Goal: Task Accomplishment & Management: Manage account settings

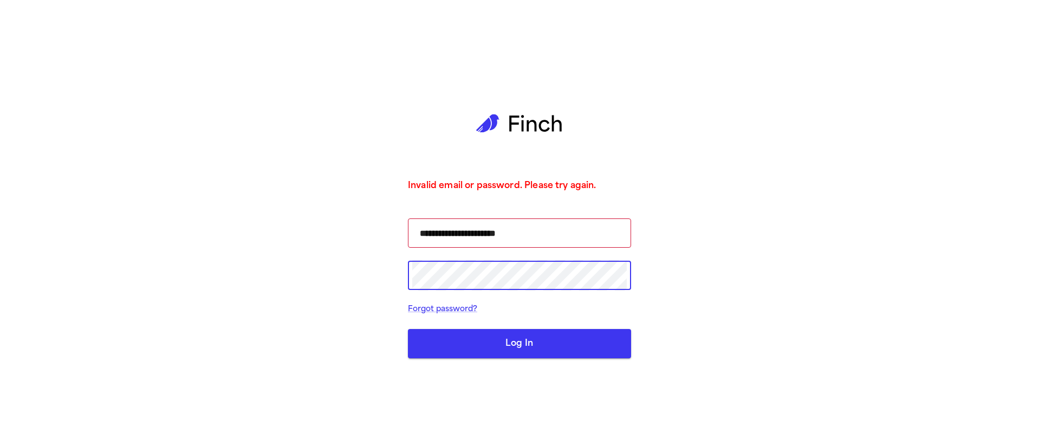
click at [376, 272] on div "**********" at bounding box center [519, 222] width 1039 height 445
click at [541, 338] on button "Log In" at bounding box center [519, 343] width 223 height 29
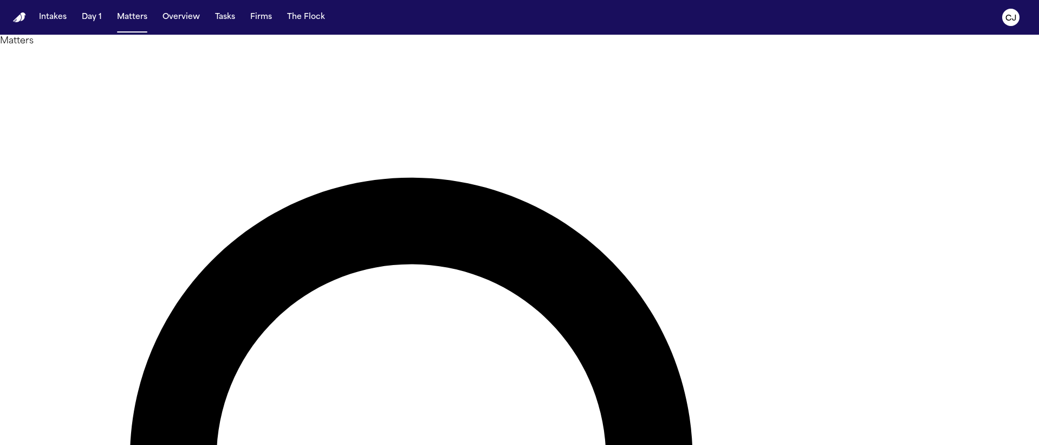
type input "***"
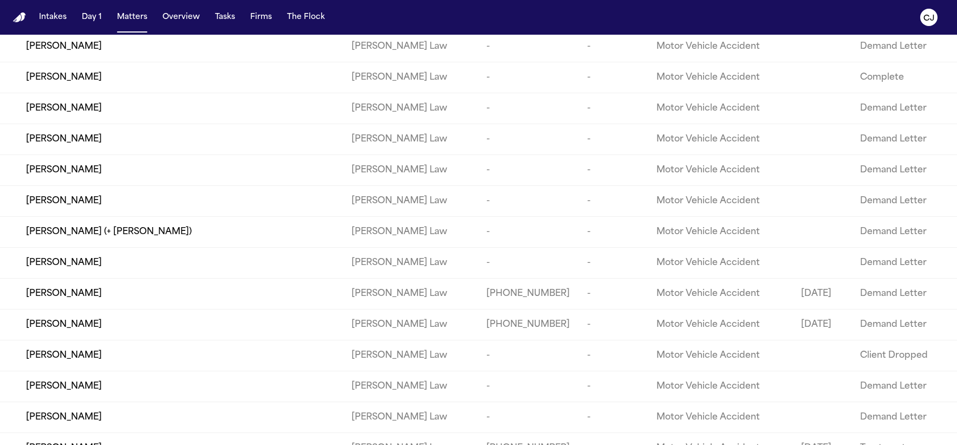
scroll to position [40604, 0]
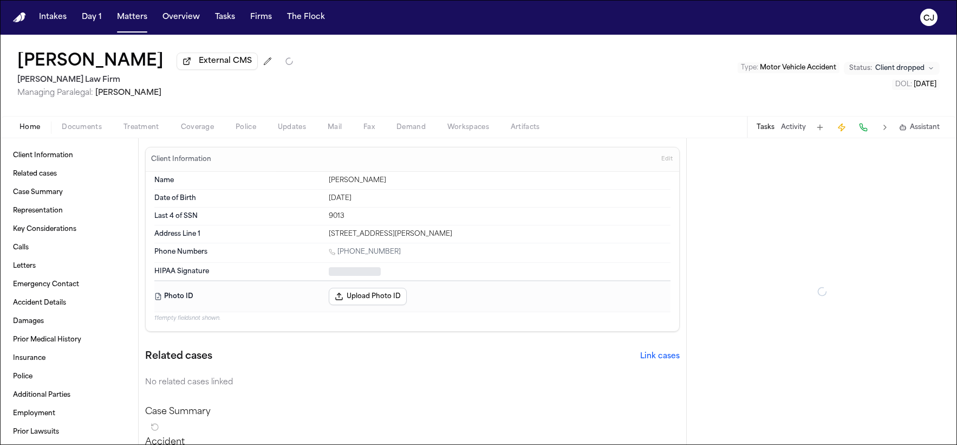
type textarea "*"
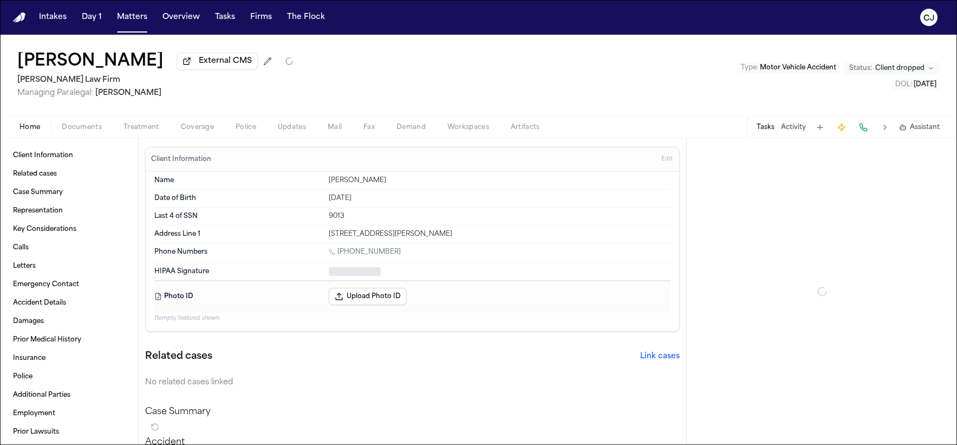
type textarea "*"
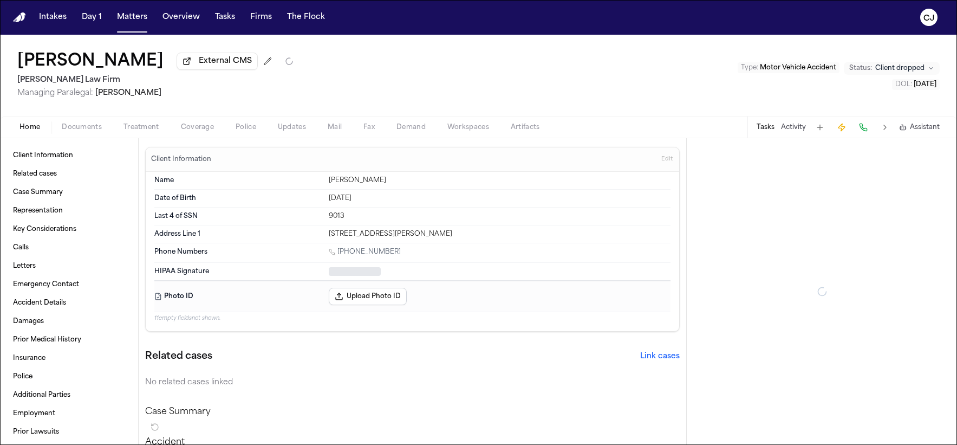
type textarea "*"
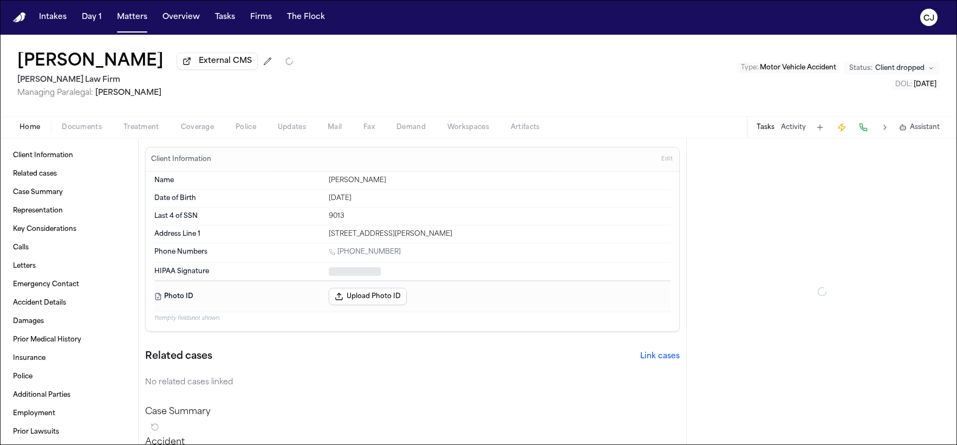
type textarea "*"
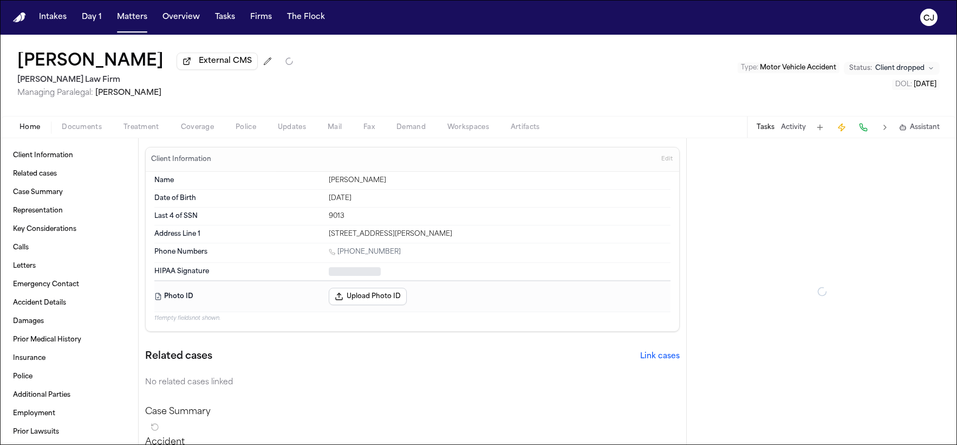
type textarea "*"
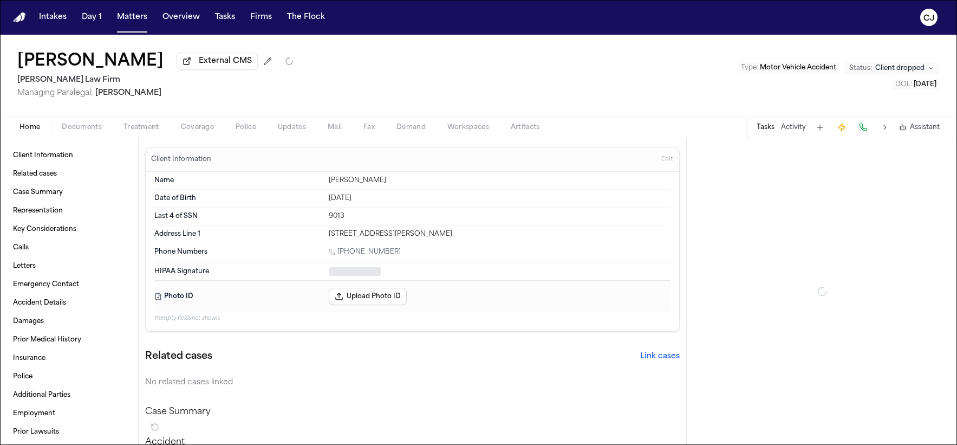
type textarea "*"
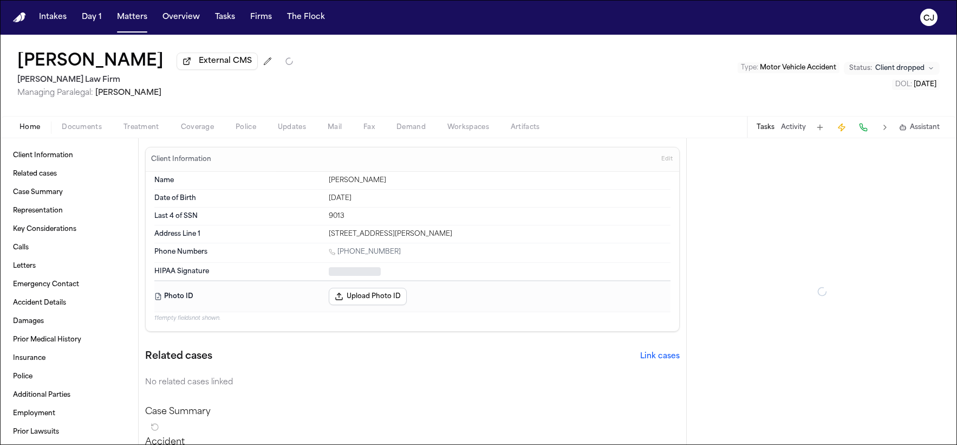
type textarea "*"
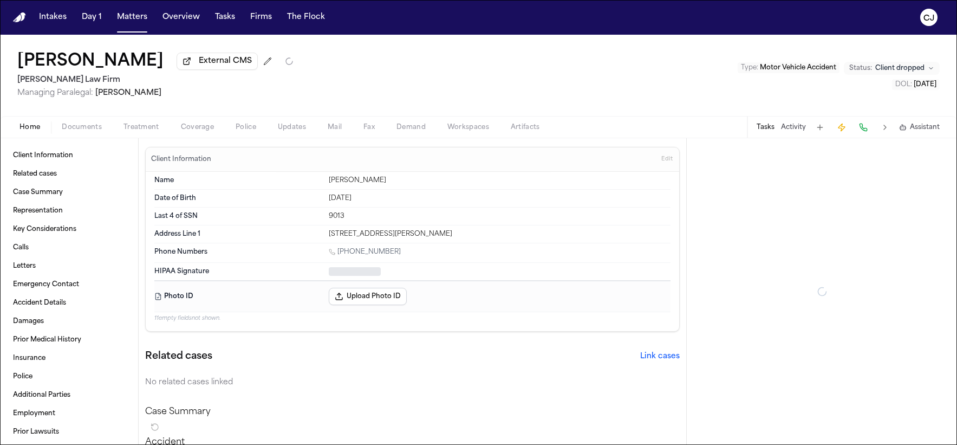
type textarea "*"
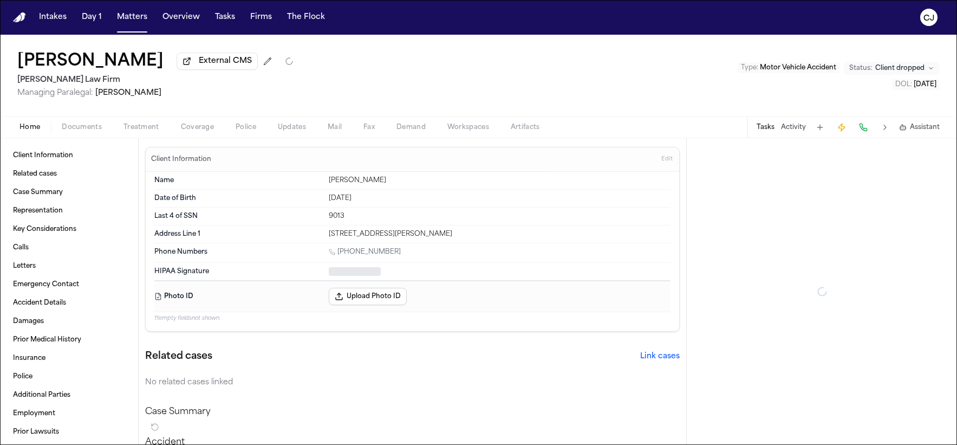
type textarea "*"
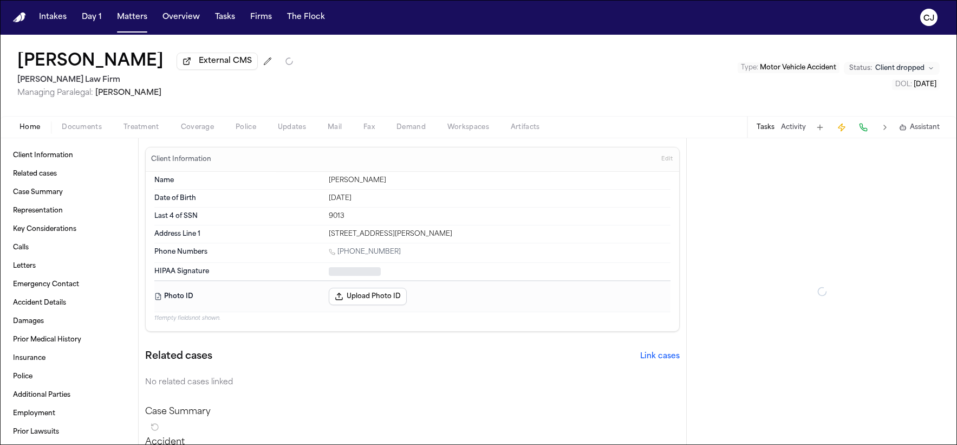
type textarea "*"
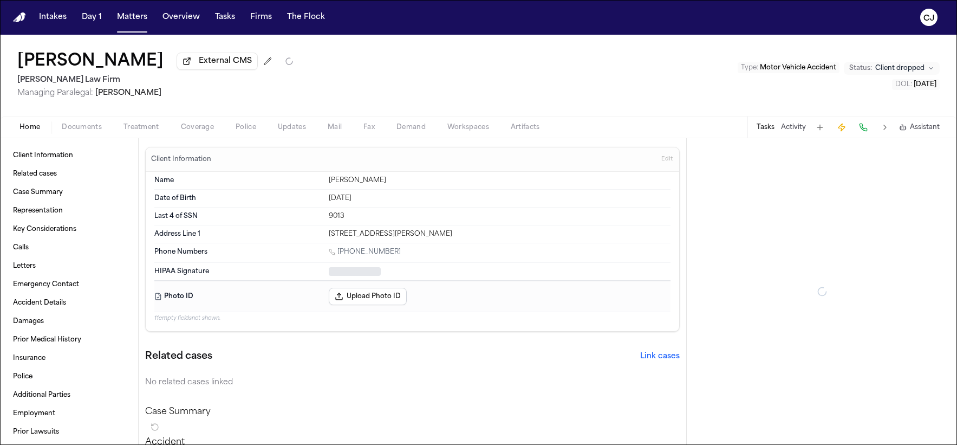
type textarea "*"
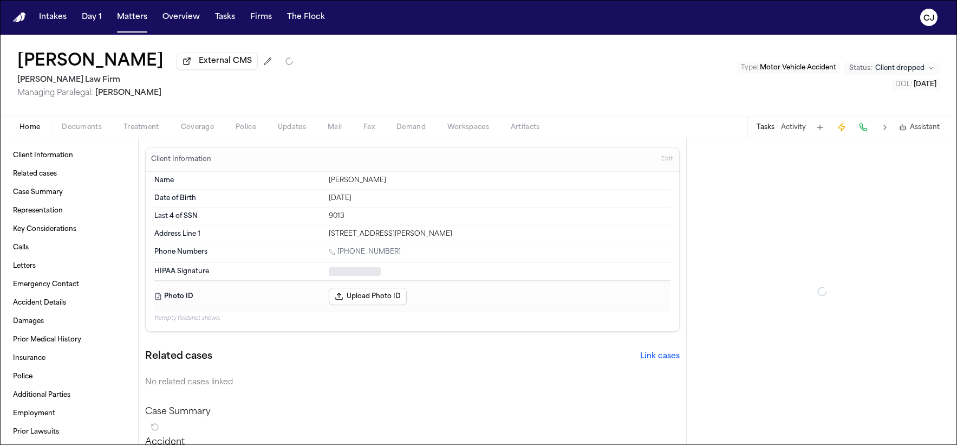
type textarea "*"
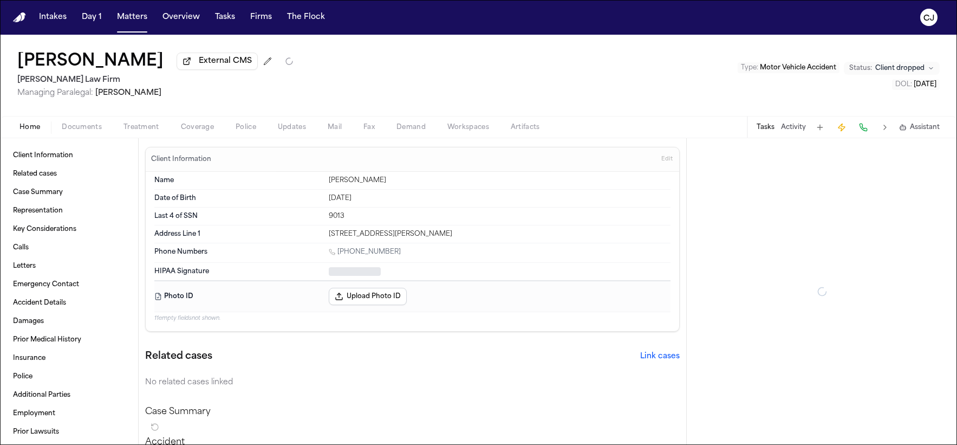
type textarea "*"
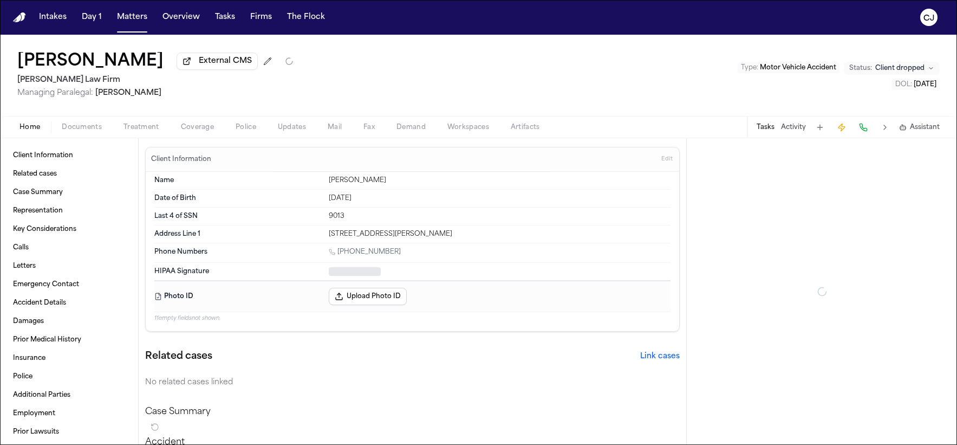
type textarea "*"
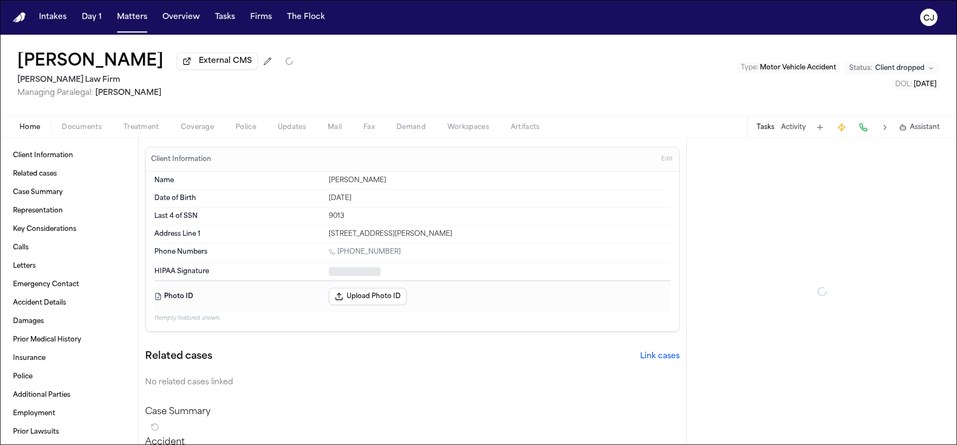
type textarea "*"
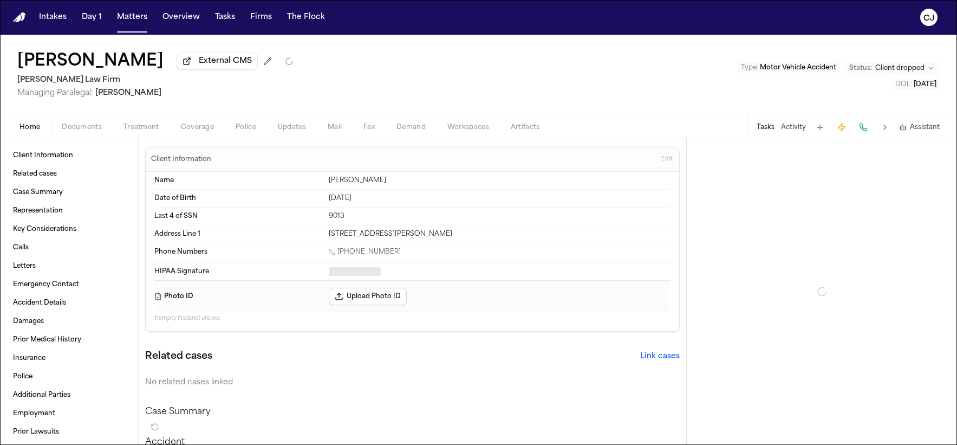
type textarea "*"
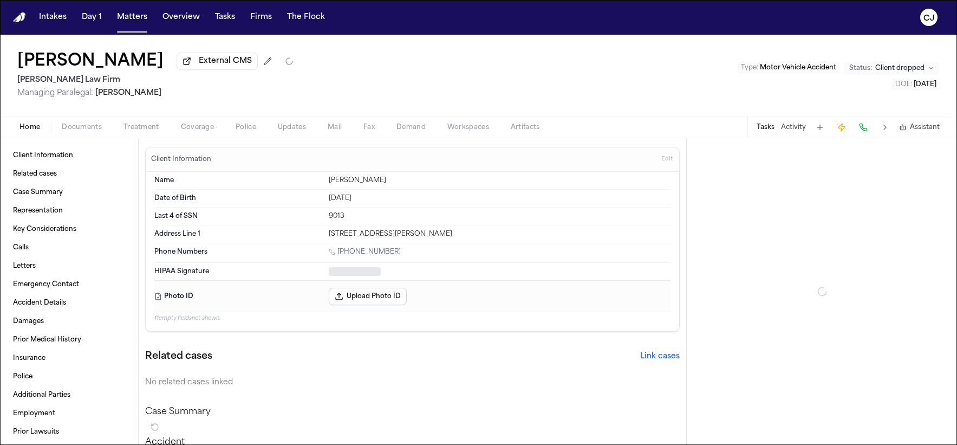
type textarea "*"
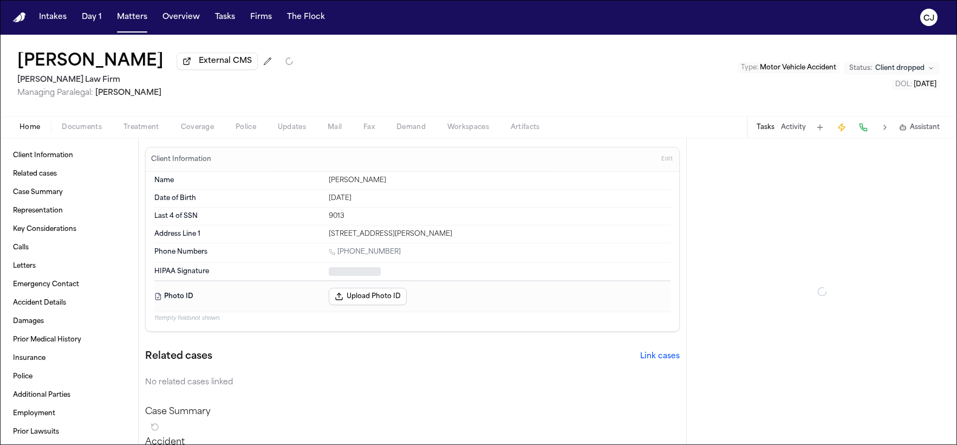
type textarea "*"
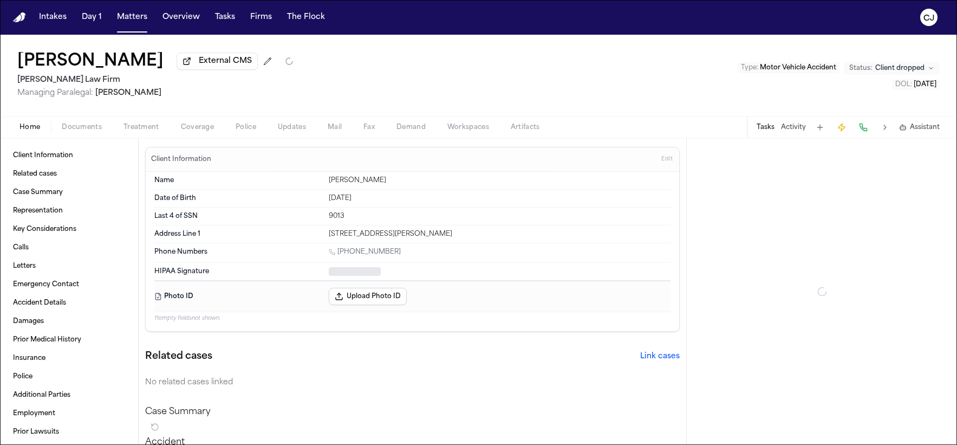
type textarea "*"
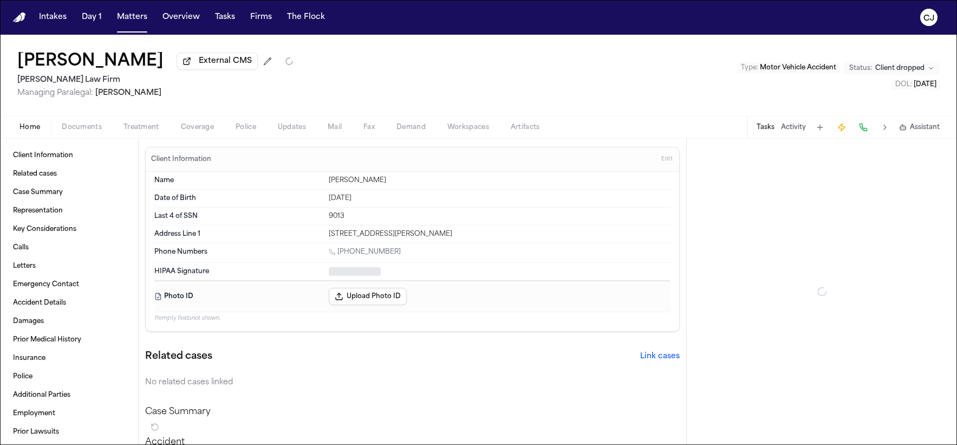
type textarea "*"
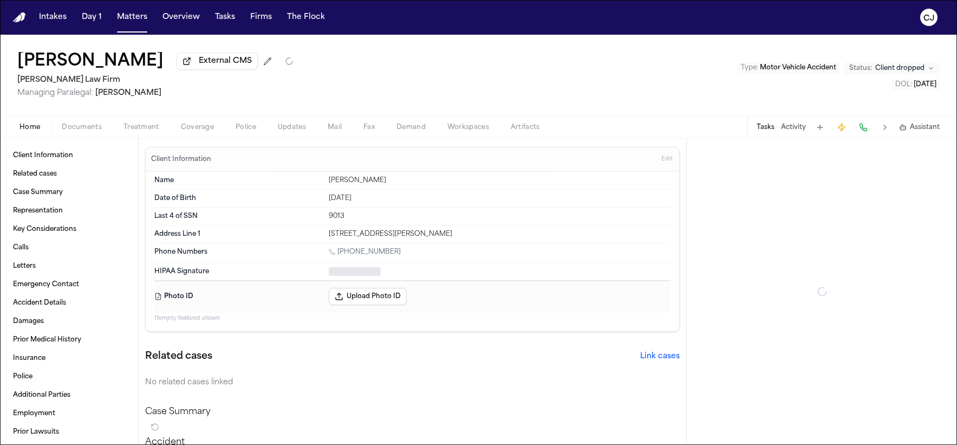
type textarea "*"
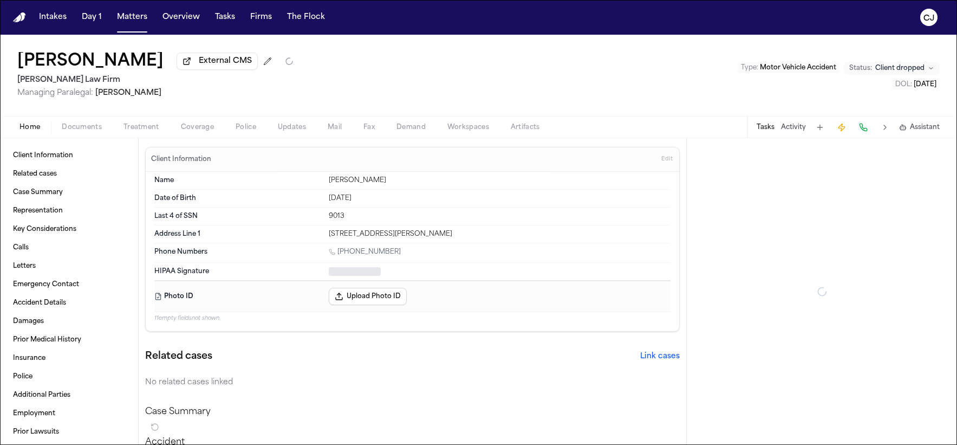
type textarea "*"
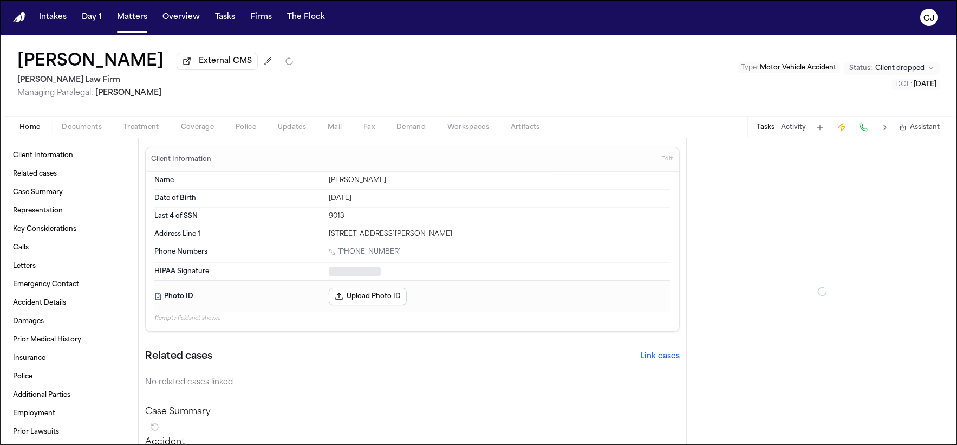
type textarea "*"
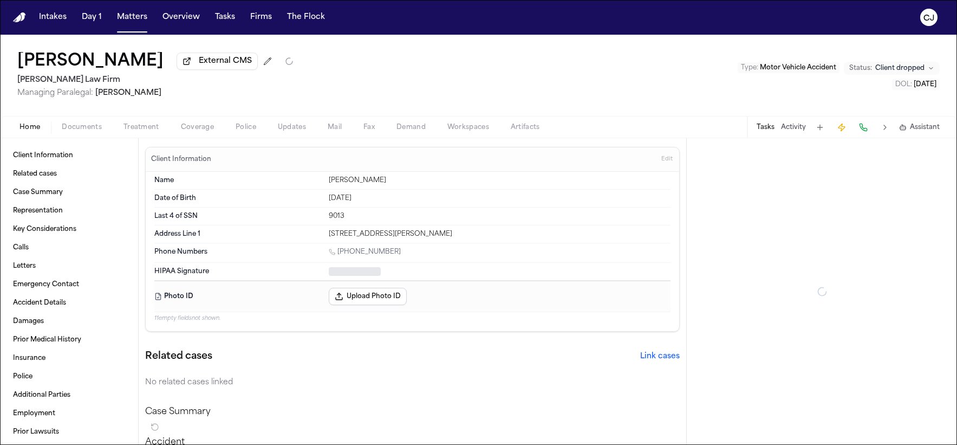
type textarea "*"
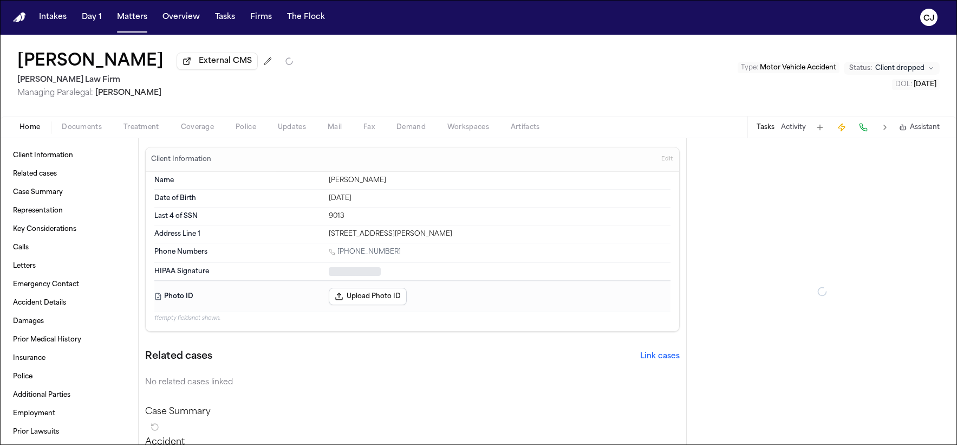
type textarea "*"
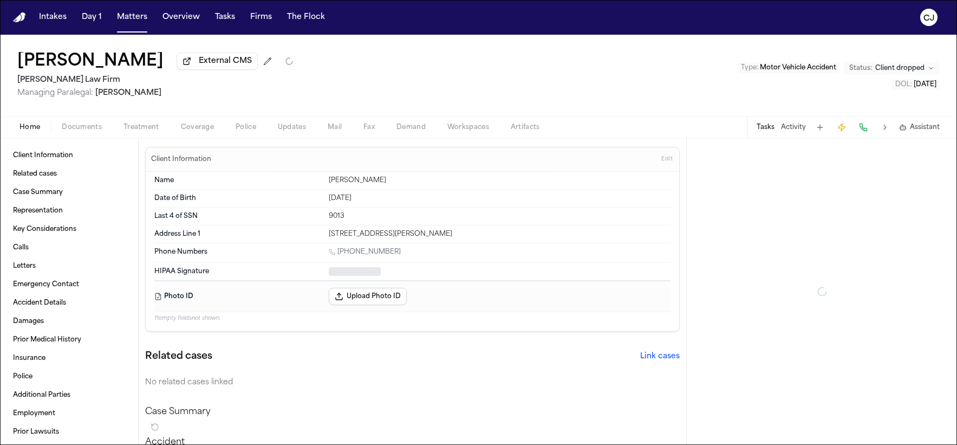
type textarea "*"
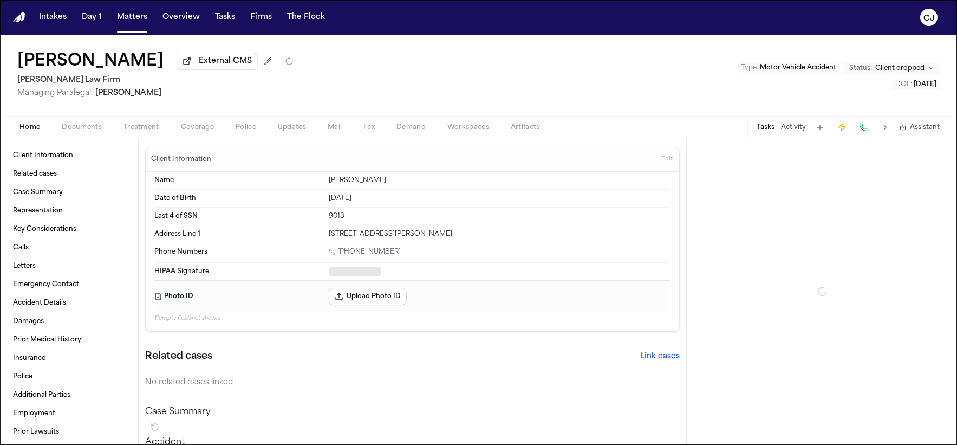
type textarea "*"
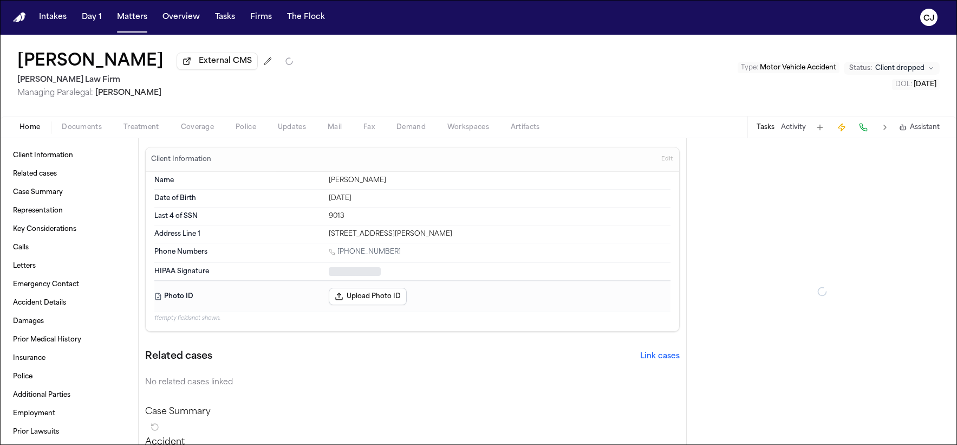
type textarea "*"
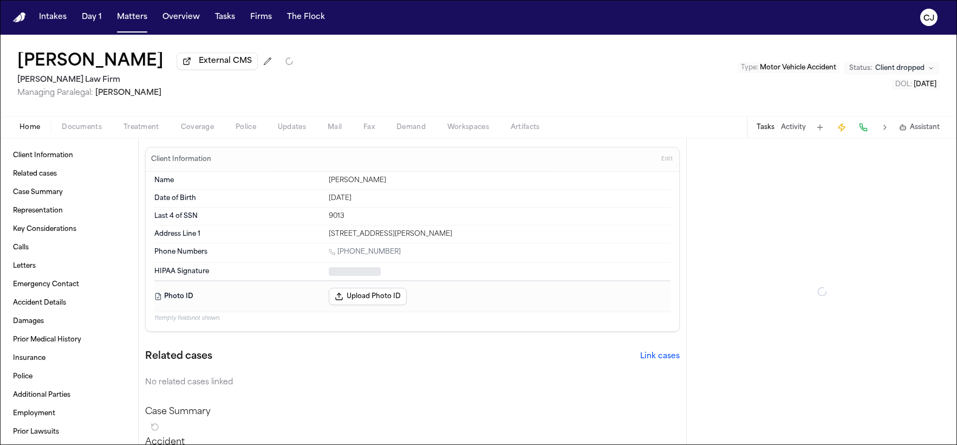
type textarea "*"
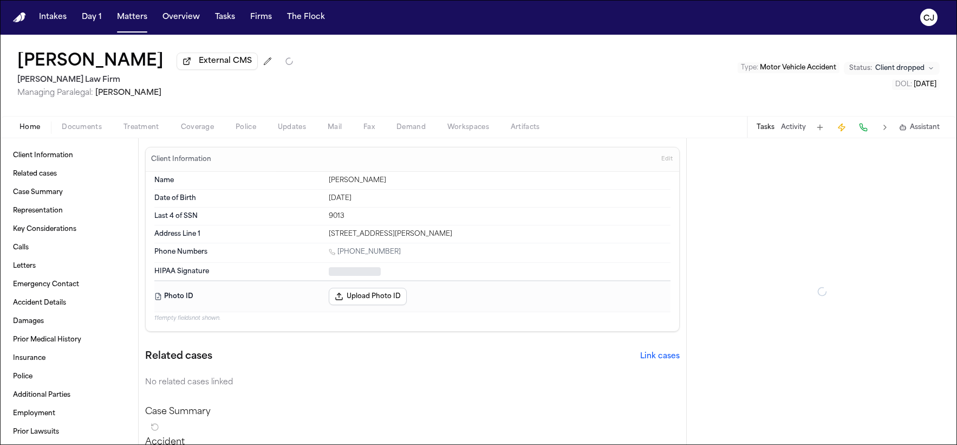
type textarea "*"
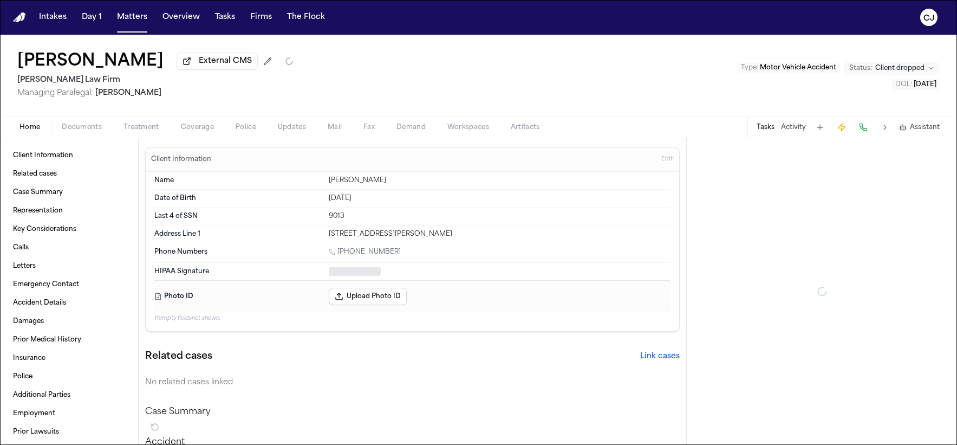
type textarea "*"
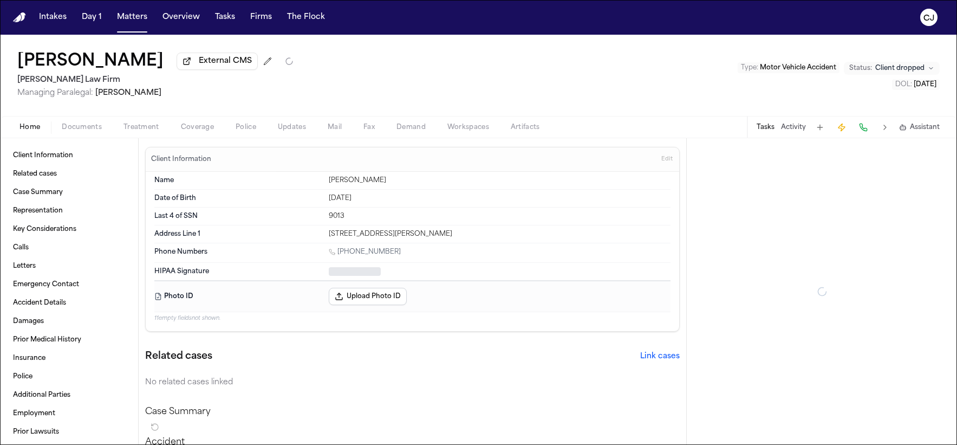
type textarea "*"
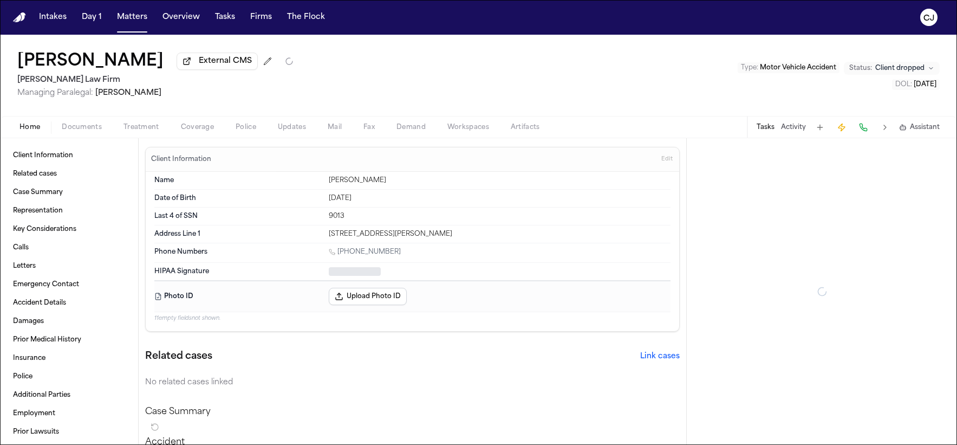
type textarea "*"
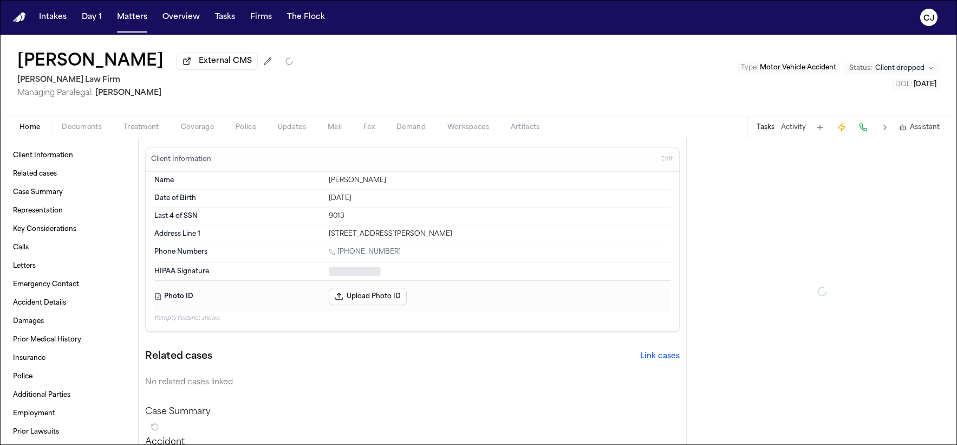
type textarea "*"
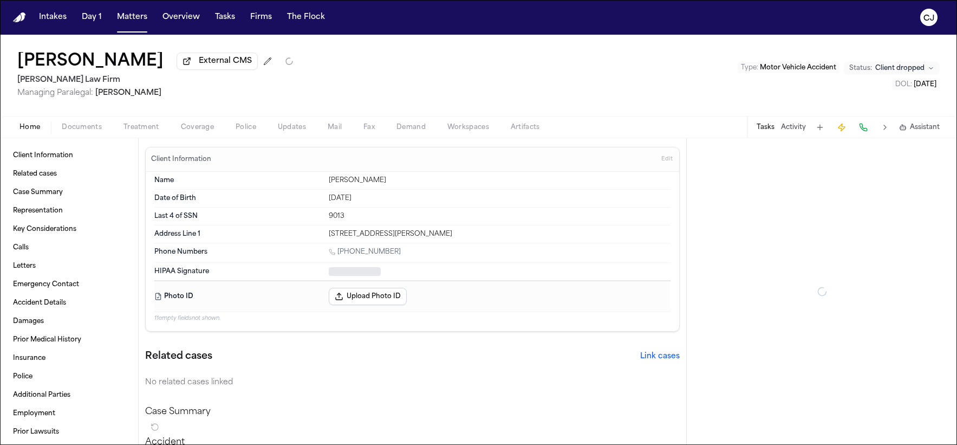
type textarea "*"
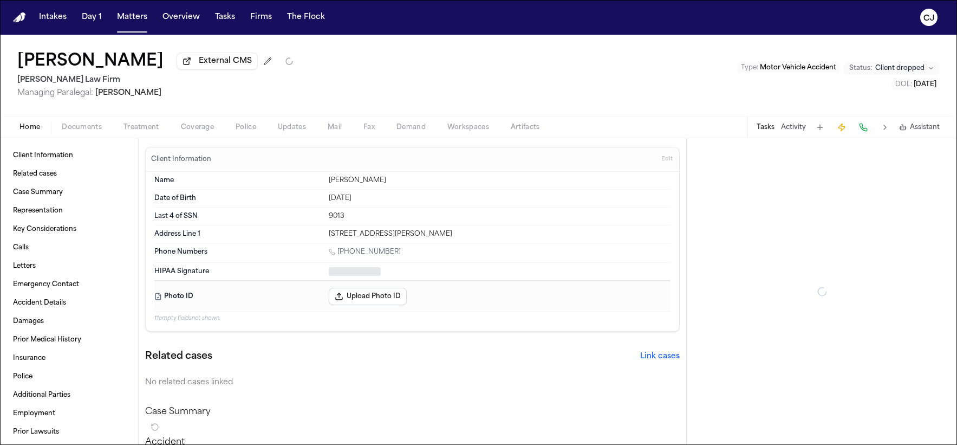
type textarea "*"
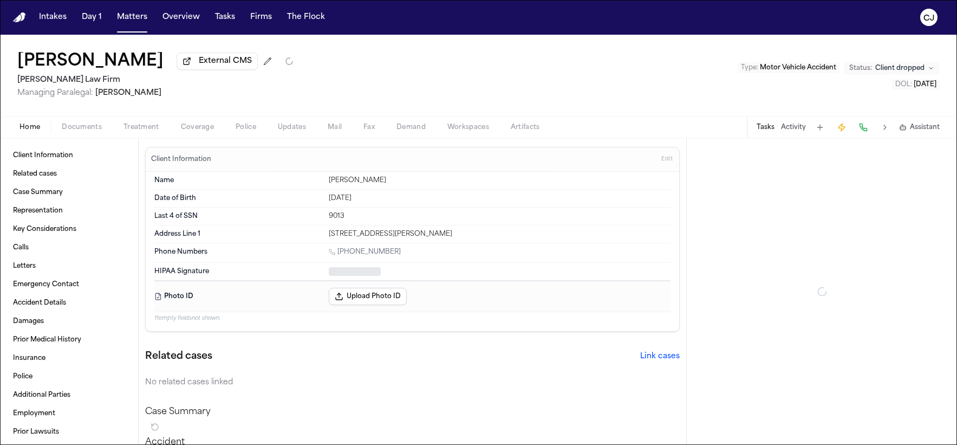
type textarea "*"
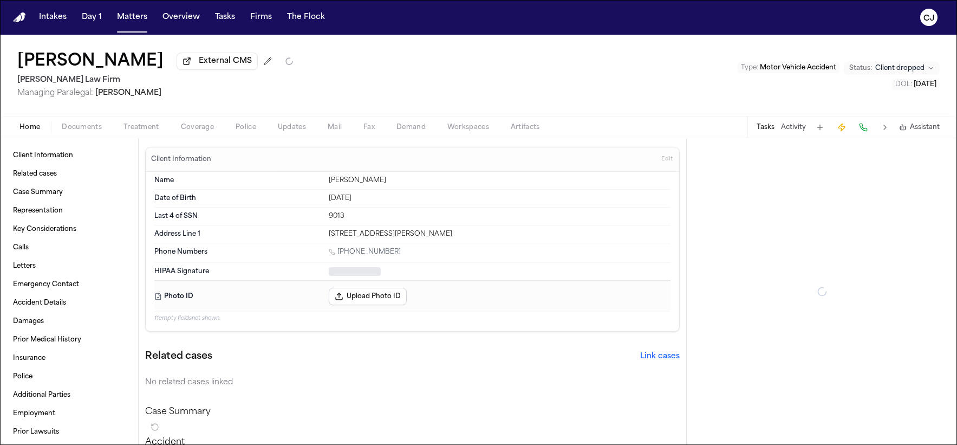
type textarea "*"
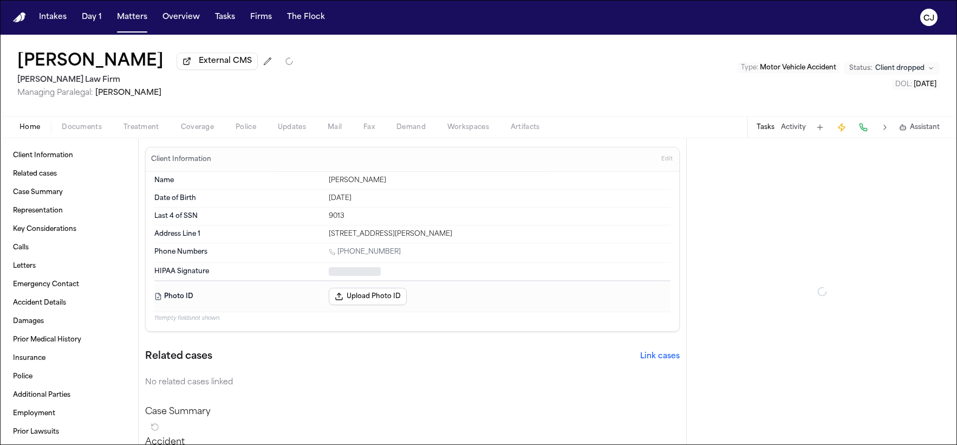
type textarea "*"
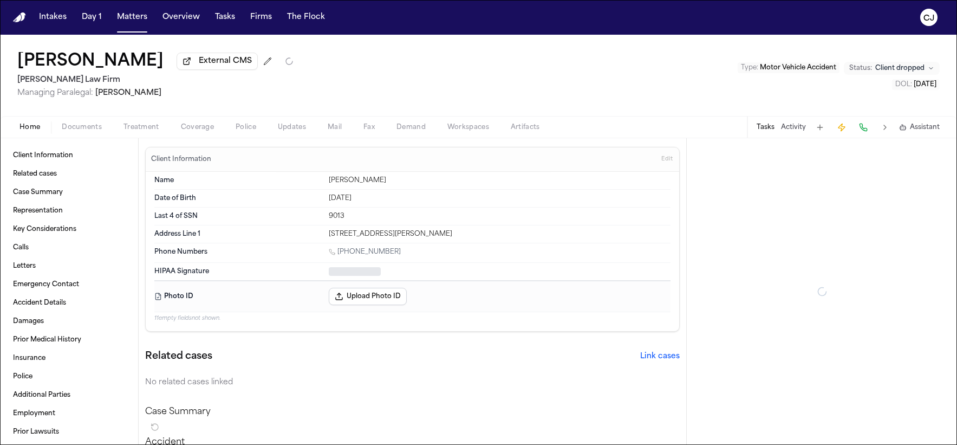
type textarea "*"
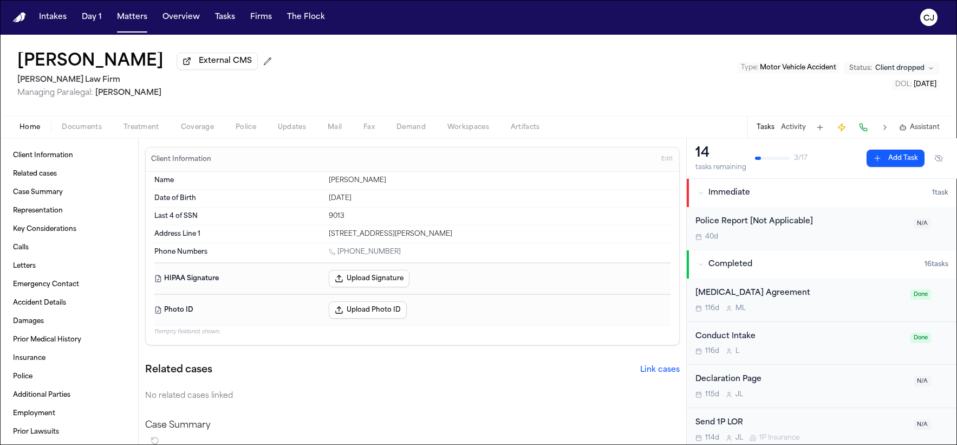
click at [765, 6] on nav "Intakes Day 1 Matters Overview Tasks Firms The [PERSON_NAME]" at bounding box center [478, 17] width 957 height 35
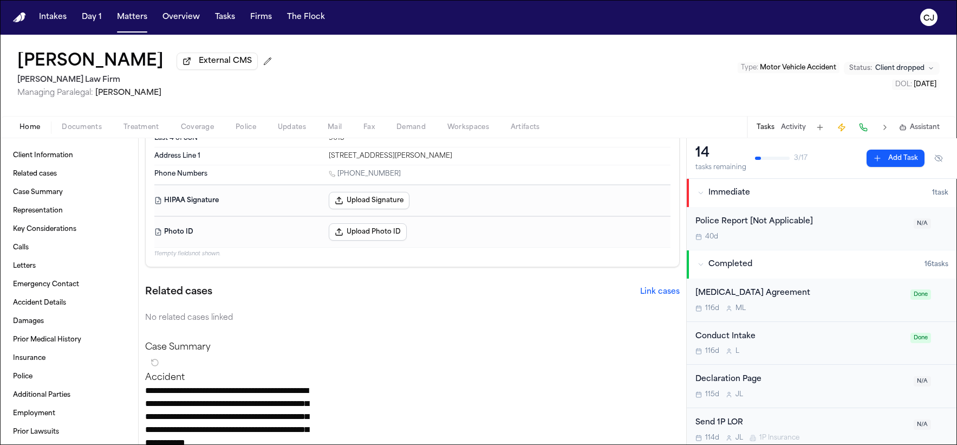
scroll to position [76, 0]
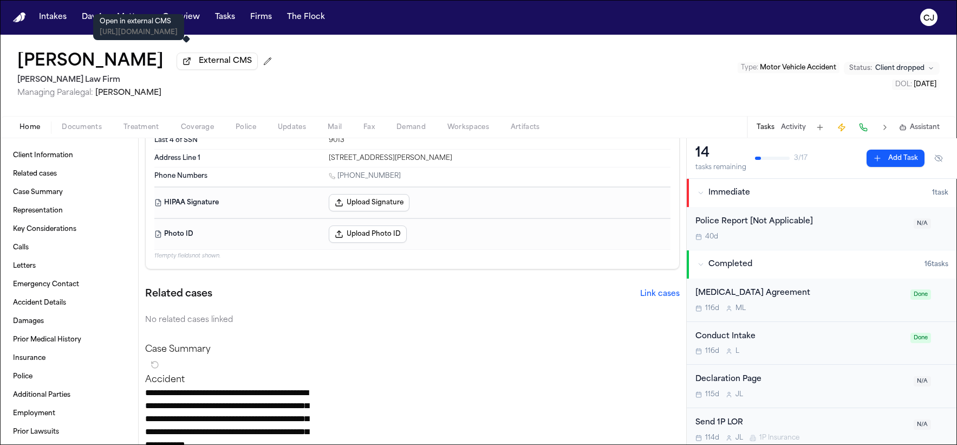
click at [177, 61] on button "External CMS" at bounding box center [217, 61] width 81 height 17
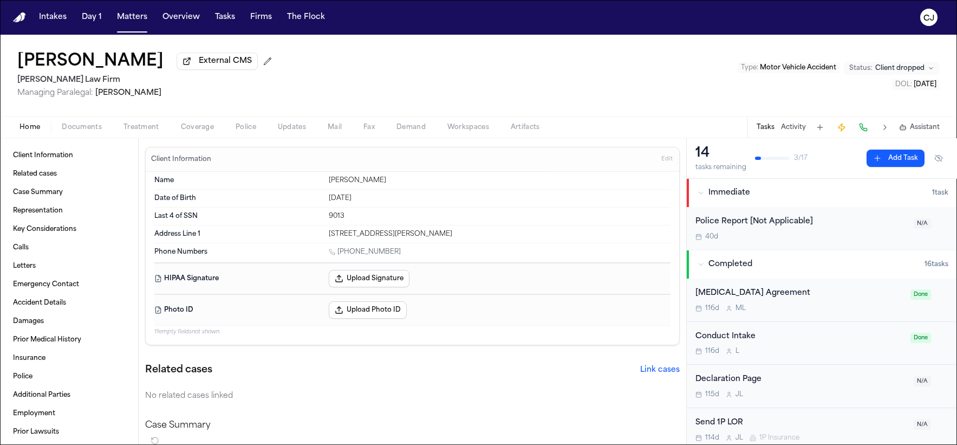
drag, startPoint x: 327, startPoint y: 203, endPoint x: 359, endPoint y: 197, distance: 32.4
click at [378, 202] on div "Aug 18, 1979" at bounding box center [500, 198] width 342 height 9
copy div "Aug 18, 1979"
click at [189, 131] on span "Coverage" at bounding box center [197, 127] width 33 height 9
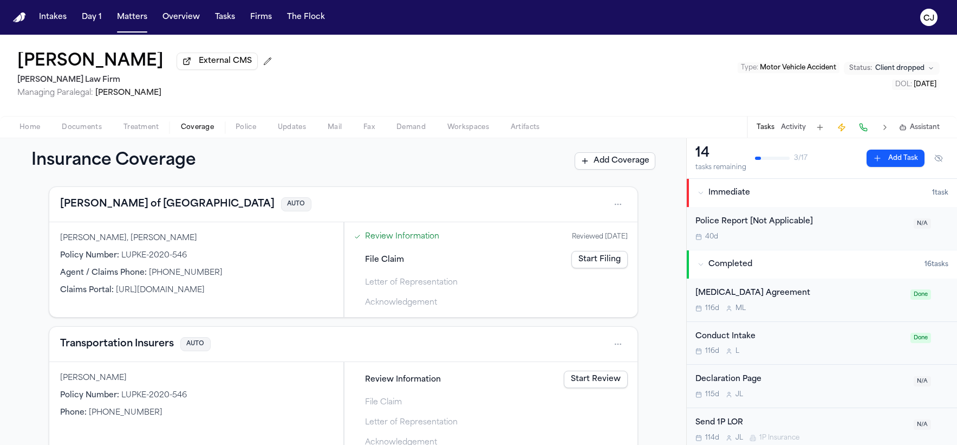
scroll to position [45, 0]
click at [223, 408] on div "Tamer Samuel Policy Number : LUPKE-2020-546 Phone : (800) 257-7364" at bounding box center [196, 411] width 294 height 95
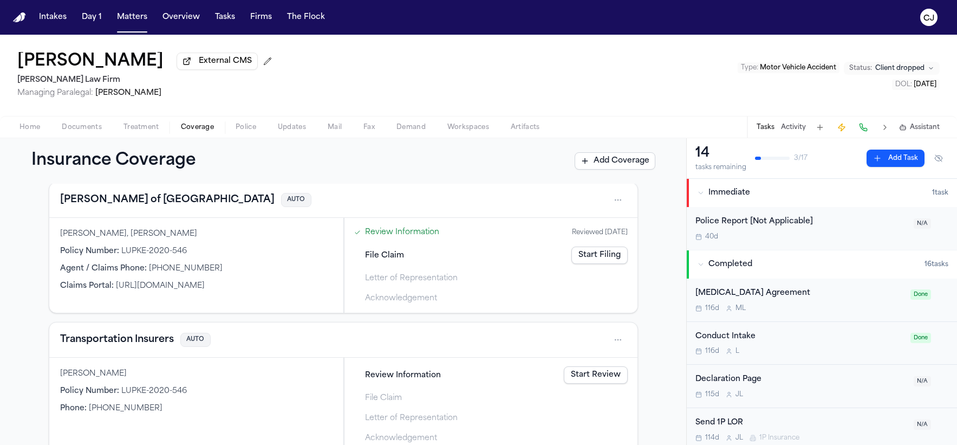
scroll to position [55, 0]
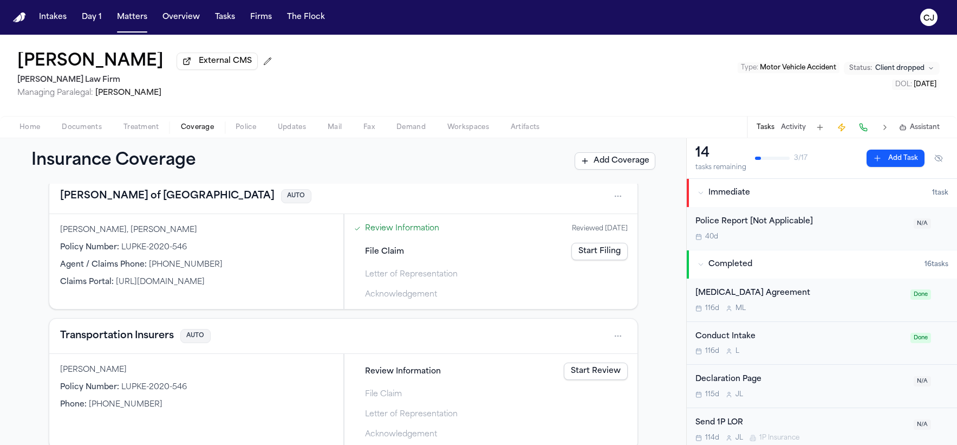
click at [99, 199] on button "Lloyd's of London" at bounding box center [167, 195] width 214 height 15
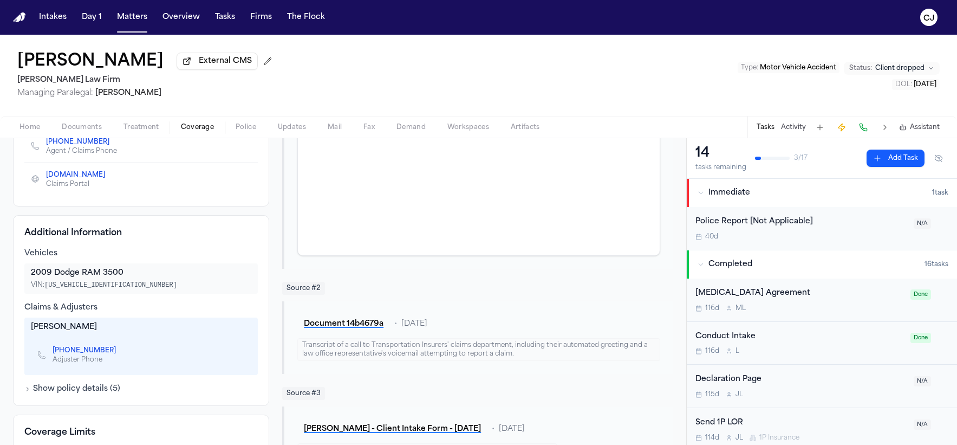
scroll to position [192, 0]
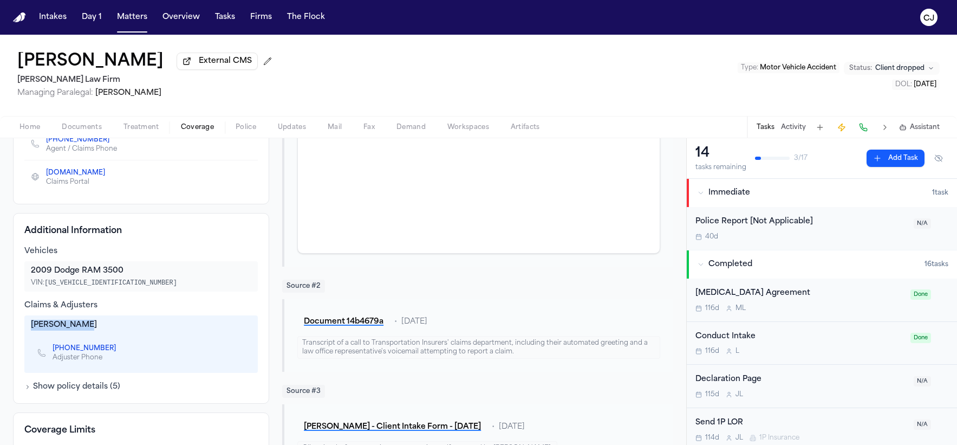
drag, startPoint x: 83, startPoint y: 314, endPoint x: 28, endPoint y: 314, distance: 55.8
click at [28, 315] on div "Dave Steffen +1 (260) 424-4150 Adjuster Phone" at bounding box center [140, 343] width 233 height 57
copy div "Dave Steffen"
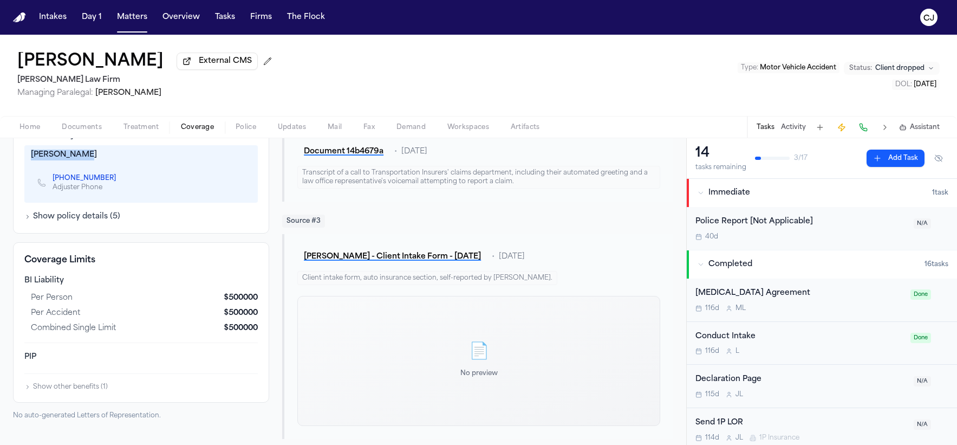
scroll to position [371, 0]
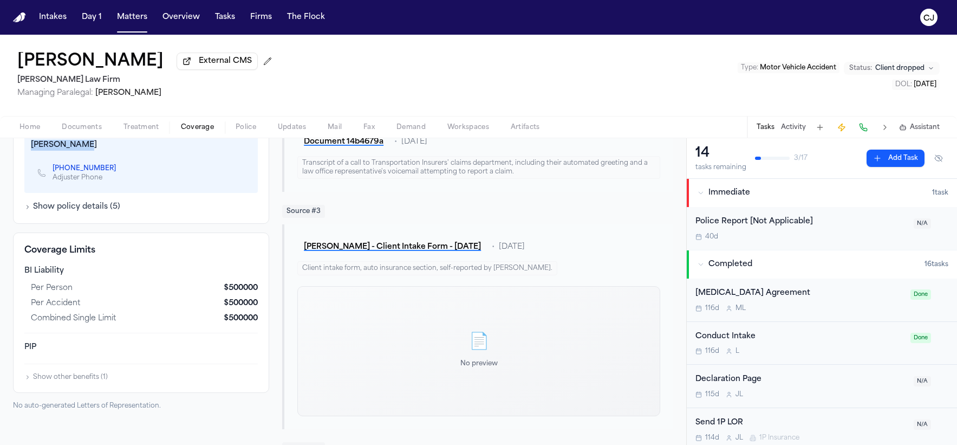
click at [39, 201] on button "Show policy details ( 5 )" at bounding box center [72, 206] width 96 height 11
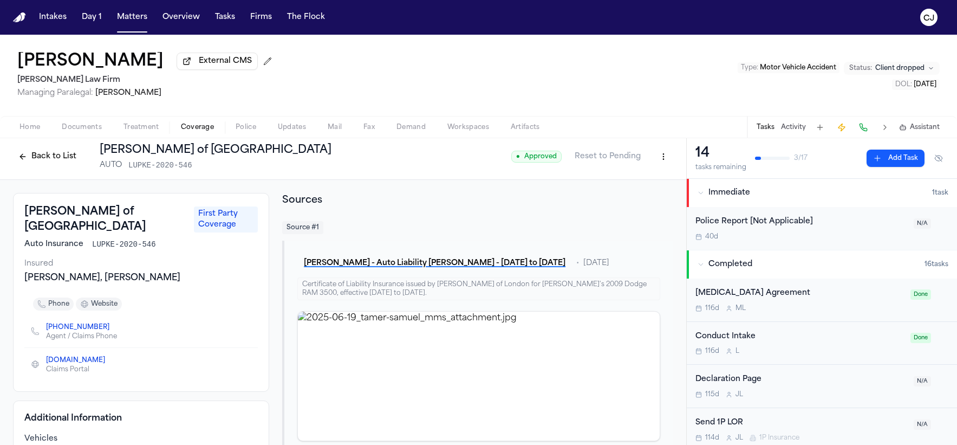
scroll to position [2, 0]
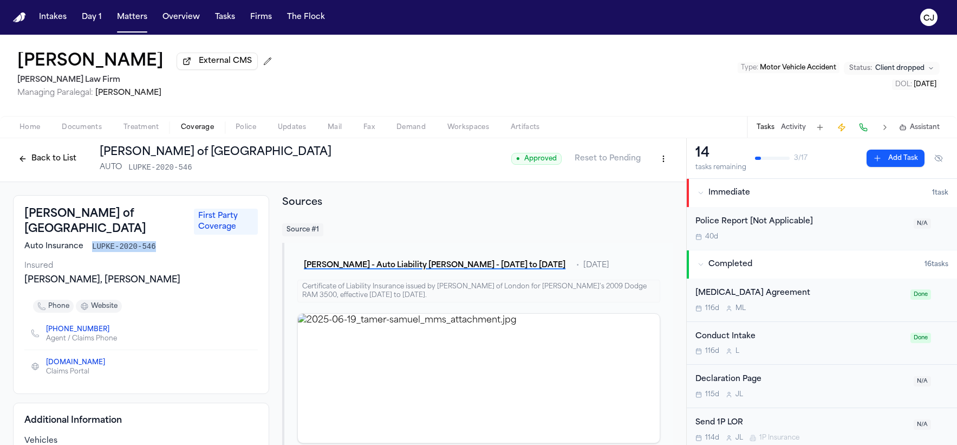
drag, startPoint x: 95, startPoint y: 229, endPoint x: 157, endPoint y: 228, distance: 61.7
click at [157, 241] on div "Auto Insurance LUPKE-2020-546" at bounding box center [140, 246] width 233 height 11
copy span "LUPKE-2020-546"
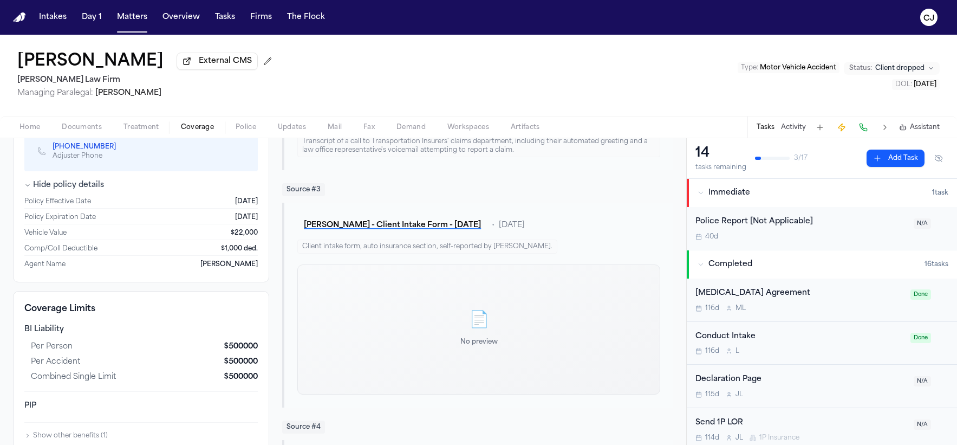
scroll to position [454, 0]
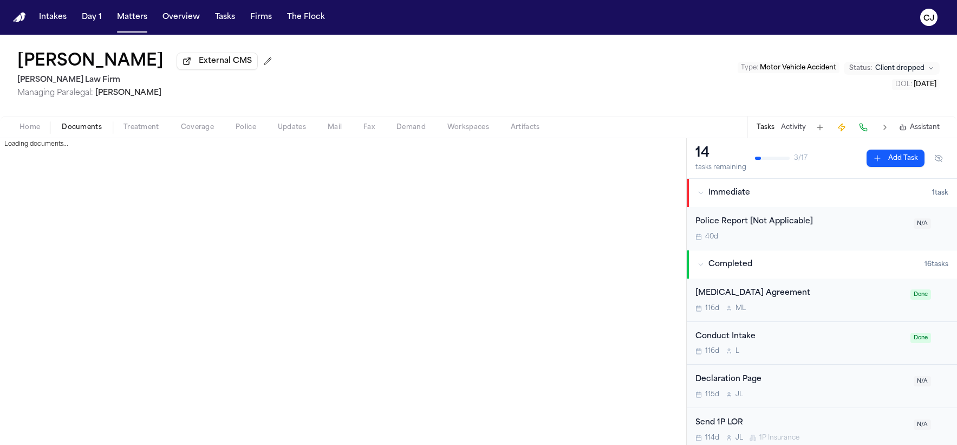
click at [89, 129] on span "Documents" at bounding box center [82, 127] width 40 height 9
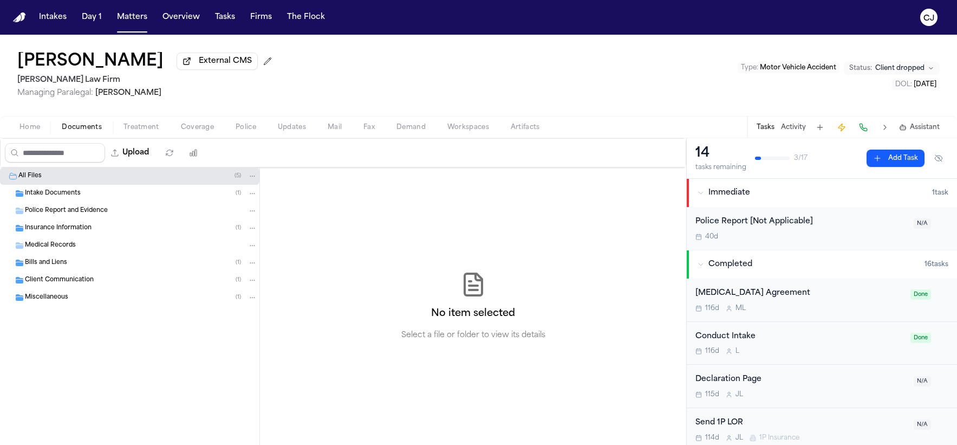
click at [83, 194] on div "Intake Documents ( 1 )" at bounding box center [141, 193] width 232 height 10
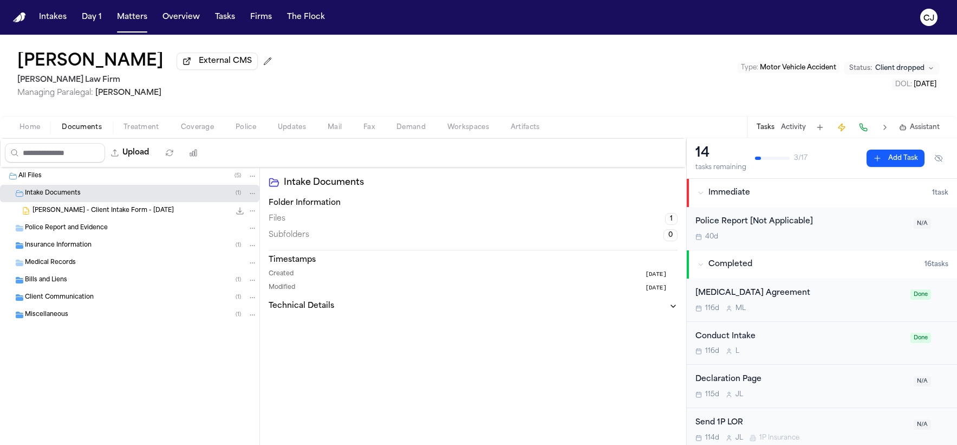
click at [64, 216] on span "T. Samuel - Client Intake Form - 6.19.25" at bounding box center [102, 210] width 141 height 9
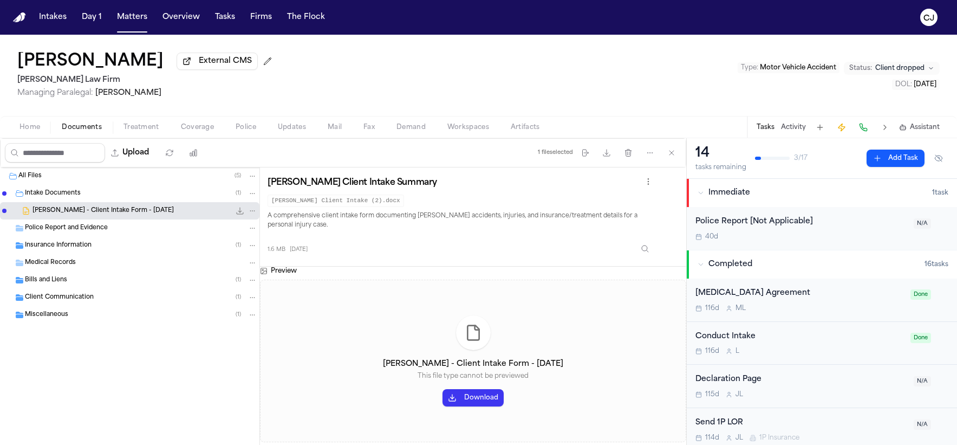
click at [62, 230] on span "Police Report and Evidence" at bounding box center [66, 228] width 83 height 9
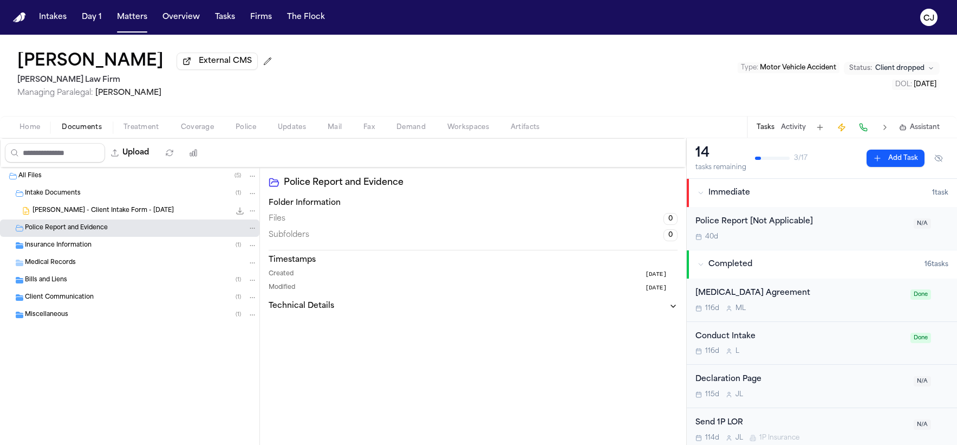
click at [93, 253] on div "Insurance Information ( 1 )" at bounding box center [129, 245] width 259 height 17
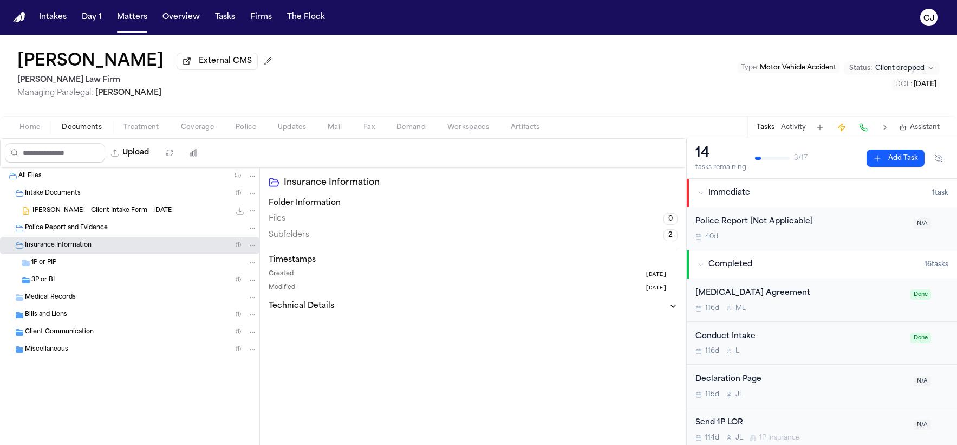
click at [83, 293] on div "Medical Records" at bounding box center [129, 297] width 259 height 17
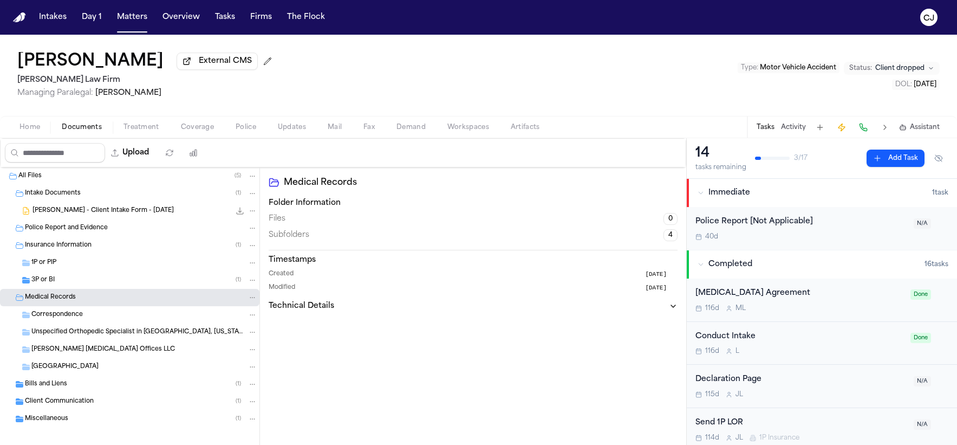
scroll to position [10, 0]
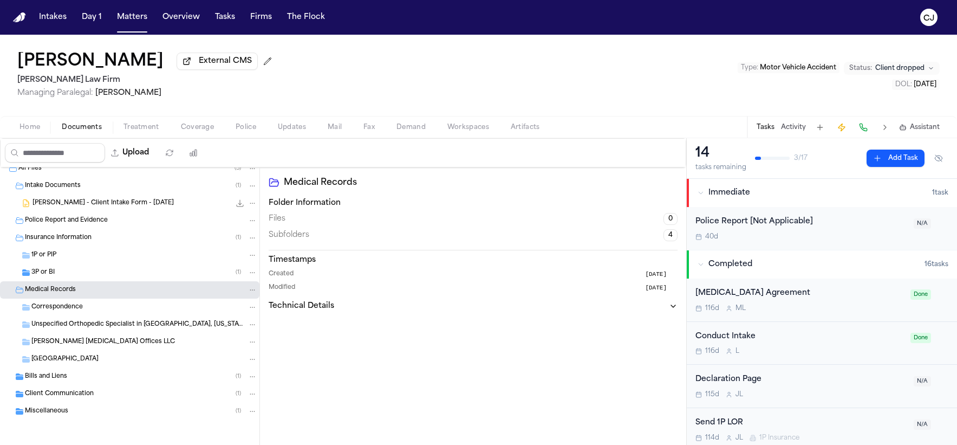
click at [51, 375] on span "Bills and Liens" at bounding box center [46, 376] width 42 height 9
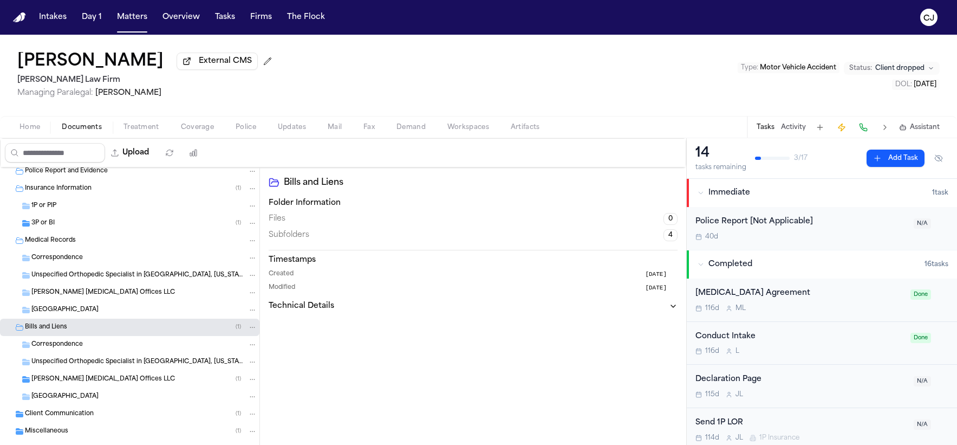
scroll to position [79, 0]
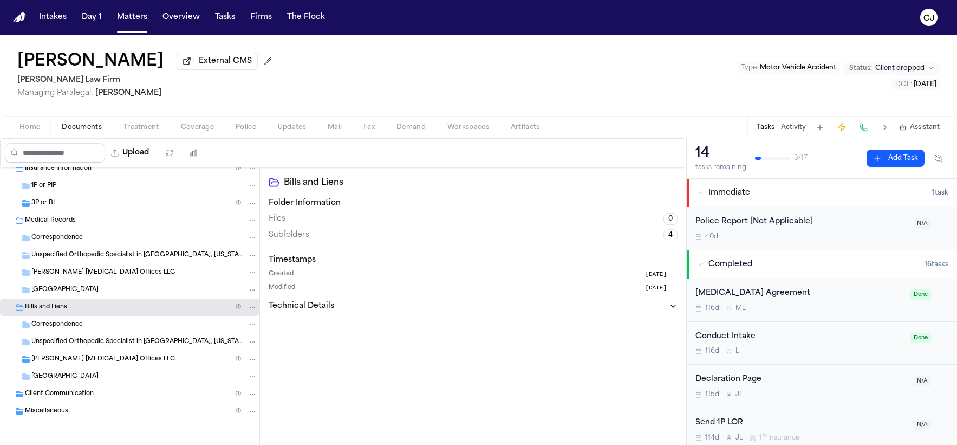
click at [51, 208] on div "3P or BI ( 1 )" at bounding box center [129, 202] width 259 height 17
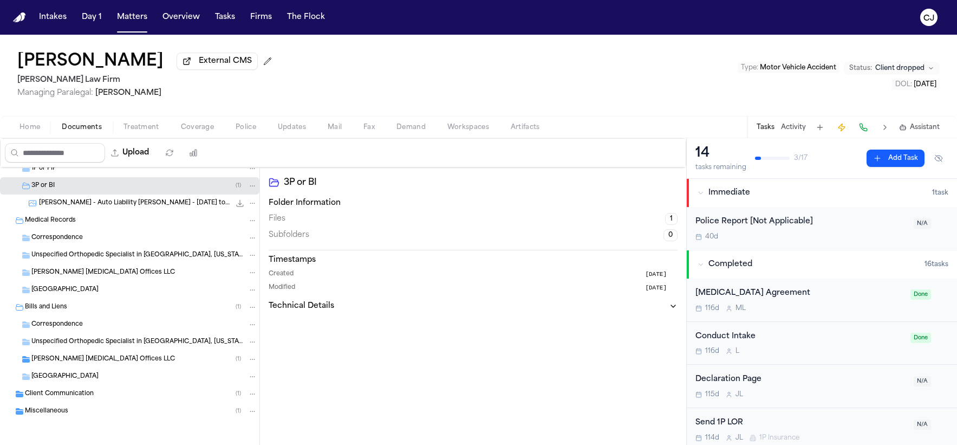
scroll to position [21, 0]
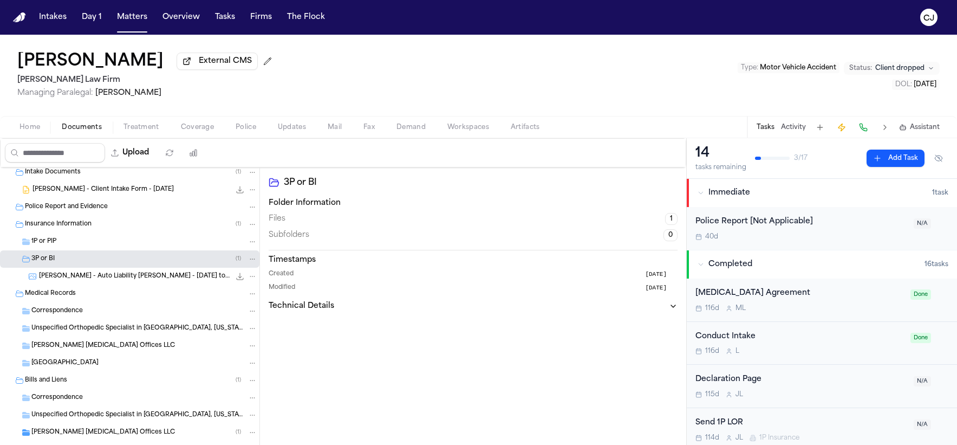
click at [70, 275] on span "T. Samuel - Auto Liability Cert Lloyd's - 12.1.20 to 12.1.21" at bounding box center [134, 276] width 191 height 9
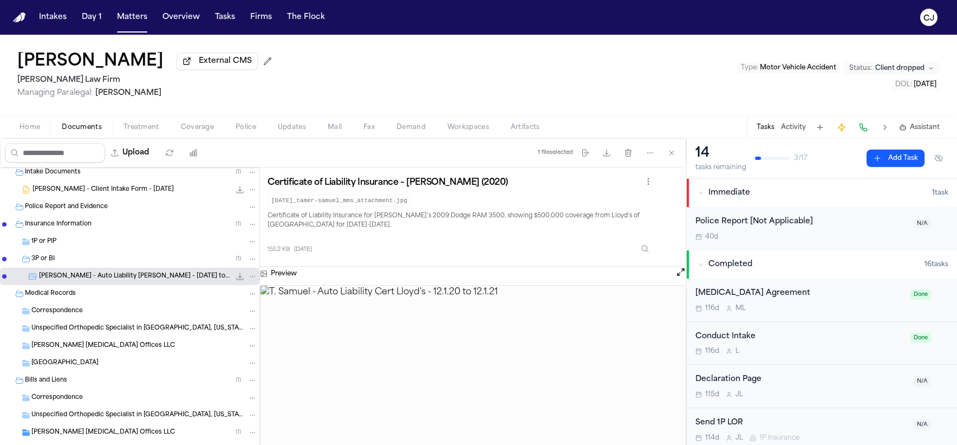
click at [97, 132] on span "Documents" at bounding box center [82, 127] width 40 height 9
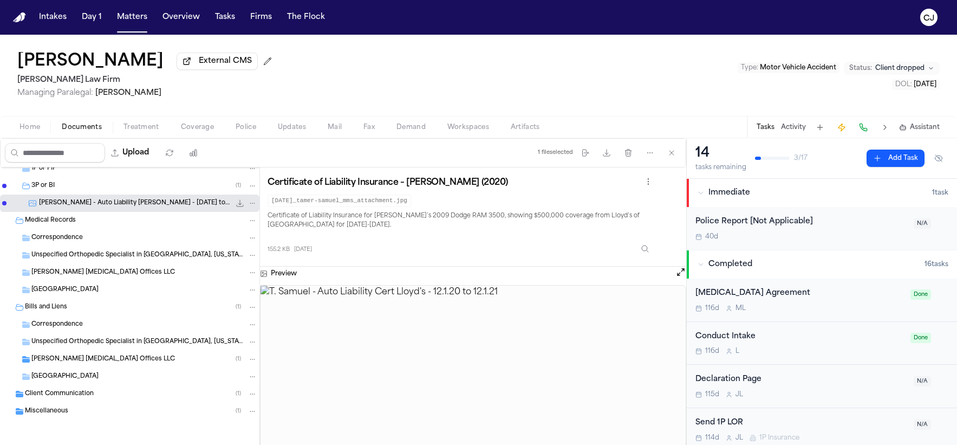
scroll to position [0, 0]
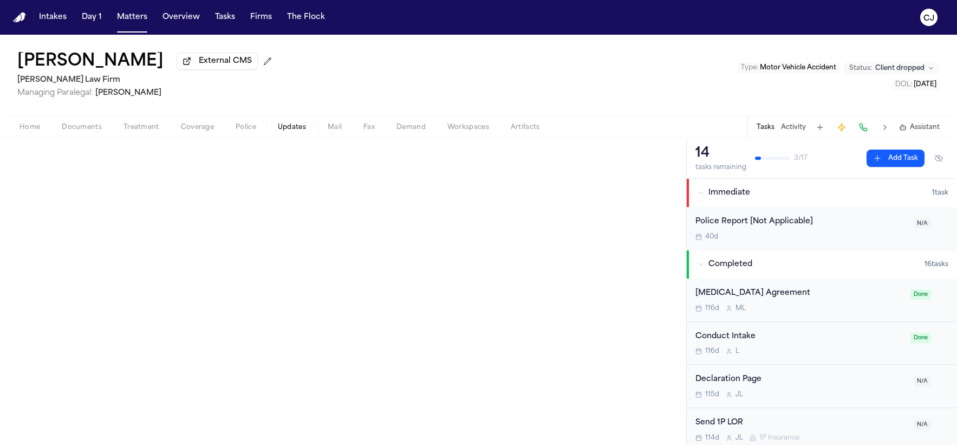
click at [283, 129] on span "Updates" at bounding box center [292, 127] width 28 height 9
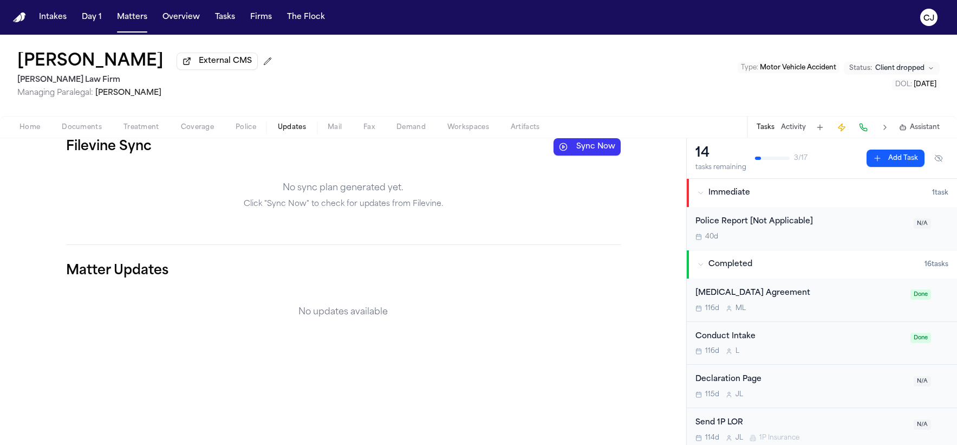
click at [595, 143] on button "Sync Now" at bounding box center [586, 146] width 67 height 17
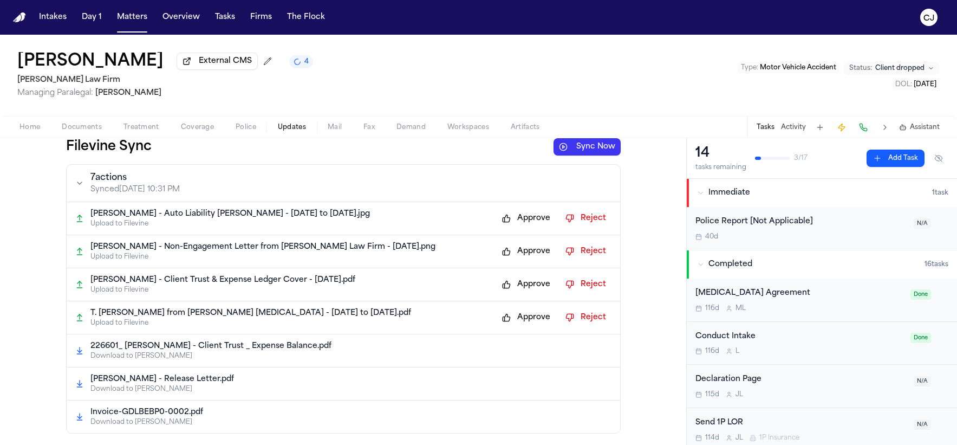
click at [506, 219] on button "Approve" at bounding box center [526, 218] width 59 height 17
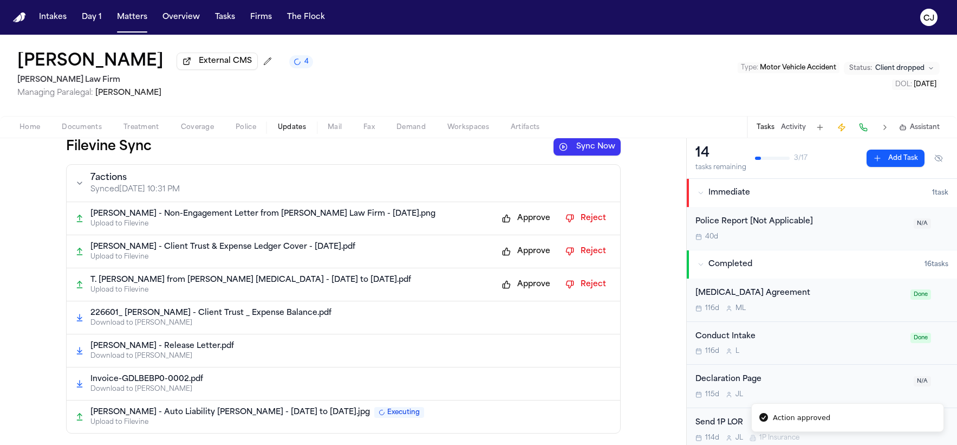
click at [504, 251] on button "Approve" at bounding box center [526, 251] width 59 height 17
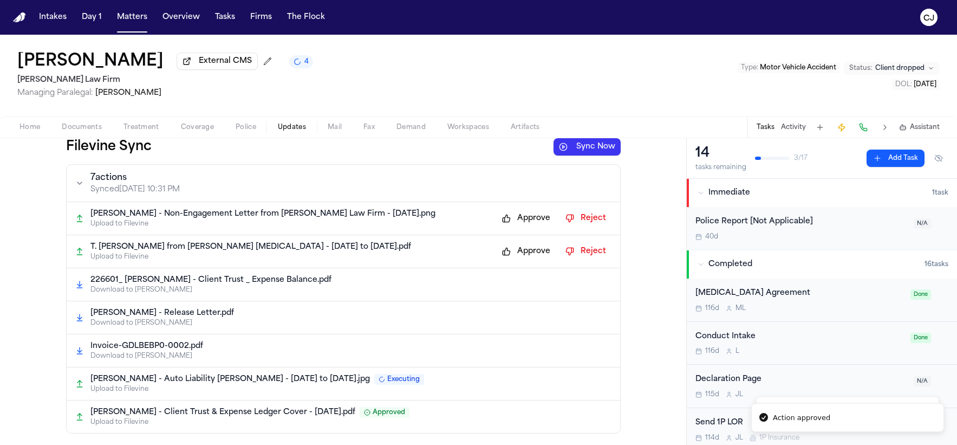
click at [504, 278] on div "226601_ Samuel_ Tamer - Client Trust _ Expense Balance.pdf" at bounding box center [350, 280] width 521 height 11
click at [505, 255] on button "Approve" at bounding box center [526, 251] width 59 height 17
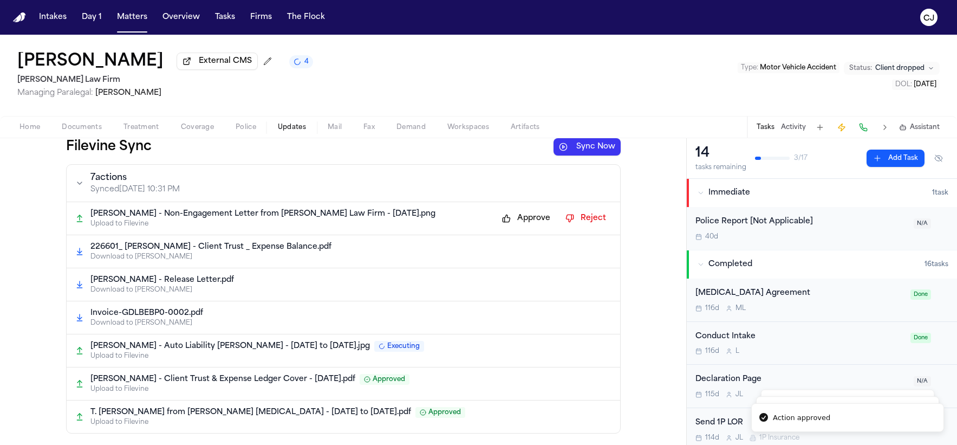
click at [503, 218] on button "Approve" at bounding box center [526, 218] width 59 height 17
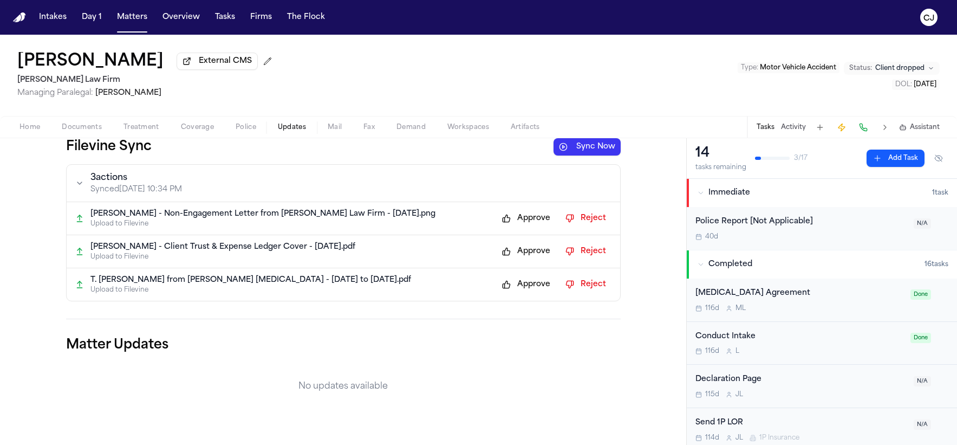
click at [521, 208] on div "T. Samuel - Non-Engagement Letter from Hecht Law Firm - 8.11.25.png Upload to F…" at bounding box center [343, 218] width 553 height 33
click at [520, 216] on button "Approve" at bounding box center [526, 218] width 59 height 17
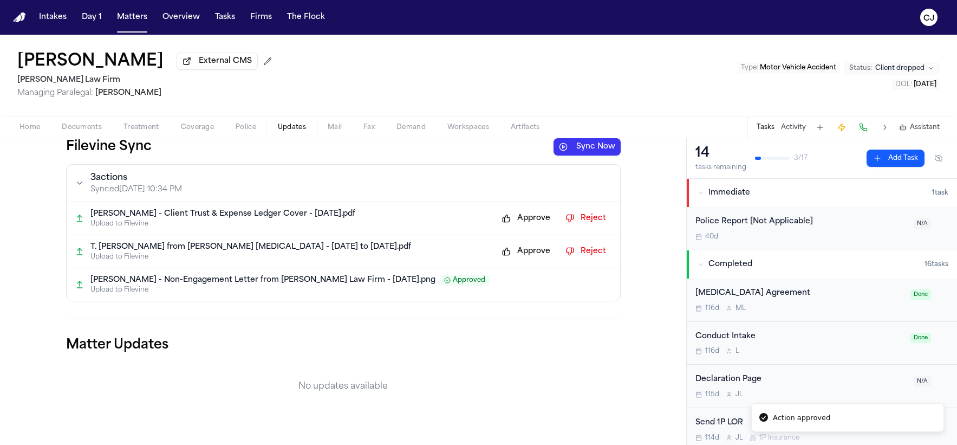
click at [520, 251] on button "Approve" at bounding box center [526, 251] width 59 height 17
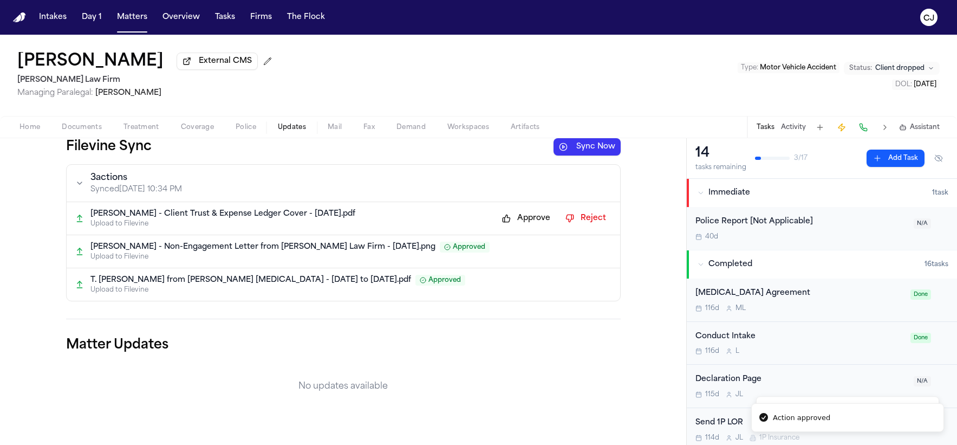
click at [527, 221] on button "Approve" at bounding box center [526, 218] width 59 height 17
click at [73, 61] on h1 "[PERSON_NAME]" at bounding box center [90, 61] width 146 height 19
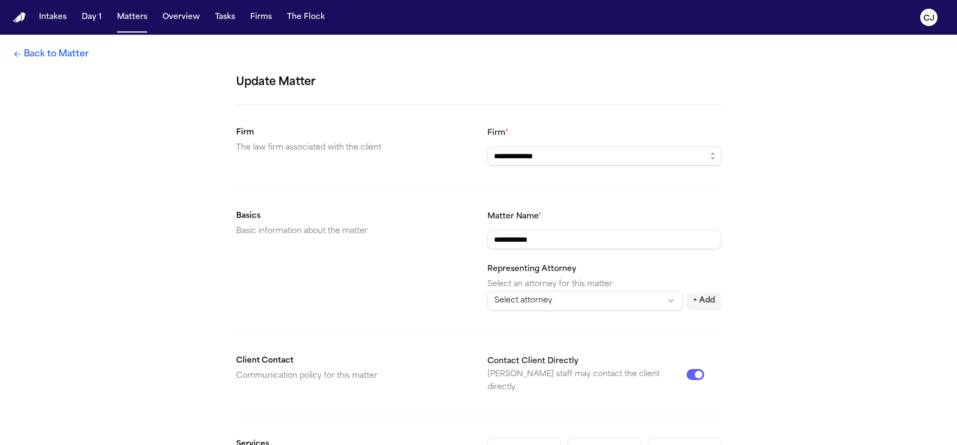
click at [27, 53] on link "Back to Matter" at bounding box center [51, 54] width 76 height 13
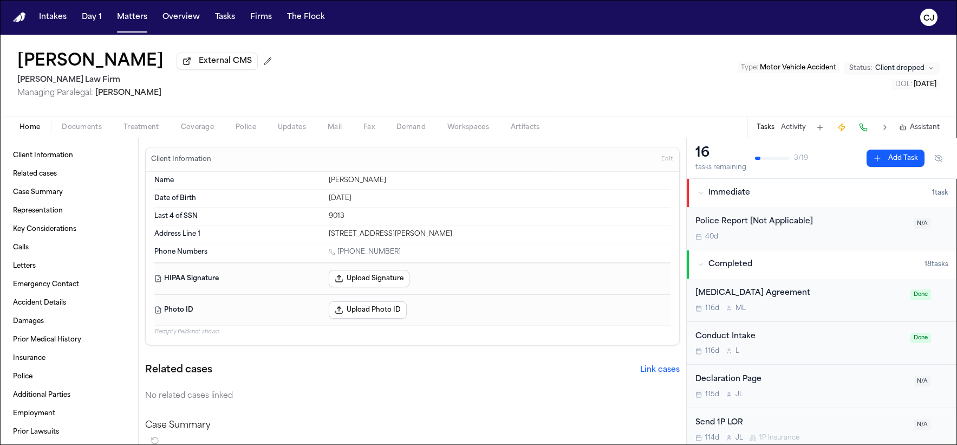
click at [9, 42] on icon "Copy Matter ID" at bounding box center [7, 40] width 5 height 6
click at [54, 15] on button "Intakes" at bounding box center [53, 17] width 36 height 19
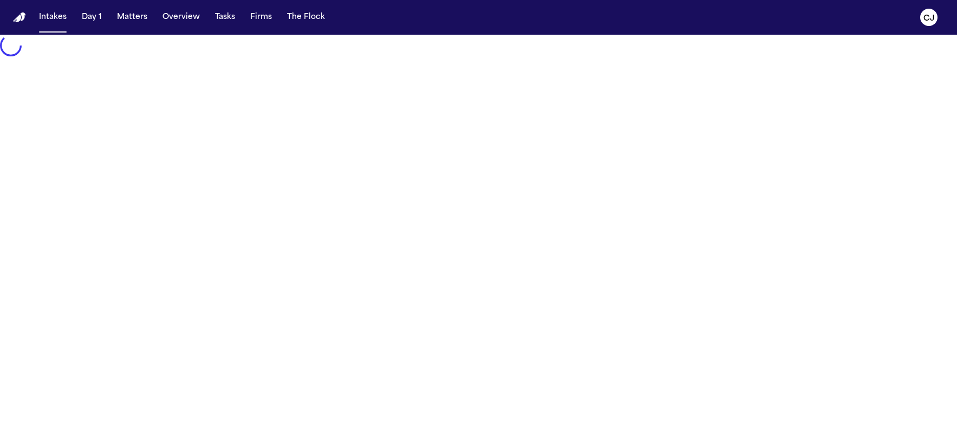
click at [15, 17] on img "Home" at bounding box center [19, 17] width 13 height 10
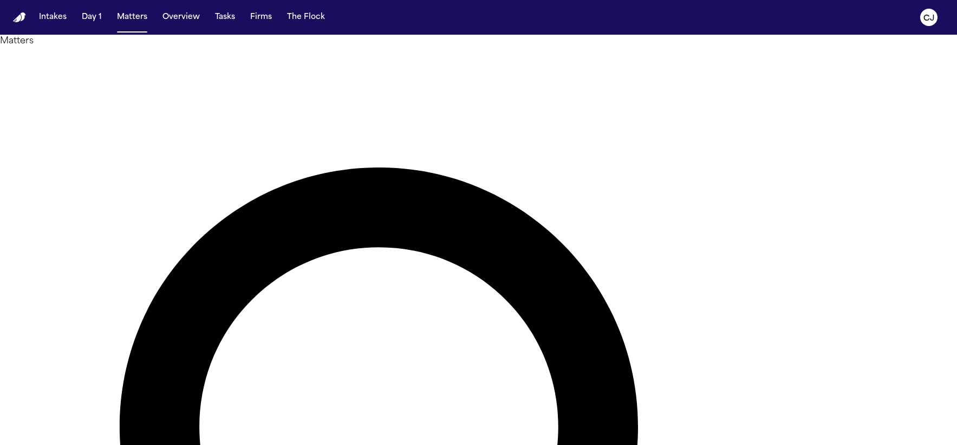
drag, startPoint x: 513, startPoint y: 61, endPoint x: 482, endPoint y: 61, distance: 31.4
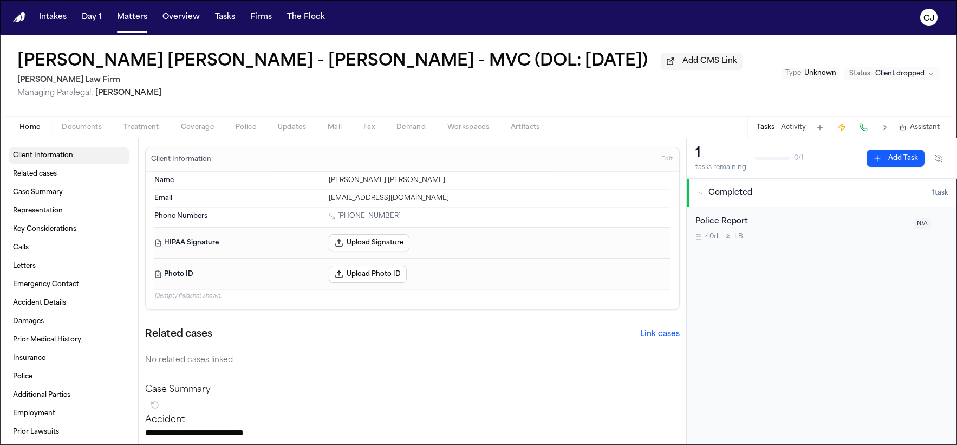
click at [58, 159] on span "Client Information" at bounding box center [43, 155] width 60 height 9
click at [51, 156] on span "Client Information" at bounding box center [43, 155] width 60 height 9
click at [14, 16] on img "Home" at bounding box center [19, 17] width 13 height 10
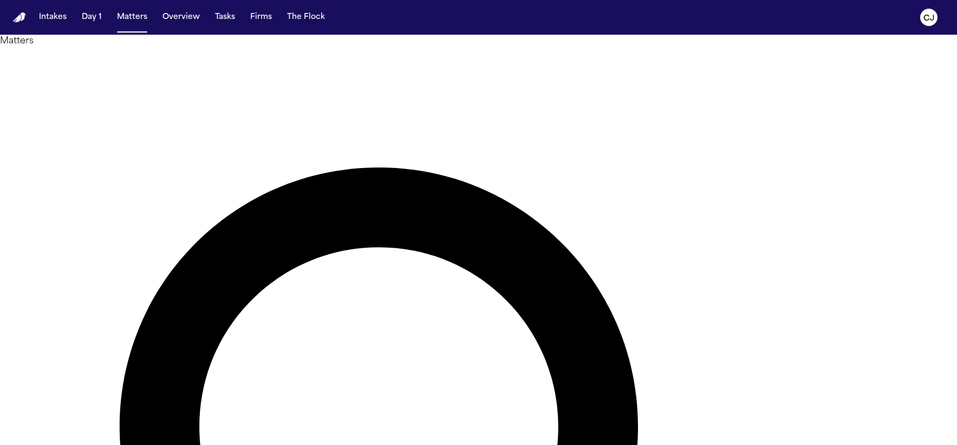
drag, startPoint x: 559, startPoint y: 66, endPoint x: 414, endPoint y: 53, distance: 145.8
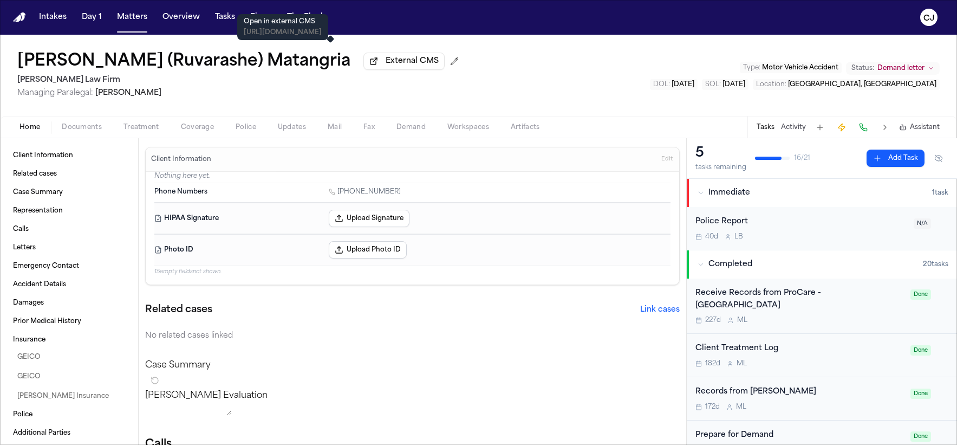
click at [386, 61] on span "External CMS" at bounding box center [412, 61] width 53 height 11
click at [53, 160] on span "Client Information" at bounding box center [43, 155] width 60 height 9
click at [200, 128] on span "Coverage" at bounding box center [197, 127] width 33 height 9
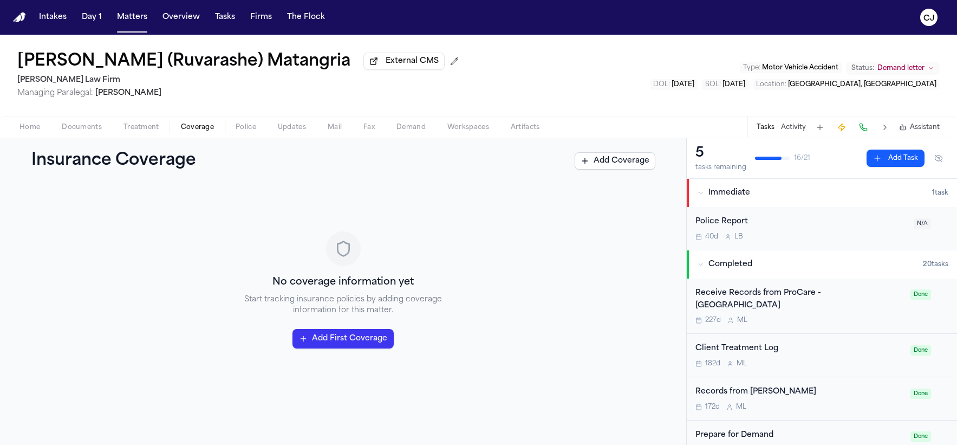
click at [129, 132] on span "Treatment" at bounding box center [141, 127] width 36 height 9
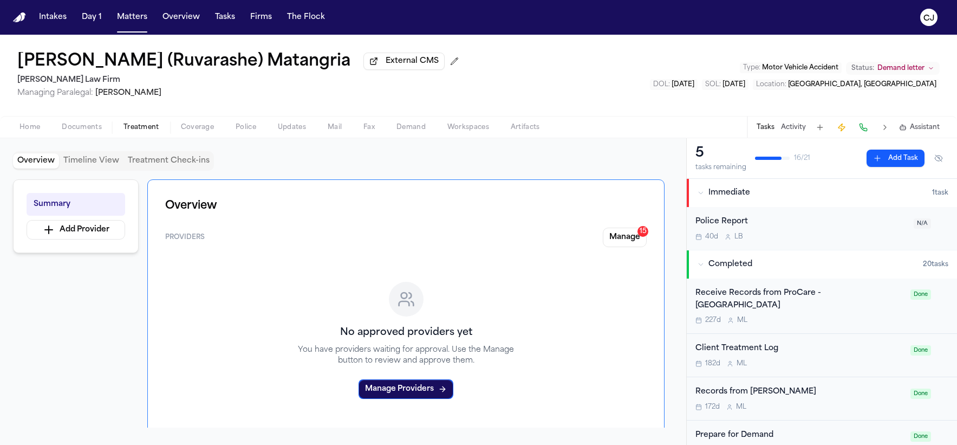
click at [20, 13] on img "Home" at bounding box center [19, 17] width 13 height 10
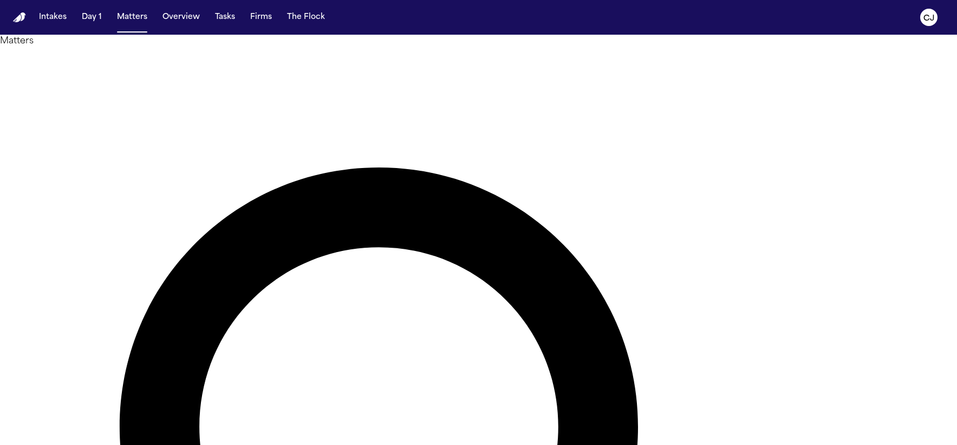
drag, startPoint x: 523, startPoint y: 58, endPoint x: 464, endPoint y: 63, distance: 59.3
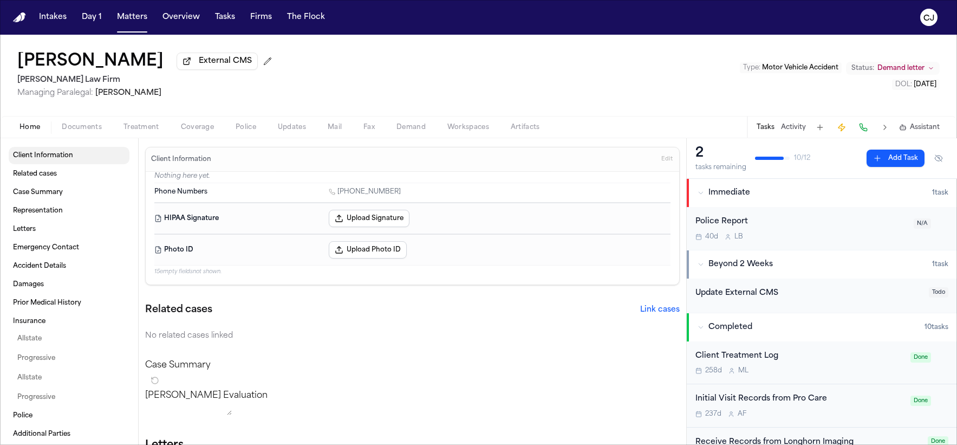
click at [54, 156] on span "Client Information" at bounding box center [43, 155] width 60 height 9
click at [84, 134] on span "button" at bounding box center [81, 133] width 53 height 1
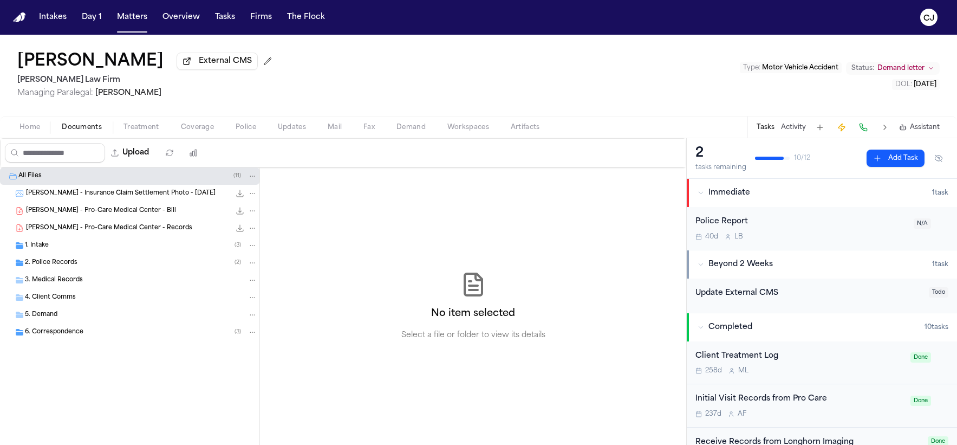
click at [142, 132] on span "Treatment" at bounding box center [141, 127] width 36 height 9
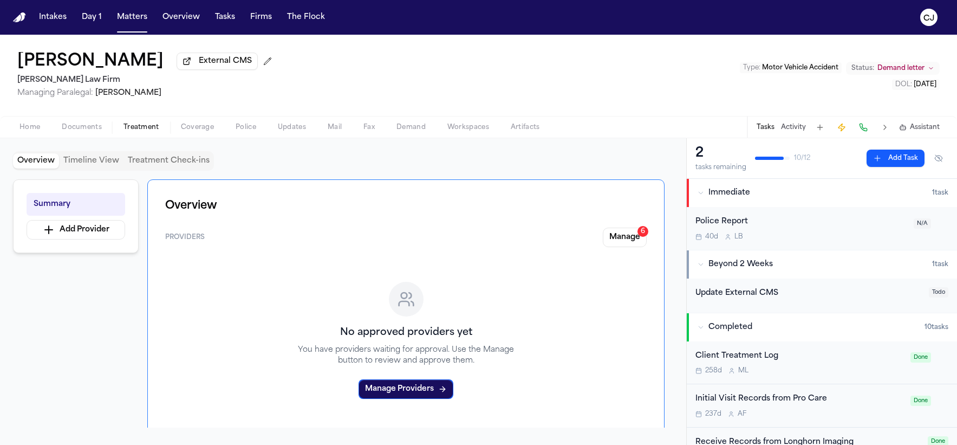
click at [203, 132] on span "Coverage" at bounding box center [197, 127] width 33 height 9
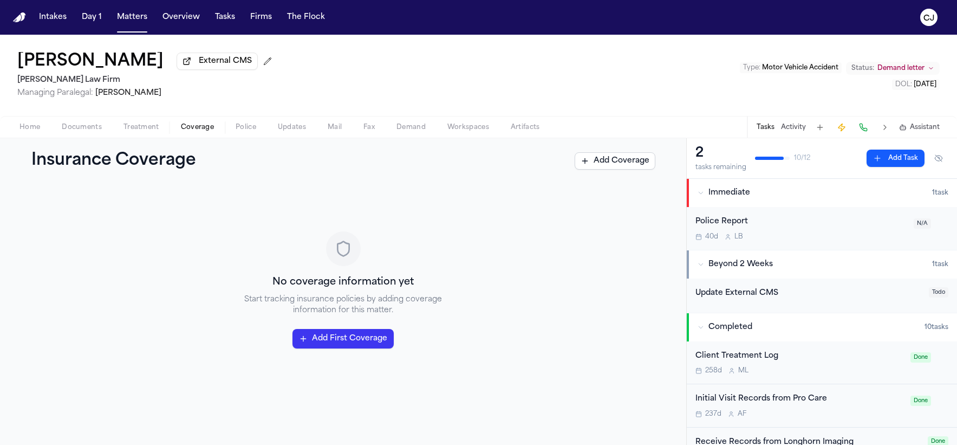
click at [297, 129] on span "Updates" at bounding box center [292, 127] width 28 height 9
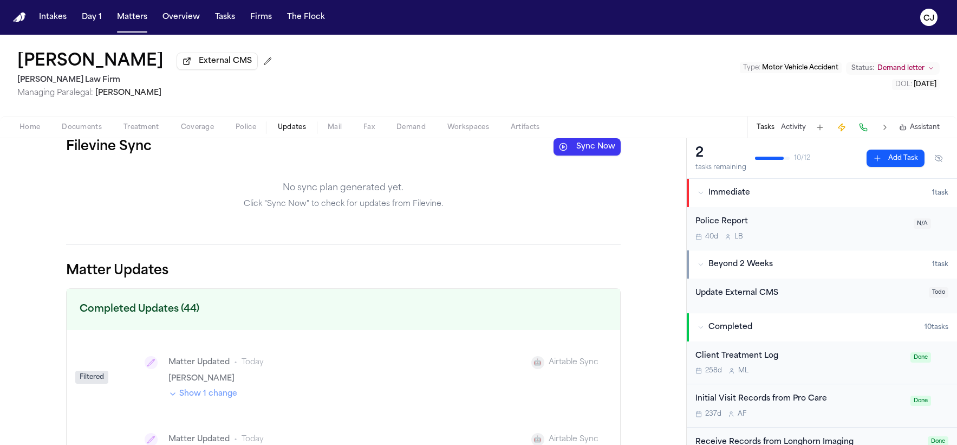
click at [25, 128] on span "Home" at bounding box center [29, 127] width 21 height 9
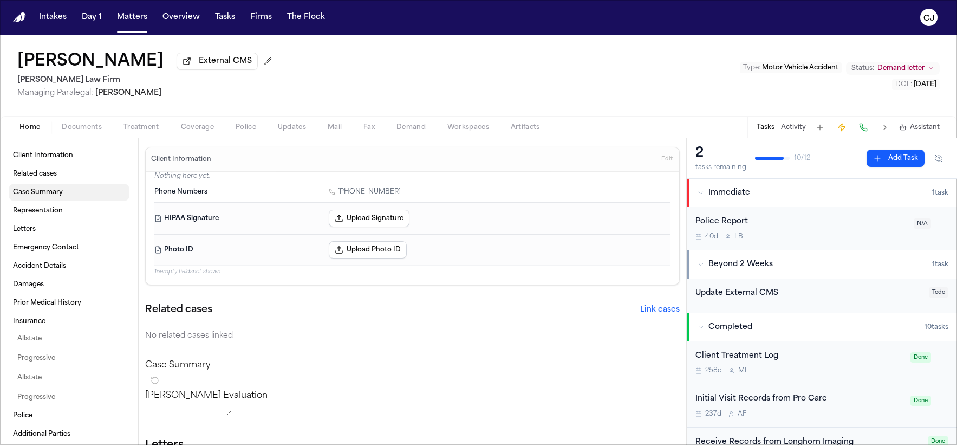
click at [38, 194] on span "Case Summary" at bounding box center [38, 192] width 50 height 9
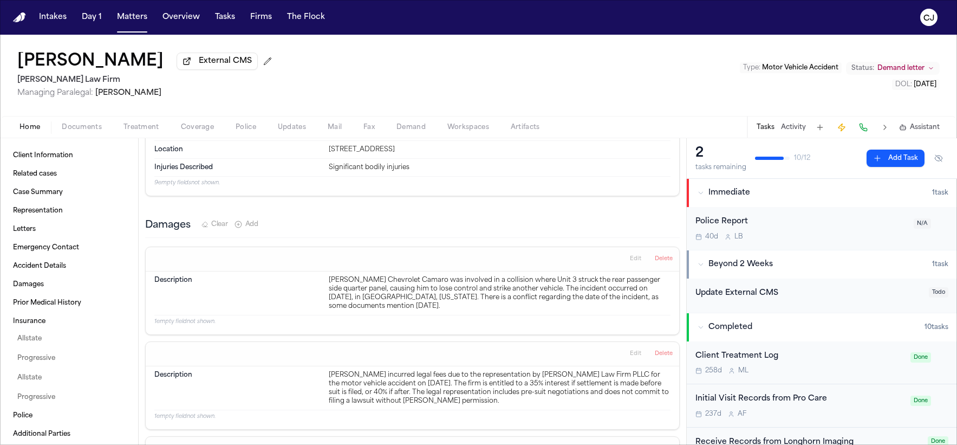
scroll to position [707, 0]
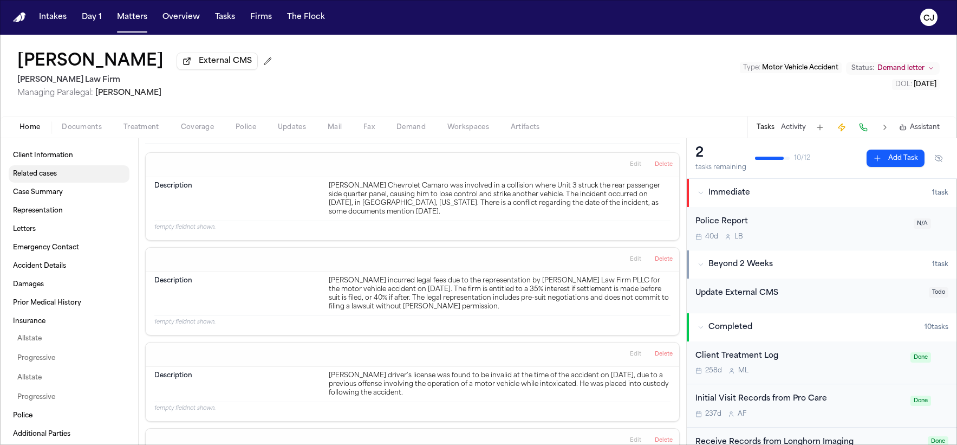
click at [31, 181] on link "Related cases" at bounding box center [69, 173] width 121 height 17
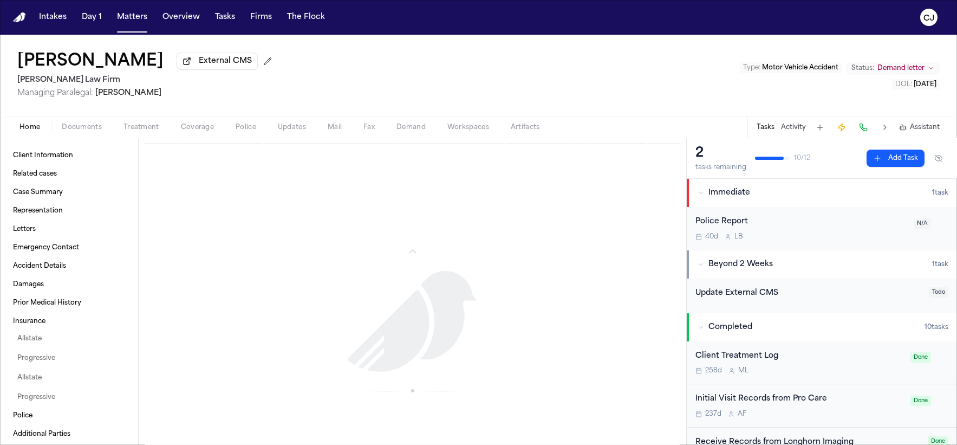
scroll to position [2771, 0]
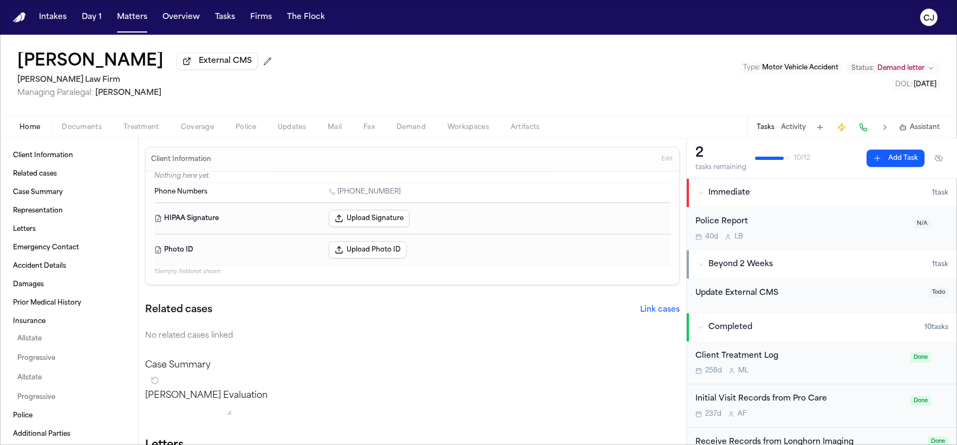
click at [105, 127] on button "Documents" at bounding box center [82, 127] width 62 height 13
click at [38, 134] on span "button" at bounding box center [30, 133] width 34 height 1
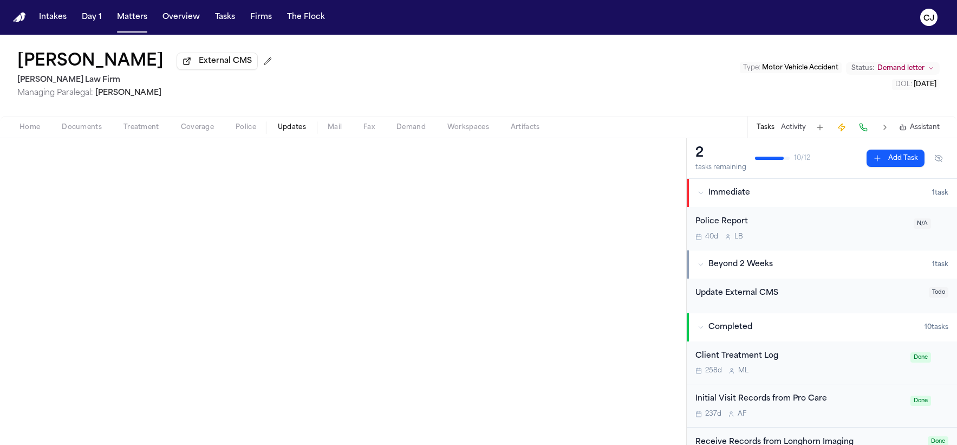
click at [309, 126] on button "Updates" at bounding box center [292, 127] width 50 height 13
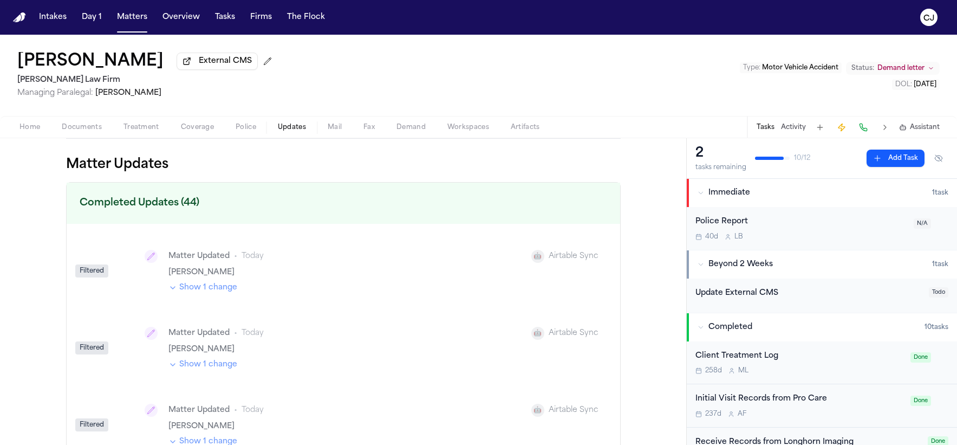
click at [311, 126] on button "Updates" at bounding box center [292, 127] width 50 height 13
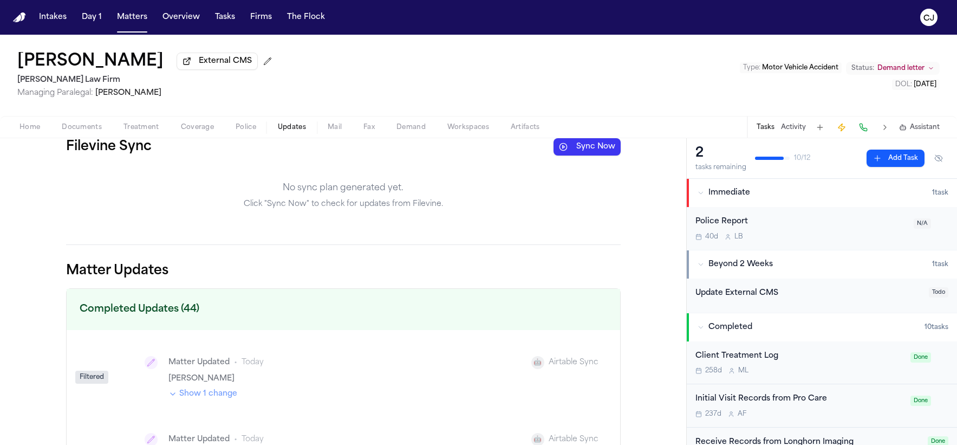
click at [21, 130] on span "Home" at bounding box center [29, 127] width 21 height 9
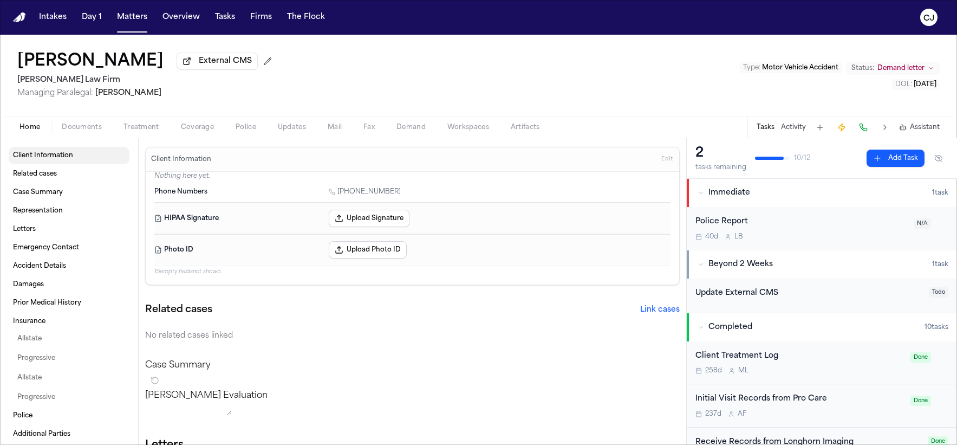
click at [29, 155] on span "Client Information" at bounding box center [43, 155] width 60 height 9
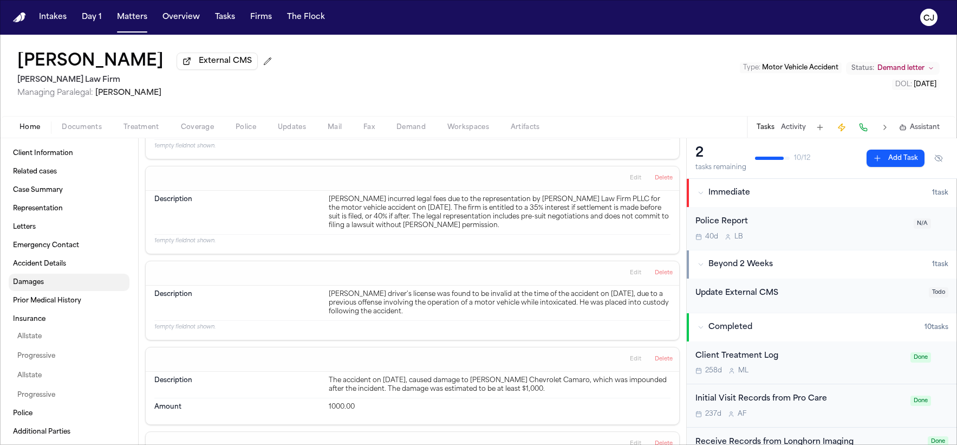
scroll to position [45, 0]
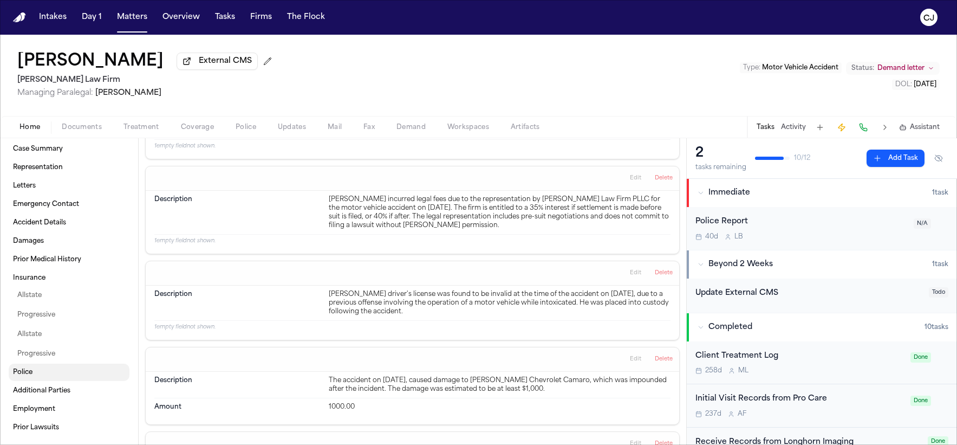
click at [44, 372] on link "Police" at bounding box center [69, 371] width 121 height 17
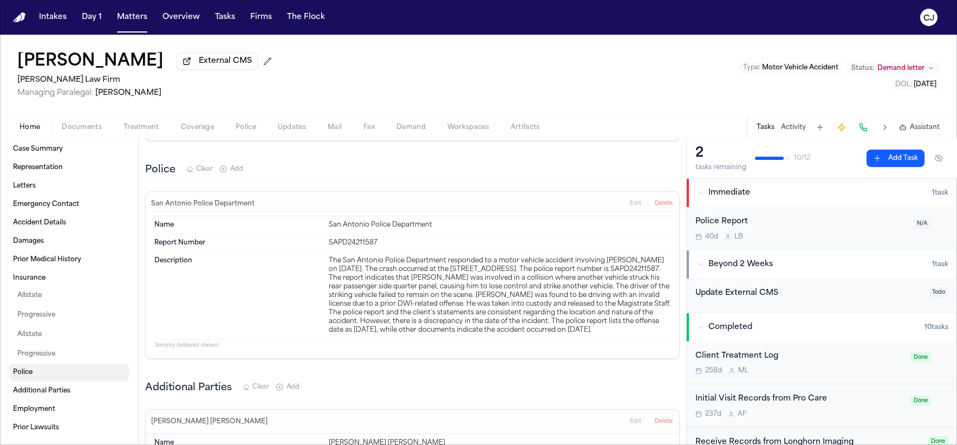
scroll to position [1936, 0]
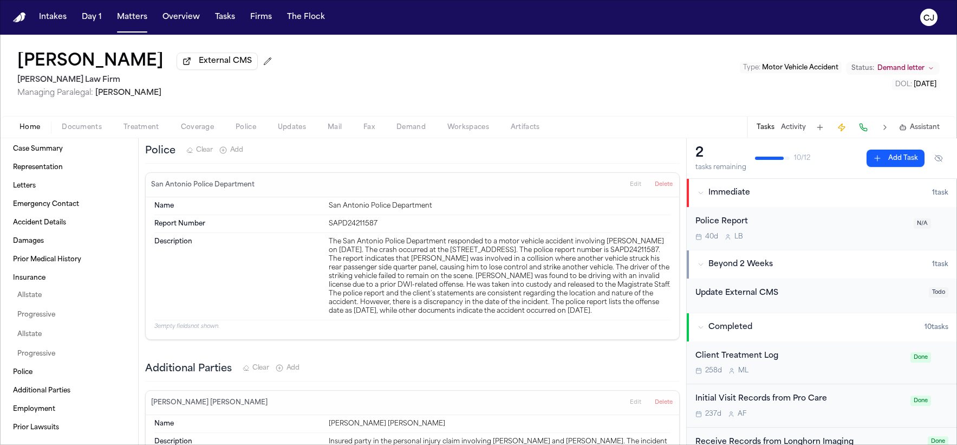
click at [63, 131] on span "Documents" at bounding box center [82, 127] width 40 height 9
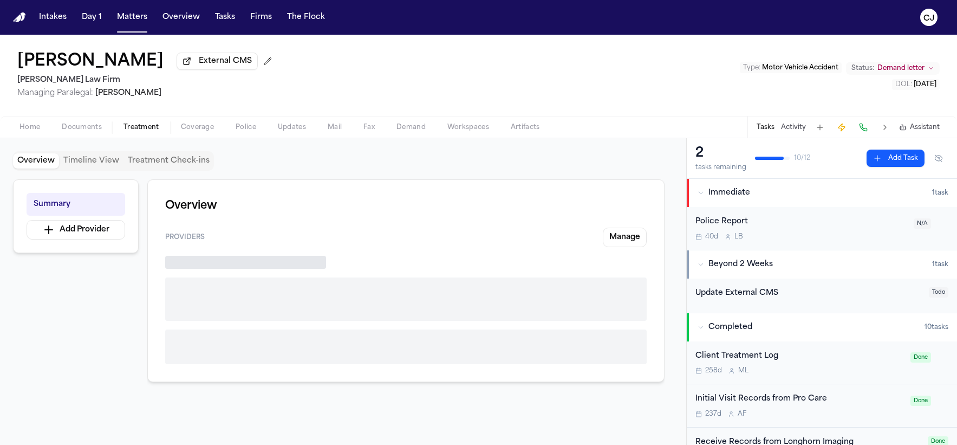
click at [149, 125] on span "Treatment" at bounding box center [141, 127] width 36 height 9
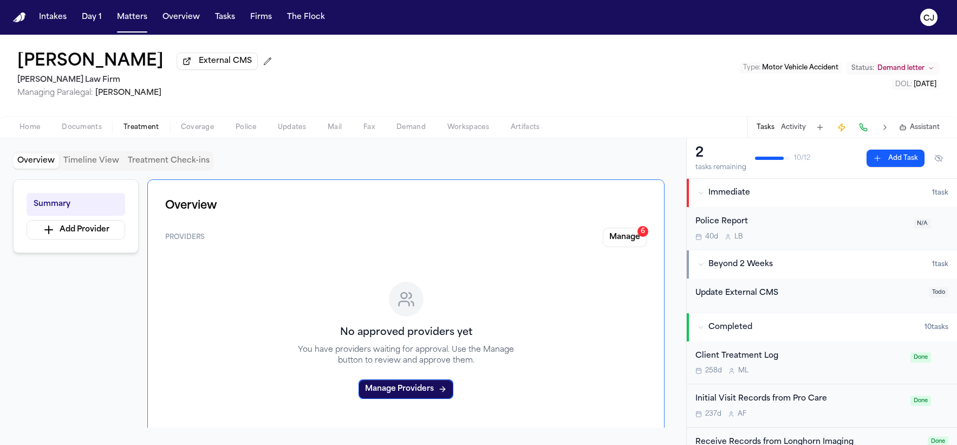
click at [211, 131] on span "Coverage" at bounding box center [197, 127] width 33 height 9
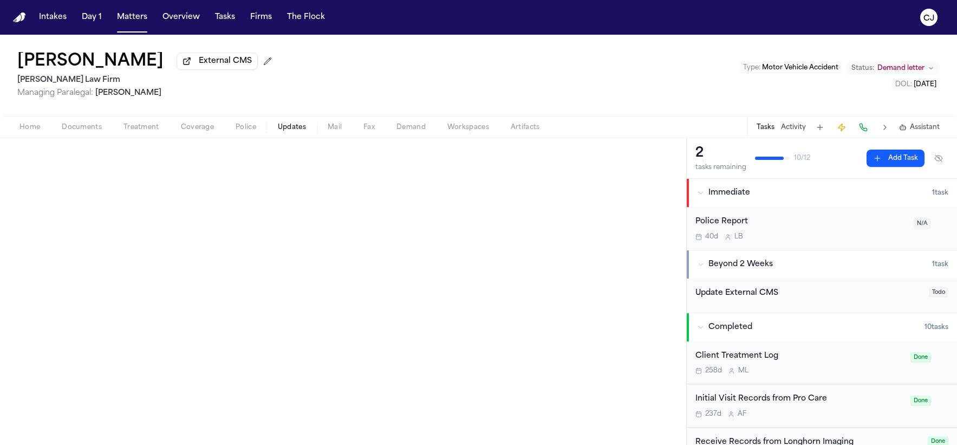
click at [280, 129] on span "Updates" at bounding box center [292, 127] width 28 height 9
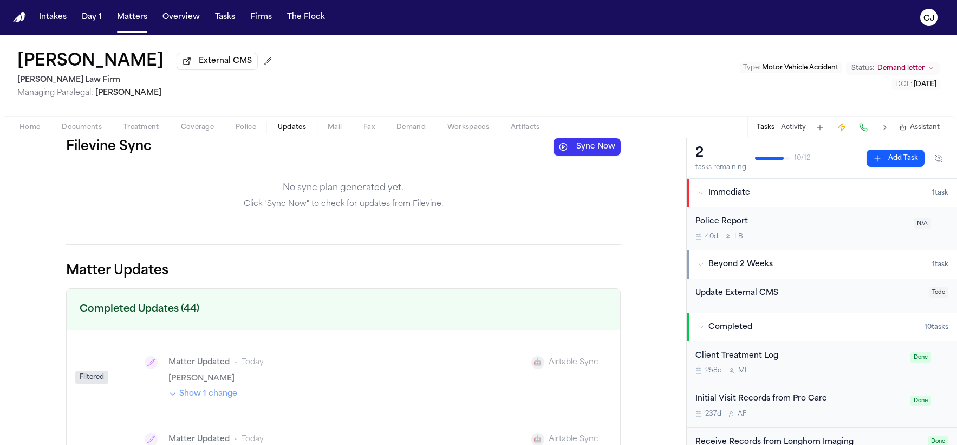
scroll to position [116, 0]
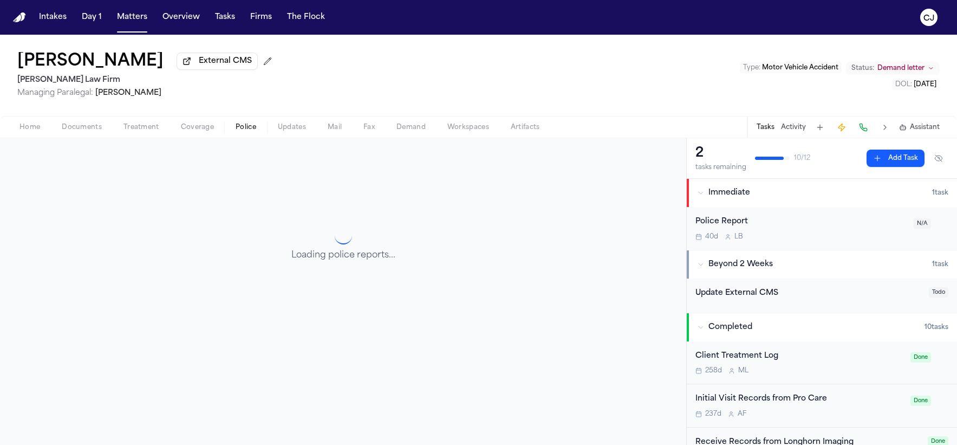
click at [241, 126] on span "Police" at bounding box center [246, 127] width 21 height 9
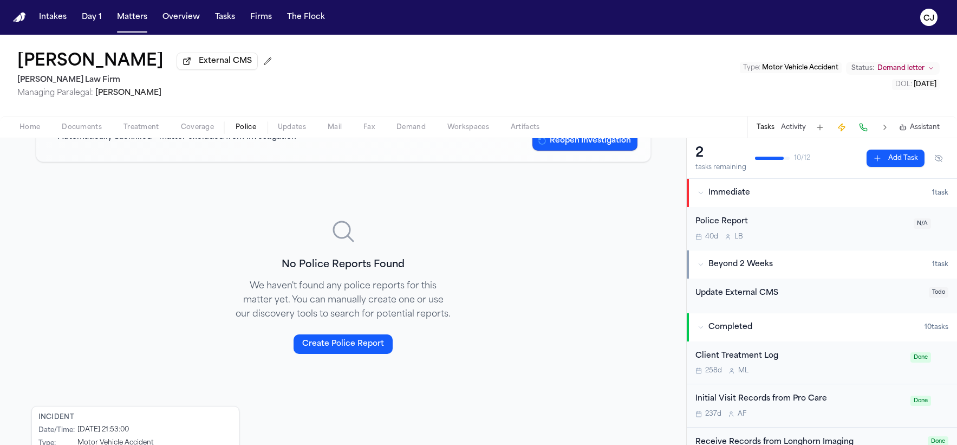
click at [278, 132] on span "Updates" at bounding box center [292, 127] width 28 height 9
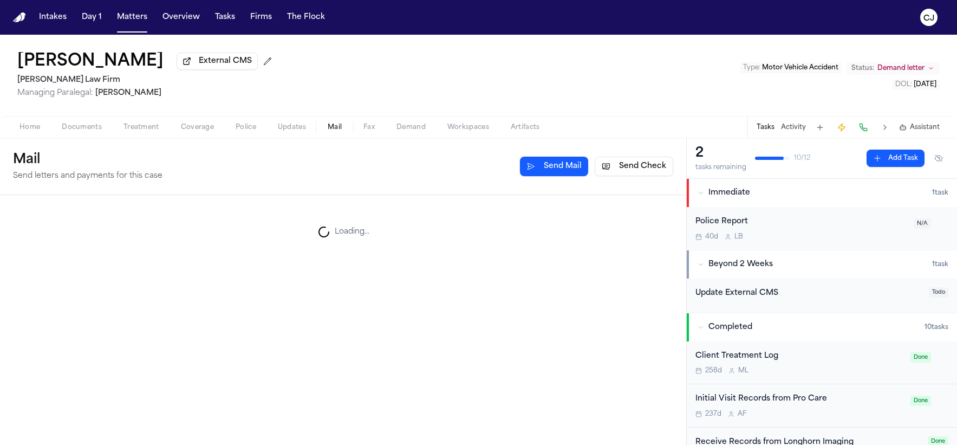
click at [336, 131] on span "Mail" at bounding box center [335, 127] width 14 height 9
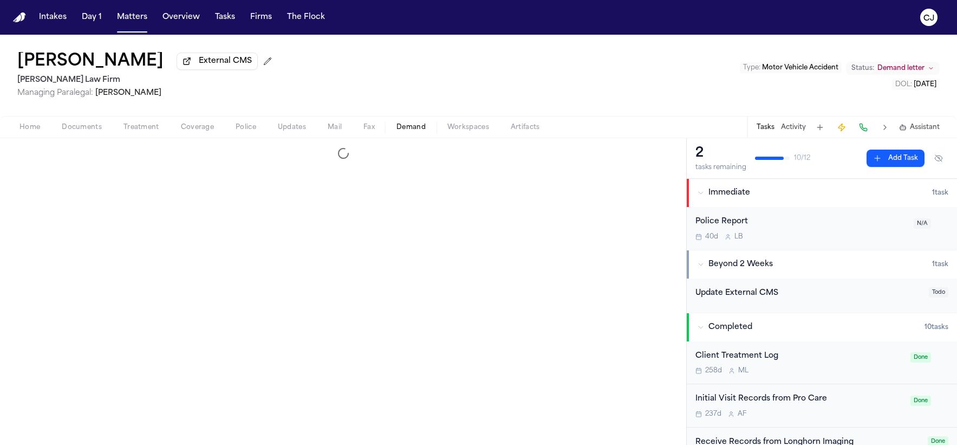
click at [416, 132] on span "Demand" at bounding box center [410, 127] width 29 height 9
click at [86, 130] on span "Documents" at bounding box center [82, 127] width 40 height 9
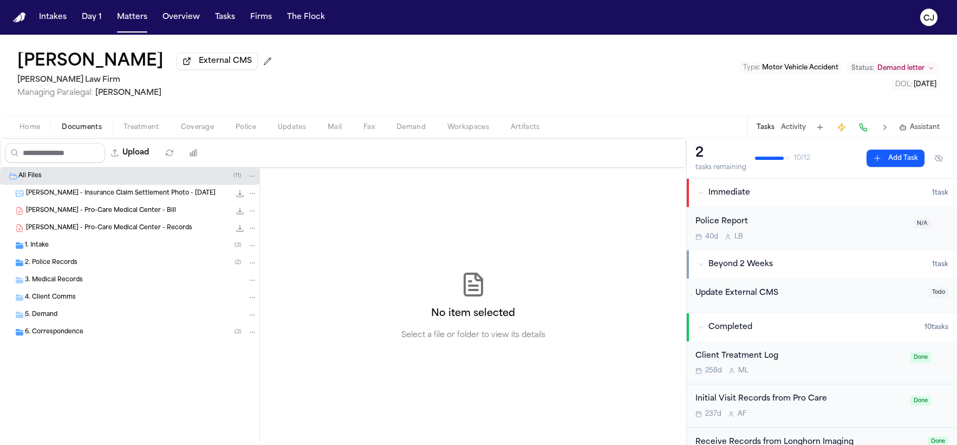
click at [86, 131] on span "Documents" at bounding box center [82, 127] width 40 height 9
click at [297, 132] on span "Updates" at bounding box center [292, 127] width 28 height 9
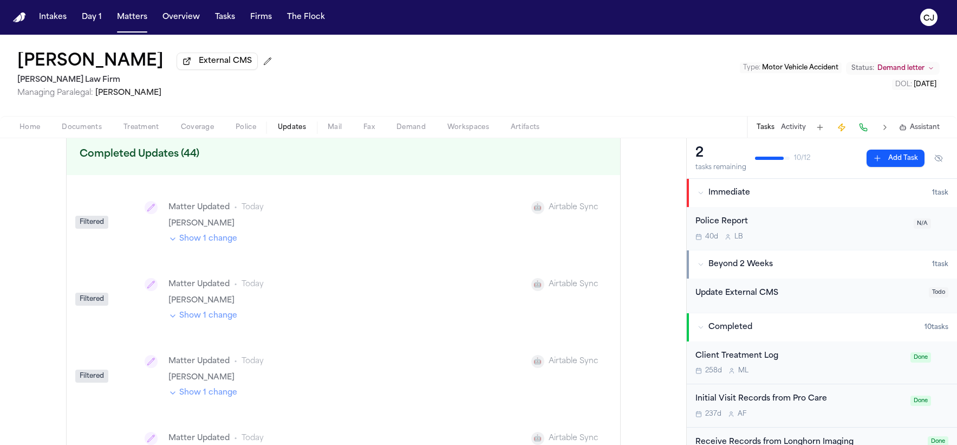
scroll to position [219, 0]
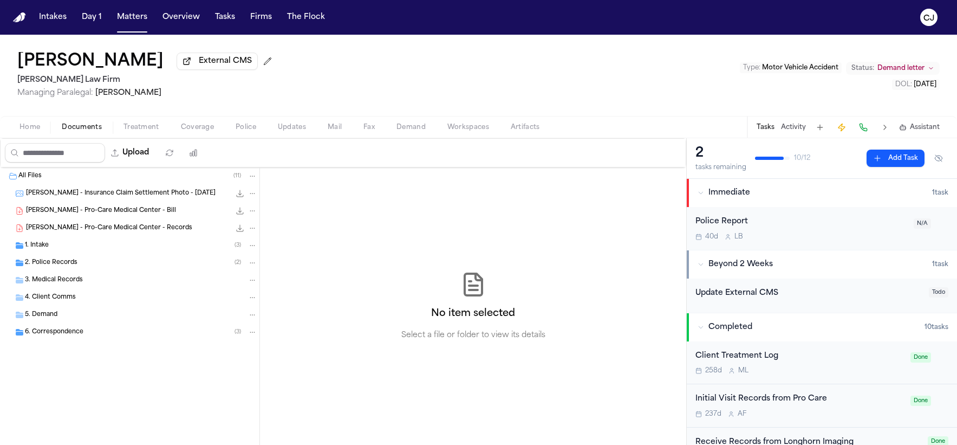
drag, startPoint x: 72, startPoint y: 126, endPoint x: 79, endPoint y: 123, distance: 6.8
click at [73, 126] on span "Documents" at bounding box center [82, 127] width 40 height 9
click at [246, 63] on span "External CMS" at bounding box center [225, 61] width 53 height 11
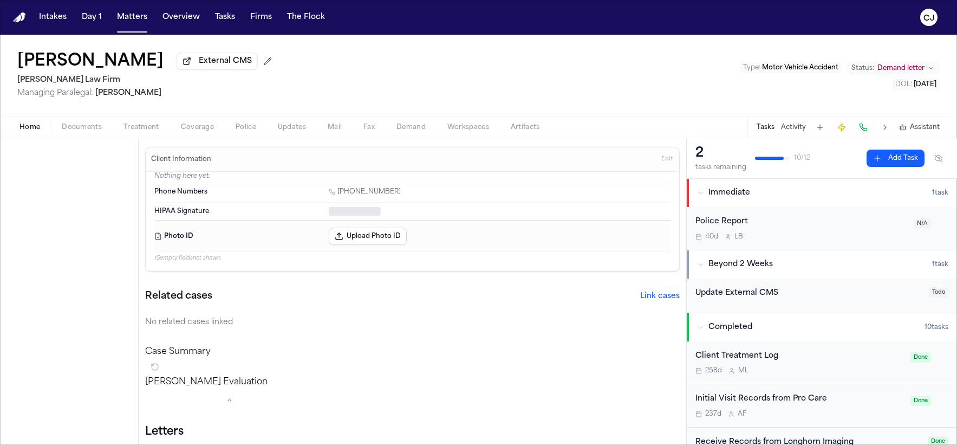
click at [31, 130] on span "Home" at bounding box center [29, 127] width 21 height 9
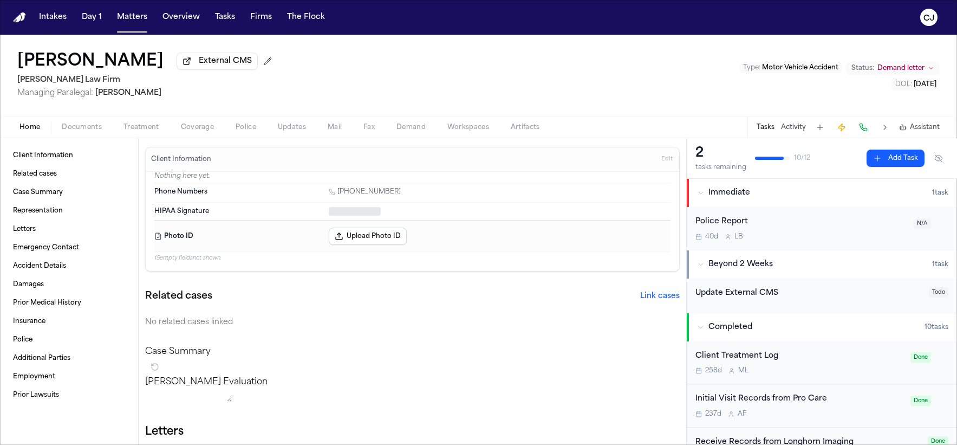
click at [65, 64] on h1 "[PERSON_NAME]" at bounding box center [90, 61] width 146 height 19
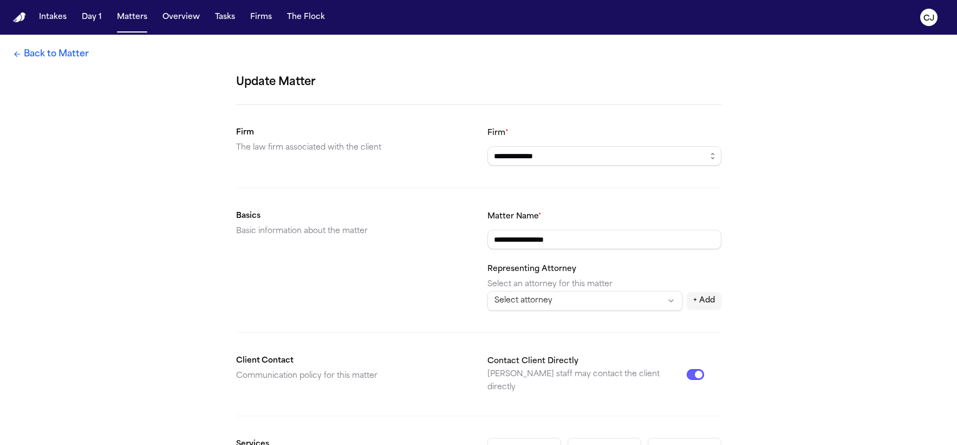
click at [19, 51] on icon at bounding box center [17, 54] width 9 height 9
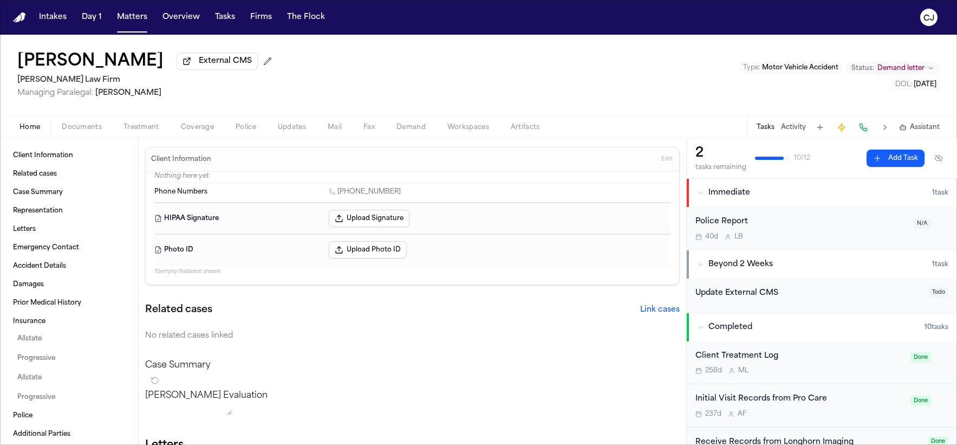
click at [237, 67] on span "External CMS" at bounding box center [225, 61] width 53 height 11
click at [69, 158] on span "Client Information" at bounding box center [43, 155] width 60 height 9
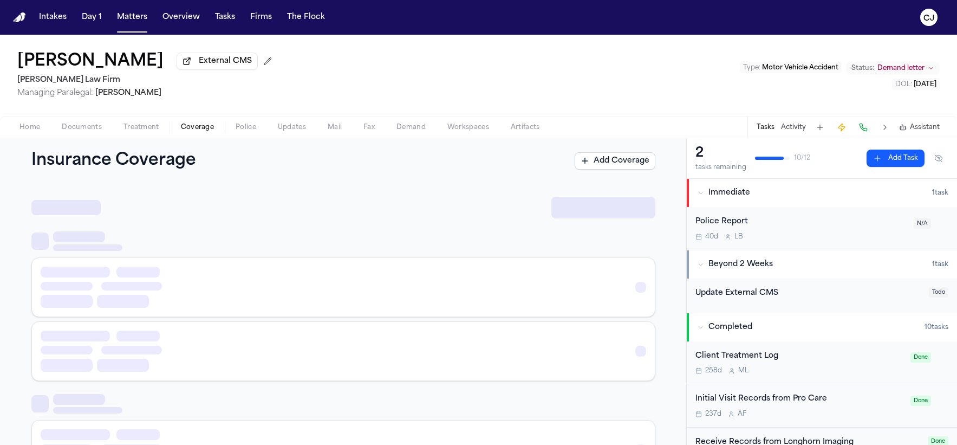
click at [200, 128] on span "Coverage" at bounding box center [197, 127] width 33 height 9
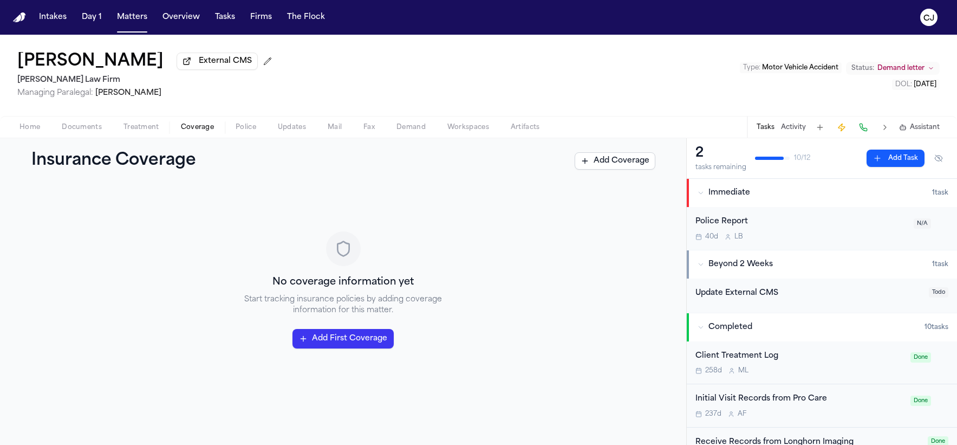
click at [81, 132] on span "Documents" at bounding box center [82, 127] width 40 height 9
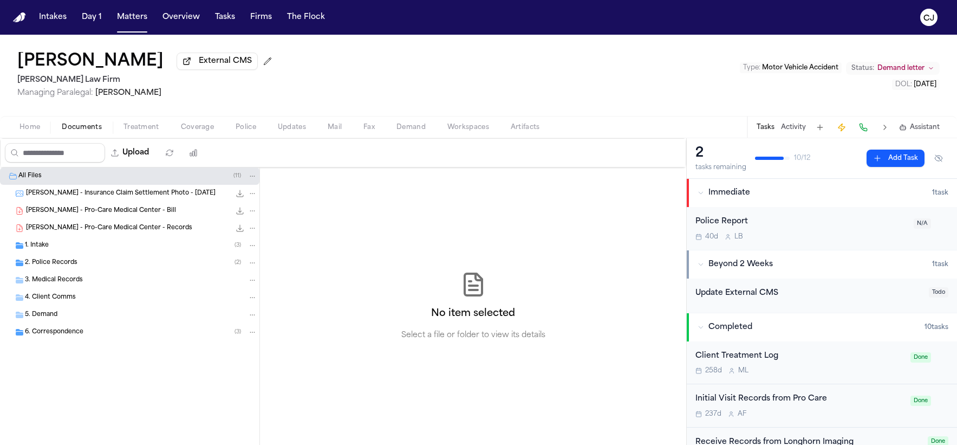
click at [35, 131] on span "Home" at bounding box center [29, 127] width 21 height 9
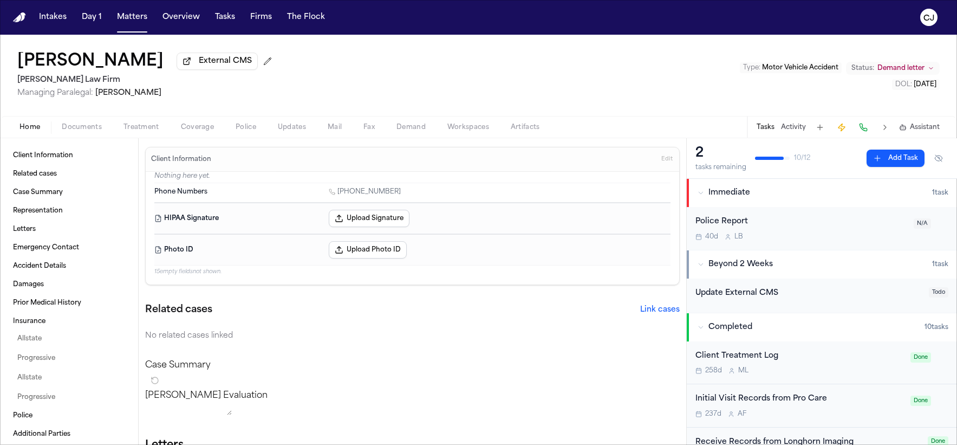
click at [82, 127] on span "Documents" at bounding box center [82, 127] width 40 height 9
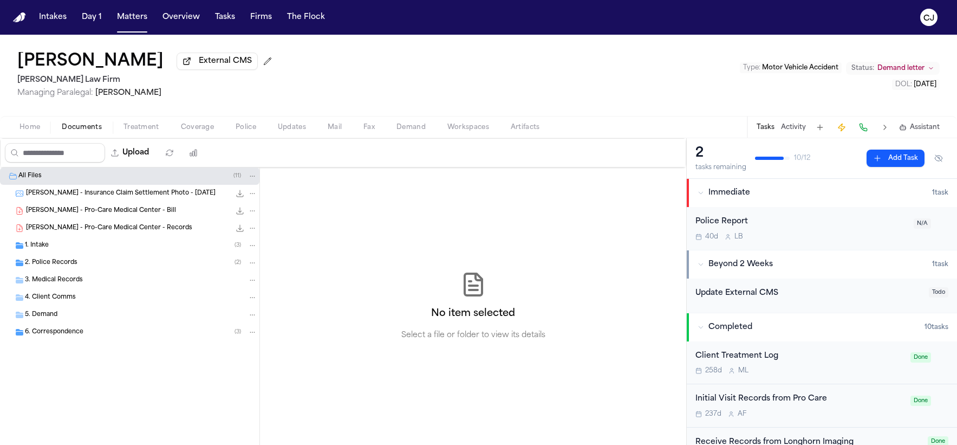
click at [96, 172] on div "All Files ( 11 )" at bounding box center [129, 175] width 259 height 17
click at [100, 191] on span "[PERSON_NAME] - Insurance Claim Settlement Photo - [DATE]" at bounding box center [121, 193] width 190 height 9
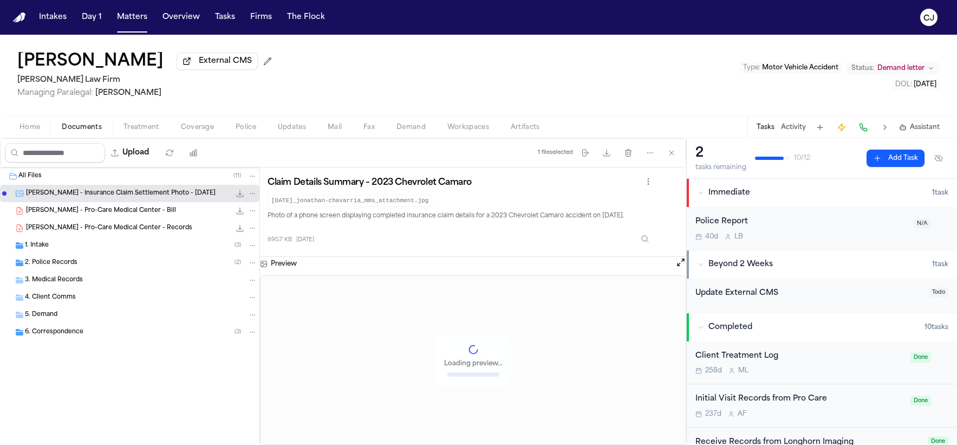
click at [39, 130] on span "Home" at bounding box center [29, 127] width 21 height 9
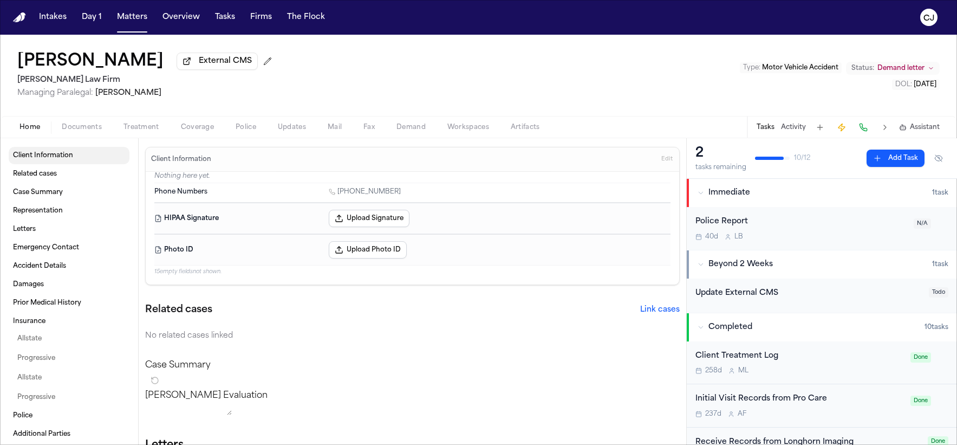
click at [47, 162] on link "Client Information" at bounding box center [69, 155] width 121 height 17
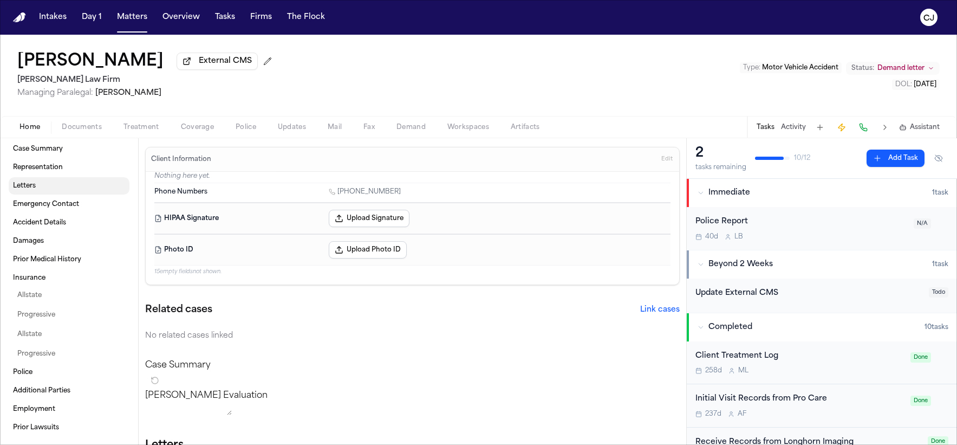
click at [42, 193] on link "Letters" at bounding box center [69, 185] width 121 height 17
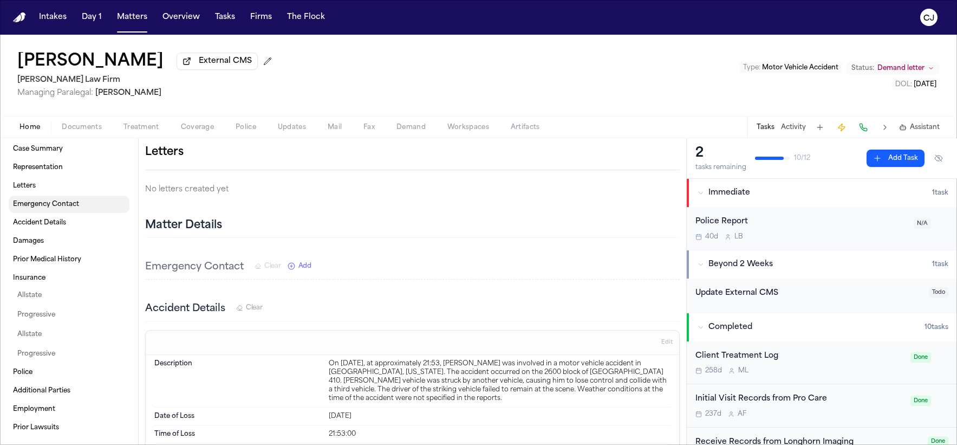
click at [42, 201] on span "Emergency Contact" at bounding box center [46, 204] width 66 height 9
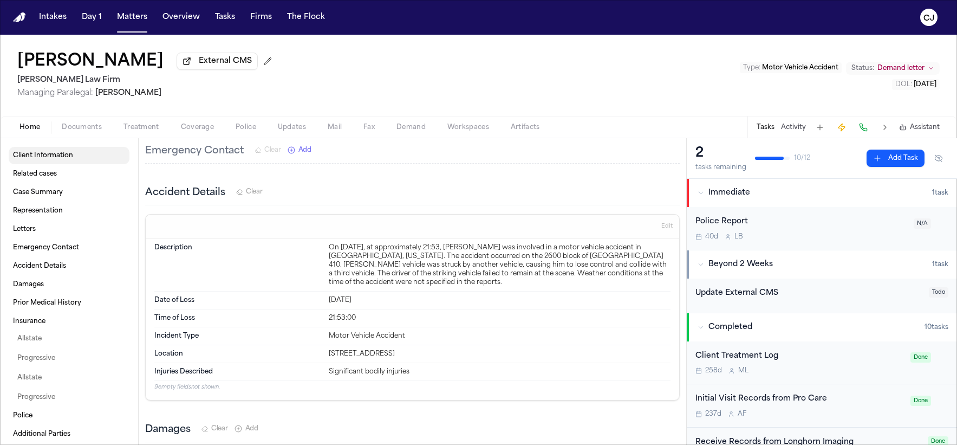
click at [82, 156] on link "Client Information" at bounding box center [69, 155] width 121 height 17
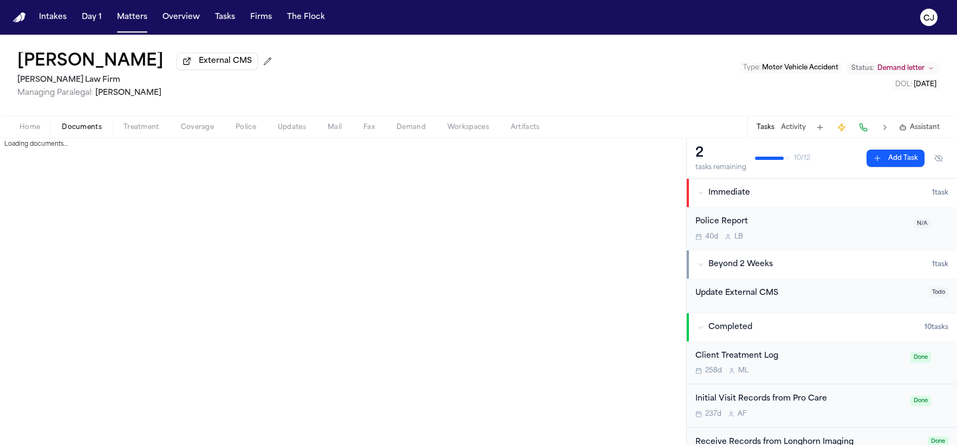
click at [72, 125] on span "Documents" at bounding box center [82, 127] width 40 height 9
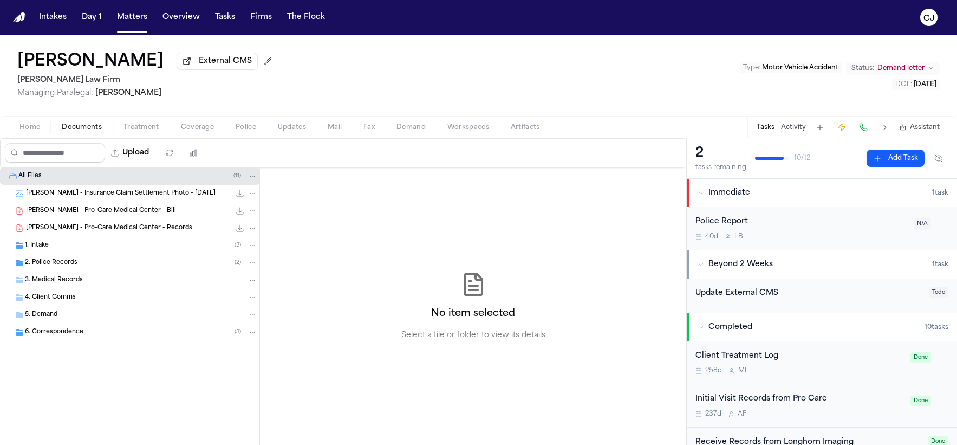
click at [60, 58] on h1 "[PERSON_NAME]" at bounding box center [90, 61] width 146 height 19
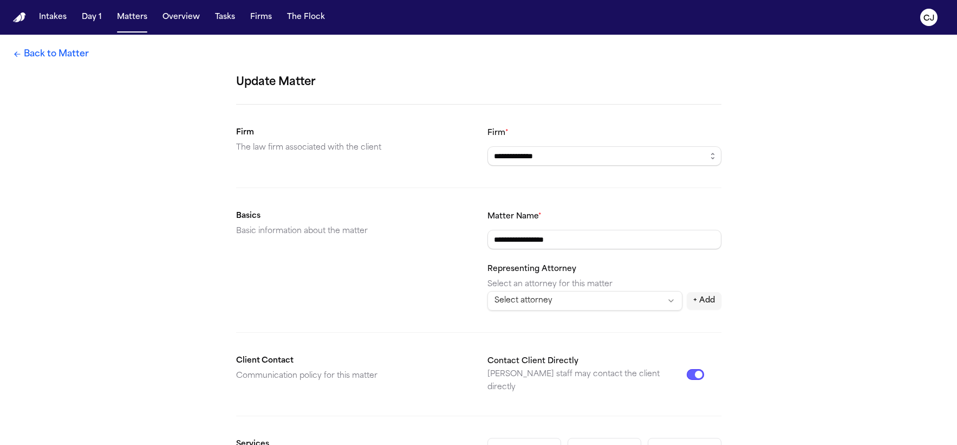
click at [56, 51] on link "Back to Matter" at bounding box center [51, 54] width 76 height 13
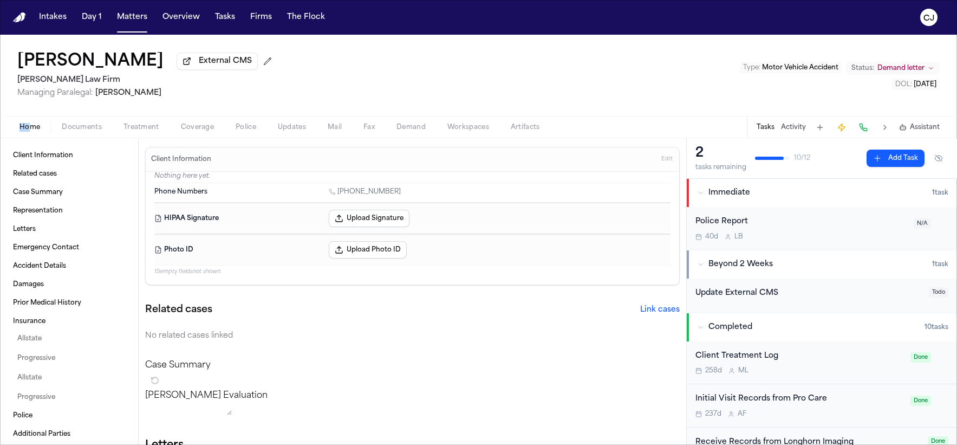
click at [30, 124] on div "Home Documents Treatment Coverage Police Updates Mail Fax Demand Workspaces Art…" at bounding box center [478, 127] width 957 height 22
click at [31, 125] on span "Home" at bounding box center [29, 127] width 21 height 9
click at [22, 29] on nav "Intakes Day 1 Matters Overview Tasks Firms The [PERSON_NAME]" at bounding box center [478, 17] width 957 height 35
click at [9, 4] on nav "Intakes Day 1 Matters Overview Tasks Firms The [PERSON_NAME]" at bounding box center [478, 17] width 957 height 35
click at [12, 11] on nav "Intakes Day 1 Matters Overview Tasks Firms The [PERSON_NAME]" at bounding box center [478, 17] width 957 height 35
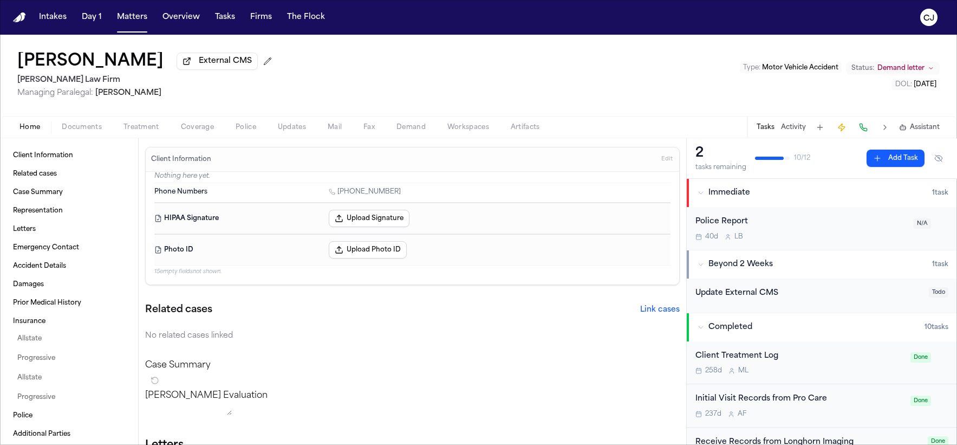
click at [19, 18] on img "Home" at bounding box center [19, 17] width 13 height 10
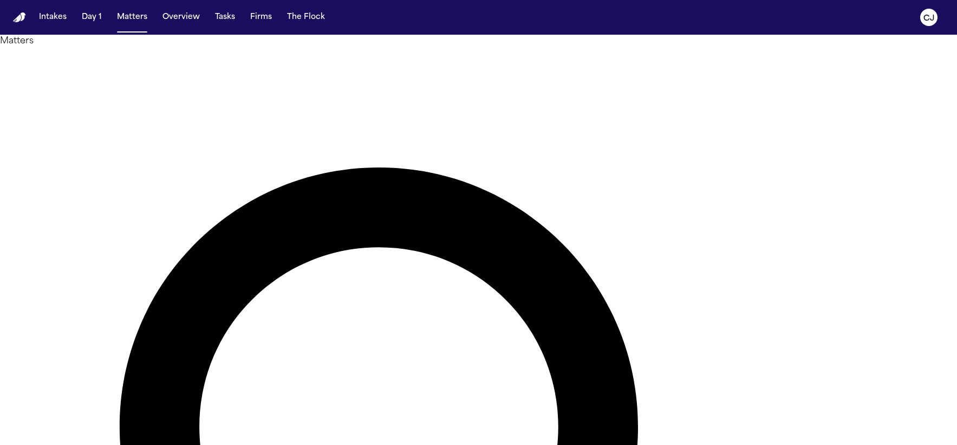
drag, startPoint x: 550, startPoint y: 58, endPoint x: 448, endPoint y: 58, distance: 101.3
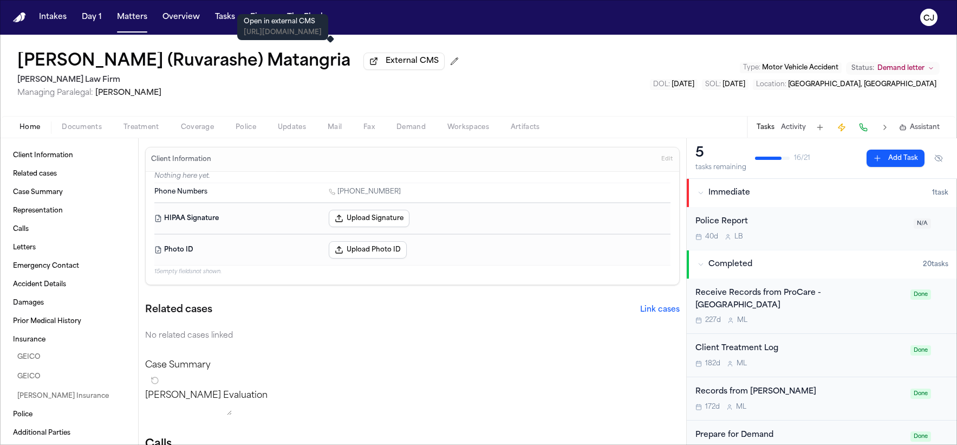
click at [386, 67] on span "External CMS" at bounding box center [412, 61] width 53 height 11
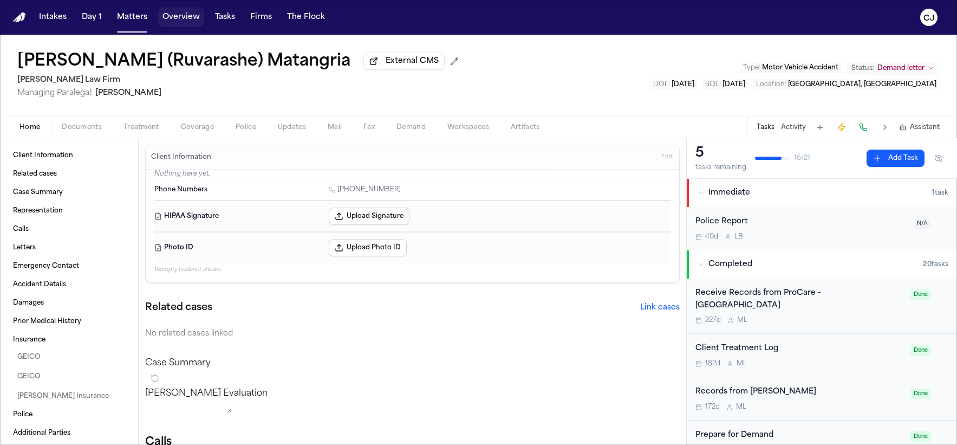
click at [167, 16] on button "Overview" at bounding box center [181, 17] width 46 height 19
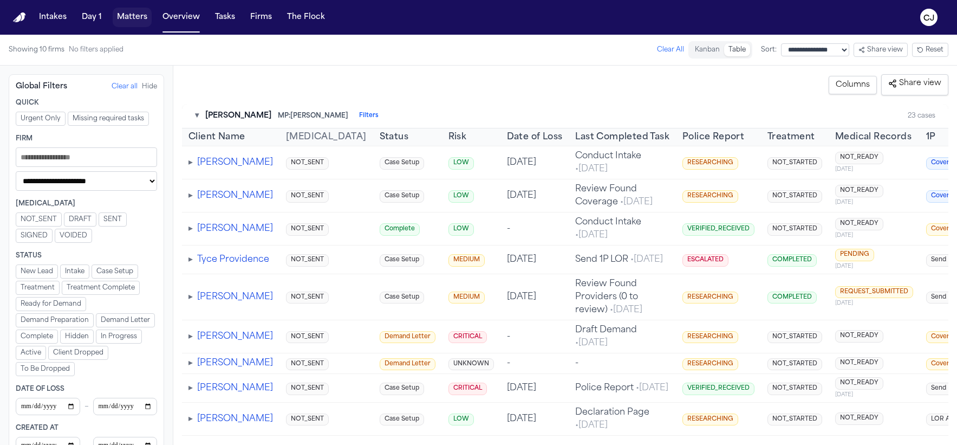
click at [129, 19] on button "Matters" at bounding box center [132, 17] width 39 height 19
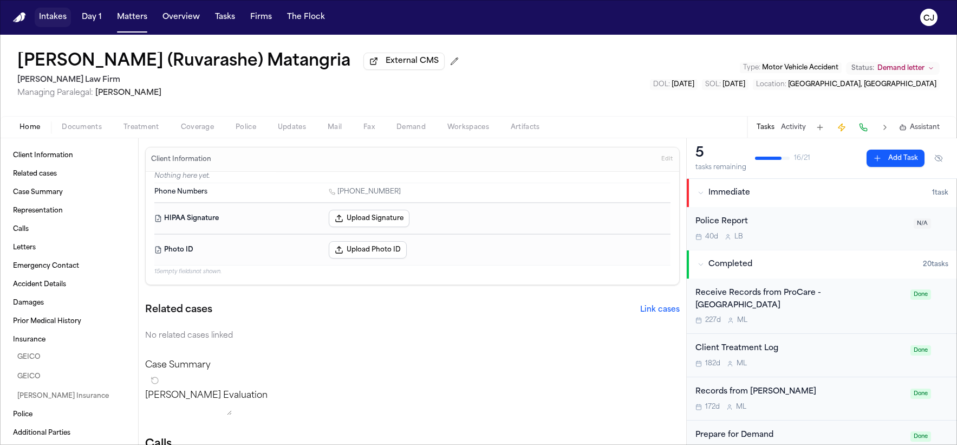
click at [49, 16] on button "Intakes" at bounding box center [53, 17] width 36 height 19
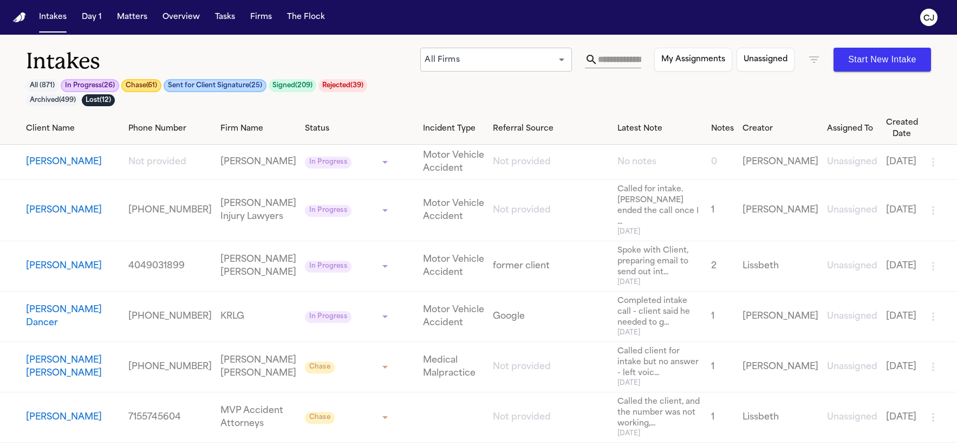
click at [634, 62] on input "text" at bounding box center [619, 59] width 43 height 17
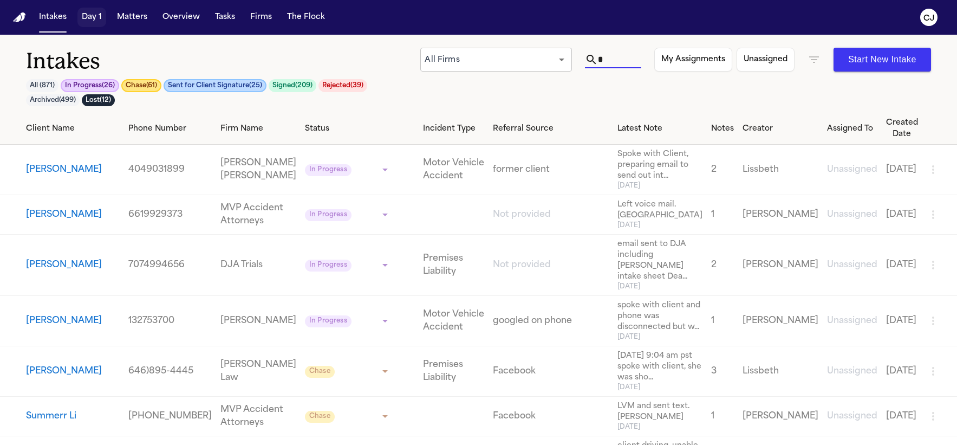
type input "*"
click at [85, 19] on button "Day 1" at bounding box center [91, 17] width 29 height 19
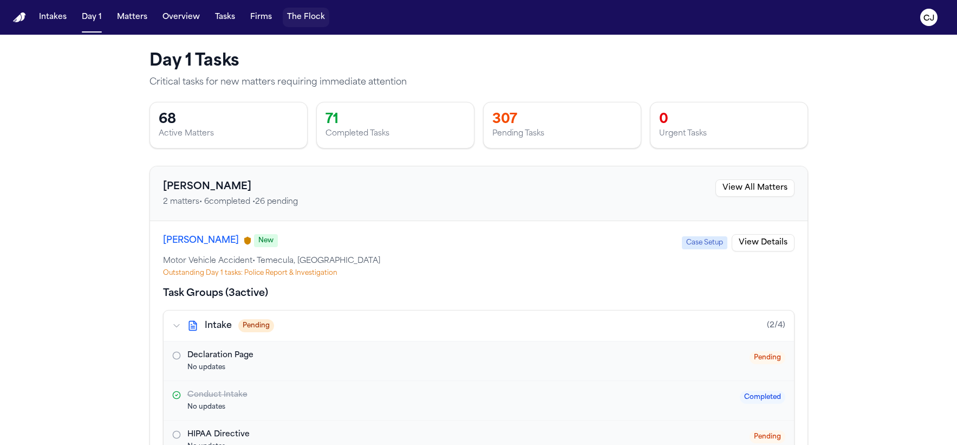
click at [299, 15] on button "The Flock" at bounding box center [306, 17] width 47 height 19
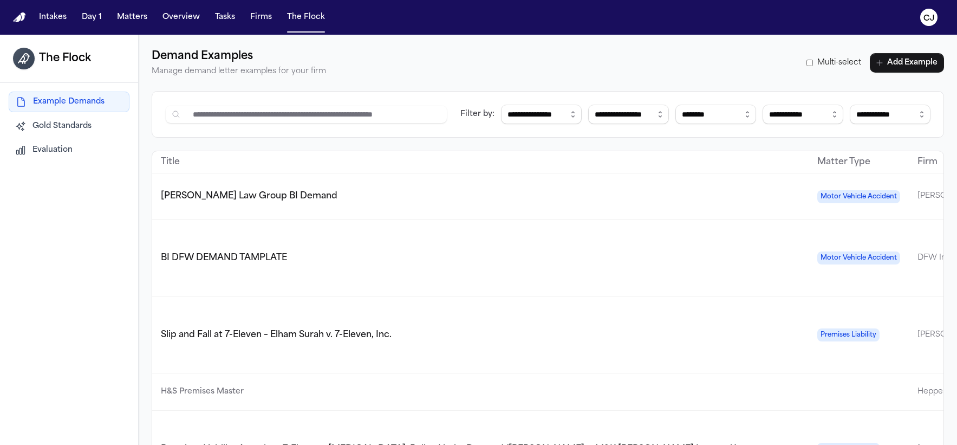
click at [21, 17] on img "Home" at bounding box center [19, 17] width 13 height 10
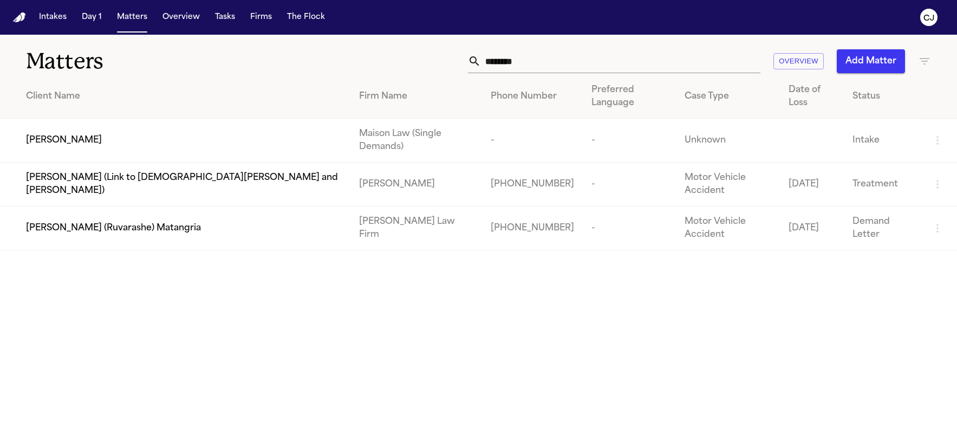
click at [131, 221] on span "[PERSON_NAME] (Ruvarashe) Matangria" at bounding box center [113, 227] width 175 height 13
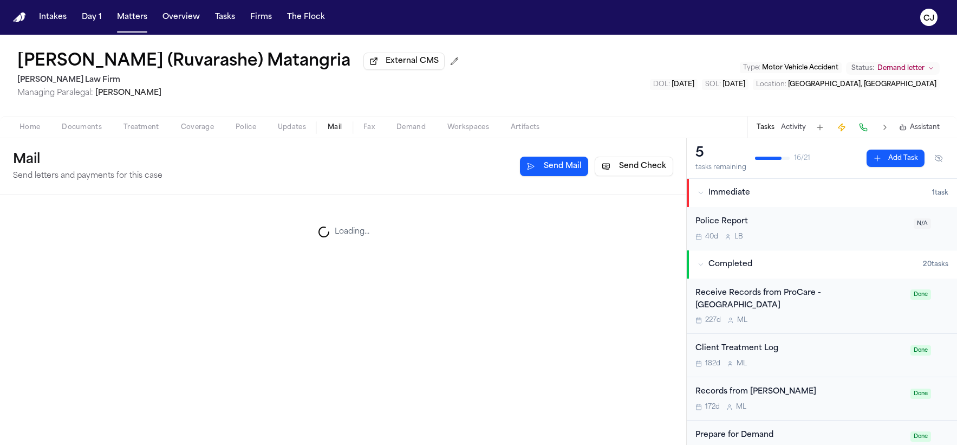
click at [334, 128] on span "Mail" at bounding box center [335, 127] width 14 height 9
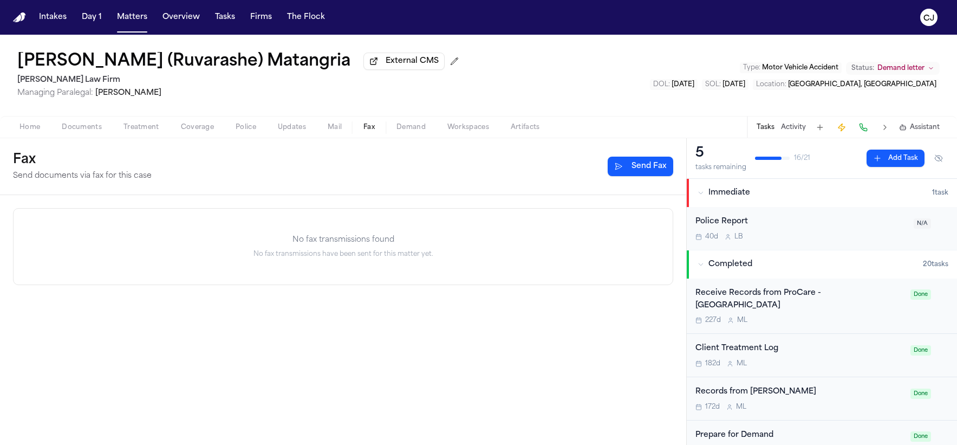
click at [366, 129] on span "Fax" at bounding box center [368, 127] width 11 height 9
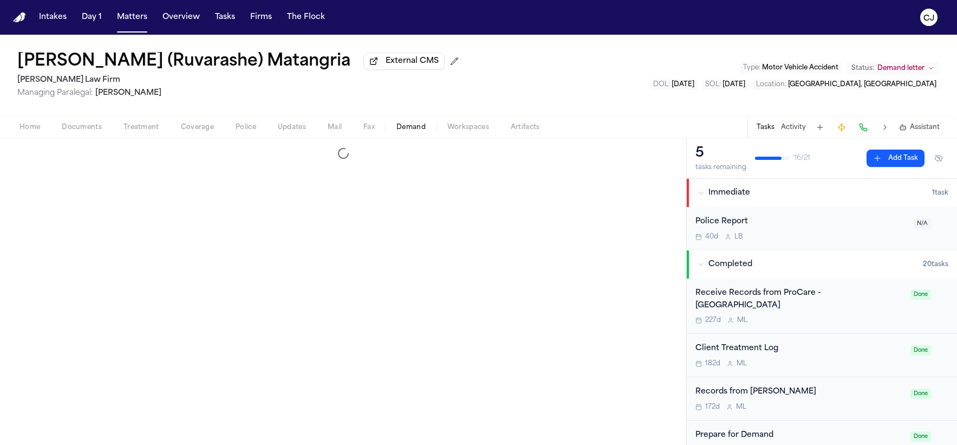
click at [419, 131] on span "Demand" at bounding box center [410, 127] width 29 height 9
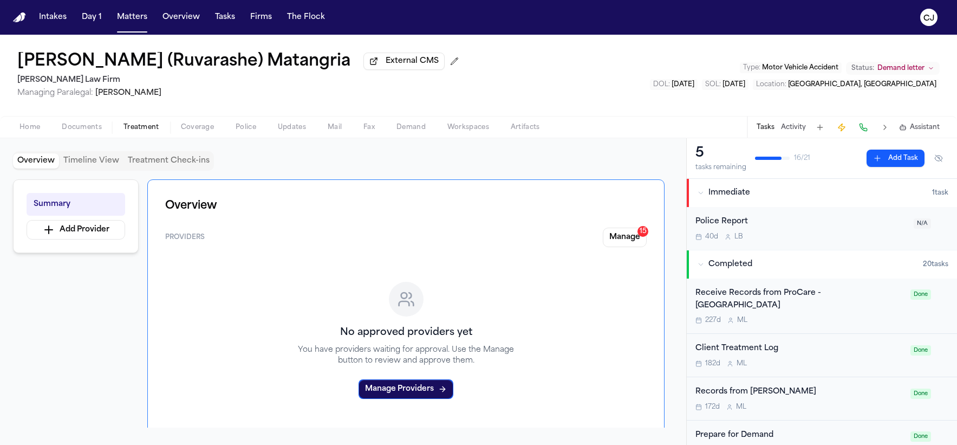
click at [137, 132] on span "Treatment" at bounding box center [141, 127] width 36 height 9
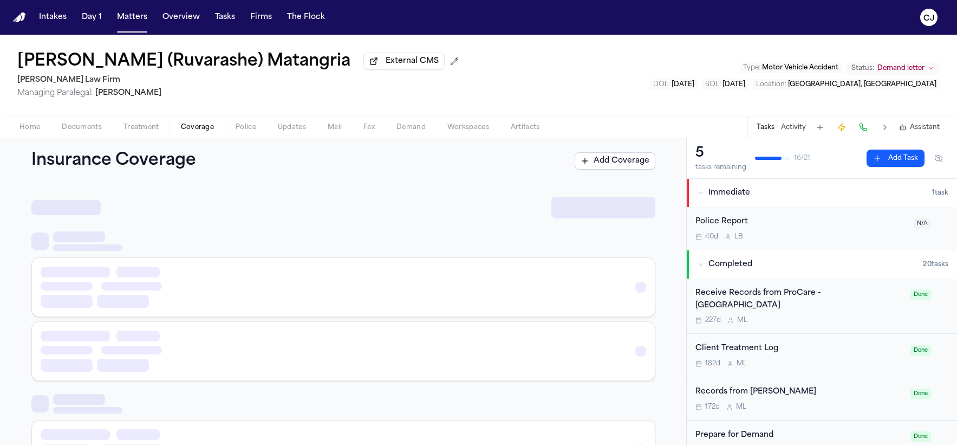
click at [192, 130] on span "Coverage" at bounding box center [197, 127] width 33 height 9
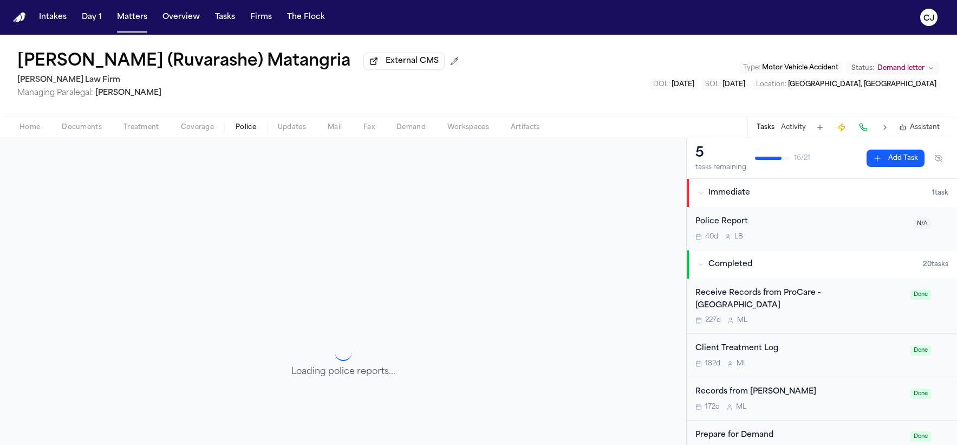
click at [258, 129] on button "Police" at bounding box center [246, 127] width 42 height 13
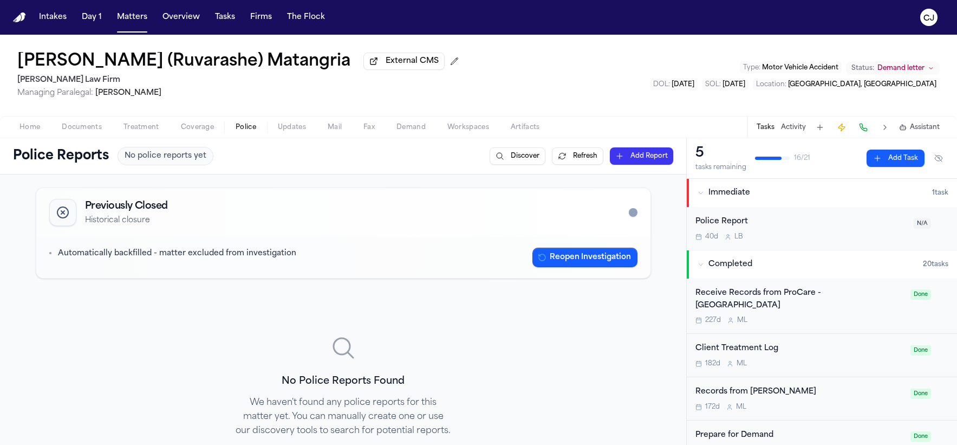
click at [291, 129] on span "Updates" at bounding box center [292, 127] width 28 height 9
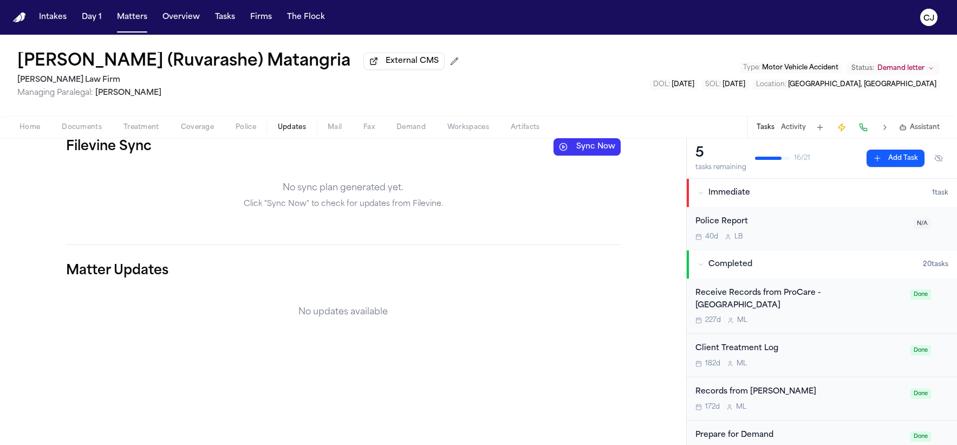
click at [601, 152] on button "Sync Now" at bounding box center [586, 146] width 67 height 17
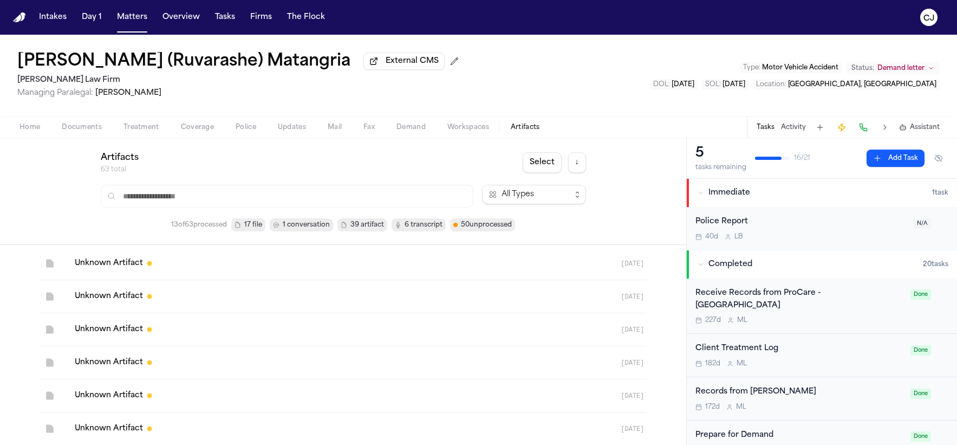
click at [536, 127] on span "Artifacts" at bounding box center [525, 127] width 29 height 9
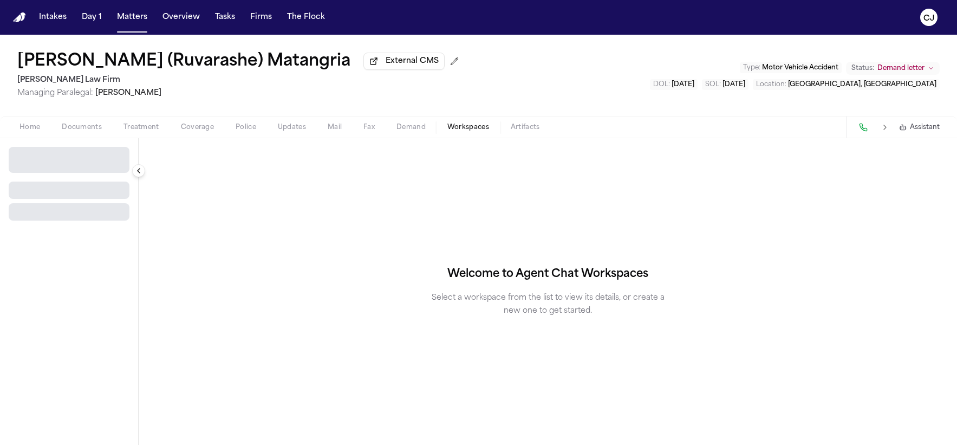
click at [468, 130] on span "Workspaces" at bounding box center [468, 127] width 42 height 9
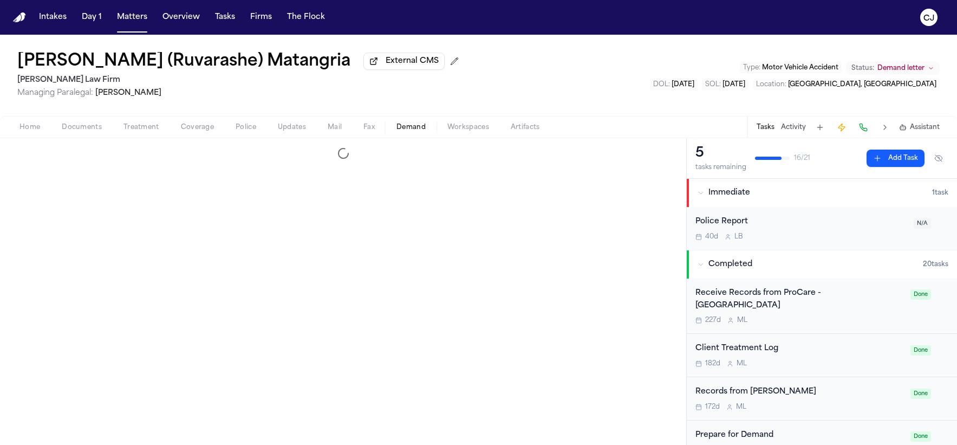
click at [401, 129] on span "Demand" at bounding box center [410, 127] width 29 height 9
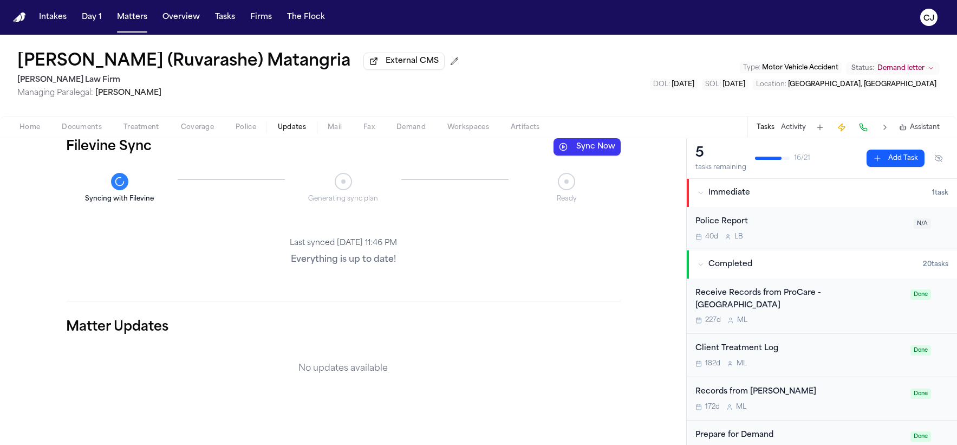
click at [286, 131] on span "Updates" at bounding box center [292, 127] width 28 height 9
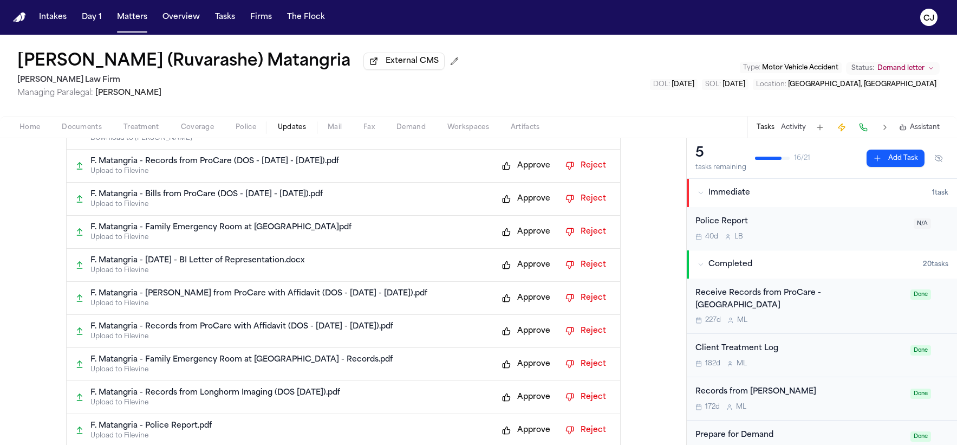
scroll to position [403, 0]
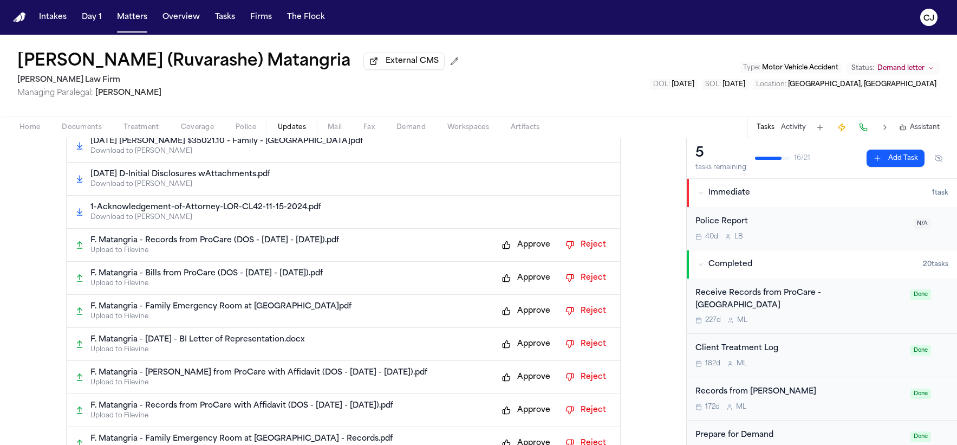
click at [507, 245] on button "Approve" at bounding box center [526, 244] width 59 height 17
click at [504, 279] on button "Approve" at bounding box center [526, 277] width 59 height 17
click at [505, 311] on button "Approve" at bounding box center [526, 310] width 59 height 17
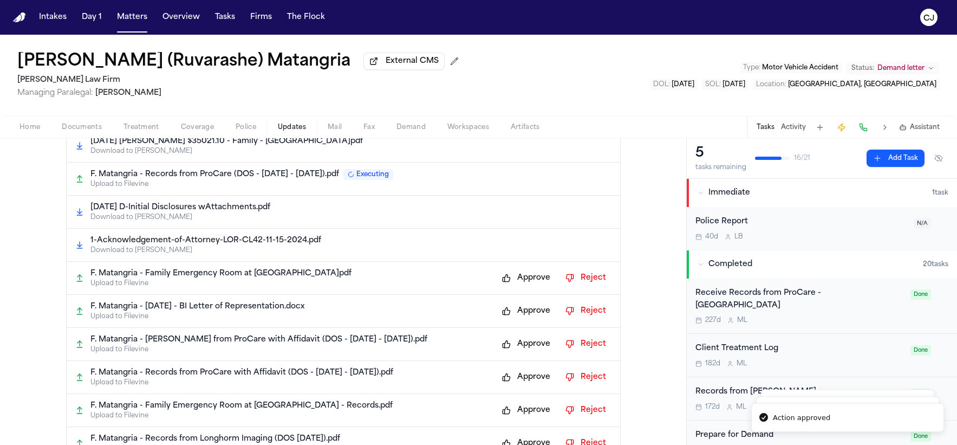
click at [505, 344] on button "Approve" at bounding box center [526, 343] width 59 height 17
click at [508, 377] on button "Approve" at bounding box center [526, 376] width 59 height 17
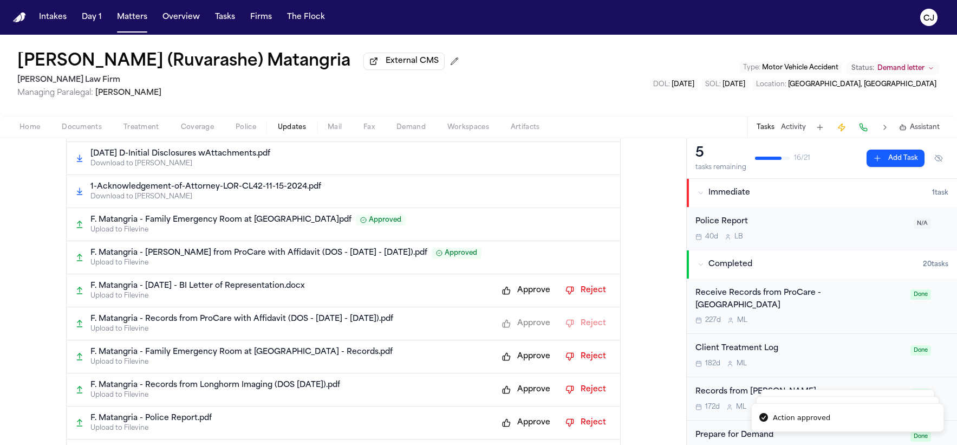
scroll to position [484, 0]
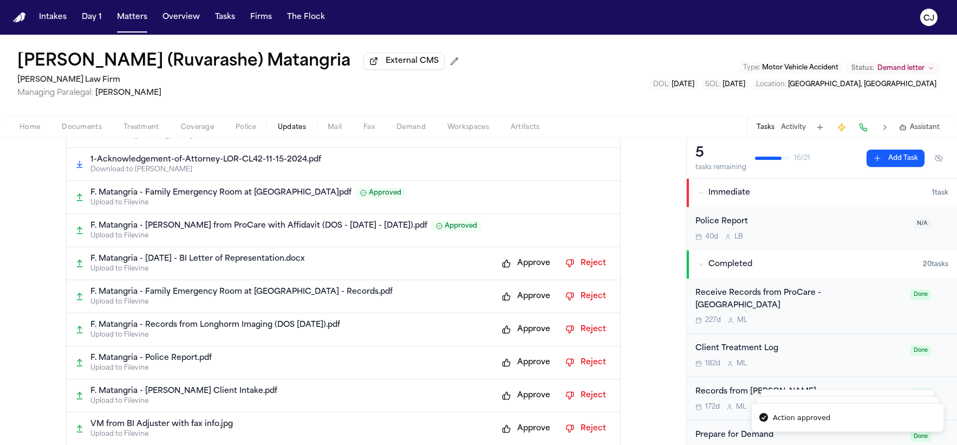
click at [514, 367] on button "Approve" at bounding box center [526, 362] width 59 height 17
click at [511, 395] on button "Approve" at bounding box center [526, 395] width 59 height 17
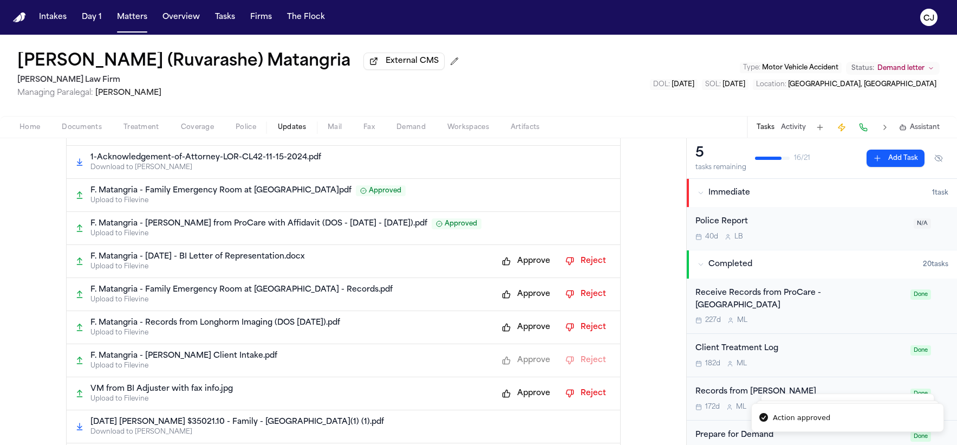
scroll to position [514, 0]
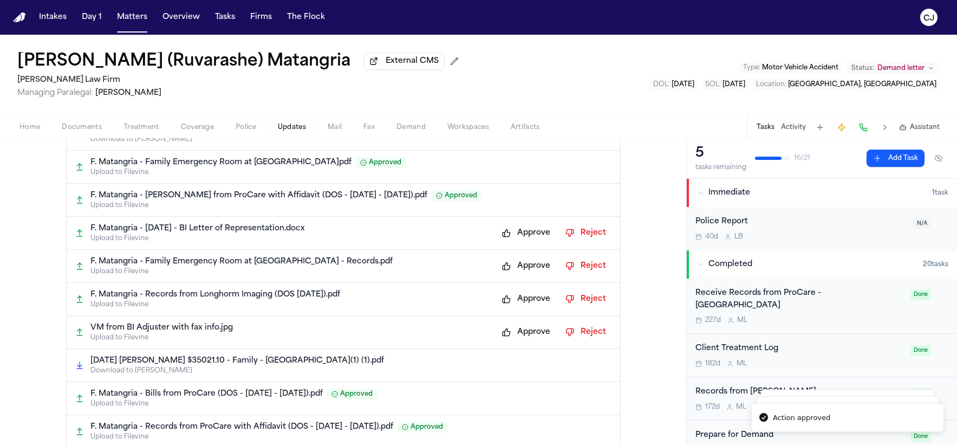
click at [515, 371] on p "Download to [PERSON_NAME]" at bounding box center [350, 370] width 521 height 9
click at [524, 336] on button "Approve" at bounding box center [526, 331] width 59 height 17
click at [518, 302] on button "Approve" at bounding box center [526, 298] width 59 height 17
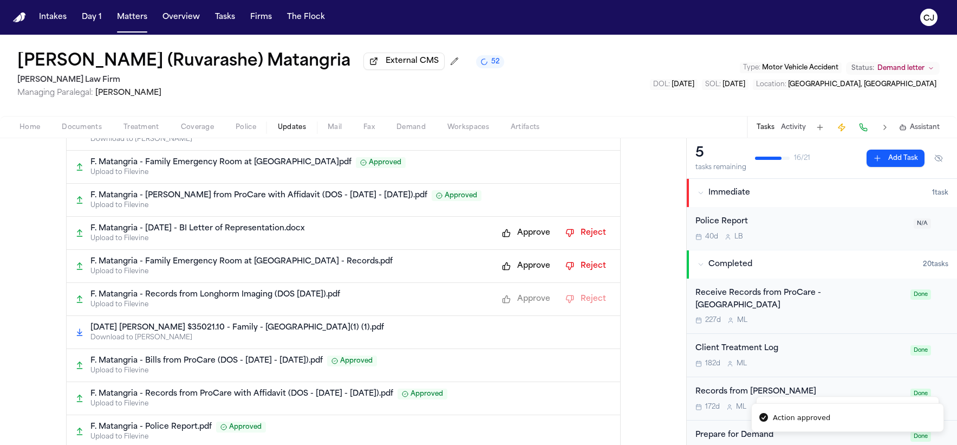
drag, startPoint x: 519, startPoint y: 273, endPoint x: 520, endPoint y: 262, distance: 12.0
click at [519, 273] on button "Approve" at bounding box center [526, 265] width 59 height 17
click at [523, 201] on div "F. Matangria - Bill from ProCare with Affidavit (DOS - 11.08.24 - 04.14.25).pdf…" at bounding box center [350, 195] width 521 height 11
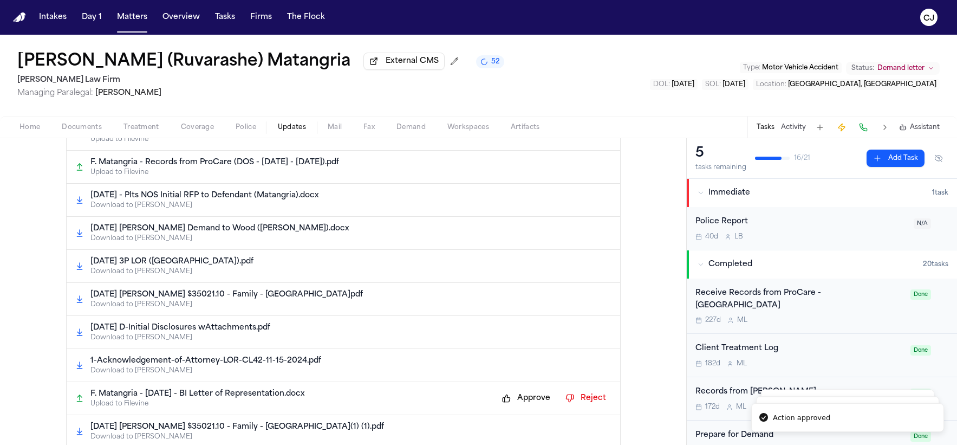
click at [515, 400] on button "Approve" at bounding box center [526, 397] width 59 height 17
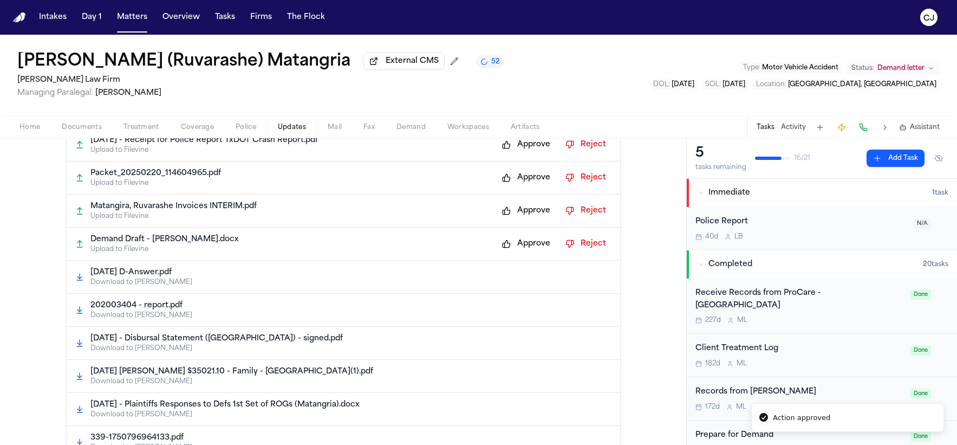
scroll to position [877, 0]
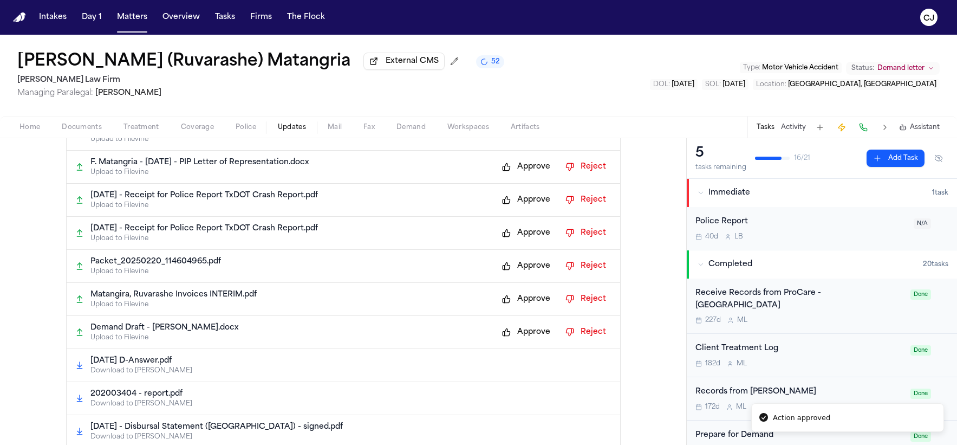
click at [528, 169] on button "Approve" at bounding box center [526, 166] width 59 height 17
click at [518, 200] on button "Approve" at bounding box center [526, 199] width 59 height 17
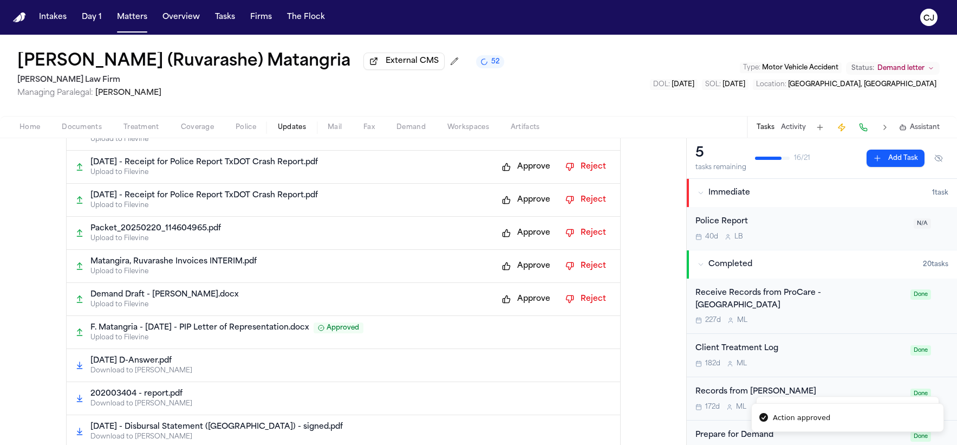
click at [520, 232] on button "Approve" at bounding box center [526, 232] width 59 height 17
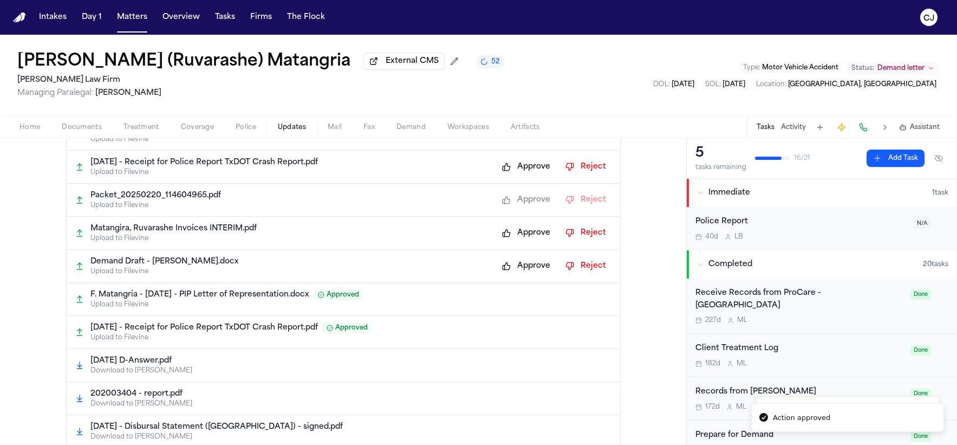
click at [520, 267] on button "Approve" at bounding box center [526, 265] width 59 height 17
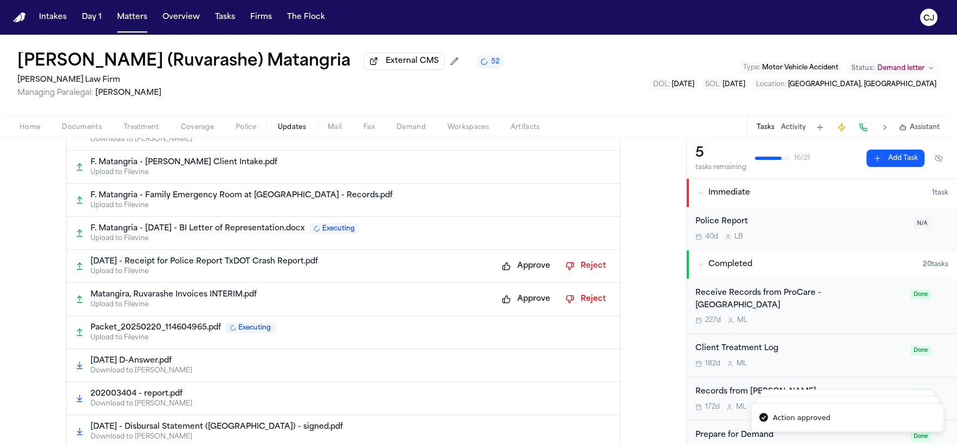
click at [523, 266] on button "Approve" at bounding box center [526, 265] width 59 height 17
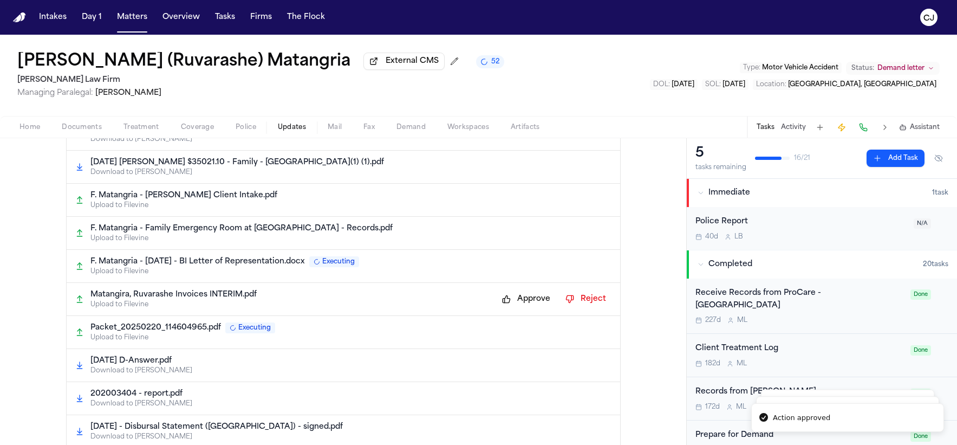
click at [519, 295] on button "Approve" at bounding box center [526, 298] width 59 height 17
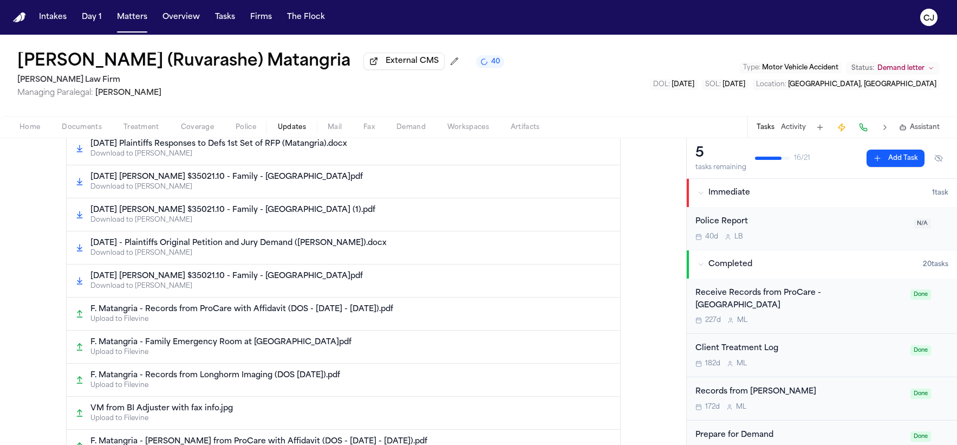
scroll to position [0, 0]
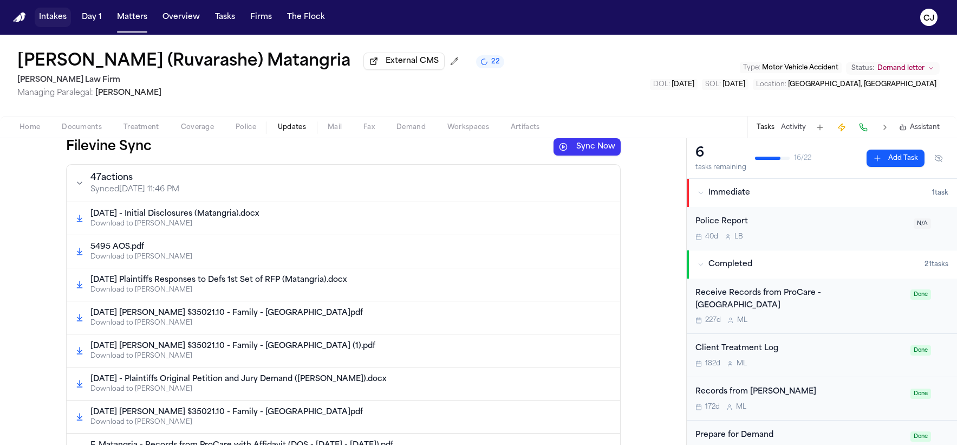
click at [62, 23] on button "Intakes" at bounding box center [53, 17] width 36 height 19
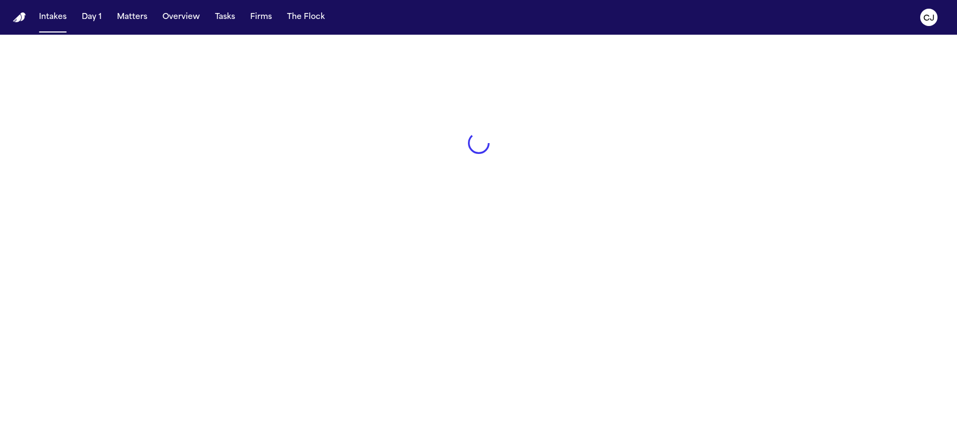
click at [17, 18] on img "Home" at bounding box center [19, 17] width 13 height 10
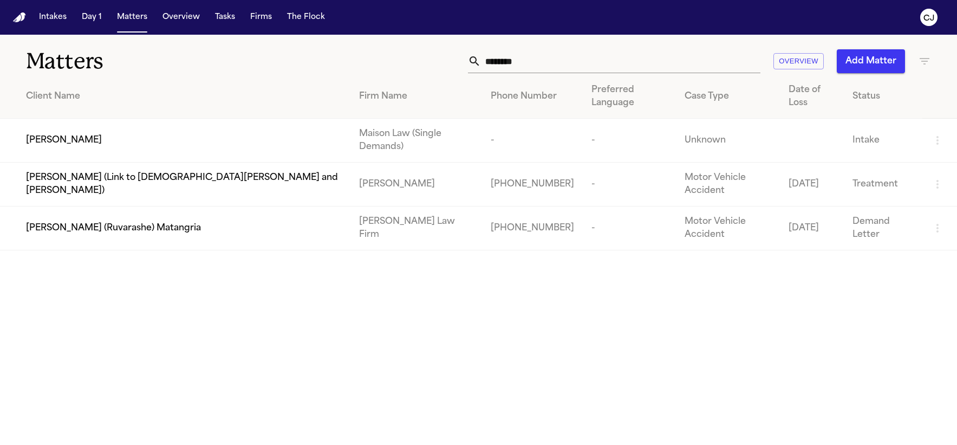
click at [123, 221] on span "[PERSON_NAME] (Ruvarashe) Matangria" at bounding box center [113, 227] width 175 height 13
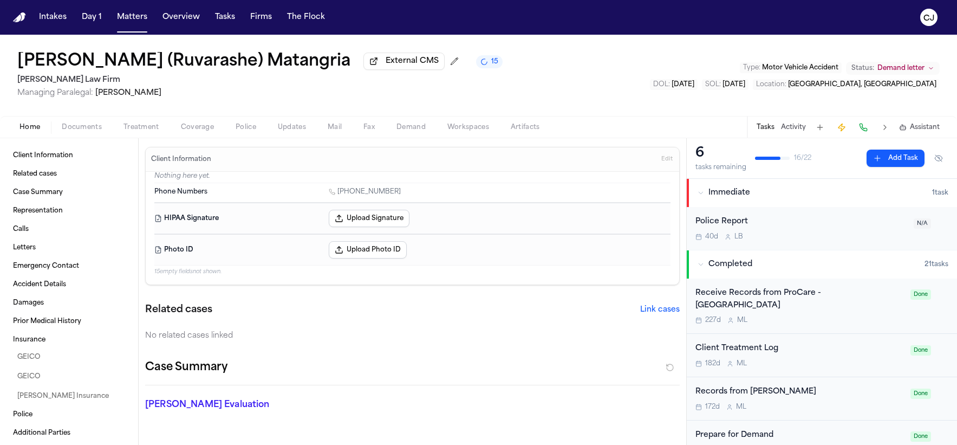
click at [167, 66] on h1 "[PERSON_NAME] (Ruvarashe) Matangria" at bounding box center [183, 61] width 333 height 19
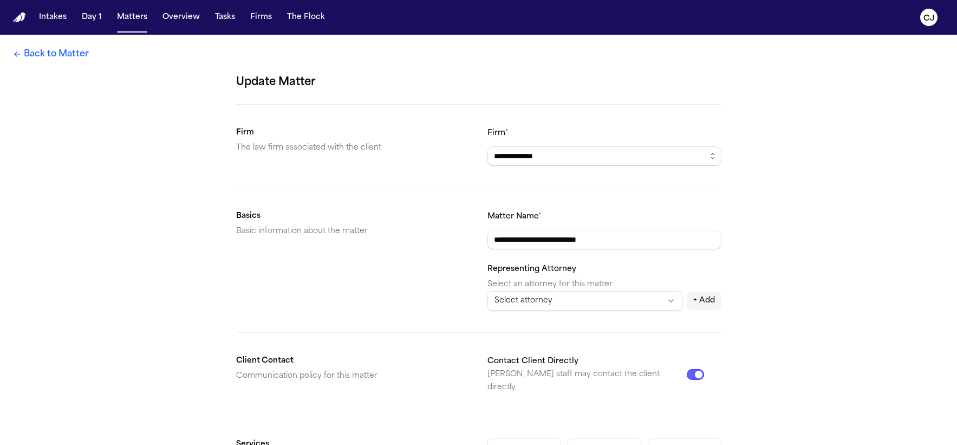
click at [25, 55] on link "Back to Matter" at bounding box center [51, 54] width 76 height 13
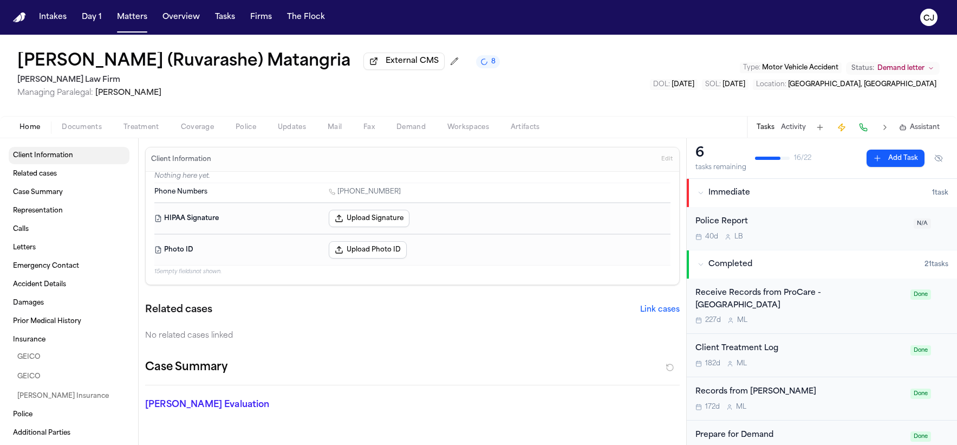
click at [64, 159] on span "Client Information" at bounding box center [43, 155] width 60 height 9
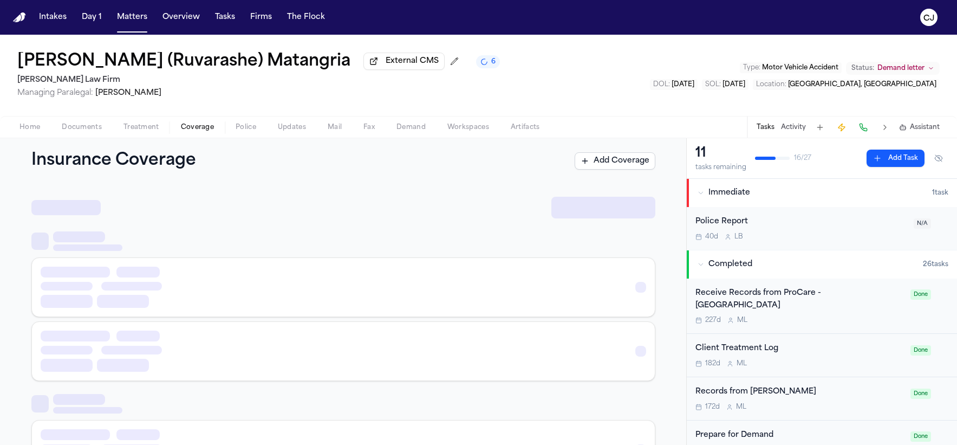
click at [210, 127] on span "Coverage" at bounding box center [197, 127] width 33 height 9
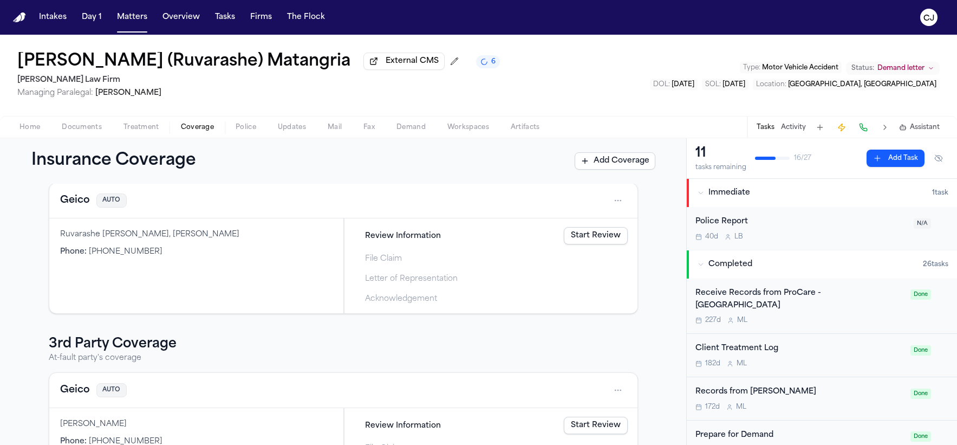
scroll to position [125, 0]
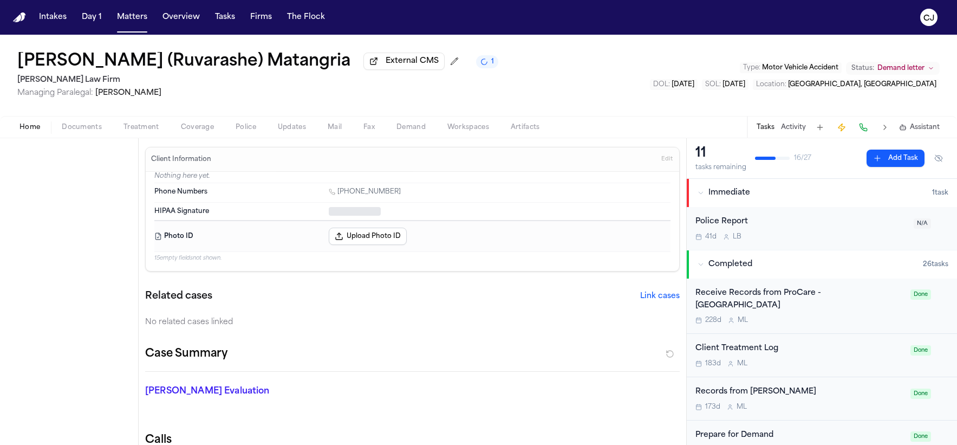
click at [29, 131] on span "Home" at bounding box center [29, 127] width 21 height 9
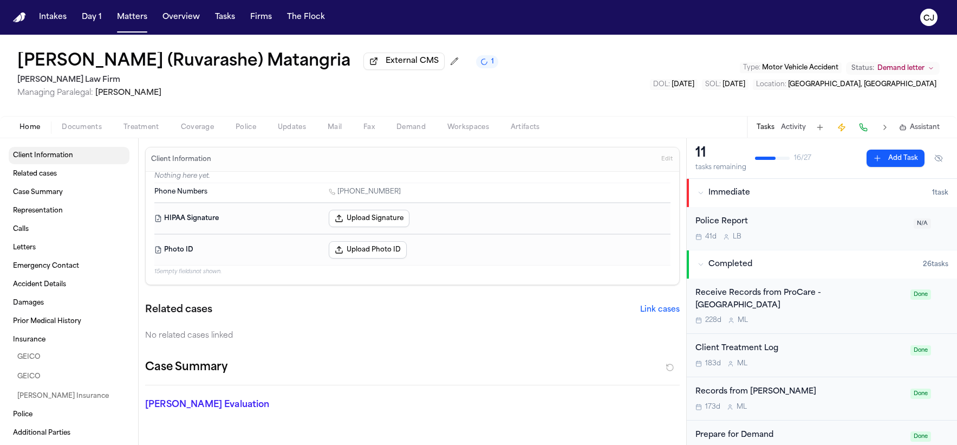
click at [44, 162] on link "Client Information" at bounding box center [69, 155] width 121 height 17
click at [21, 18] on img "Home" at bounding box center [19, 17] width 13 height 10
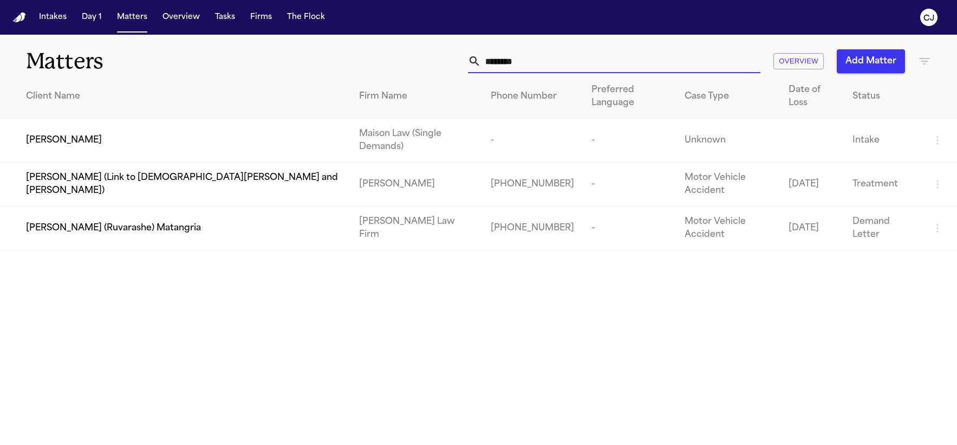
drag, startPoint x: 534, startPoint y: 59, endPoint x: 451, endPoint y: 60, distance: 83.4
click at [451, 60] on div "******** Overview Add Matter" at bounding box center [608, 61] width 645 height 24
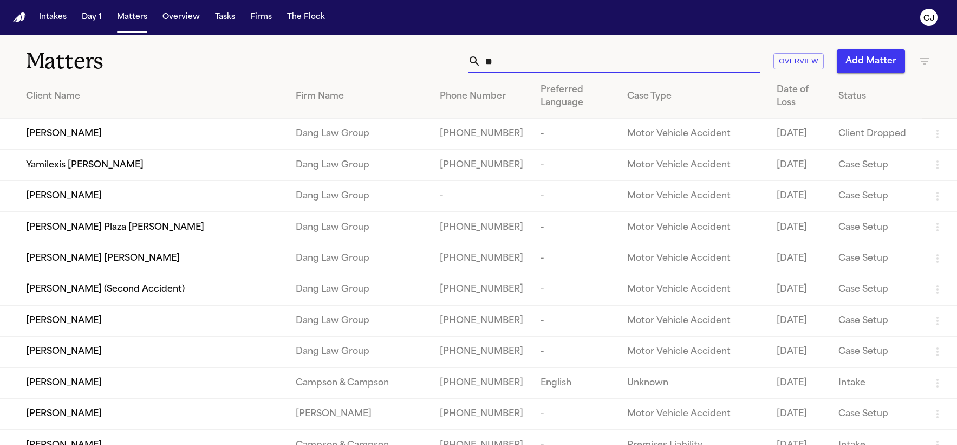
type input "*"
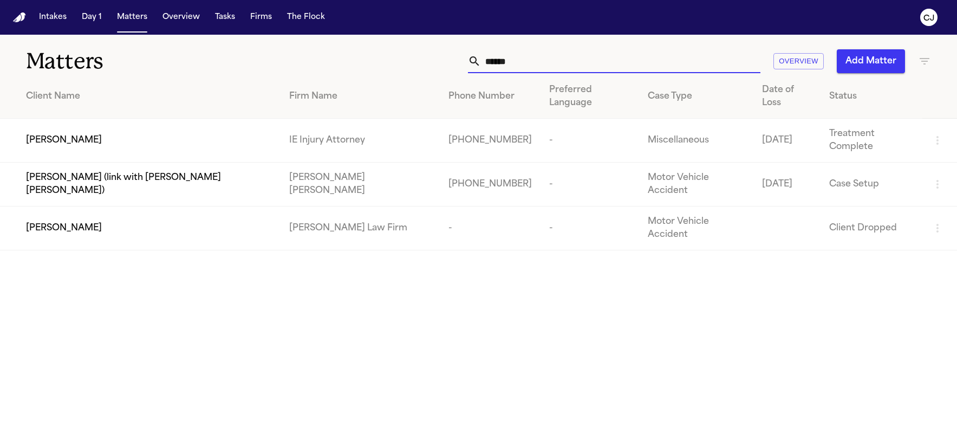
type input "******"
click at [53, 206] on td "[PERSON_NAME]" at bounding box center [140, 228] width 280 height 44
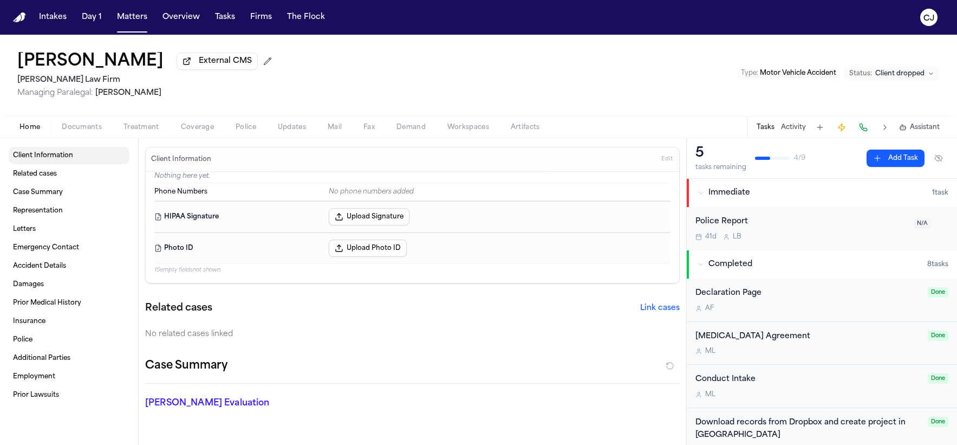
click at [40, 155] on span "Client Information" at bounding box center [43, 155] width 60 height 9
click at [38, 159] on span "Client Information" at bounding box center [43, 155] width 60 height 9
click at [199, 67] on span "External CMS" at bounding box center [225, 61] width 53 height 11
click at [31, 155] on span "Client Information" at bounding box center [43, 155] width 60 height 9
click at [34, 125] on span "Home" at bounding box center [29, 127] width 21 height 9
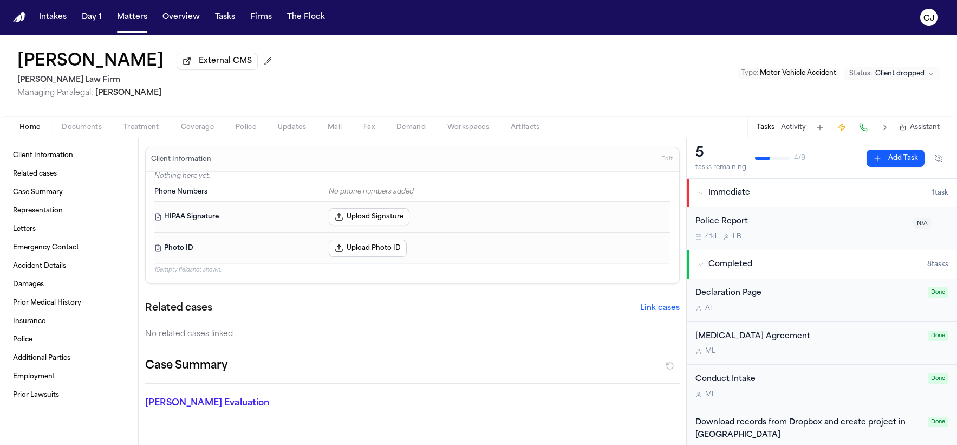
click at [34, 125] on span "Home" at bounding box center [29, 127] width 21 height 9
click at [17, 16] on img "Home" at bounding box center [19, 17] width 13 height 10
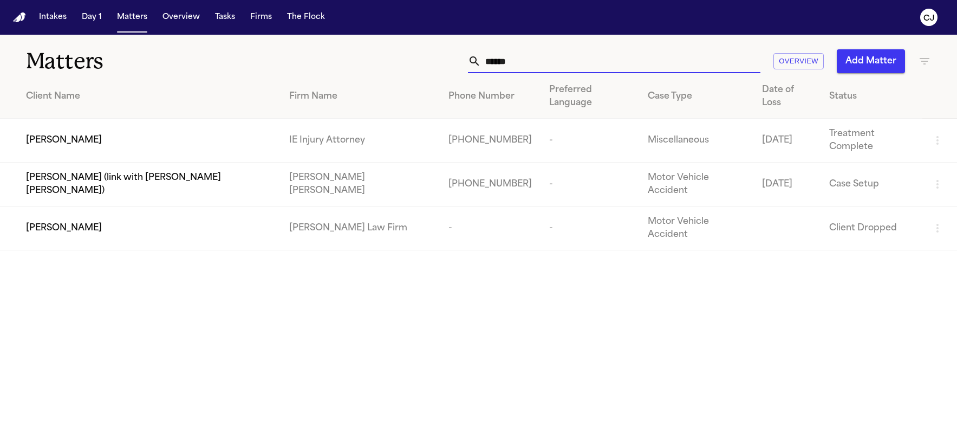
drag, startPoint x: 564, startPoint y: 66, endPoint x: 442, endPoint y: 60, distance: 122.5
click at [442, 60] on div "****** Overview Add Matter" at bounding box center [608, 61] width 645 height 24
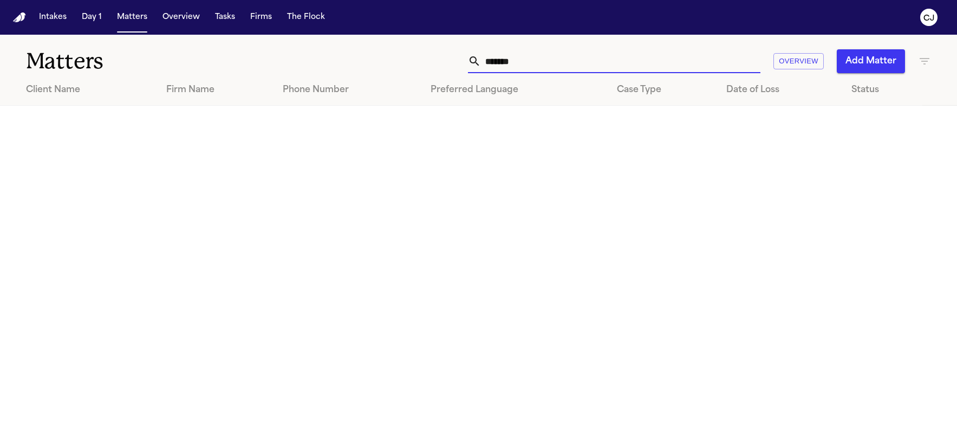
click at [530, 60] on input "*******" at bounding box center [620, 61] width 279 height 24
drag, startPoint x: 577, startPoint y: 67, endPoint x: 455, endPoint y: 67, distance: 122.4
click at [455, 67] on div "******* Overview Add Matter" at bounding box center [608, 61] width 645 height 24
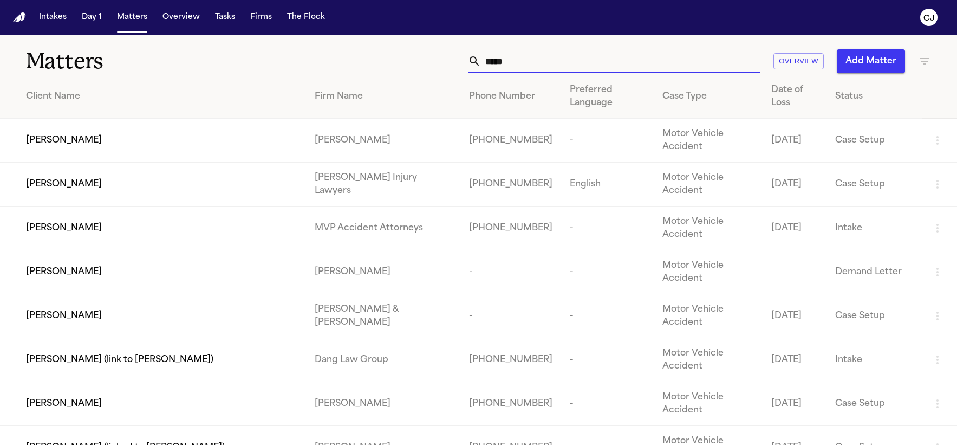
drag, startPoint x: 531, startPoint y: 63, endPoint x: 455, endPoint y: 59, distance: 76.4
click at [455, 59] on div "***** Overview Add Matter" at bounding box center [608, 61] width 645 height 24
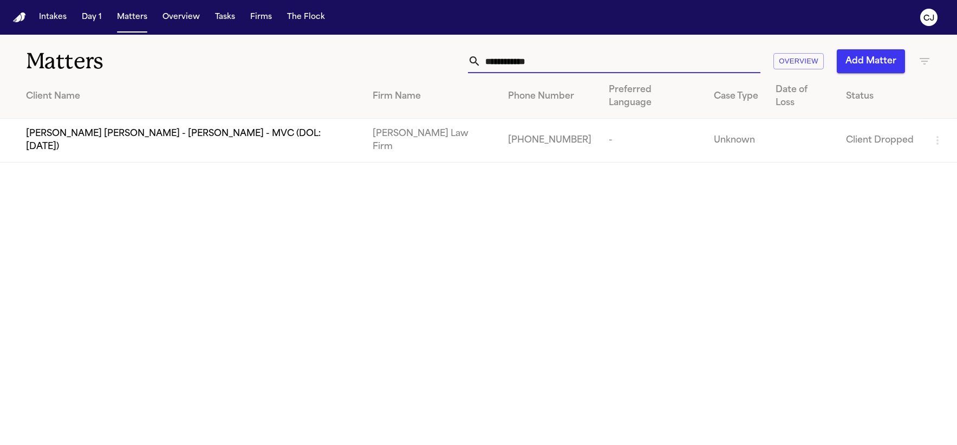
drag, startPoint x: 554, startPoint y: 75, endPoint x: 576, endPoint y: 62, distance: 24.5
click at [572, 64] on input "**********" at bounding box center [620, 61] width 279 height 24
type input "**********"
click at [188, 127] on span "[PERSON_NAME] [PERSON_NAME] - [PERSON_NAME] - MVC (DOL: [DATE])" at bounding box center [190, 140] width 329 height 26
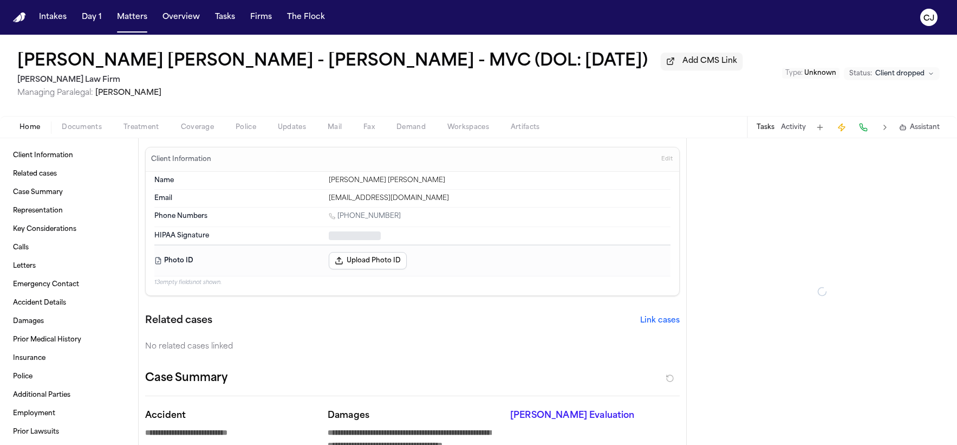
type textarea "*"
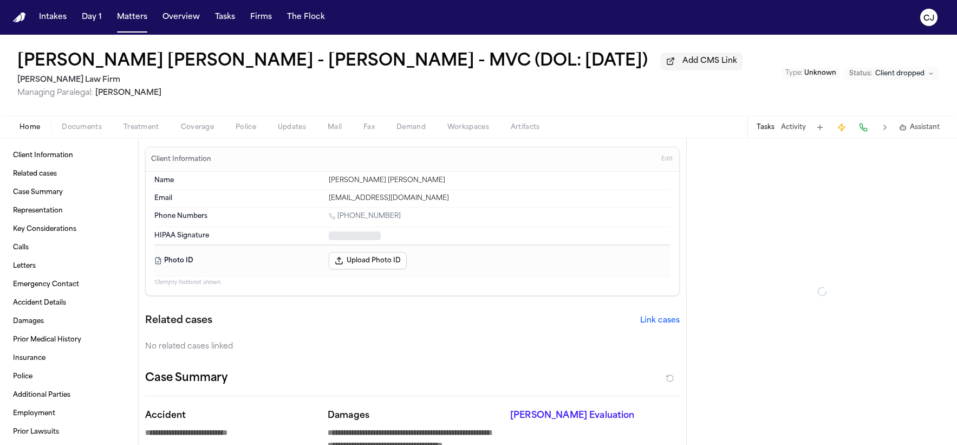
type textarea "*"
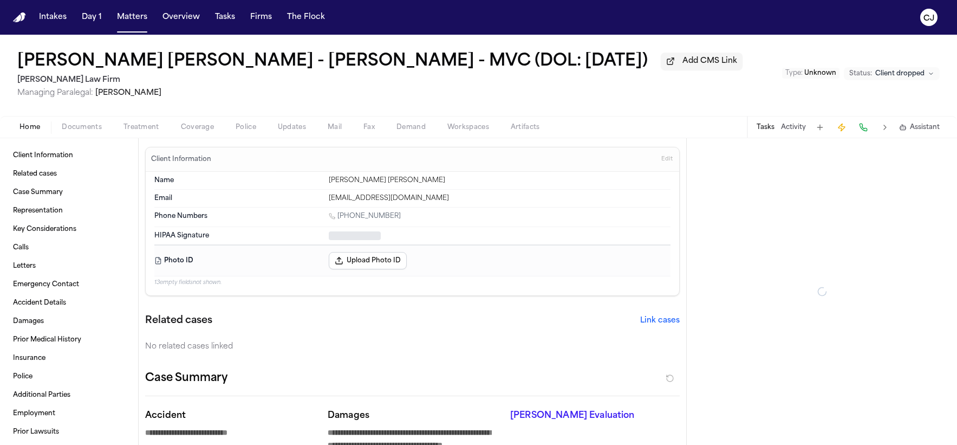
type textarea "*"
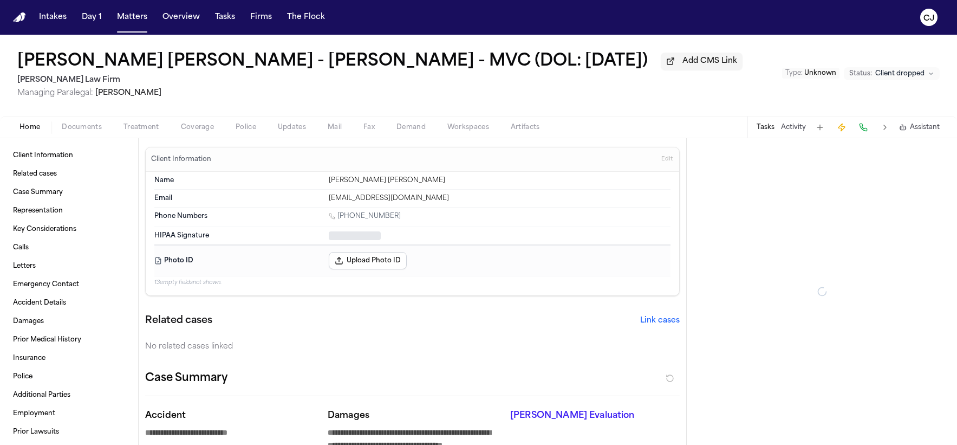
type textarea "*"
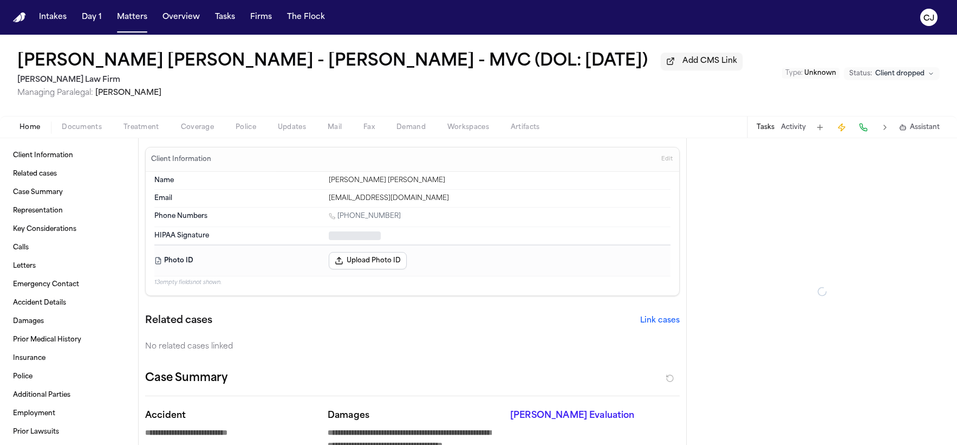
type textarea "*"
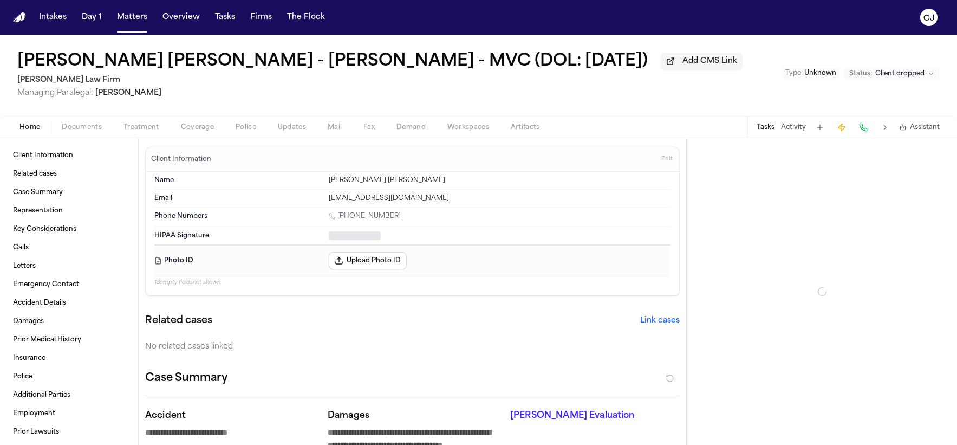
type textarea "*"
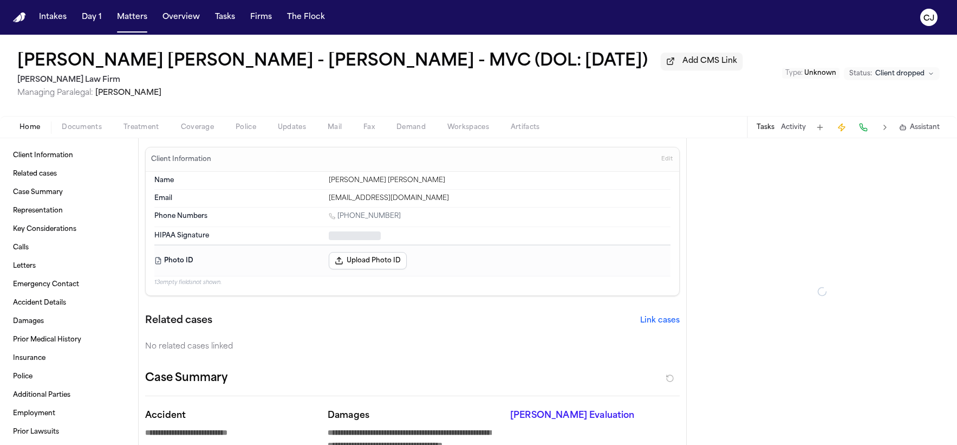
type textarea "*"
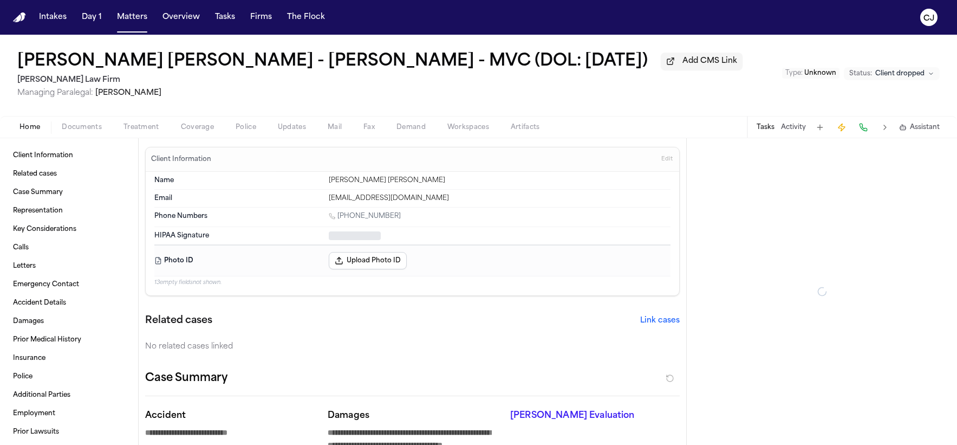
type textarea "*"
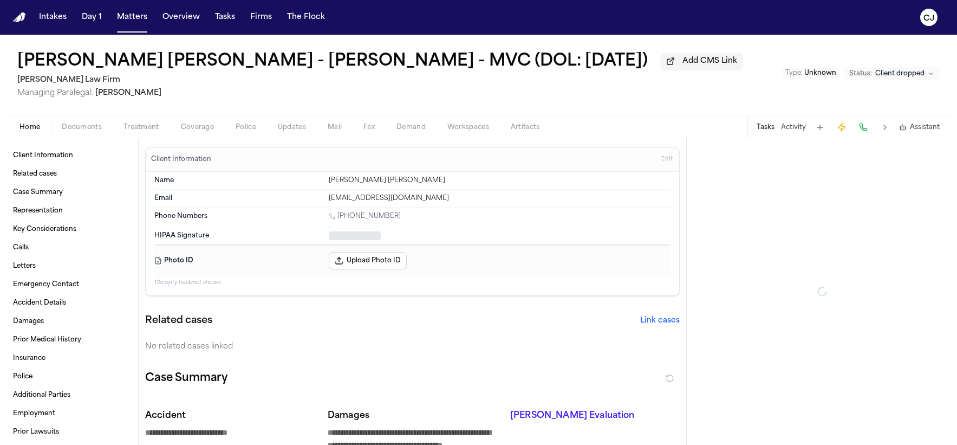
type textarea "*"
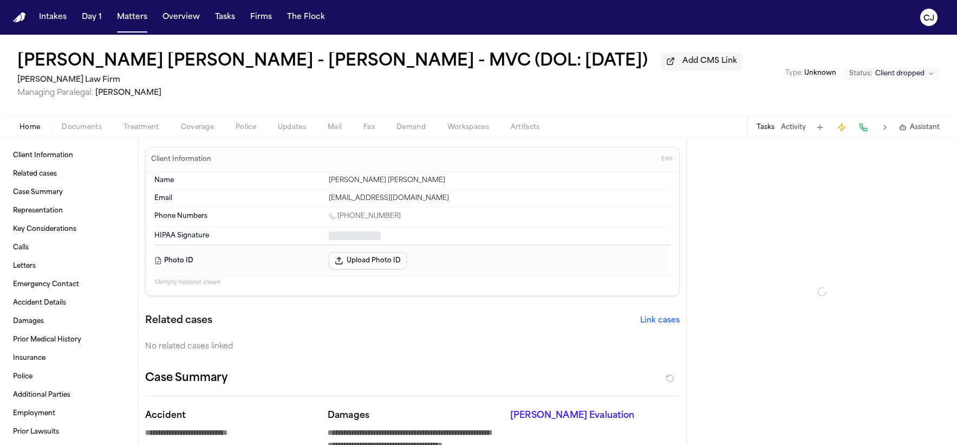
type textarea "*"
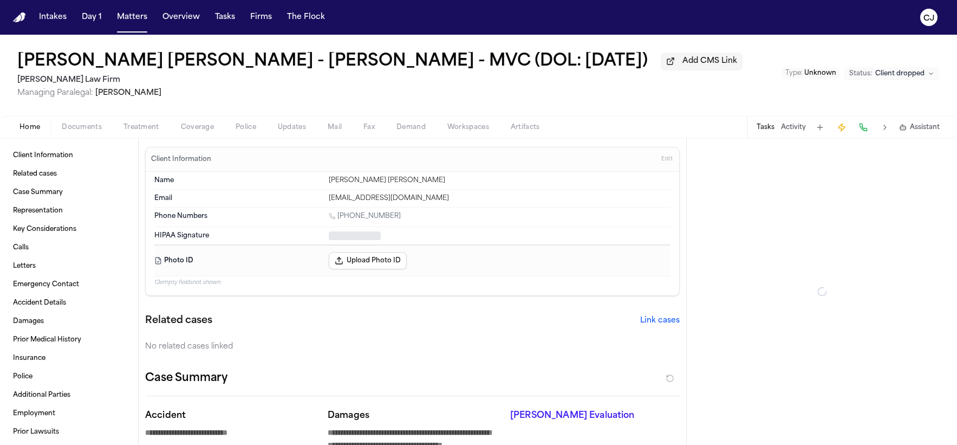
type textarea "*"
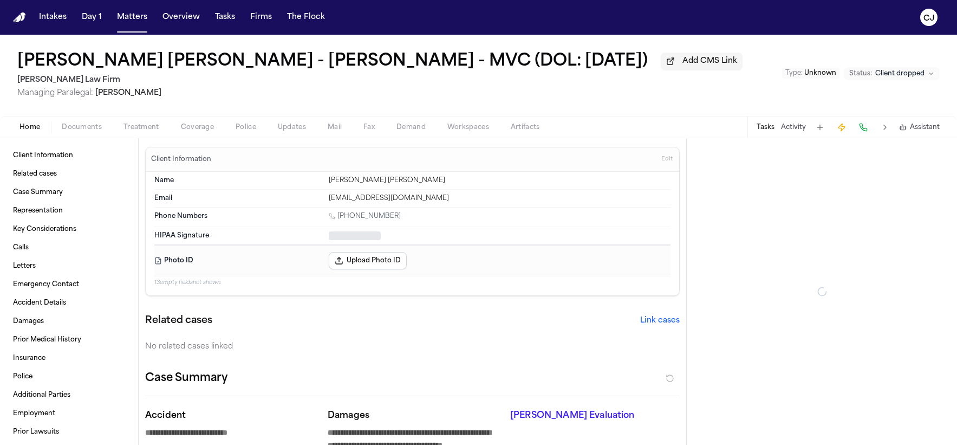
type textarea "*"
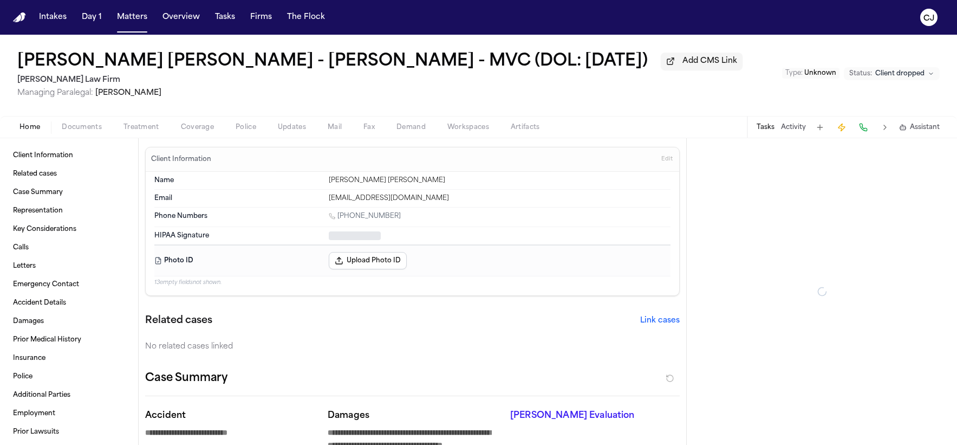
type textarea "*"
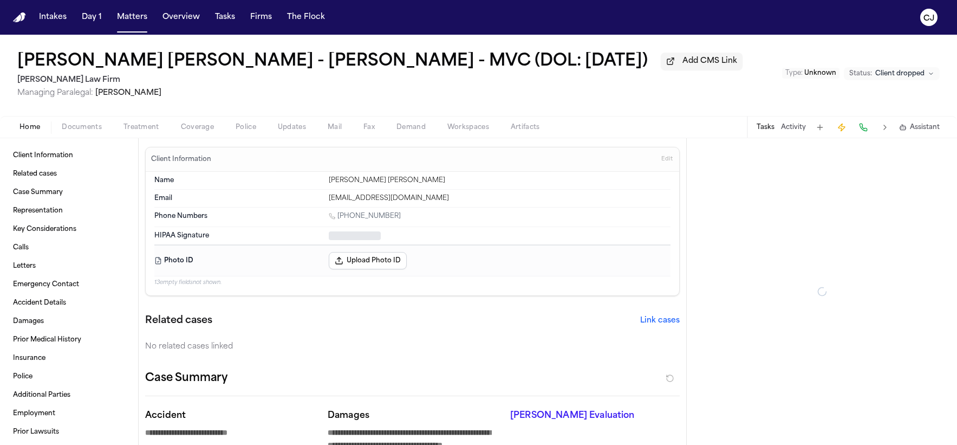
type textarea "*"
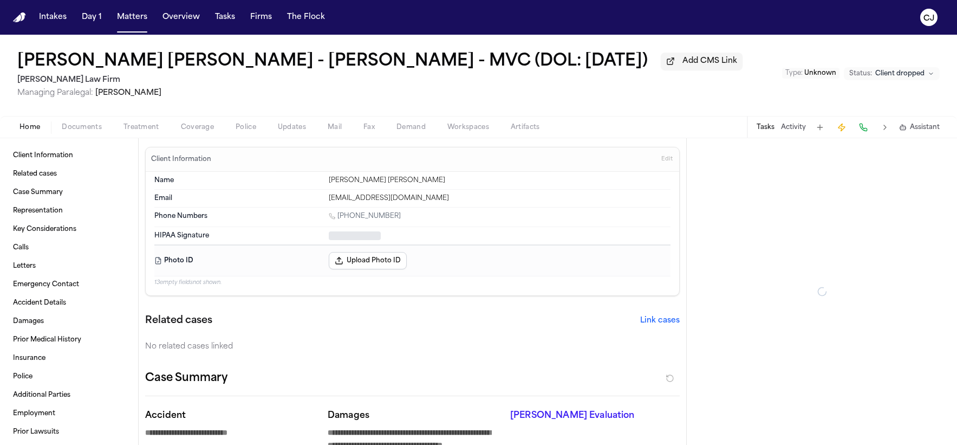
type textarea "*"
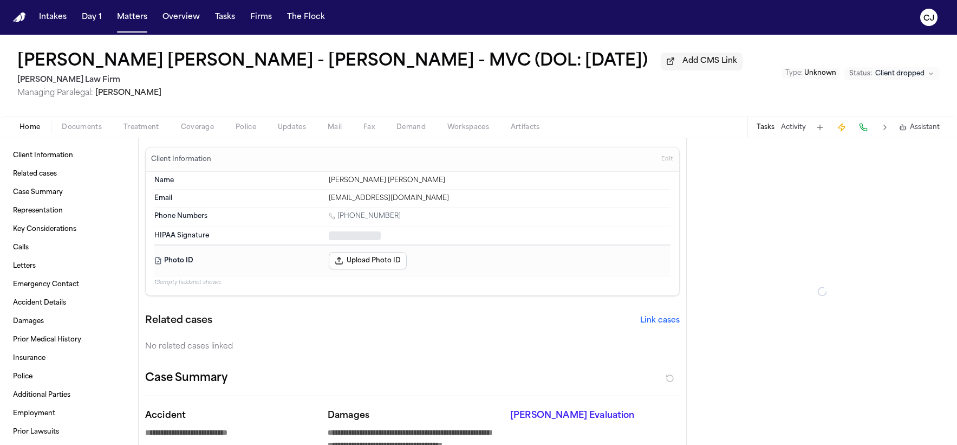
type textarea "*"
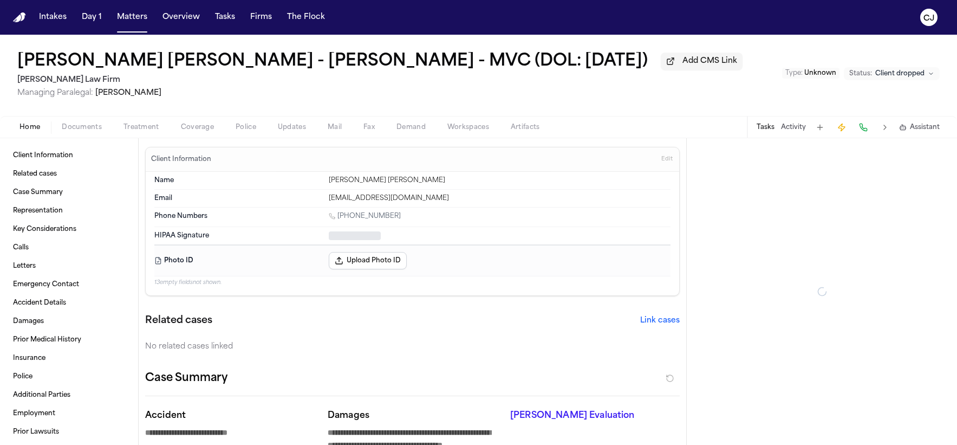
type textarea "*"
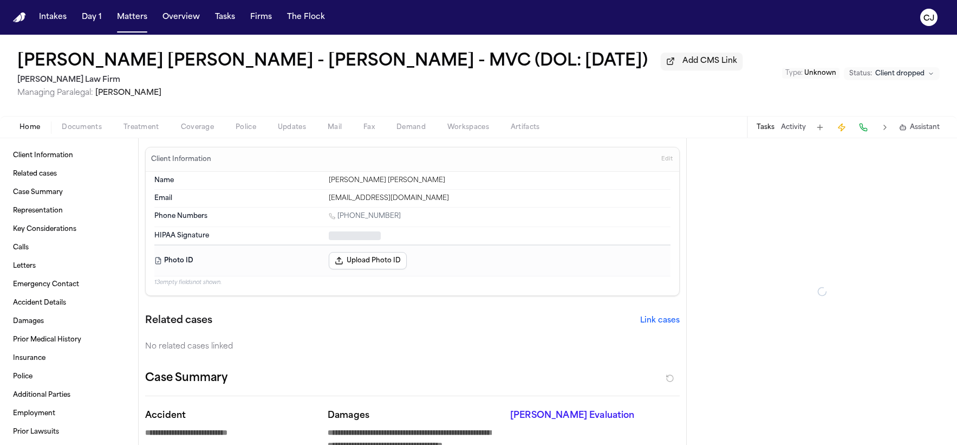
type textarea "*"
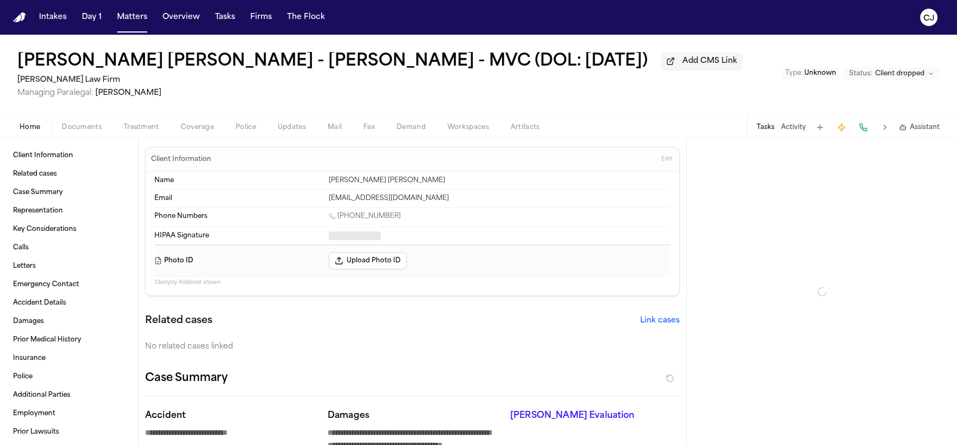
type textarea "*"
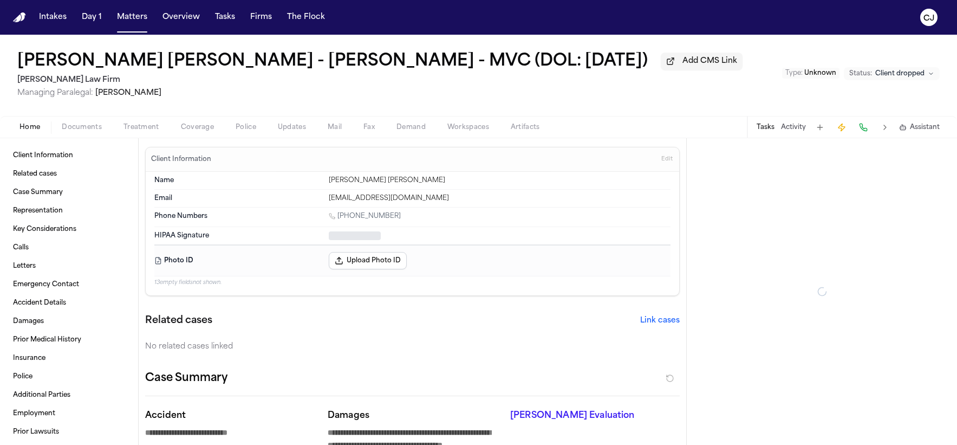
type textarea "*"
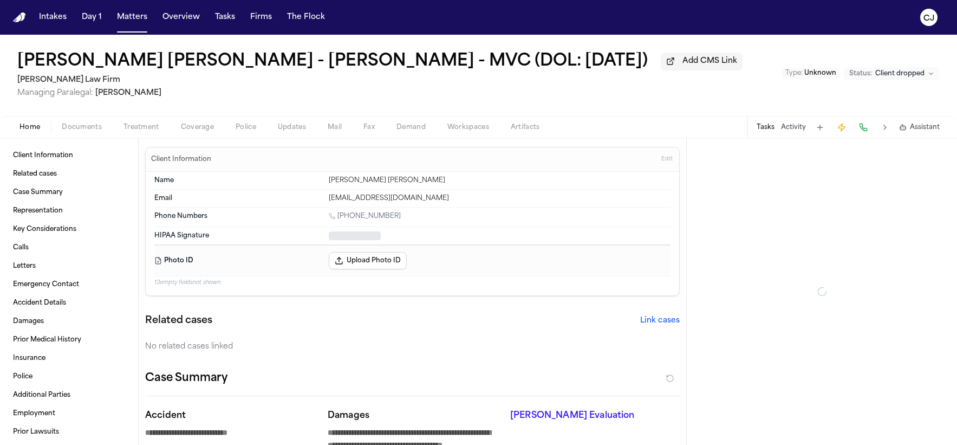
type textarea "*"
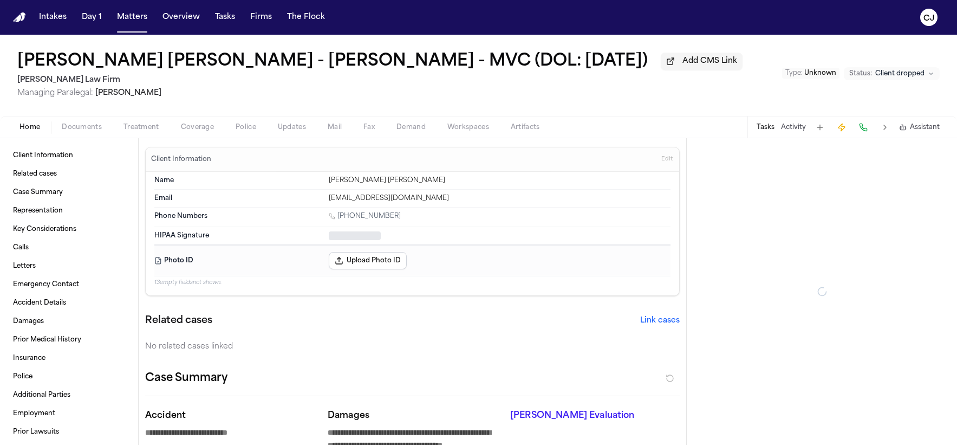
type textarea "*"
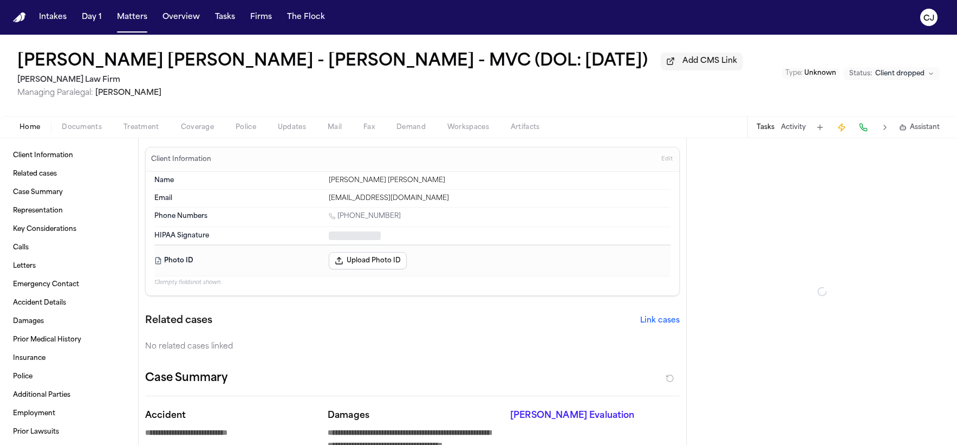
type textarea "*"
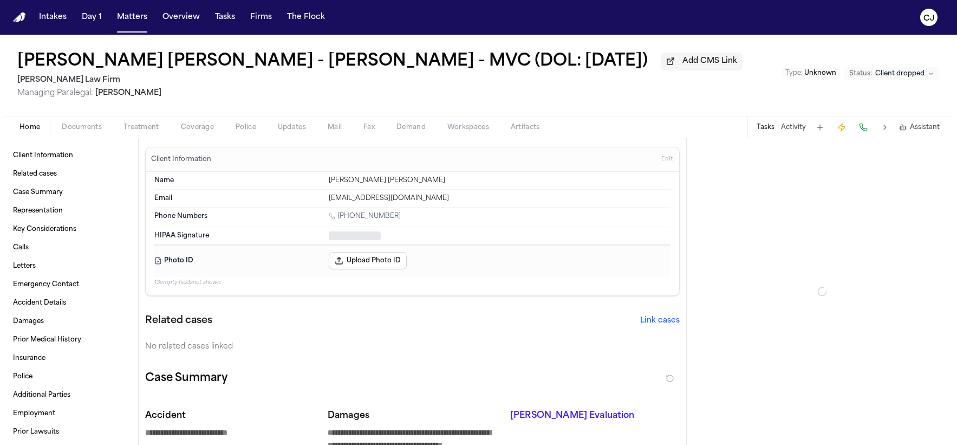
type textarea "*"
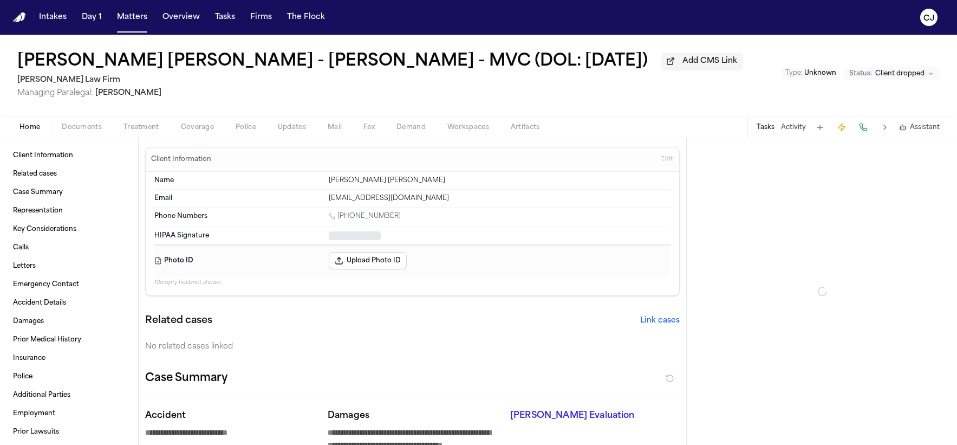
type textarea "*"
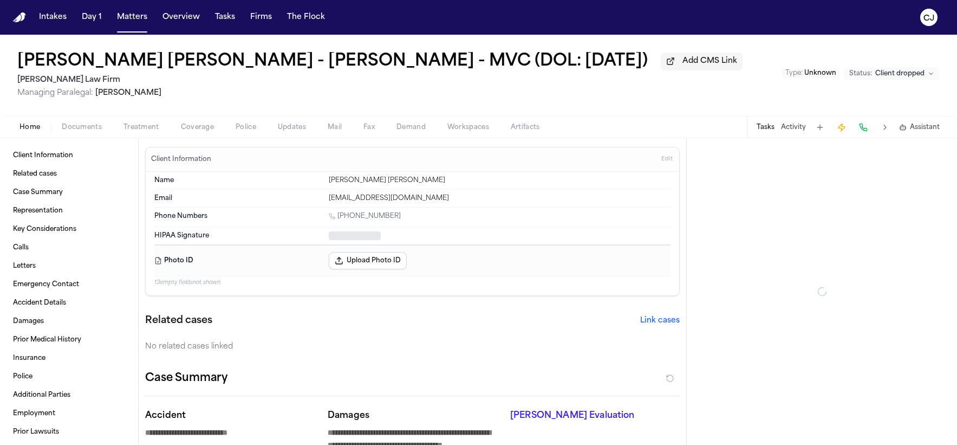
type textarea "*"
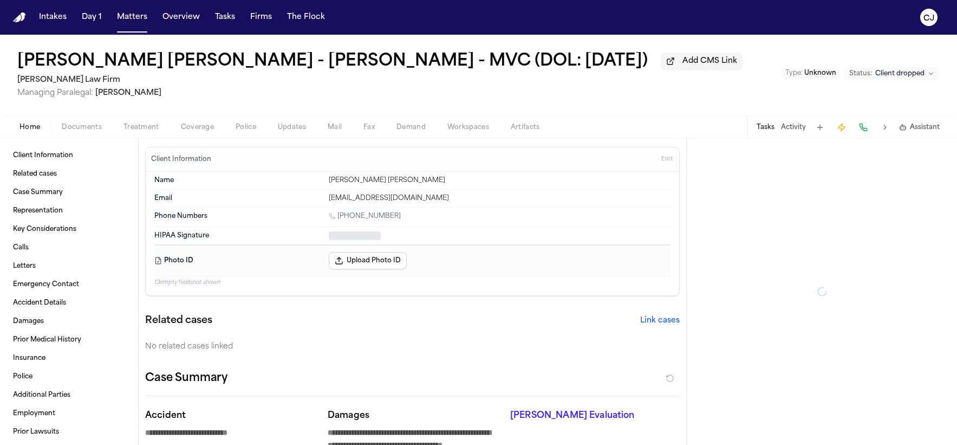
type textarea "*"
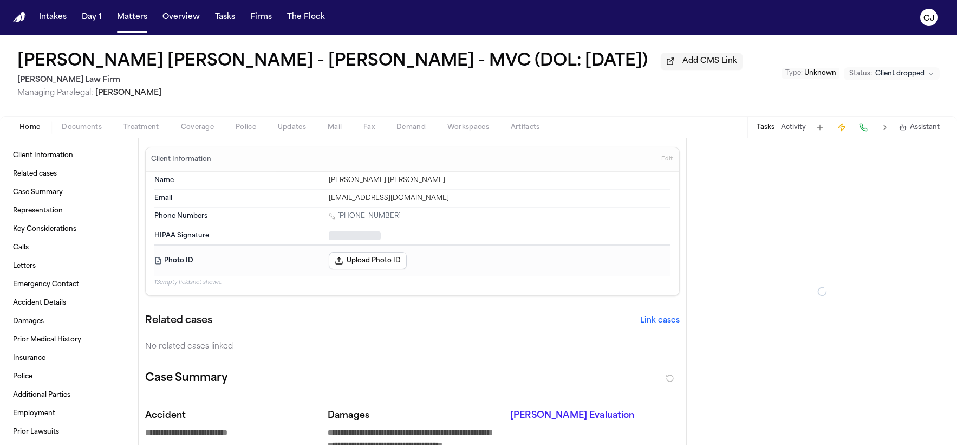
type textarea "*"
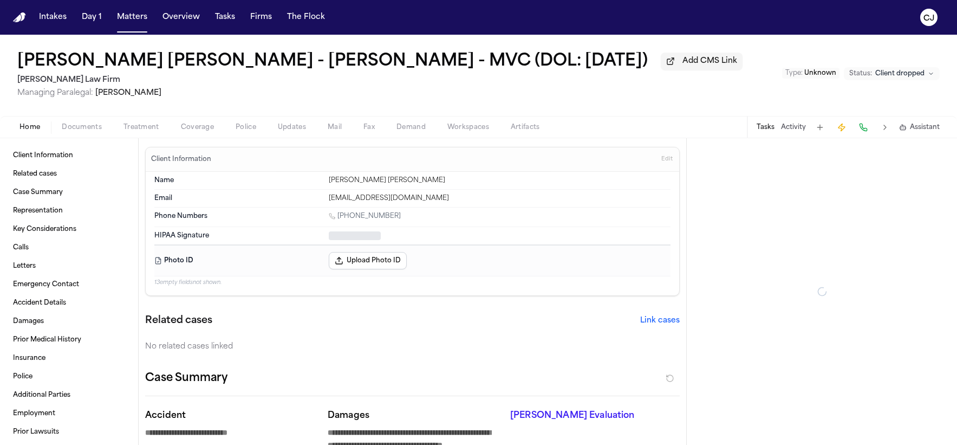
type textarea "*"
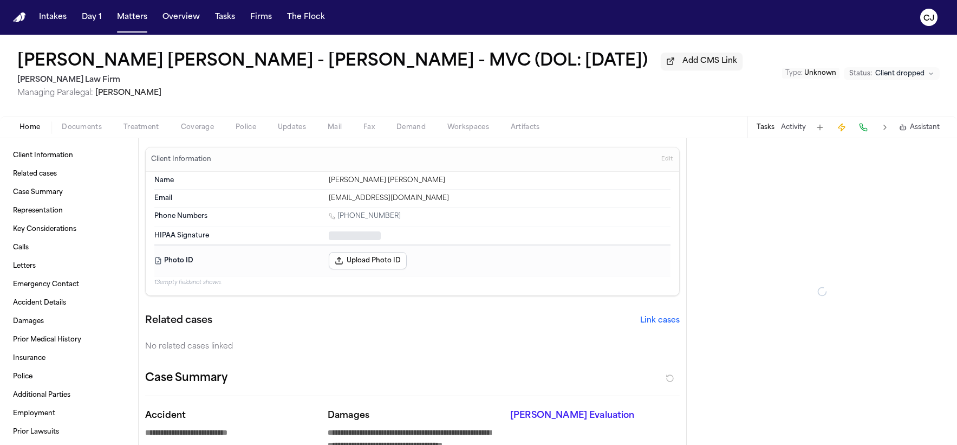
type textarea "*"
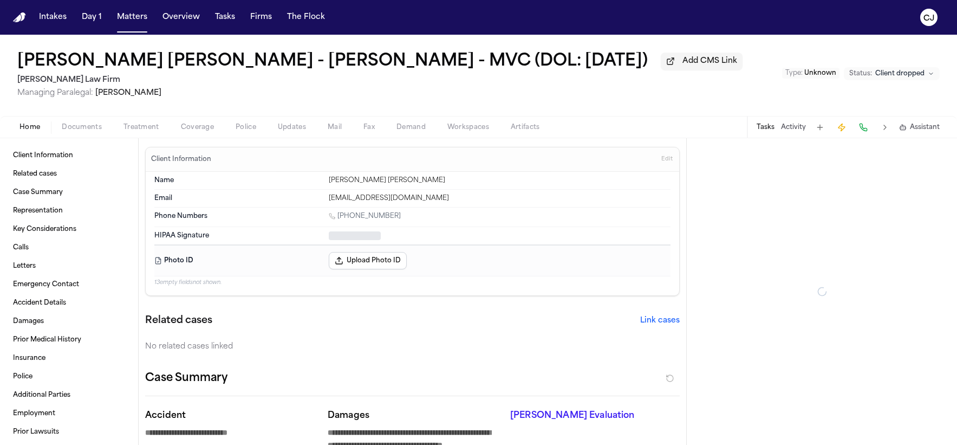
type textarea "*"
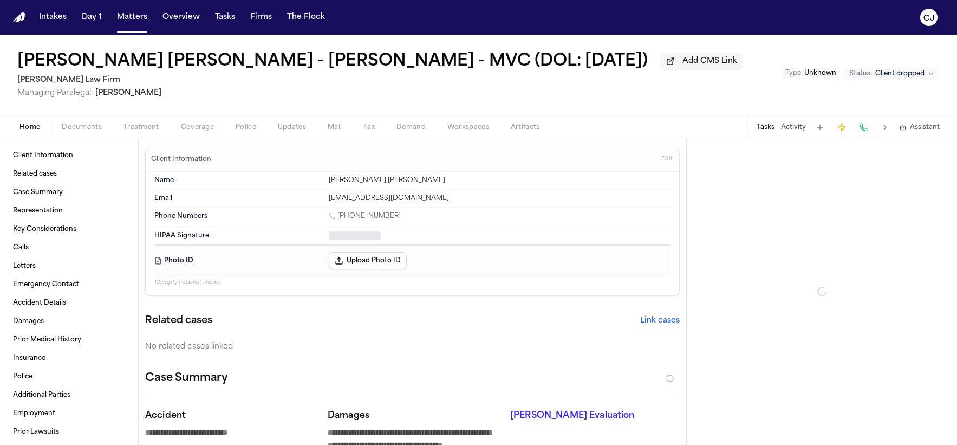
type textarea "*"
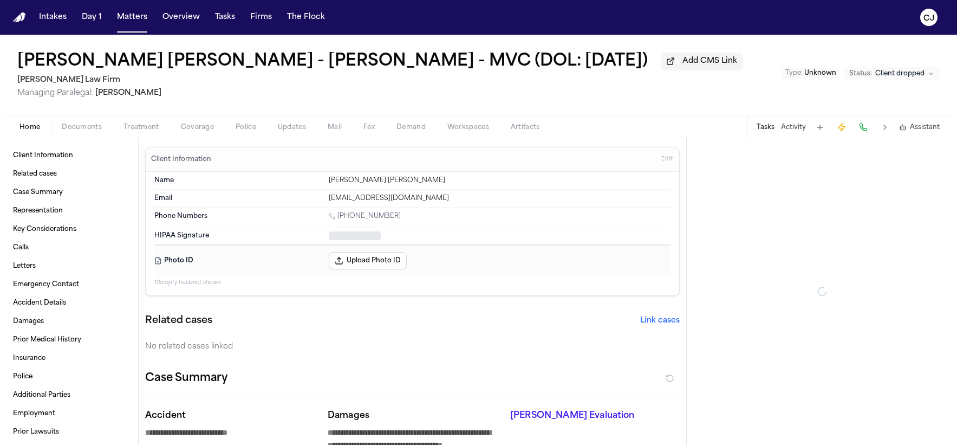
type textarea "*"
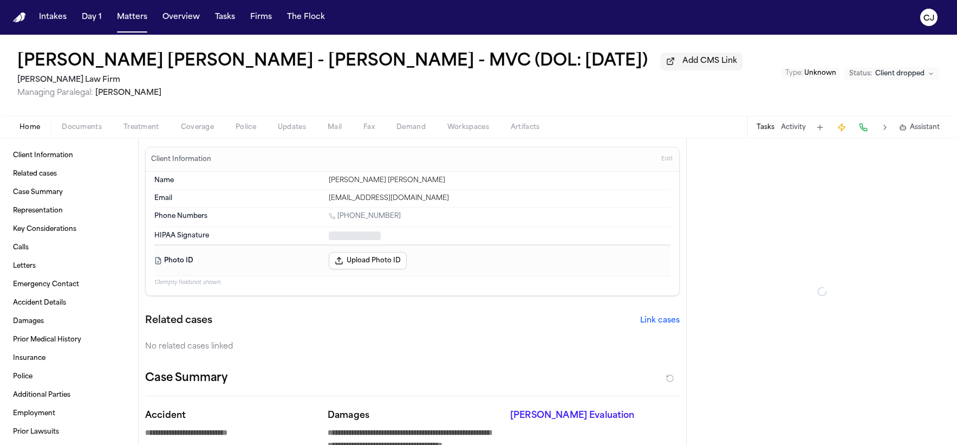
type textarea "*"
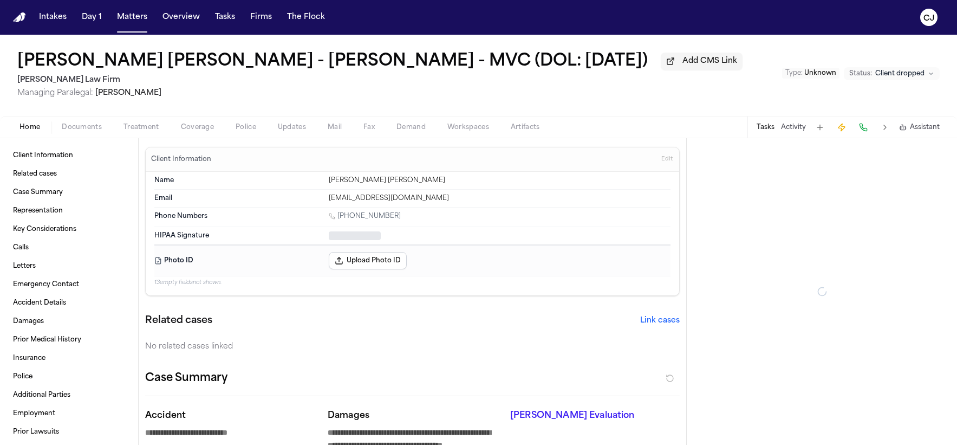
type textarea "*"
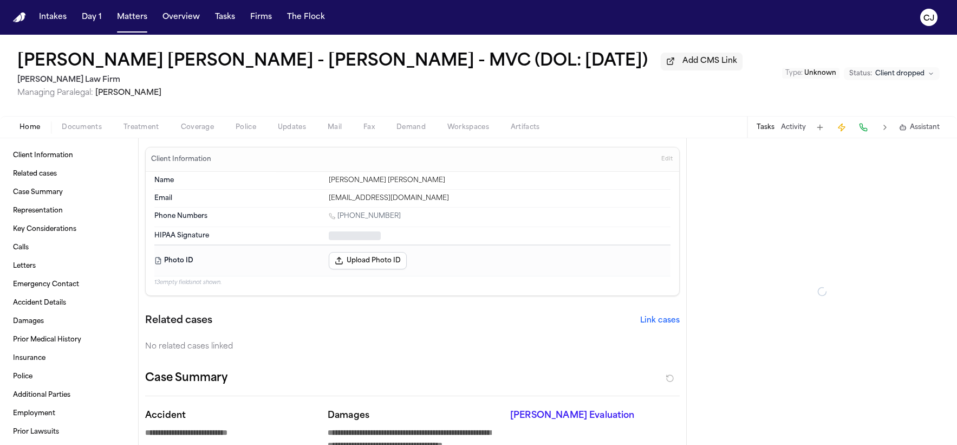
type textarea "*"
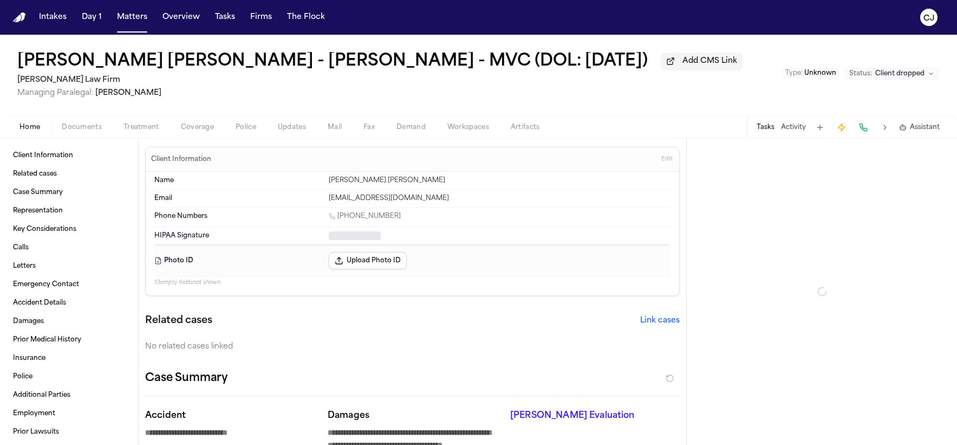
type textarea "*"
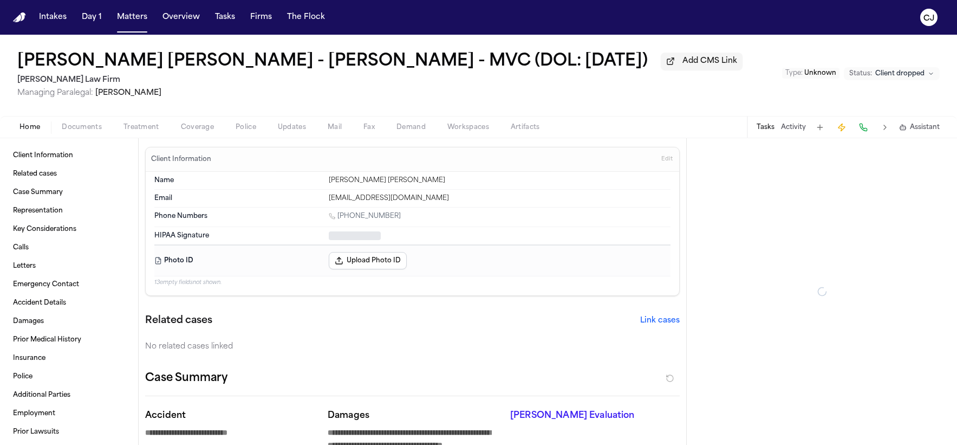
type textarea "*"
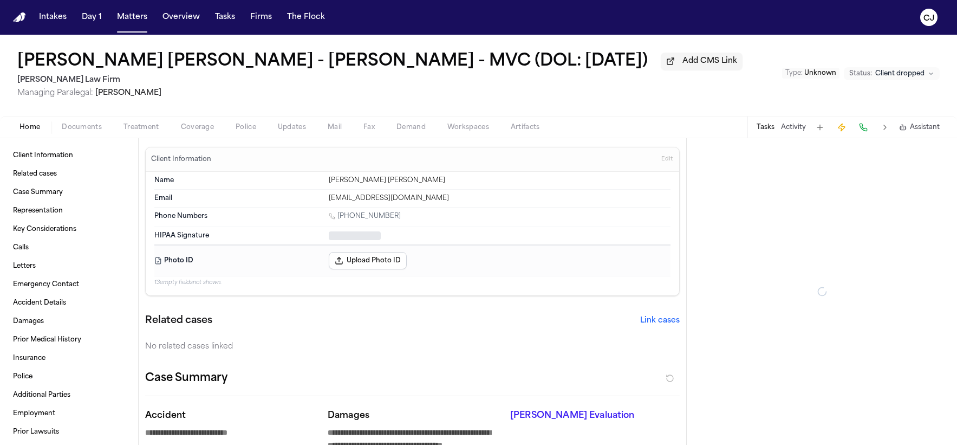
type textarea "*"
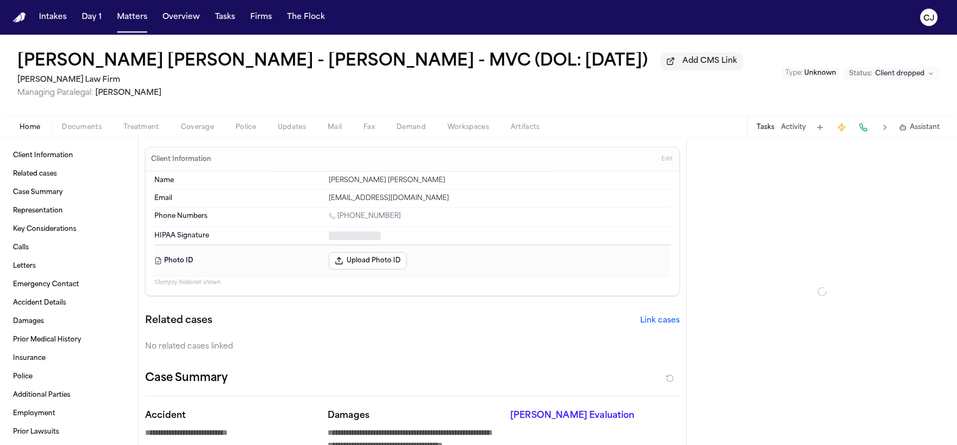
type textarea "*"
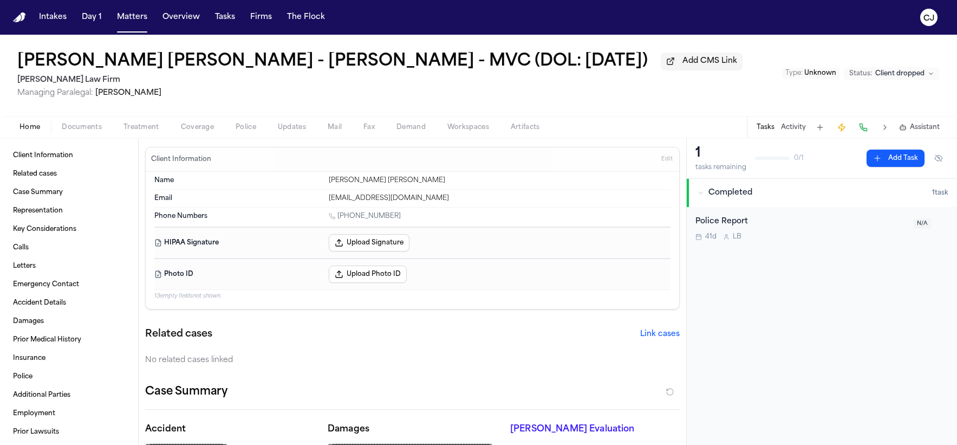
click at [20, 18] on img "Home" at bounding box center [19, 17] width 13 height 10
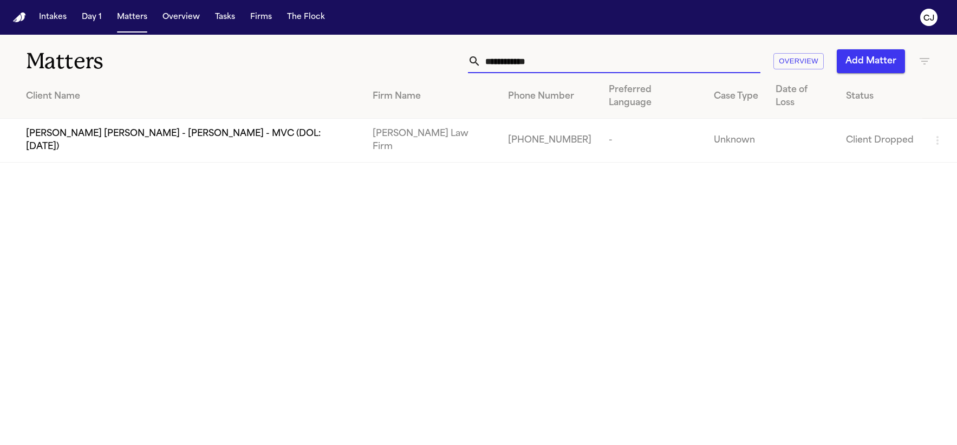
drag, startPoint x: 565, startPoint y: 59, endPoint x: 461, endPoint y: 60, distance: 104.0
click at [461, 60] on div "**********" at bounding box center [608, 61] width 645 height 24
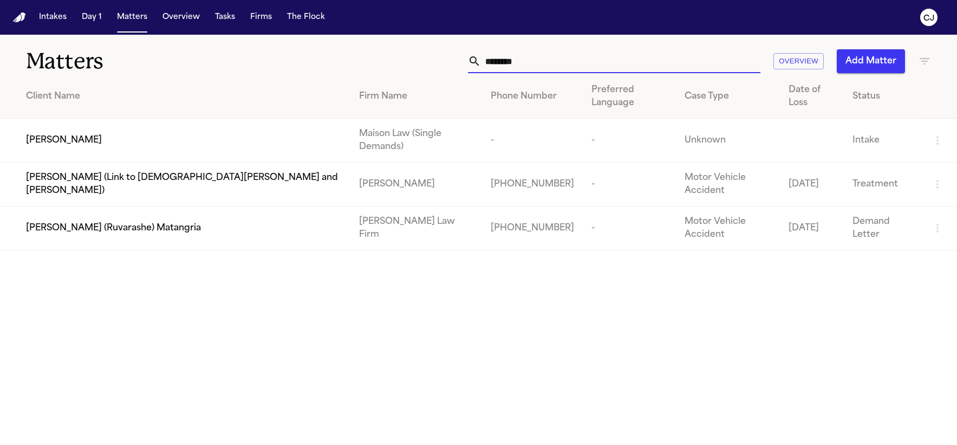
click at [175, 221] on div "[PERSON_NAME] (Ruvarashe) Matangria" at bounding box center [184, 227] width 316 height 13
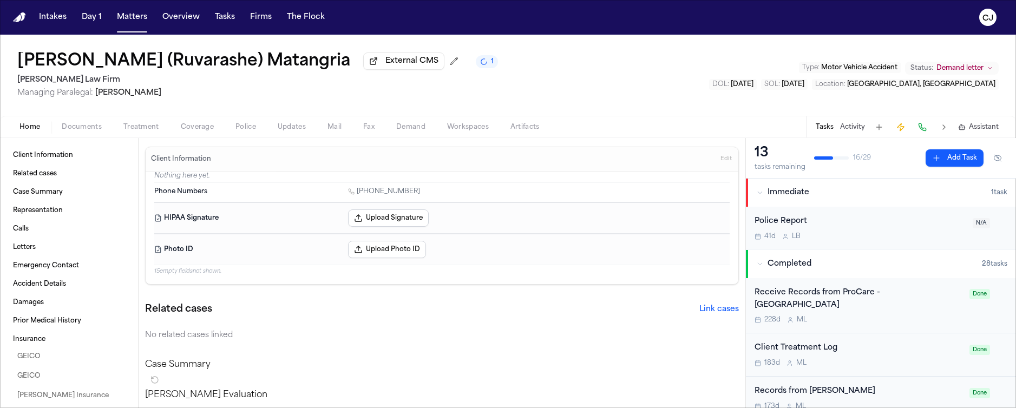
click at [13, 14] on img "Home" at bounding box center [19, 17] width 13 height 10
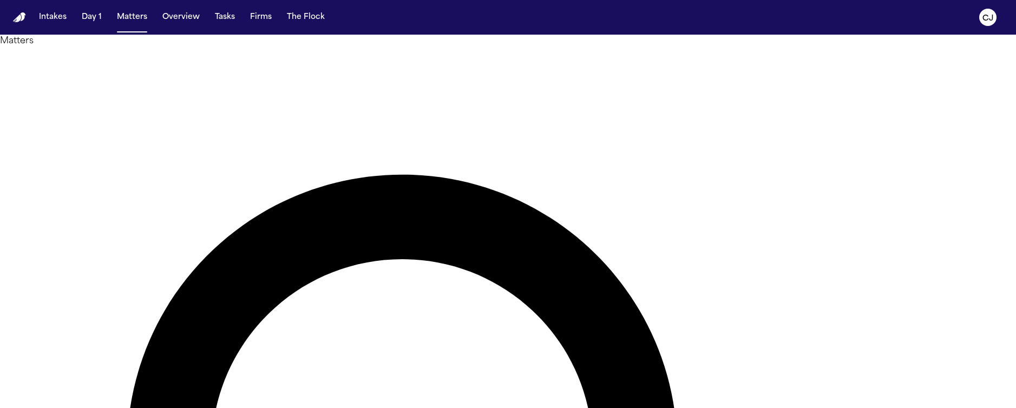
drag, startPoint x: 623, startPoint y: 61, endPoint x: 561, endPoint y: 61, distance: 61.7
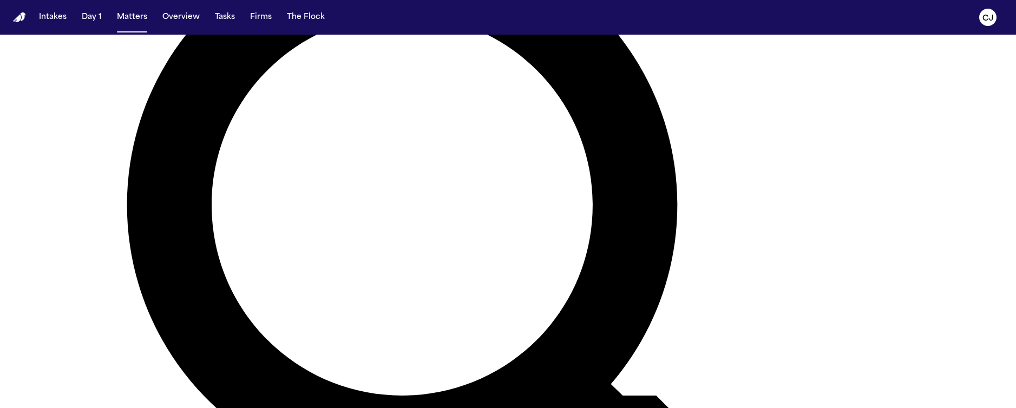
scroll to position [255, 0]
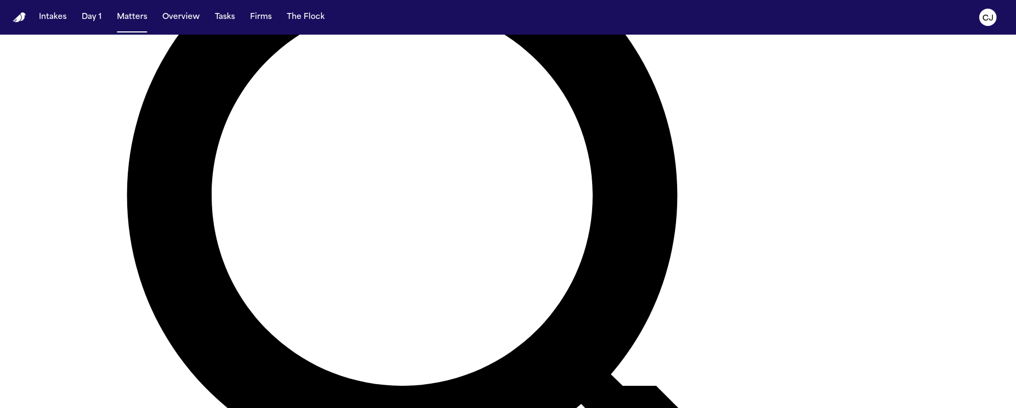
type input "******"
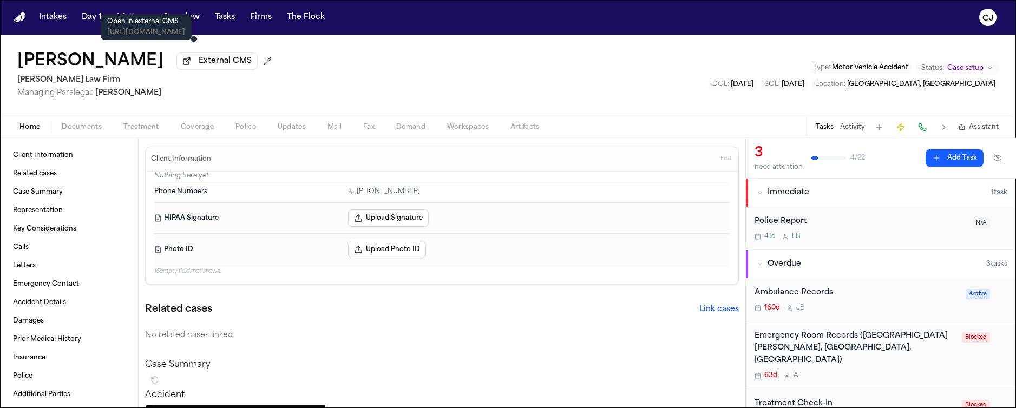
click at [199, 62] on span "External CMS" at bounding box center [225, 61] width 53 height 11
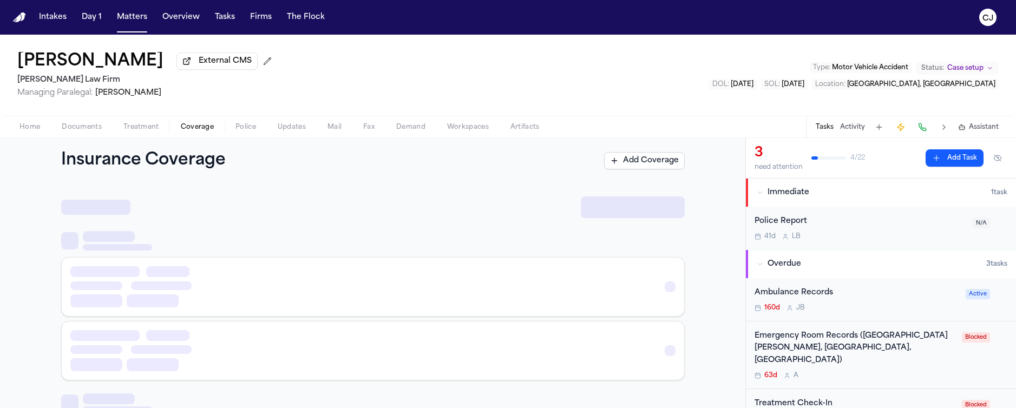
click at [200, 127] on span "Coverage" at bounding box center [197, 127] width 33 height 9
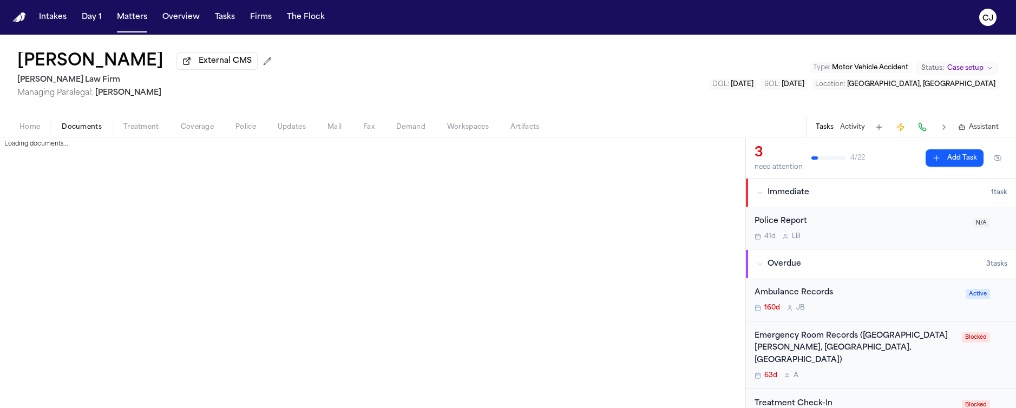
click at [93, 130] on span "Documents" at bounding box center [82, 127] width 40 height 9
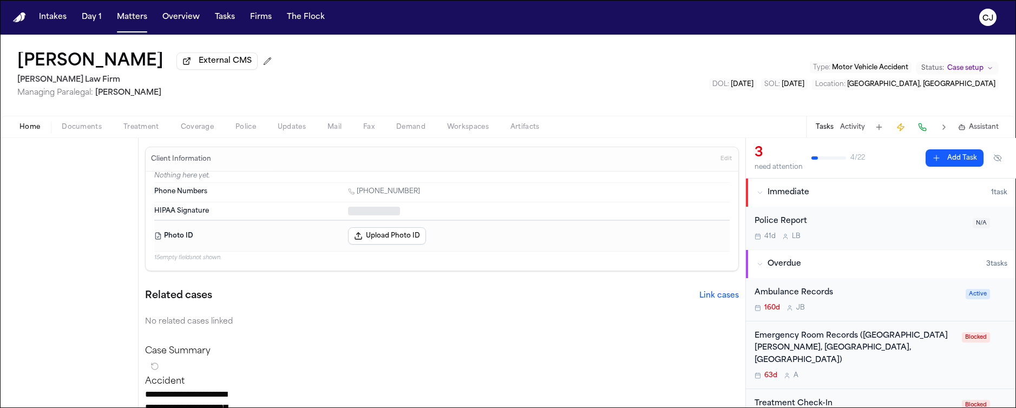
click at [27, 129] on span "Home" at bounding box center [29, 127] width 21 height 9
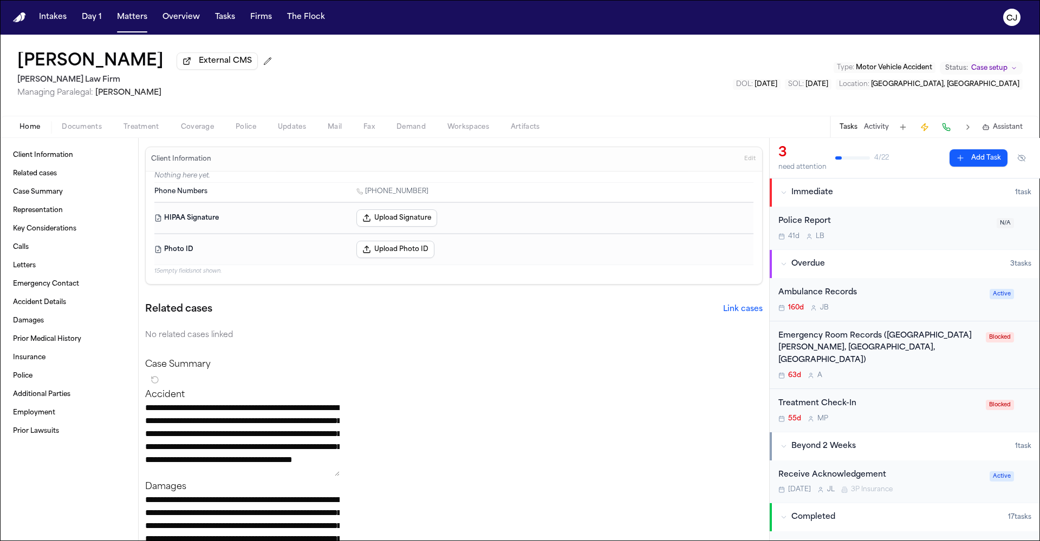
click at [24, 16] on img "Home" at bounding box center [19, 17] width 13 height 10
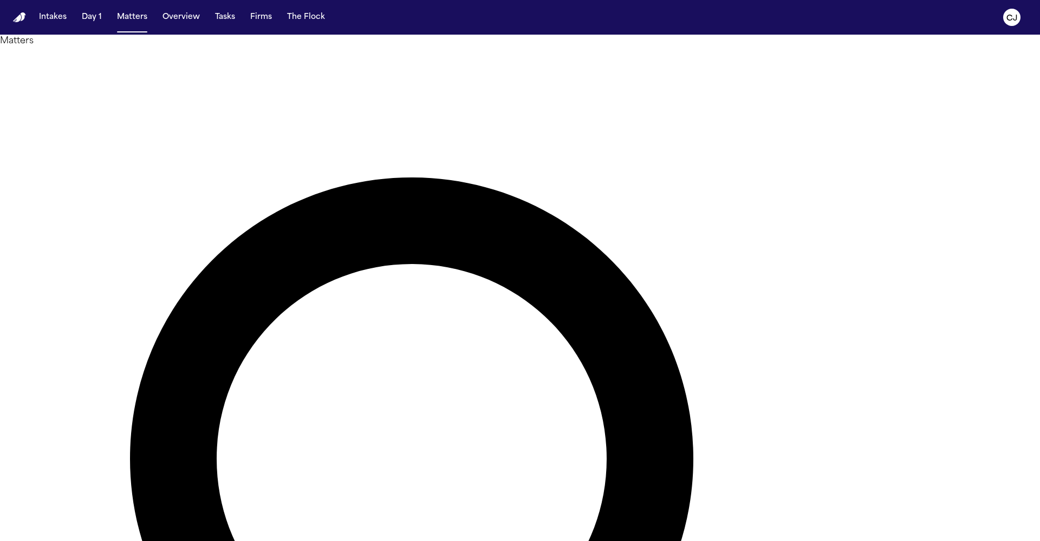
drag, startPoint x: 622, startPoint y: 57, endPoint x: 517, endPoint y: 71, distance: 106.5
drag, startPoint x: 604, startPoint y: 64, endPoint x: 556, endPoint y: 63, distance: 47.7
type input "*"
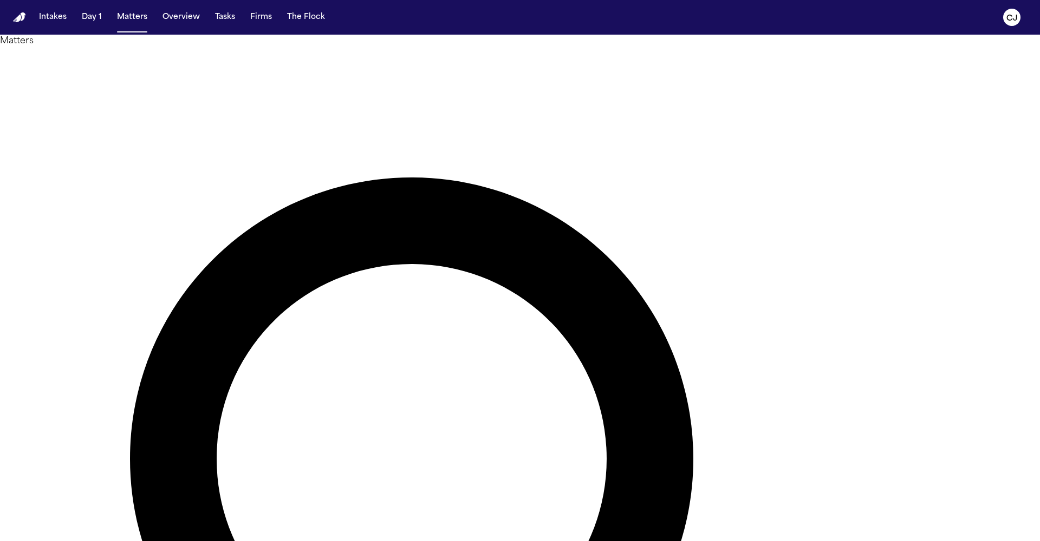
type input "*******"
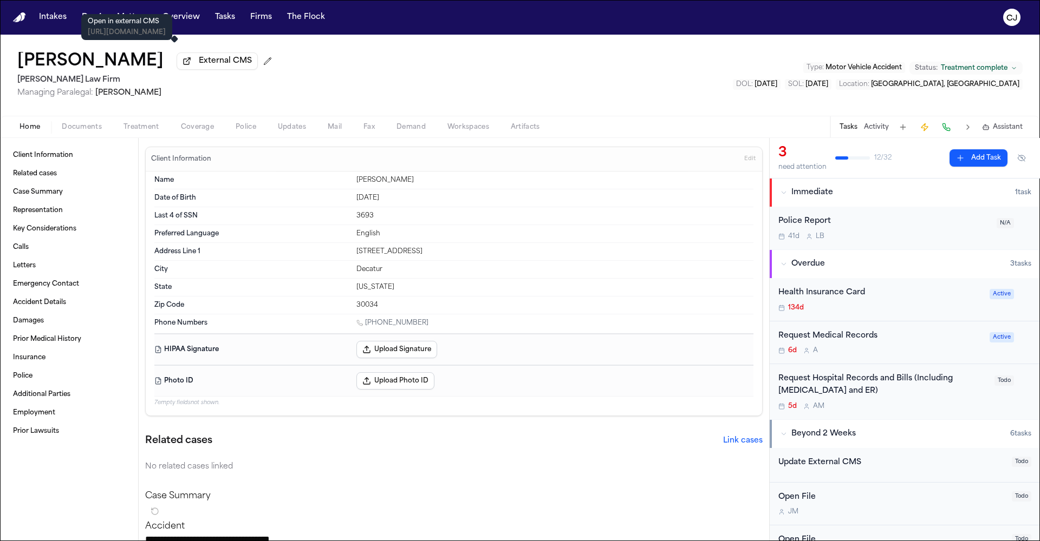
click at [177, 66] on button "External CMS" at bounding box center [217, 61] width 81 height 17
click at [20, 19] on img "Home" at bounding box center [19, 17] width 13 height 10
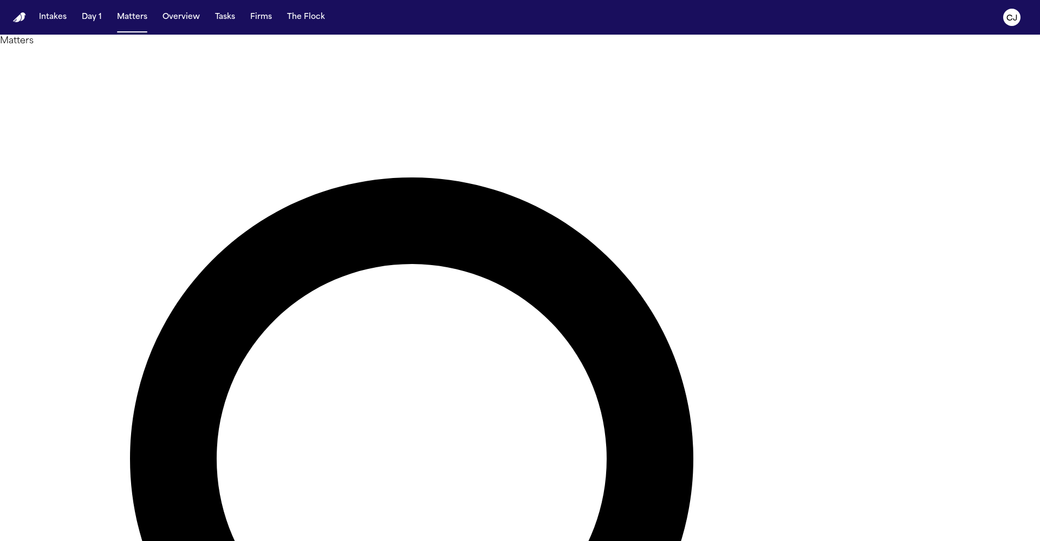
drag, startPoint x: 625, startPoint y: 61, endPoint x: 552, endPoint y: 61, distance: 73.1
type input "********"
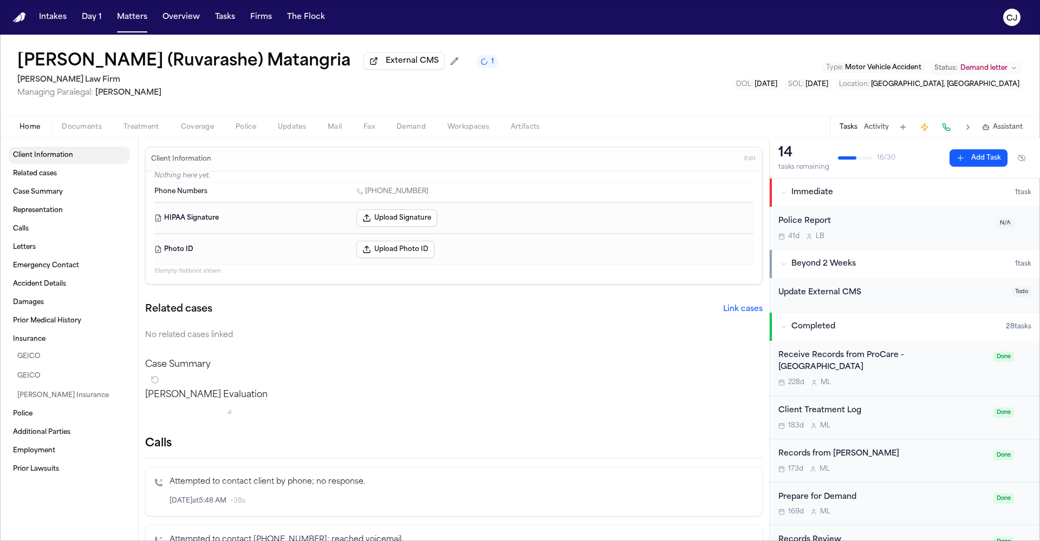
click at [47, 160] on span "Client Information" at bounding box center [43, 155] width 60 height 9
click at [188, 179] on p "Nothing here yet." at bounding box center [453, 177] width 599 height 11
click at [190, 191] on span "Phone Numbers" at bounding box center [180, 191] width 53 height 9
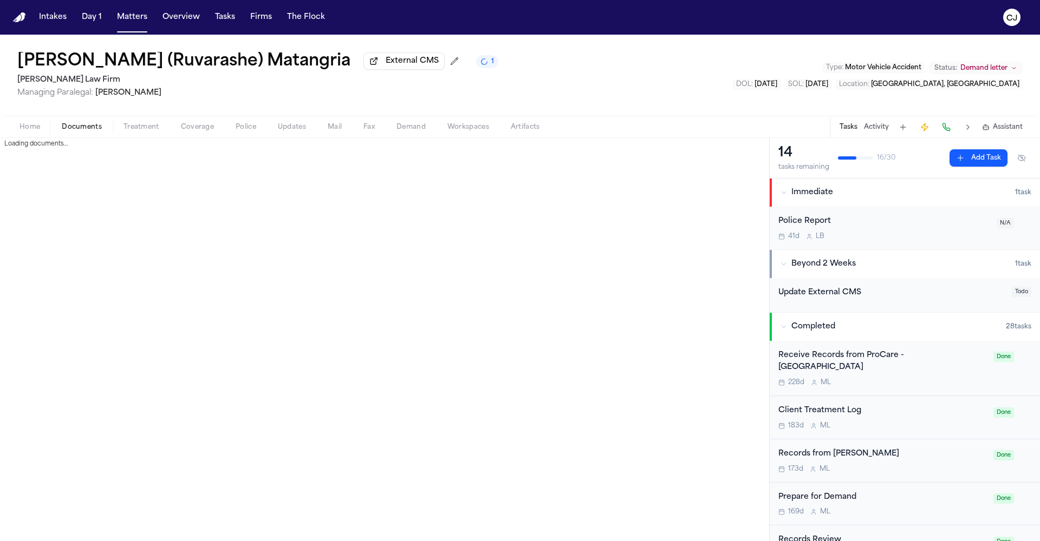
click at [94, 130] on span "Documents" at bounding box center [82, 127] width 40 height 9
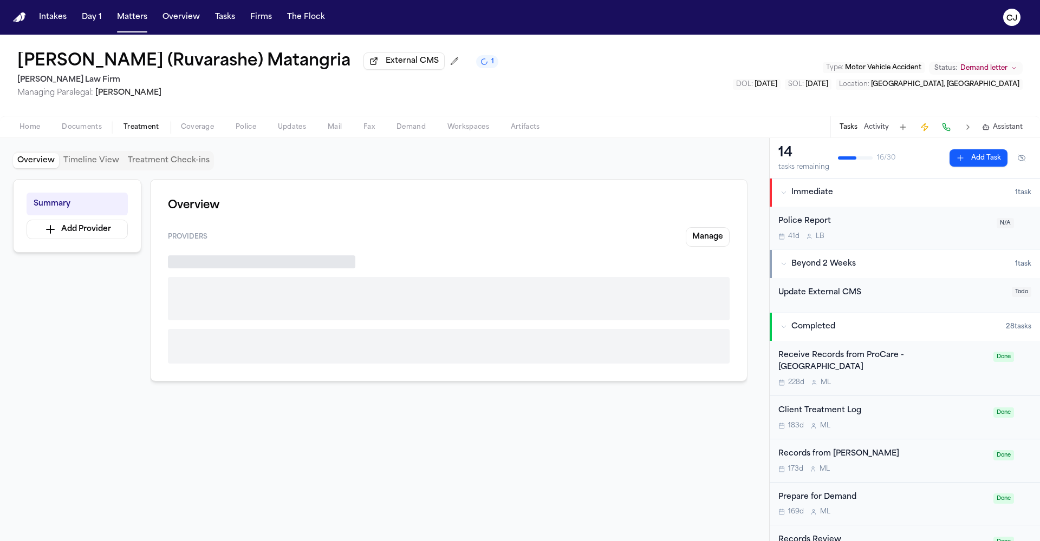
click at [141, 127] on span "Treatment" at bounding box center [141, 127] width 36 height 9
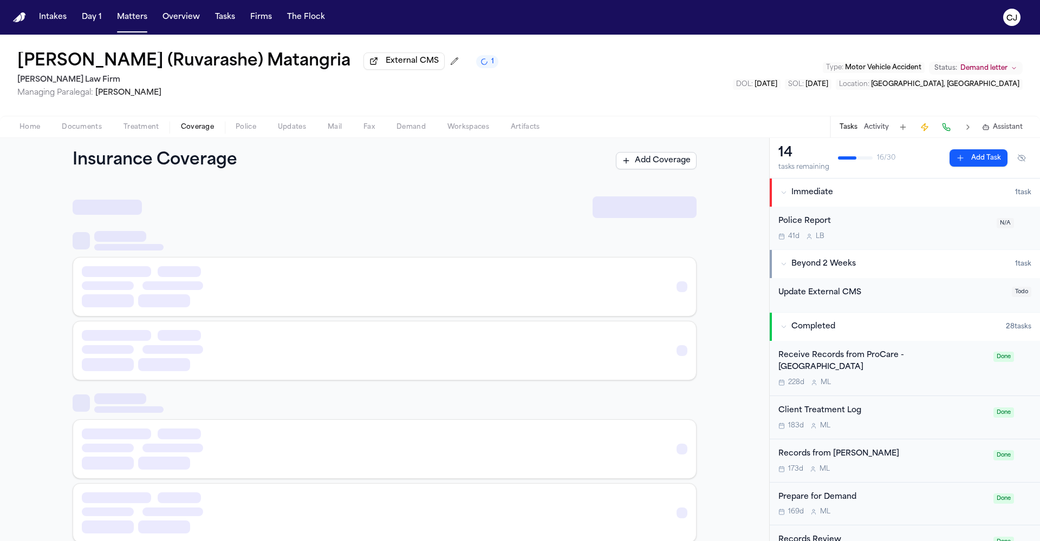
click at [210, 127] on span "Coverage" at bounding box center [197, 127] width 33 height 9
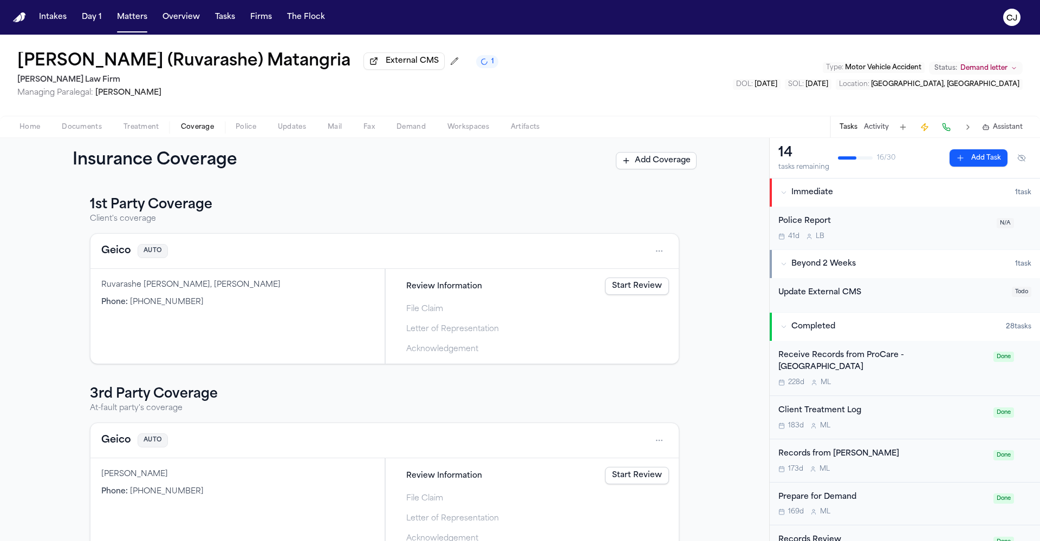
click at [249, 130] on span "Police" at bounding box center [246, 127] width 21 height 9
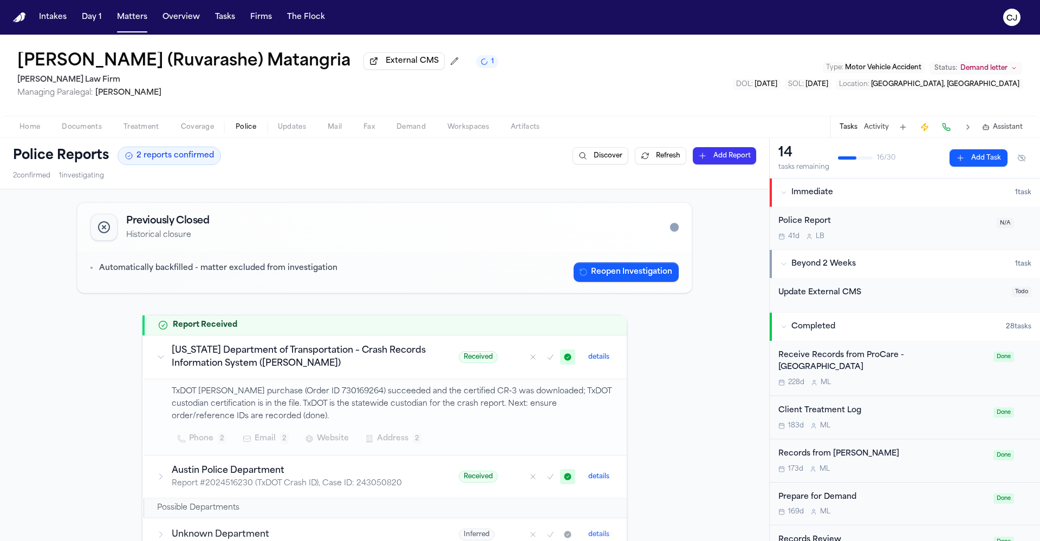
click at [64, 61] on h1 "[PERSON_NAME] (Ruvarashe) Matangria" at bounding box center [183, 61] width 333 height 19
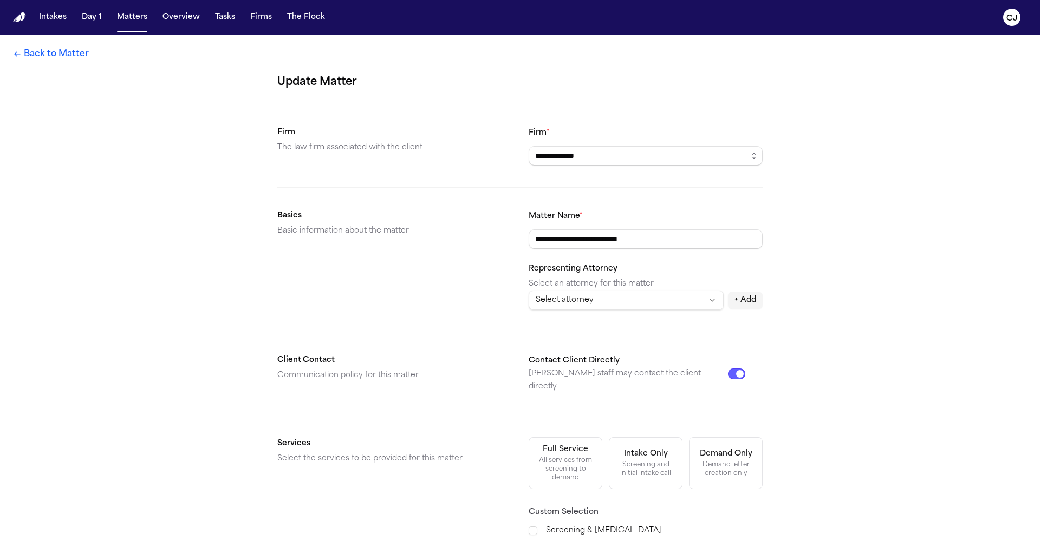
click at [49, 54] on link "Back to Matter" at bounding box center [51, 54] width 76 height 13
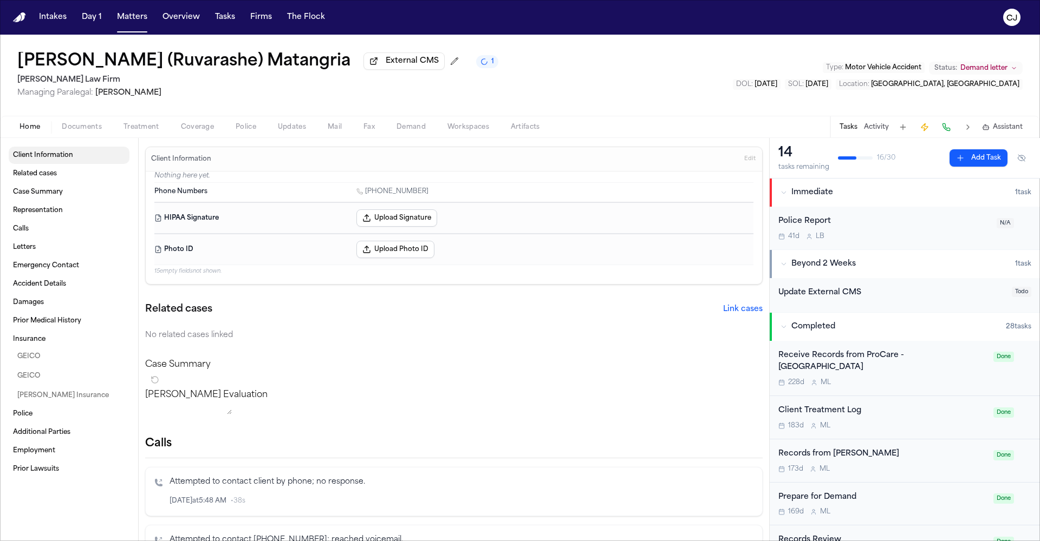
click at [28, 157] on span "Client Information" at bounding box center [43, 155] width 60 height 9
click at [81, 129] on span "Documents" at bounding box center [82, 127] width 40 height 9
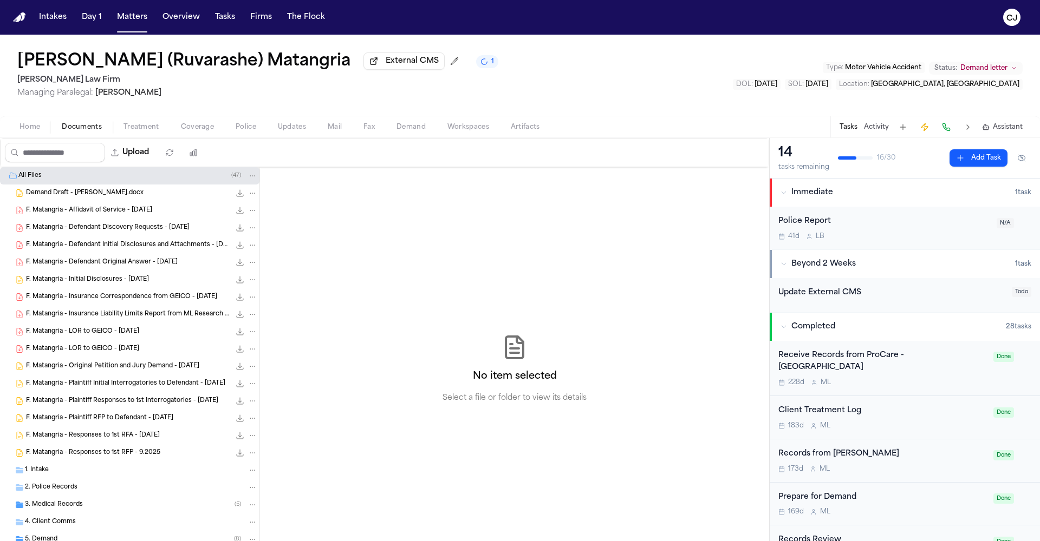
click at [38, 408] on span "1. Intake" at bounding box center [37, 470] width 24 height 9
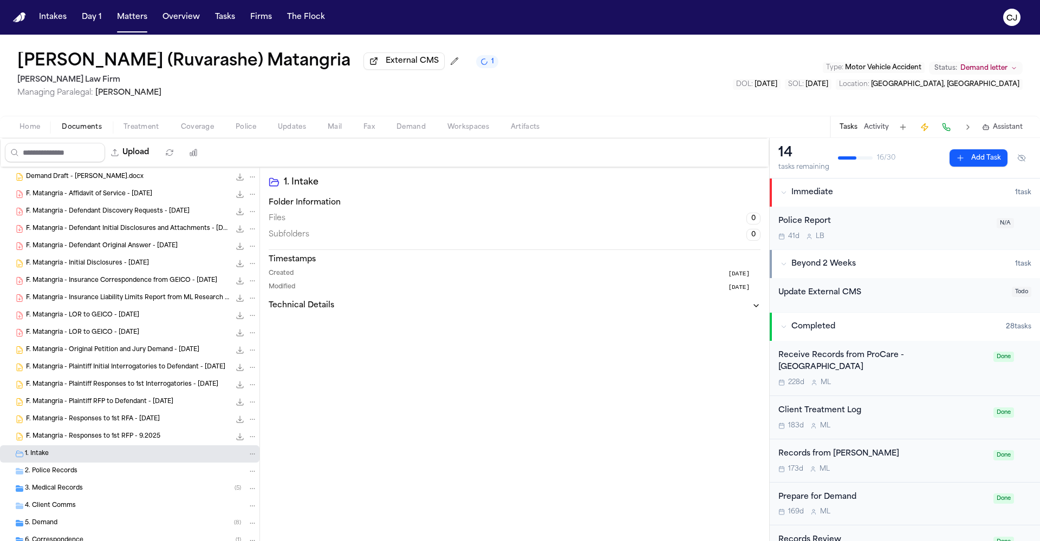
scroll to position [103, 0]
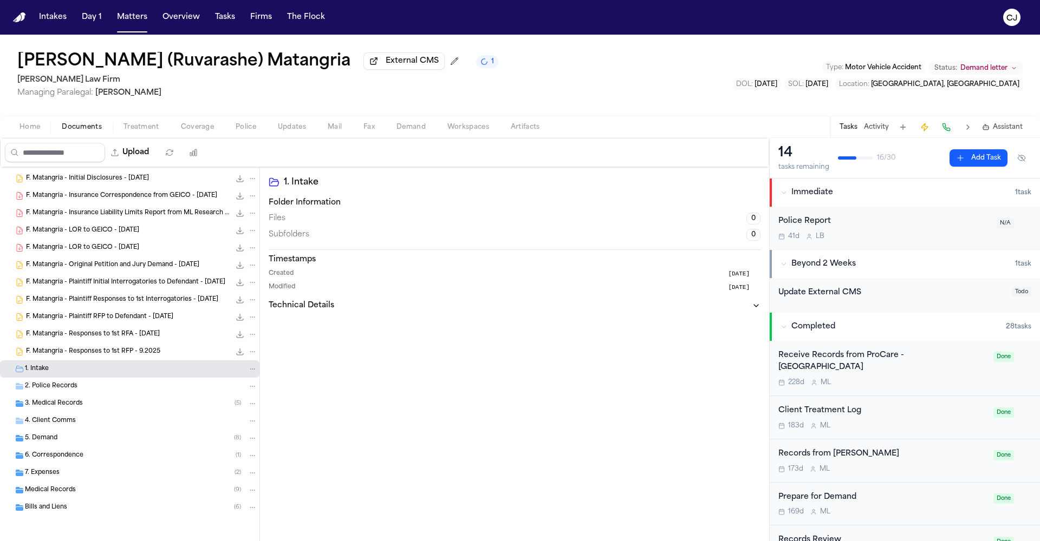
click at [219, 370] on div "1. Intake" at bounding box center [141, 369] width 232 height 10
click at [27, 368] on span "1. Intake" at bounding box center [37, 369] width 24 height 9
click at [63, 153] on input "Search files" at bounding box center [55, 152] width 100 height 19
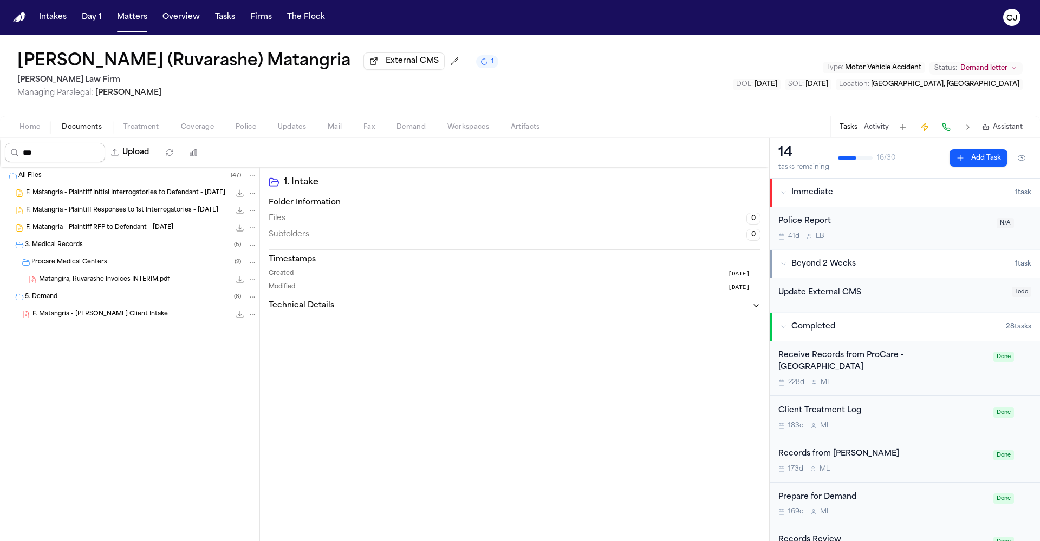
scroll to position [0, 0]
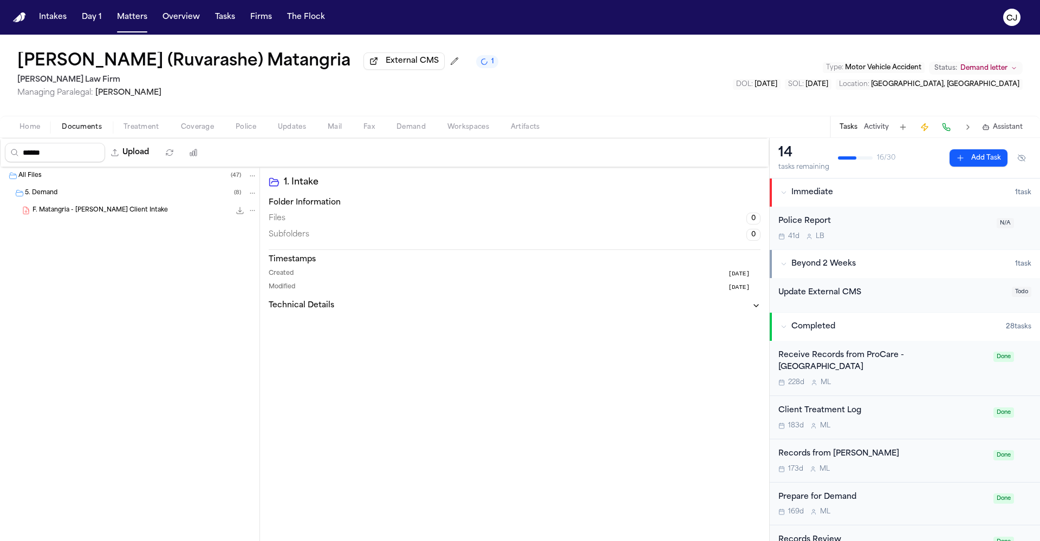
type input "******"
click at [75, 218] on div "F. Matangria - [PERSON_NAME] Client Intake 2.2 MB • PDF" at bounding box center [129, 210] width 259 height 17
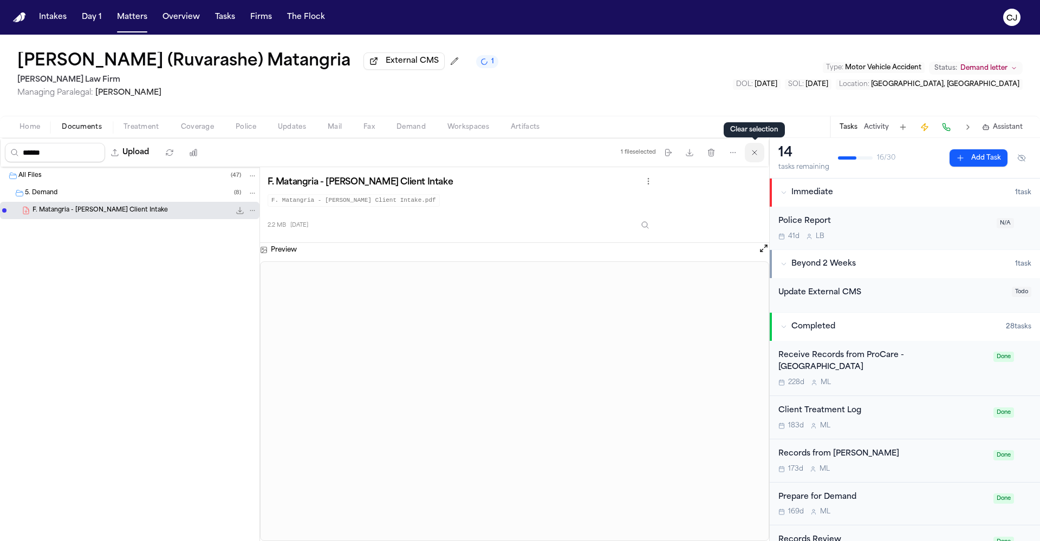
click at [753, 151] on icon "button" at bounding box center [754, 152] width 9 height 9
click at [753, 151] on div "****** Upload 0 files selected Move files Download files Delete files More acti…" at bounding box center [385, 153] width 768 height 28
click at [82, 132] on span "Documents" at bounding box center [82, 127] width 40 height 9
click at [30, 129] on span "Home" at bounding box center [29, 127] width 21 height 9
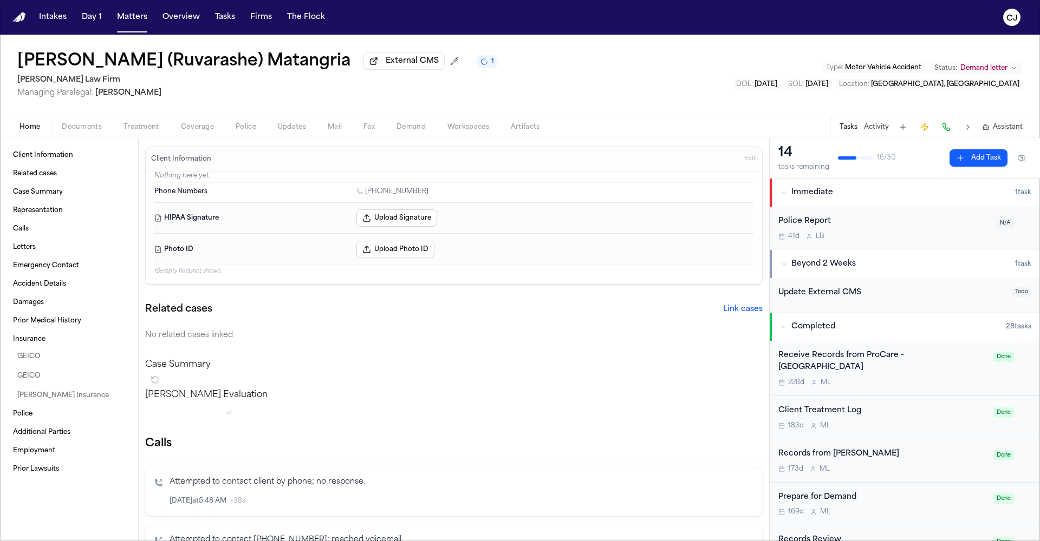
click at [181, 132] on span "Coverage" at bounding box center [197, 127] width 33 height 9
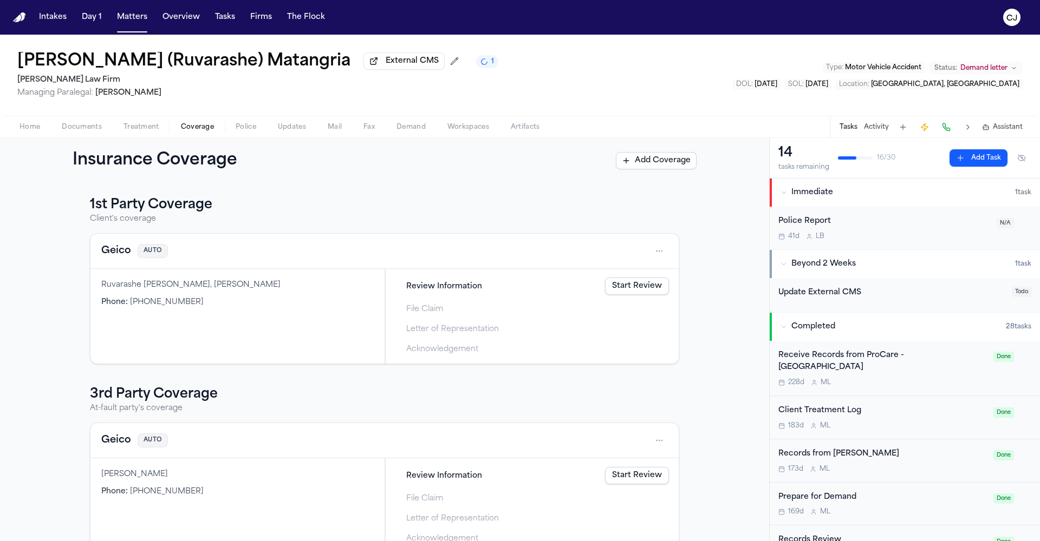
drag, startPoint x: 22, startPoint y: 57, endPoint x: 217, endPoint y: 66, distance: 195.7
click at [217, 66] on h1 "[PERSON_NAME] (Ruvarashe) Matangria" at bounding box center [183, 61] width 333 height 19
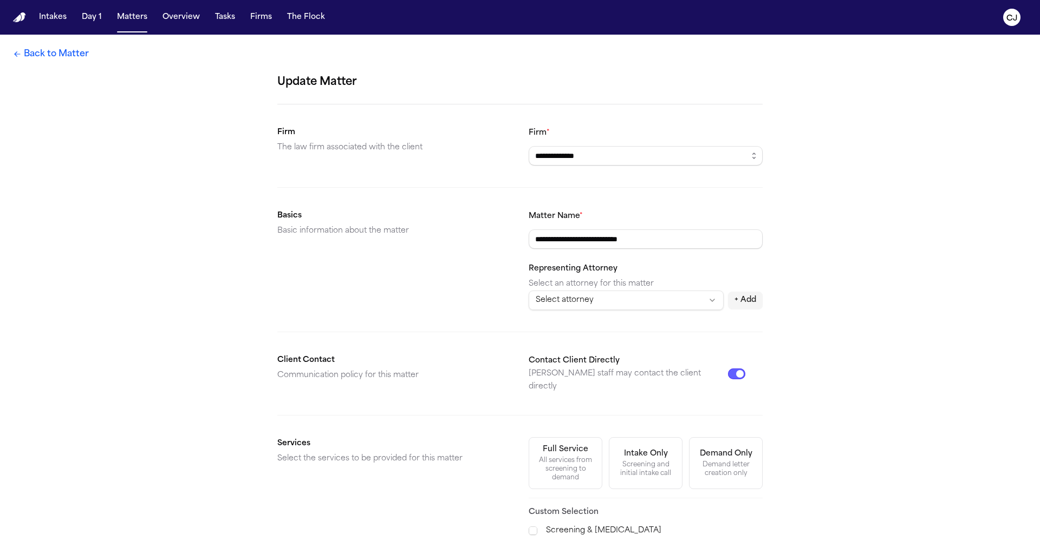
click at [30, 60] on link "Back to Matter" at bounding box center [51, 54] width 76 height 13
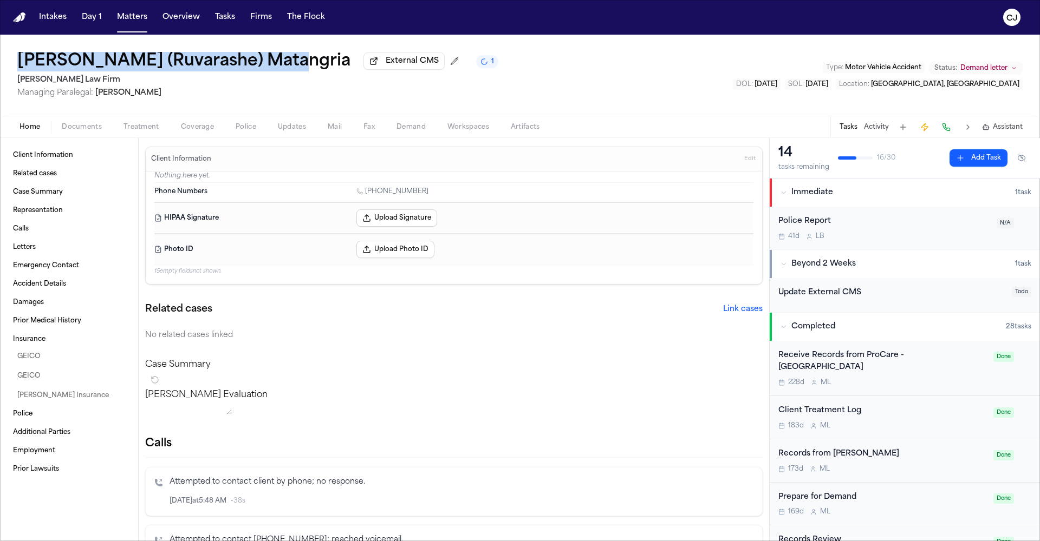
drag, startPoint x: 17, startPoint y: 66, endPoint x: 266, endPoint y: 73, distance: 249.7
click at [278, 74] on div "[PERSON_NAME] (Ruvarashe) Matangria External CMS 1 [PERSON_NAME] Law Firm Manag…" at bounding box center [520, 75] width 1040 height 81
copy h1 "[PERSON_NAME] (Ruvarashe) Matangria"
click at [200, 129] on span "Coverage" at bounding box center [197, 127] width 33 height 9
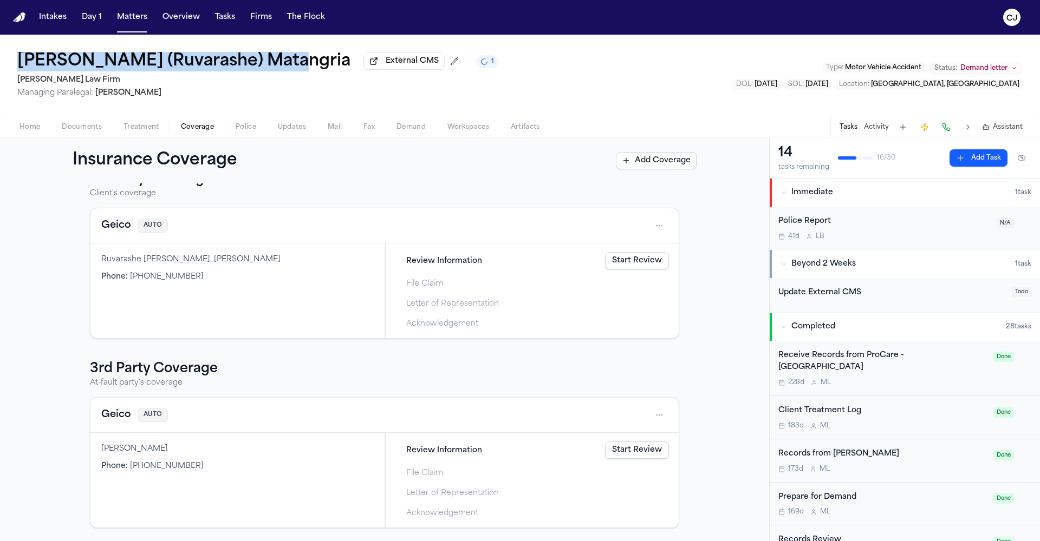
scroll to position [23, 0]
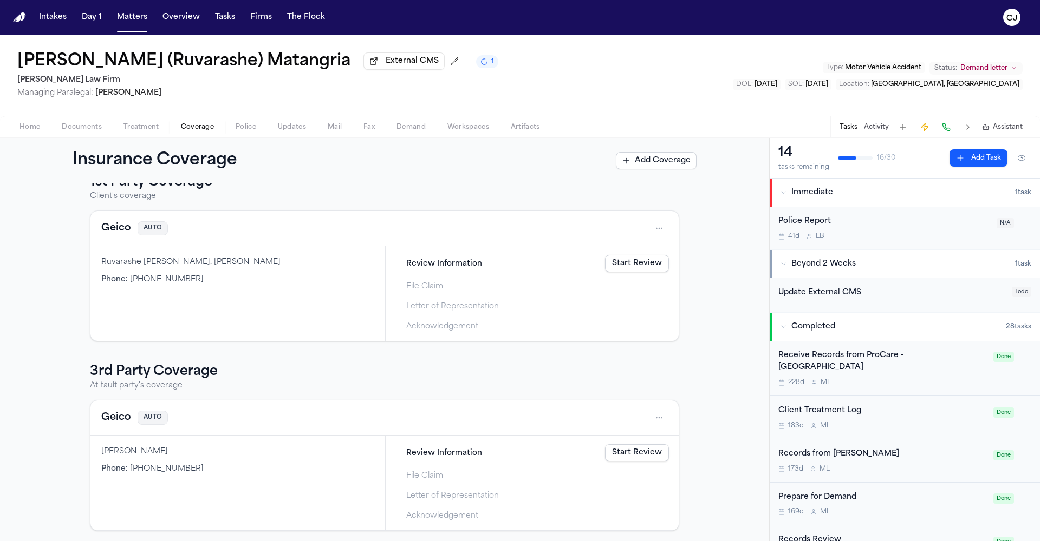
click at [133, 272] on div "[PERSON_NAME], [PERSON_NAME] Phone : [PHONE_NUMBER]" at bounding box center [237, 293] width 294 height 95
click at [122, 265] on div "Ruvarashe [PERSON_NAME], [PERSON_NAME]" at bounding box center [237, 262] width 272 height 11
click at [79, 125] on span "Documents" at bounding box center [82, 127] width 40 height 9
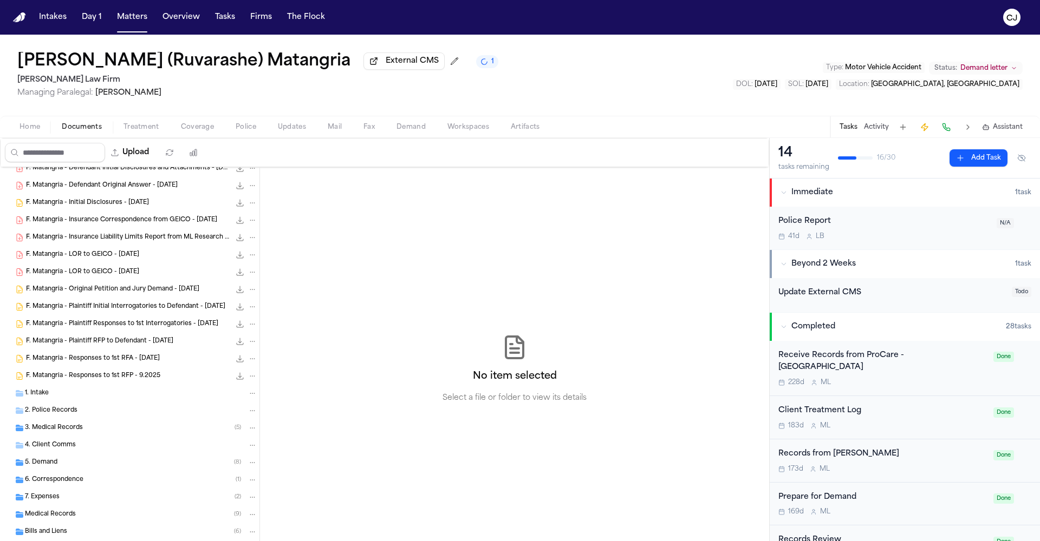
scroll to position [103, 0]
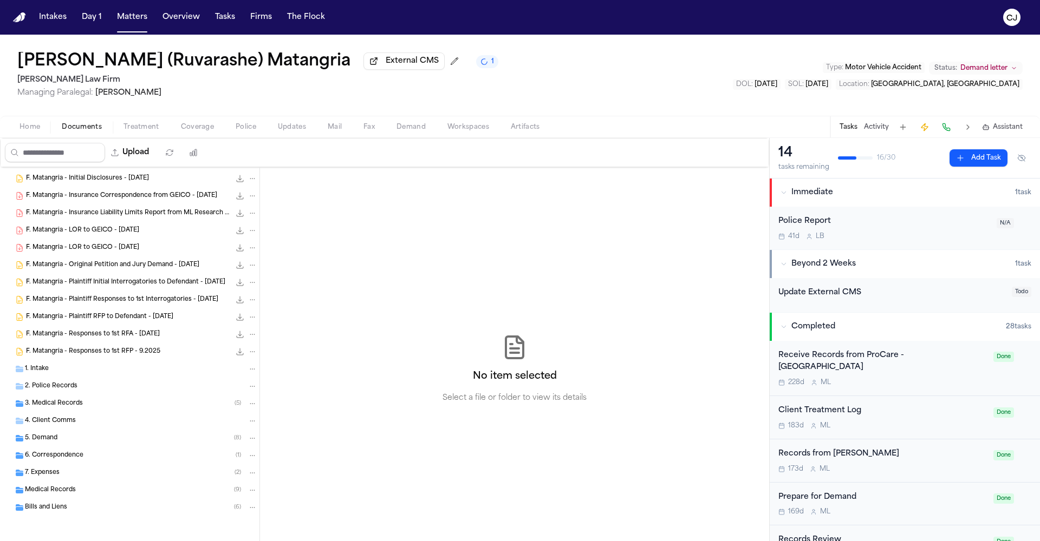
click at [57, 408] on span "6. Correspondence" at bounding box center [54, 456] width 58 height 9
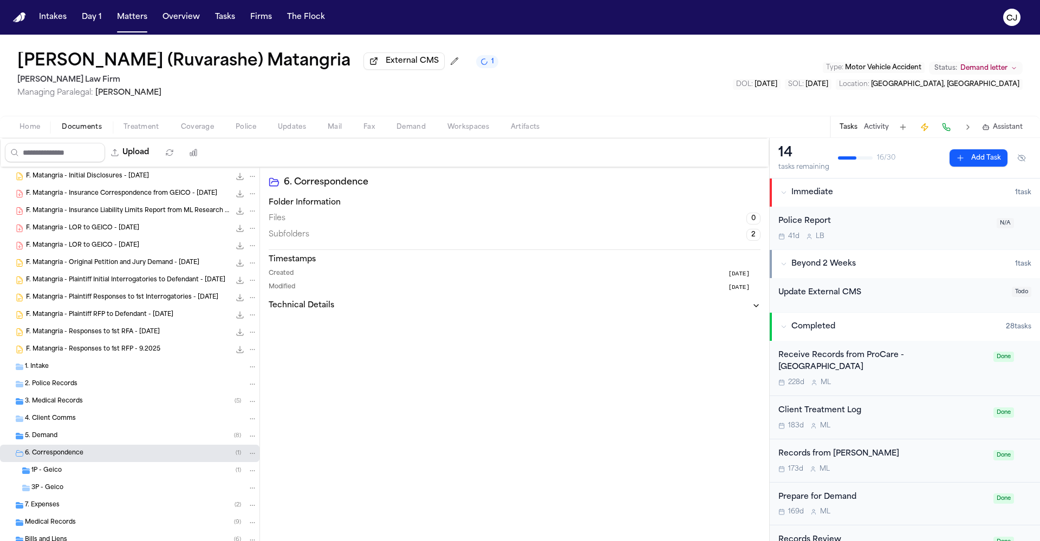
click at [57, 408] on span "4. Client Comms" at bounding box center [50, 419] width 51 height 9
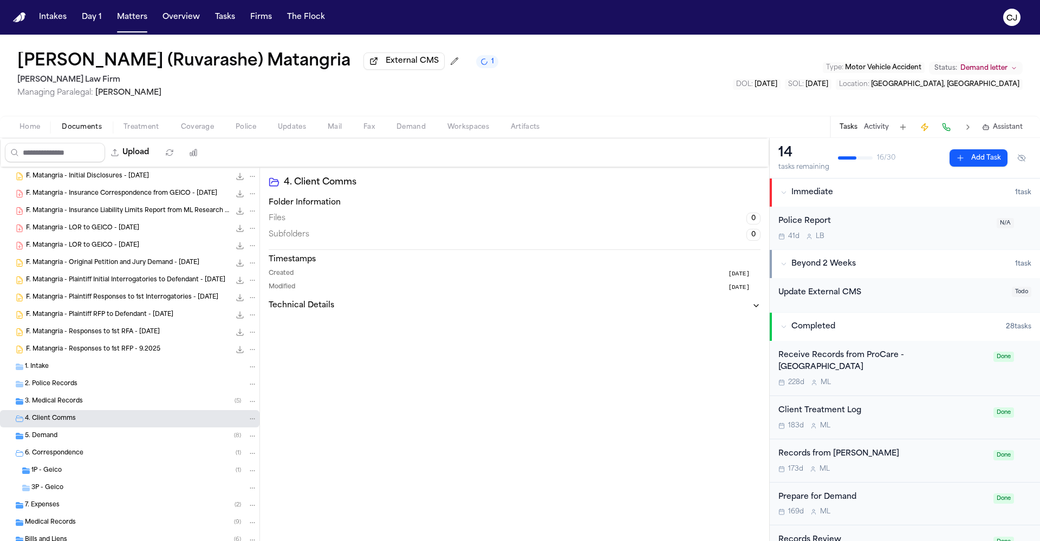
click at [64, 383] on span "2. Police Records" at bounding box center [51, 384] width 53 height 9
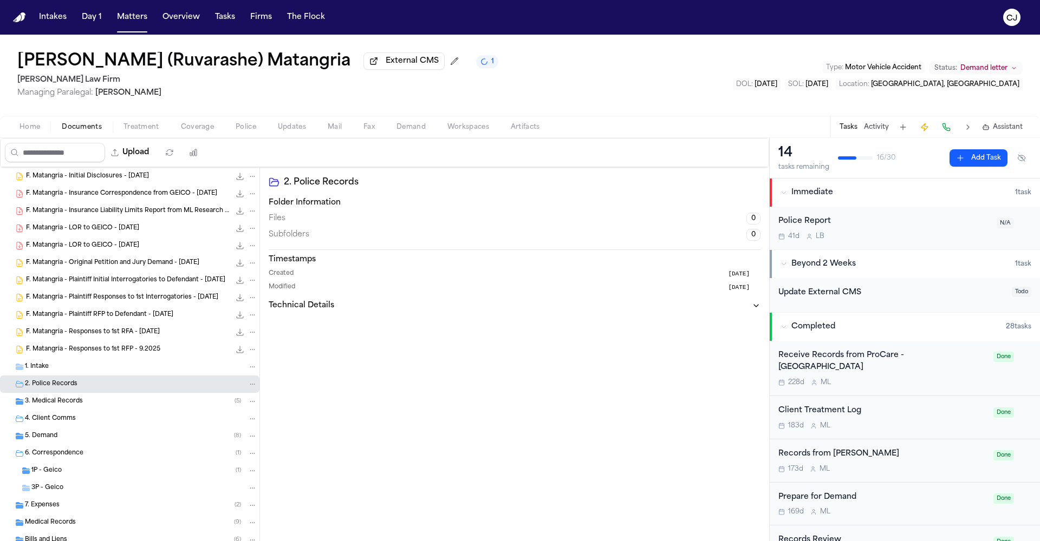
click at [96, 126] on span "Documents" at bounding box center [82, 127] width 40 height 9
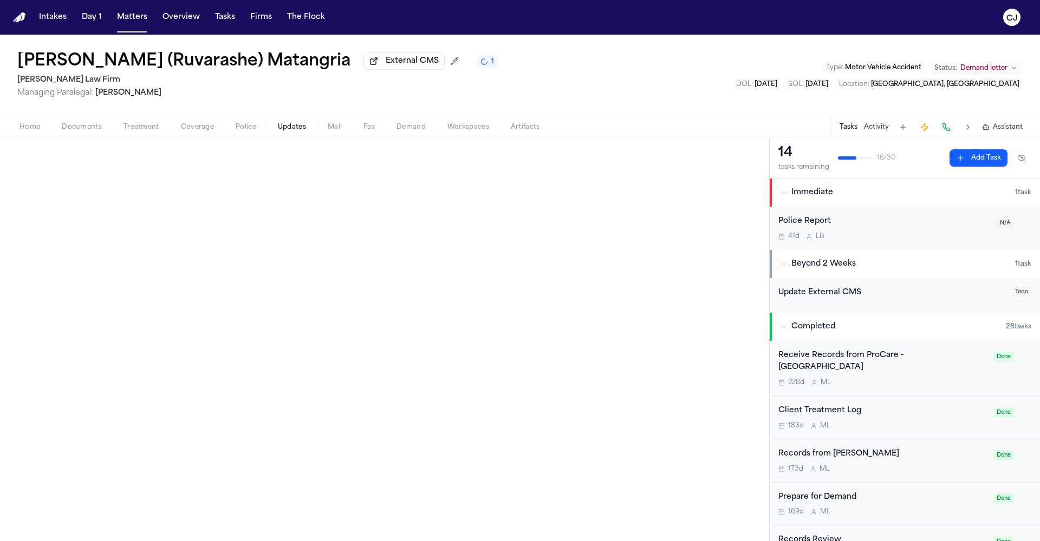
click at [294, 127] on span "Updates" at bounding box center [292, 127] width 28 height 9
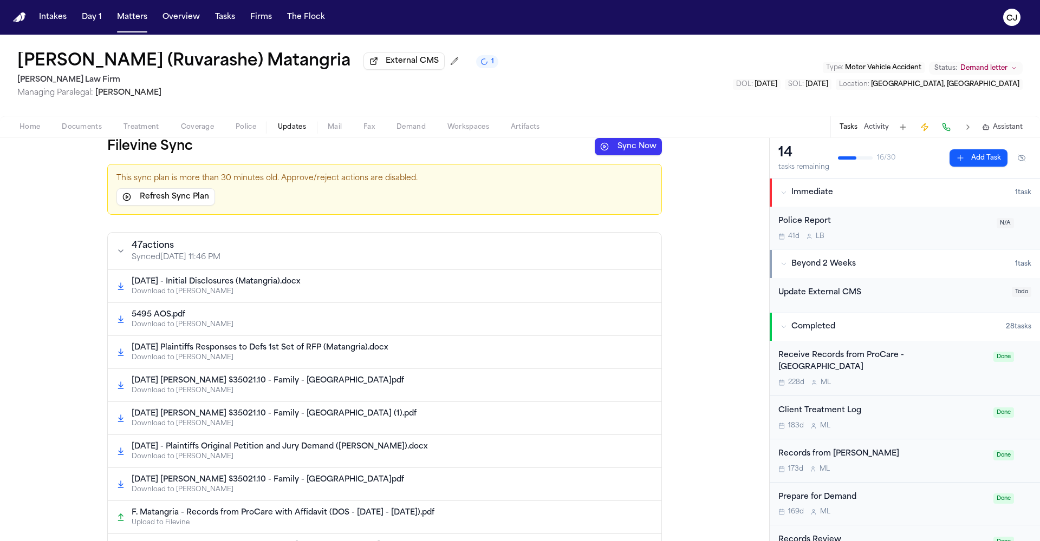
click at [643, 148] on button "Sync Now" at bounding box center [628, 146] width 67 height 17
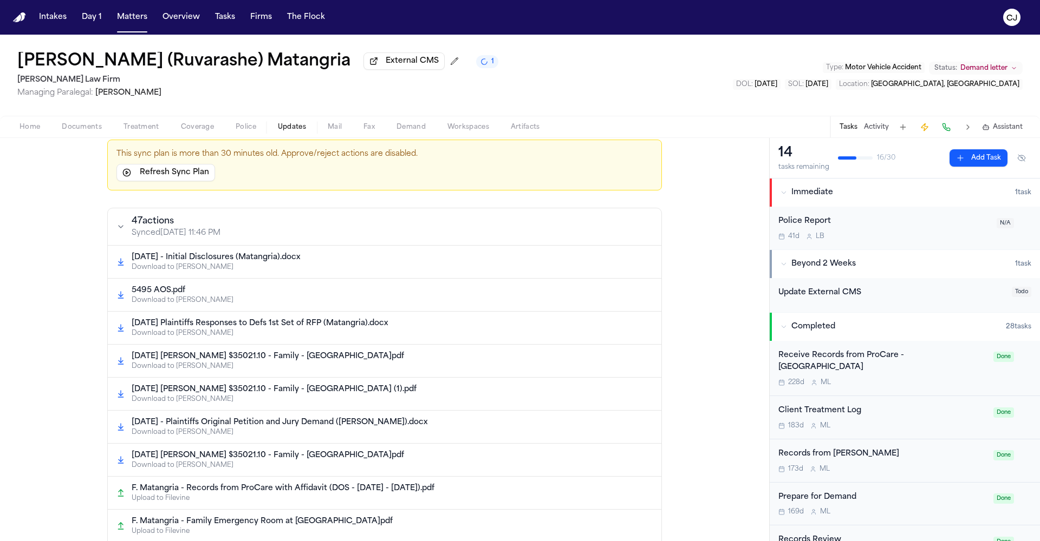
scroll to position [62, 0]
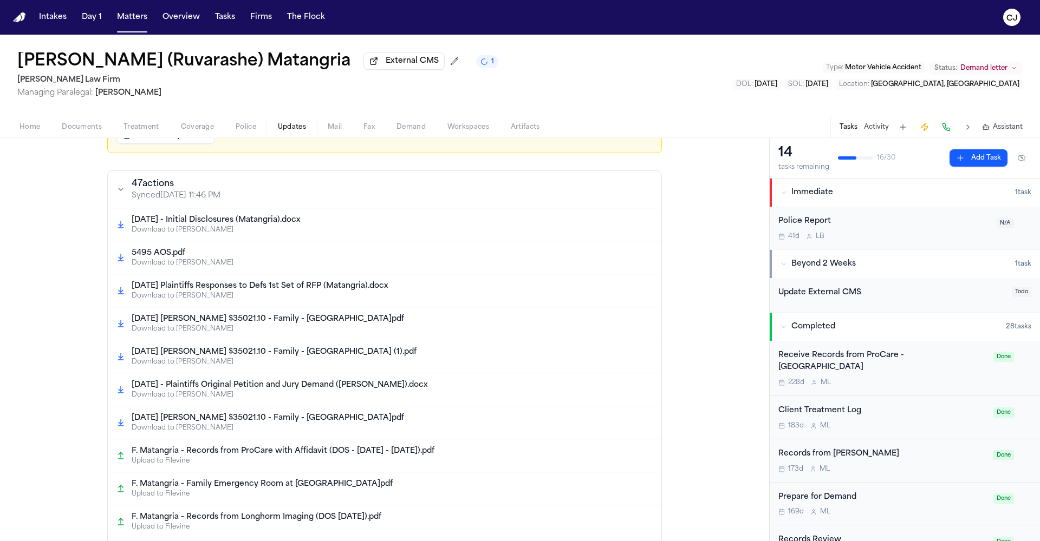
click at [86, 127] on span "Documents" at bounding box center [82, 127] width 40 height 9
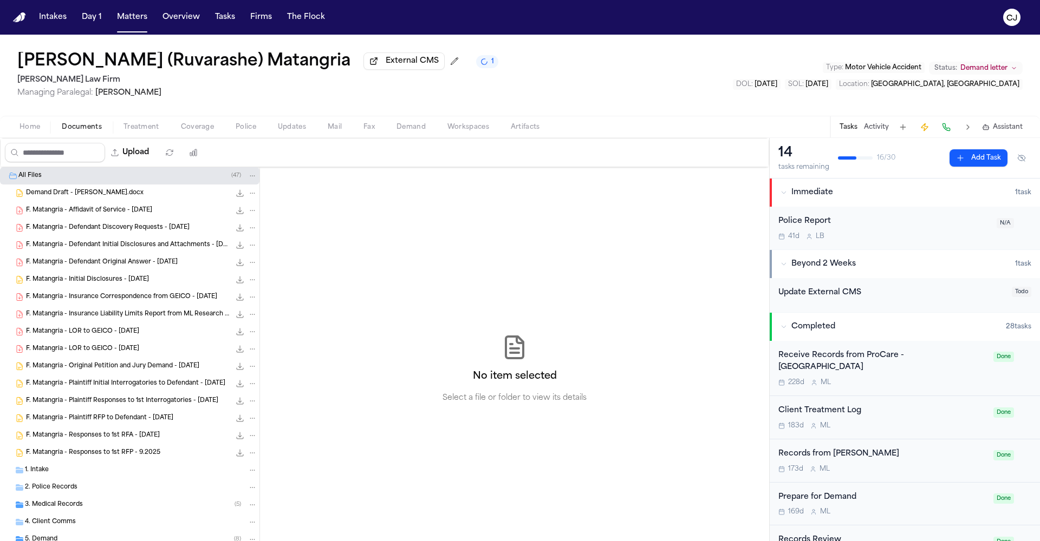
click at [109, 198] on span "Demand Draft - [PERSON_NAME].docx" at bounding box center [85, 193] width 118 height 9
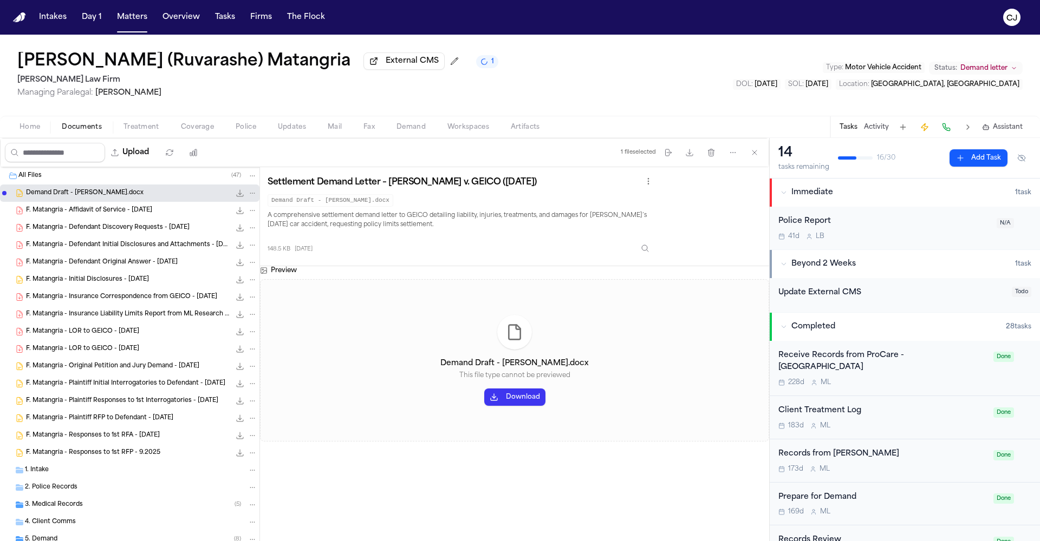
click at [37, 128] on span "Home" at bounding box center [29, 127] width 21 height 9
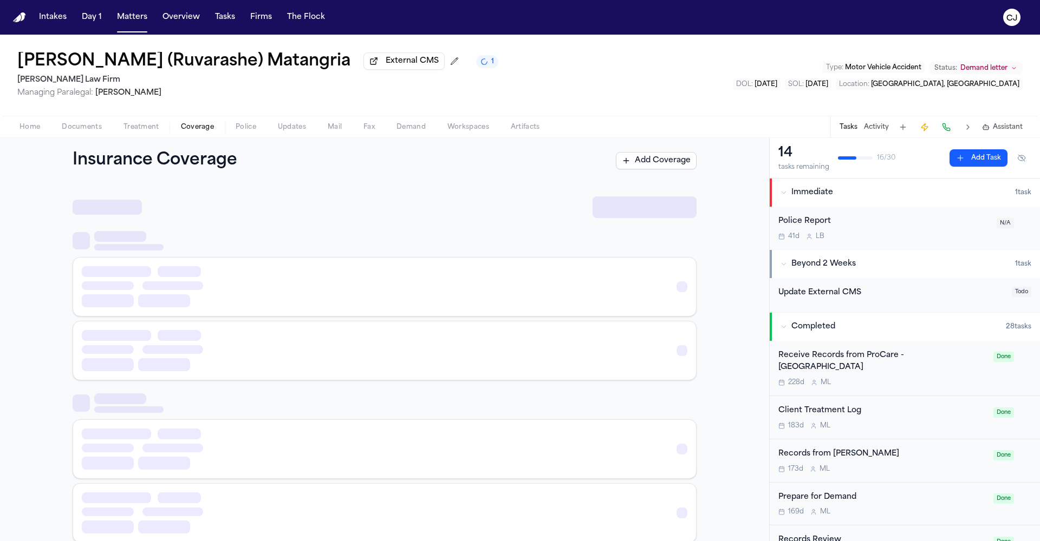
click at [186, 127] on span "Coverage" at bounding box center [197, 127] width 33 height 9
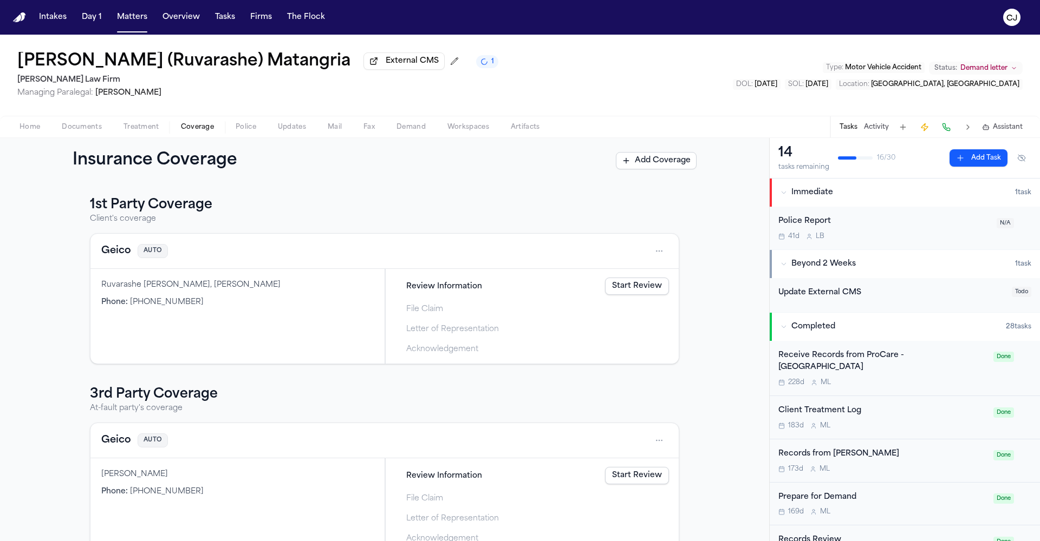
click at [113, 256] on button "Geico" at bounding box center [116, 251] width 30 height 15
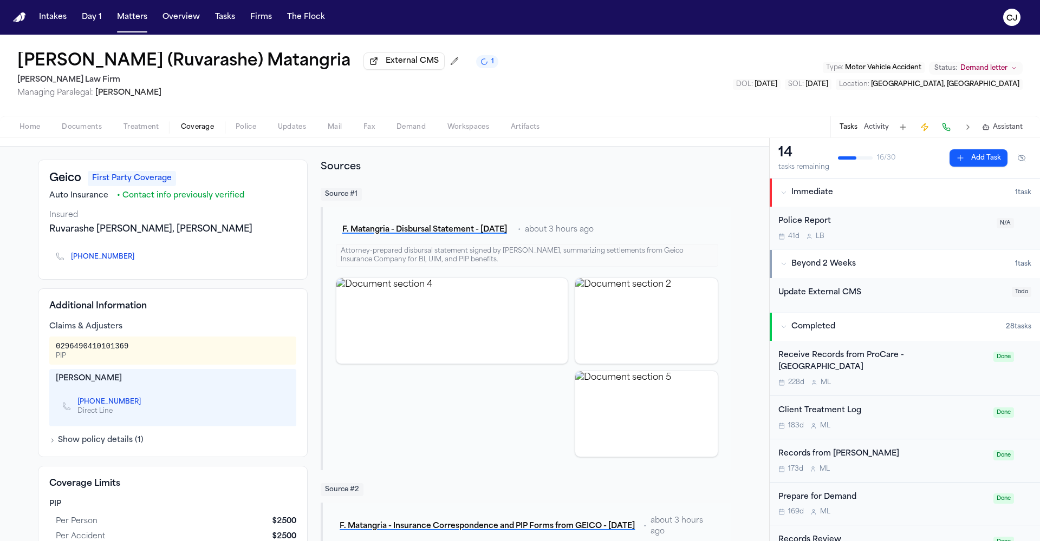
scroll to position [44, 0]
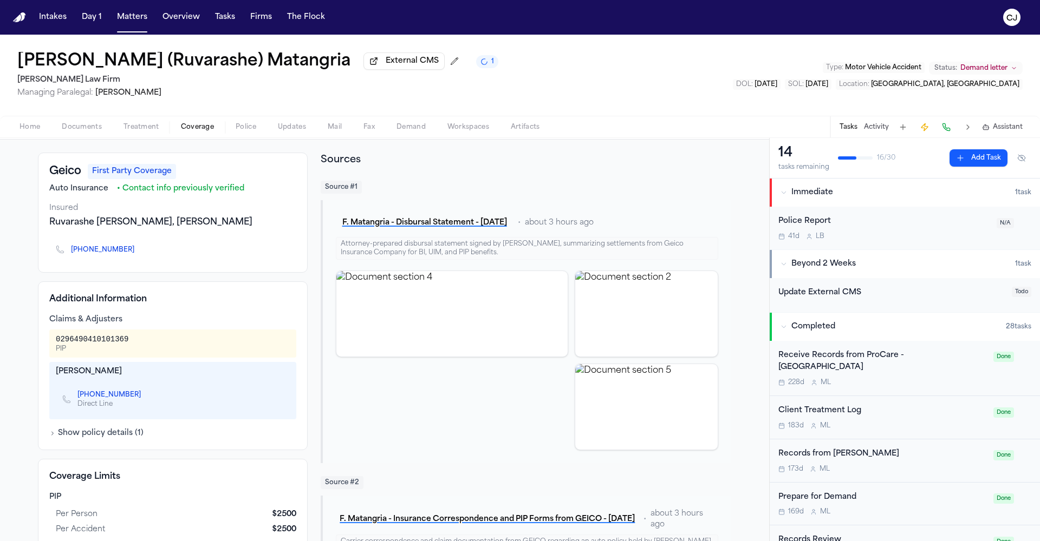
drag, startPoint x: 132, startPoint y: 374, endPoint x: 51, endPoint y: 374, distance: 81.2
click at [51, 374] on div "[PERSON_NAME] [PHONE_NUMBER] Direct Line" at bounding box center [172, 390] width 247 height 57
copy div "[PERSON_NAME]"
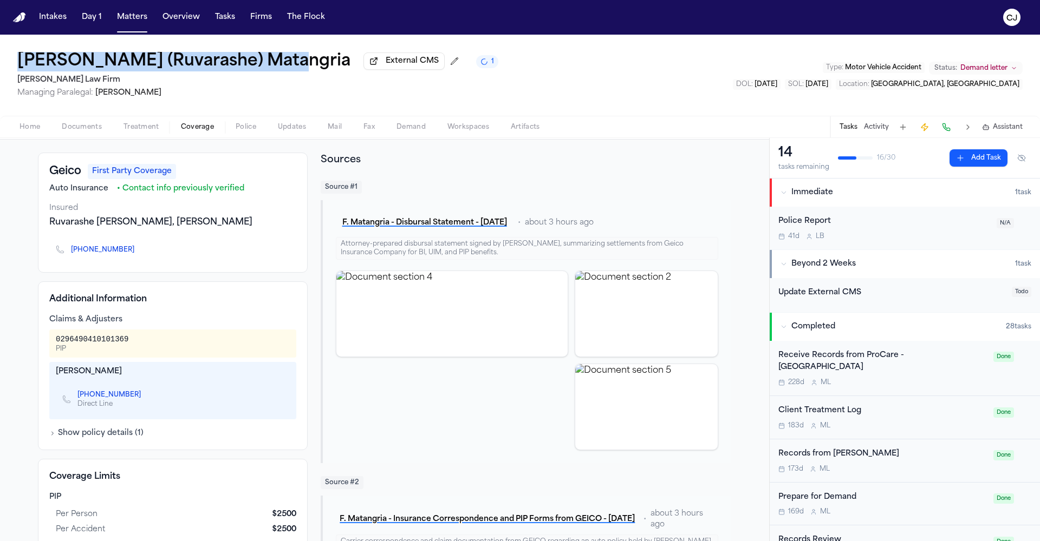
drag, startPoint x: 17, startPoint y: 58, endPoint x: 273, endPoint y: 67, distance: 256.3
click at [273, 67] on div "[PERSON_NAME] (Ruvarashe) Matangria External CMS 1 [PERSON_NAME] Law Firm Manag…" at bounding box center [520, 75] width 1040 height 81
copy h1 "[PERSON_NAME] (Ruvarashe) Matangria"
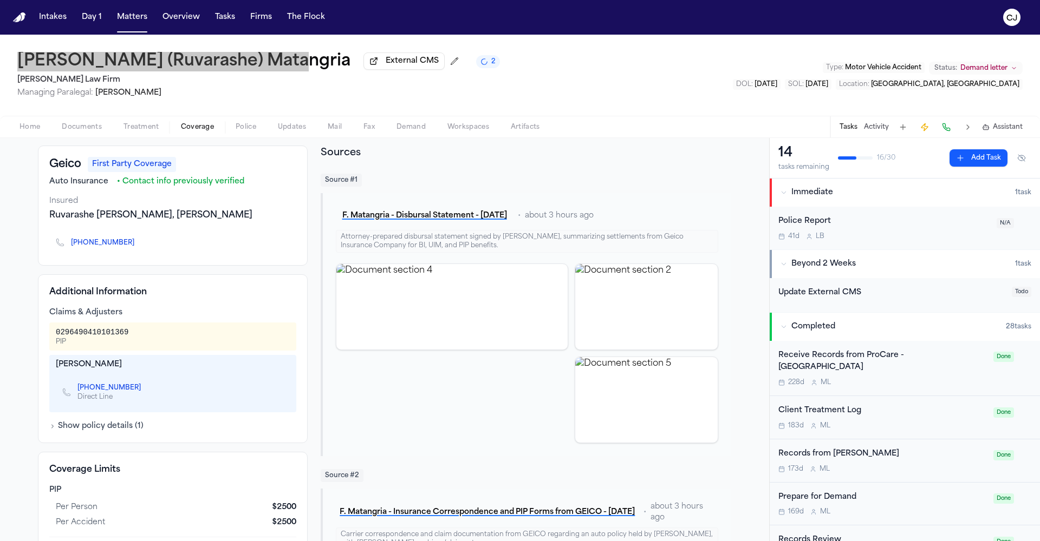
scroll to position [0, 0]
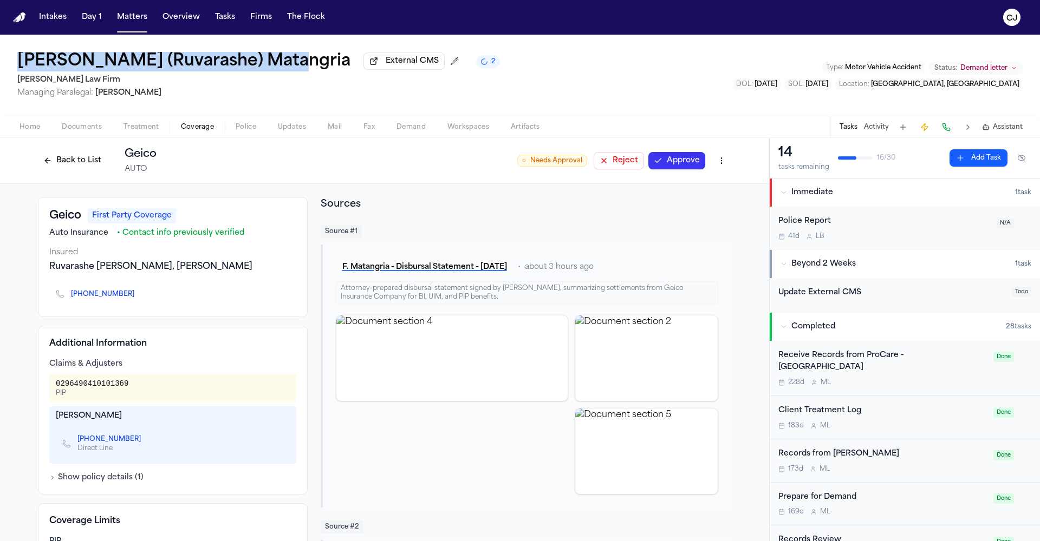
click at [67, 408] on button "Show policy details ( 1 )" at bounding box center [96, 478] width 94 height 11
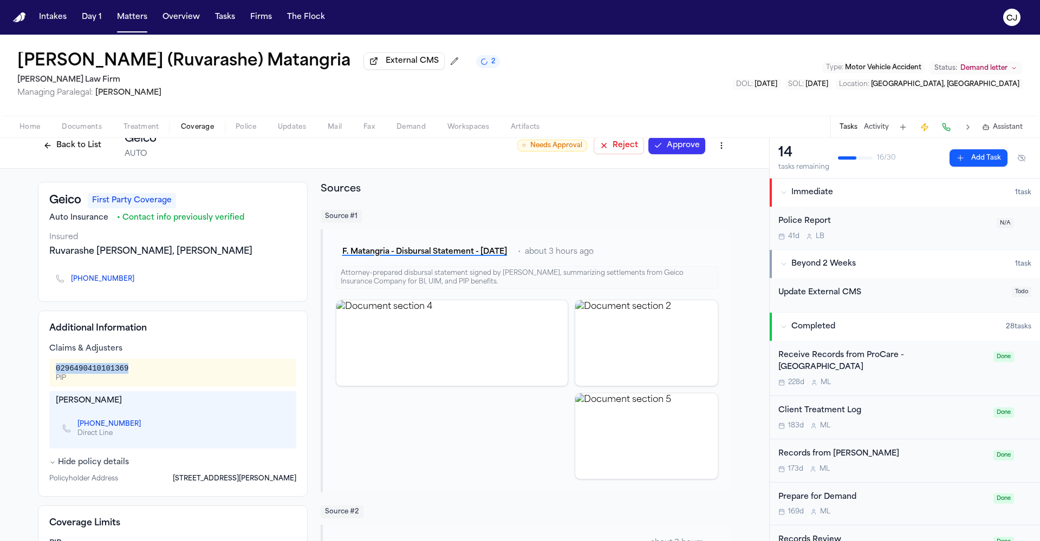
drag, startPoint x: 127, startPoint y: 370, endPoint x: 51, endPoint y: 373, distance: 75.9
click at [51, 373] on div "0296490410101369 PIP" at bounding box center [172, 373] width 247 height 28
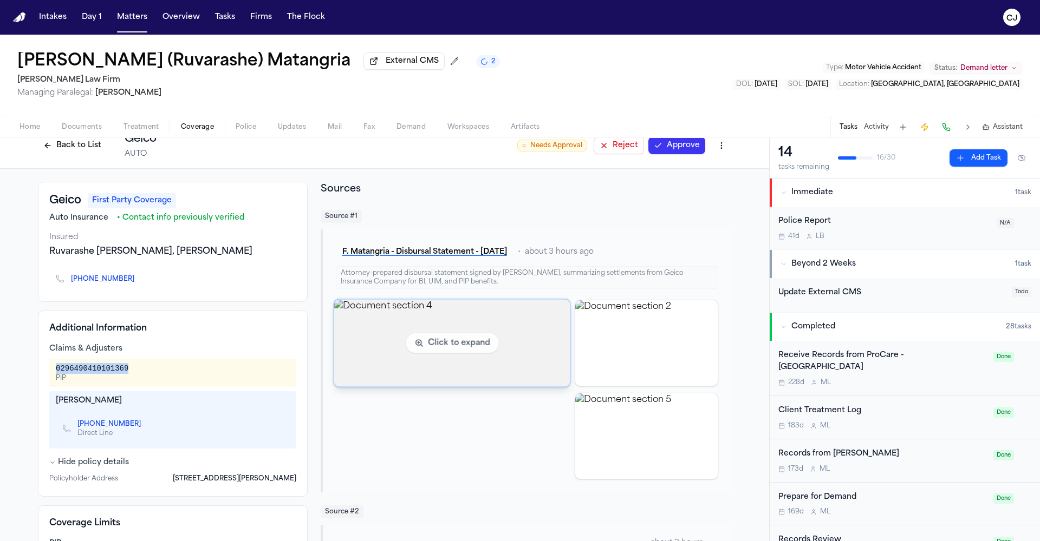
click at [371, 370] on img "View document section 4" at bounding box center [452, 342] width 236 height 87
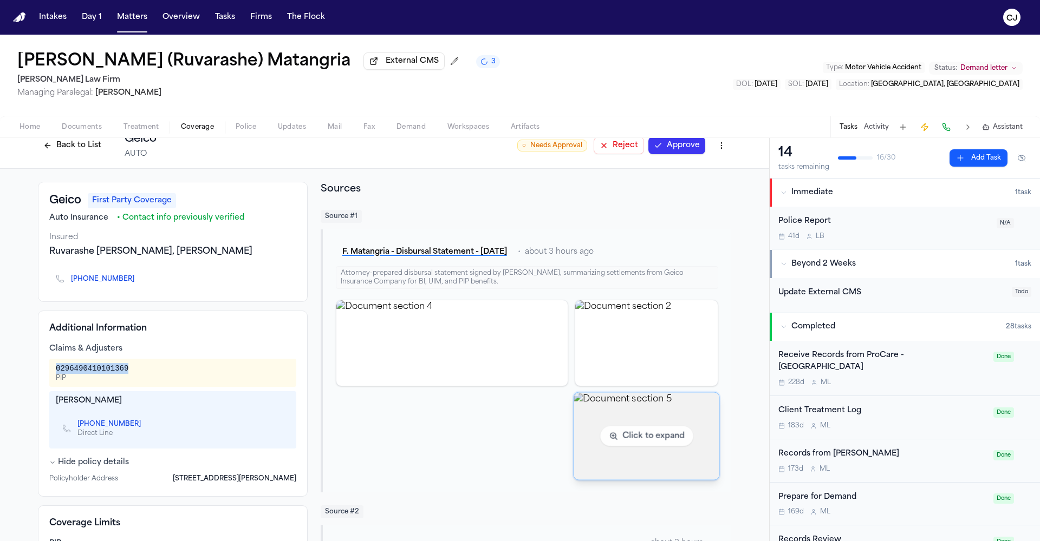
click at [600, 405] on img "View document section 5" at bounding box center [645, 436] width 145 height 87
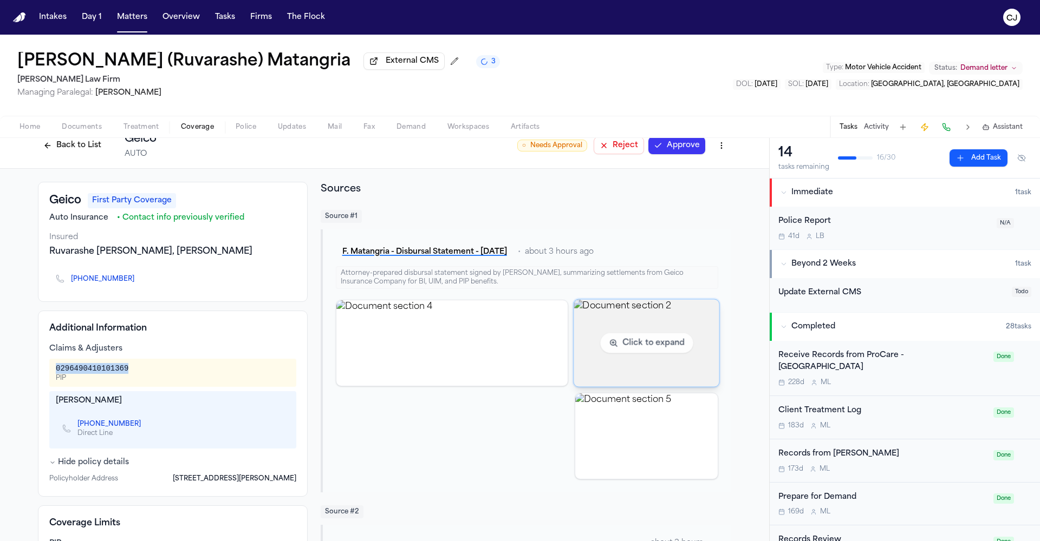
click at [623, 327] on img "View document section 2" at bounding box center [645, 342] width 145 height 87
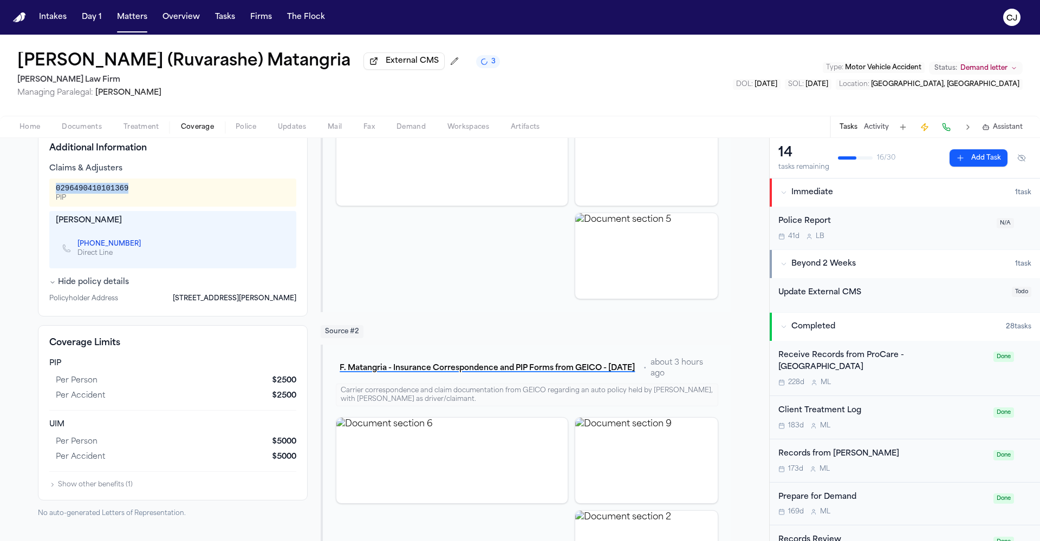
scroll to position [198, 0]
click at [472, 373] on button "F. Matangria - Insurance Correspondence and PIP Forms from GEICO - [DATE]" at bounding box center [487, 366] width 303 height 19
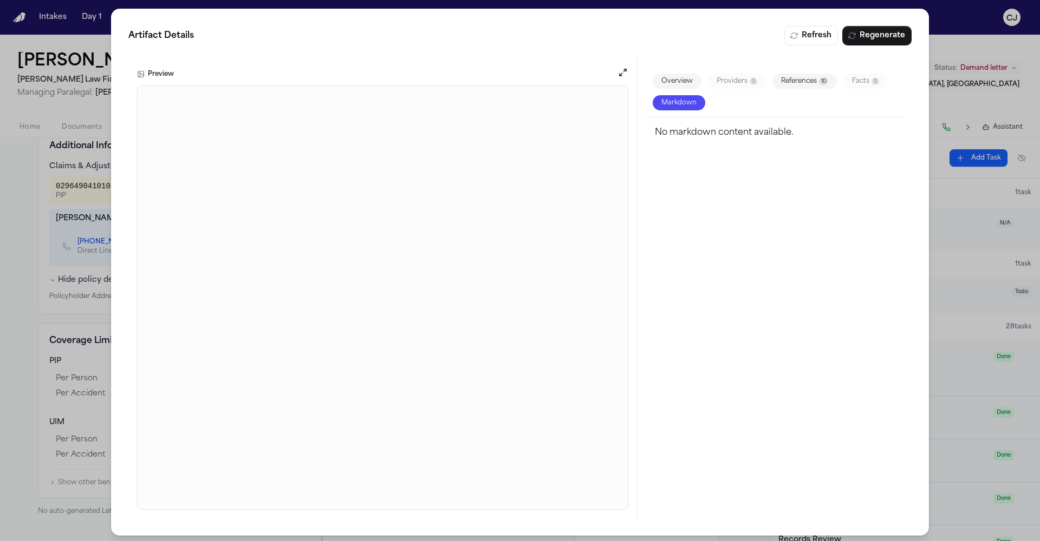
click at [63, 254] on div "Artifact Details Refresh Regenerate Preview Overview Providers 0 References 10 …" at bounding box center [520, 272] width 1040 height 545
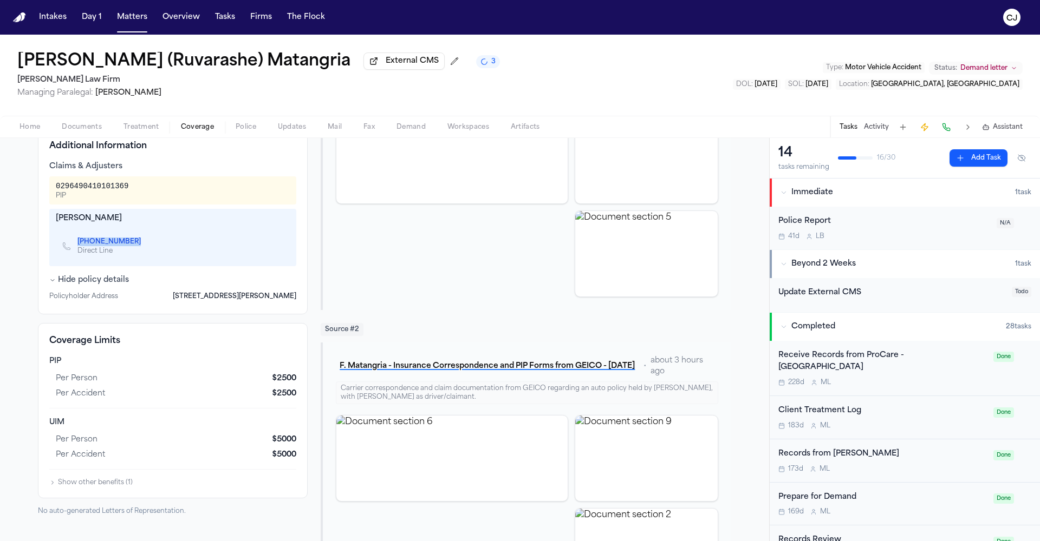
click at [32, 127] on span "Home" at bounding box center [29, 127] width 21 height 9
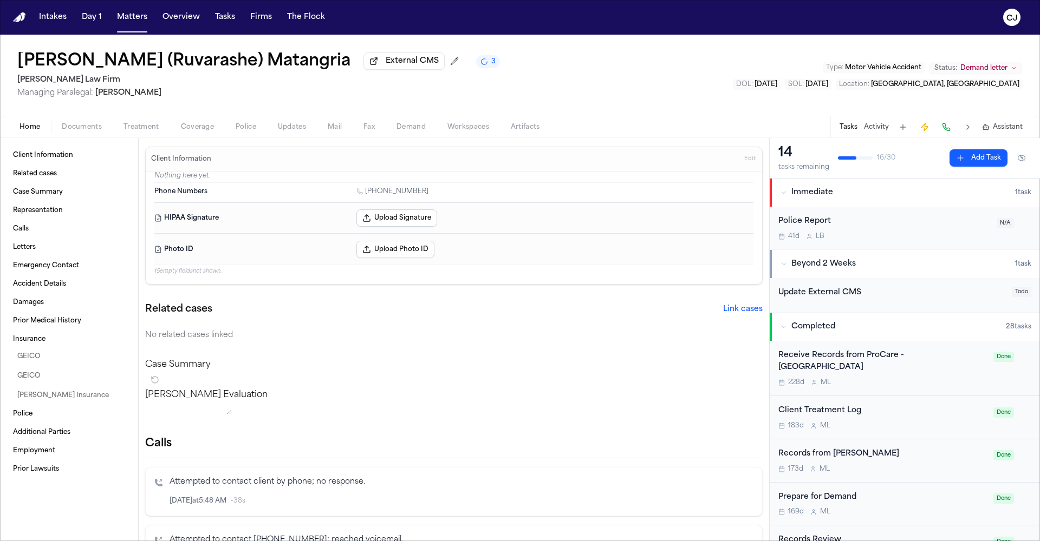
drag, startPoint x: 421, startPoint y: 194, endPoint x: 367, endPoint y: 195, distance: 54.7
click at [367, 195] on div "[PHONE_NUMBER]" at bounding box center [554, 192] width 397 height 10
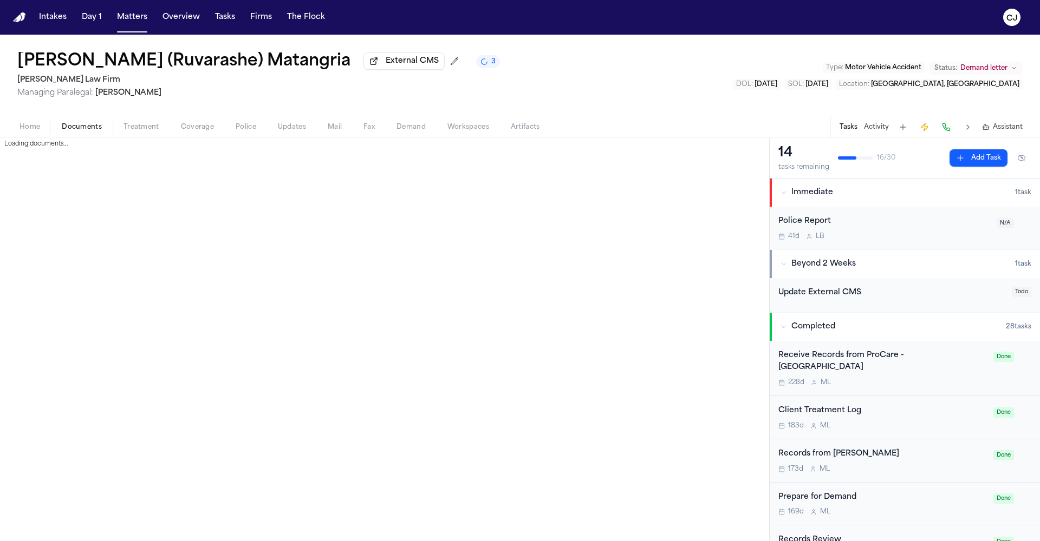
click at [87, 128] on span "Documents" at bounding box center [82, 127] width 40 height 9
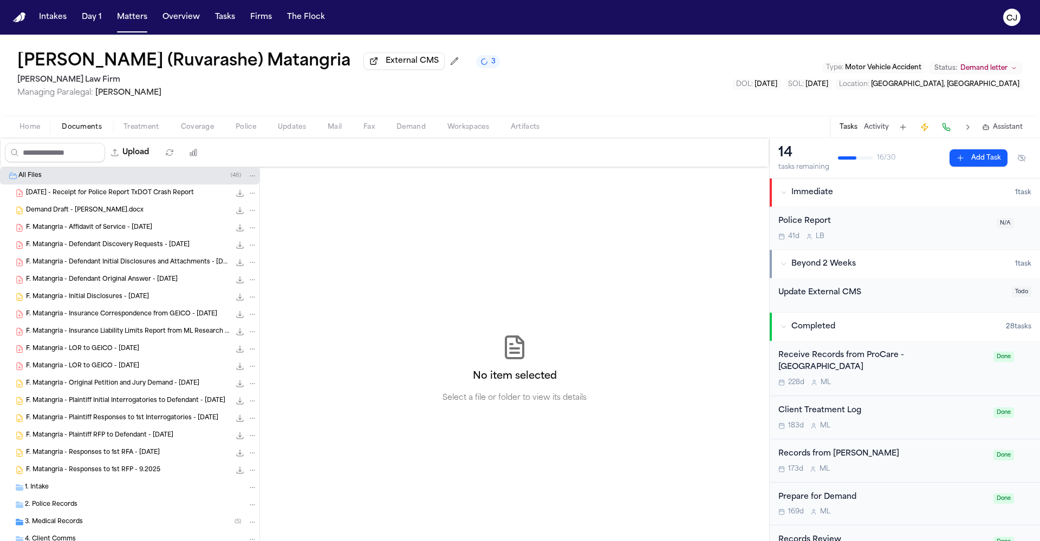
click at [114, 353] on span "F. Matangria - LOR to GEICO - [DATE]" at bounding box center [82, 349] width 113 height 9
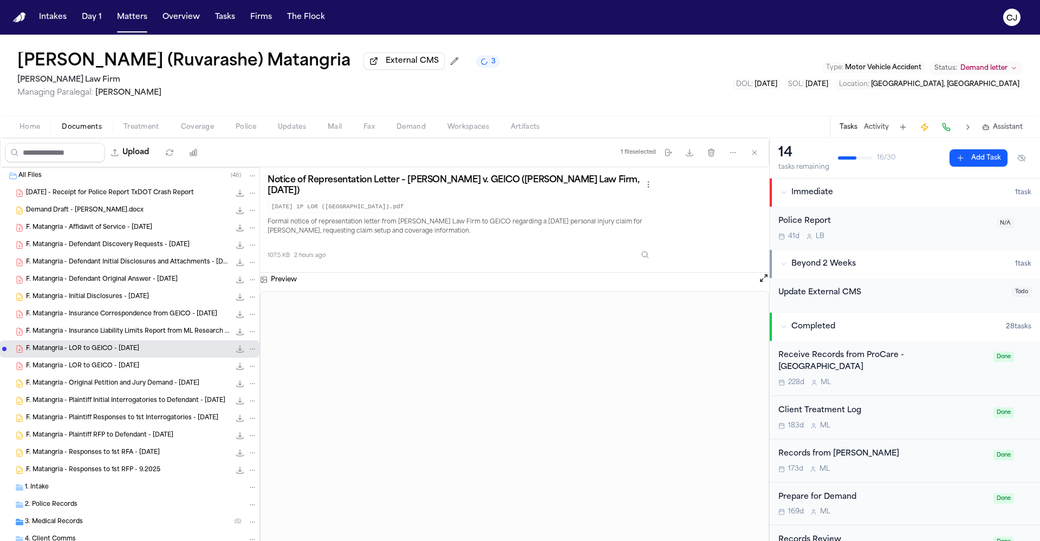
click at [22, 19] on img "Home" at bounding box center [19, 17] width 13 height 10
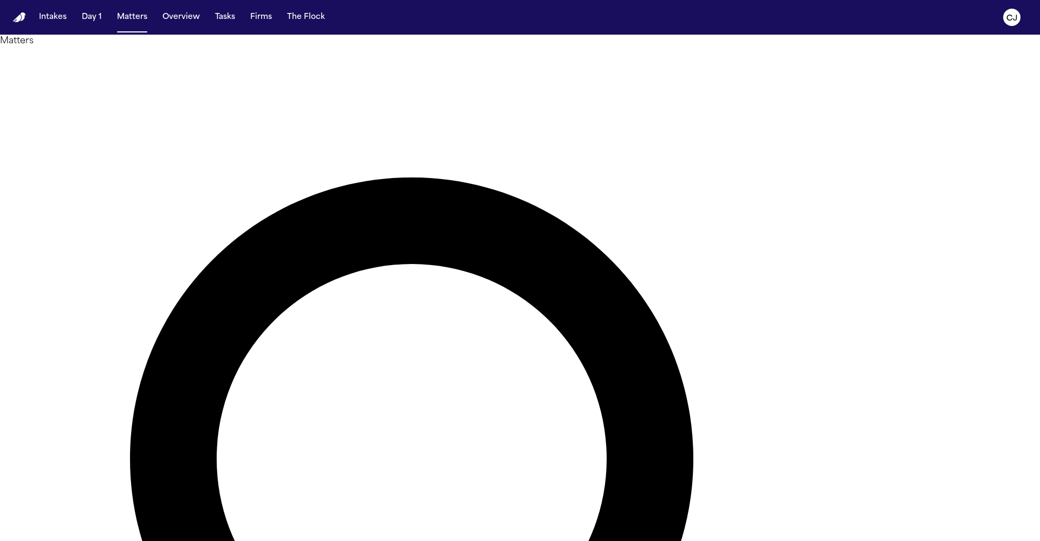
drag, startPoint x: 627, startPoint y: 61, endPoint x: 533, endPoint y: 61, distance: 93.7
type input "*****"
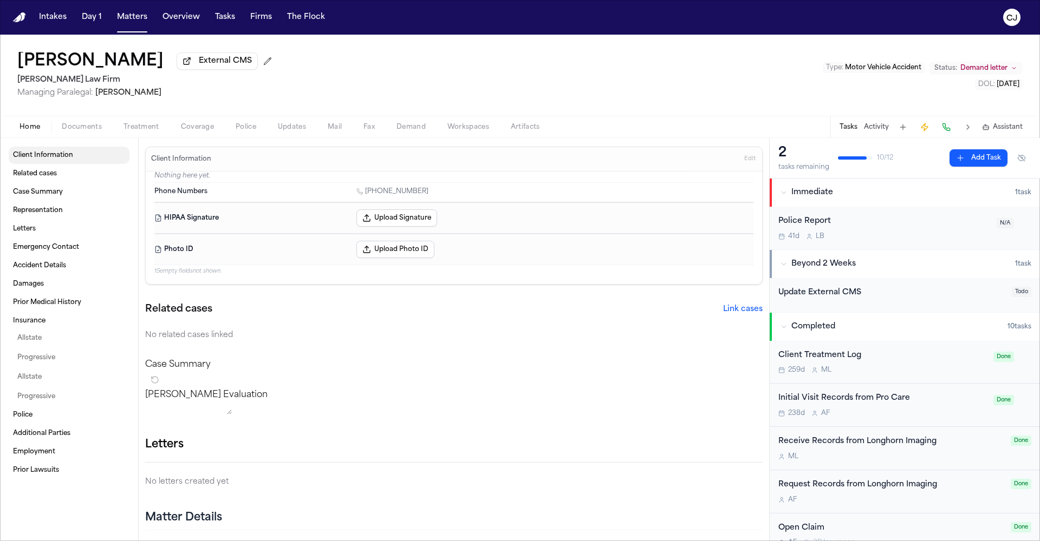
click at [61, 156] on span "Client Information" at bounding box center [43, 155] width 60 height 9
click at [53, 189] on link "Case Summary" at bounding box center [69, 192] width 121 height 17
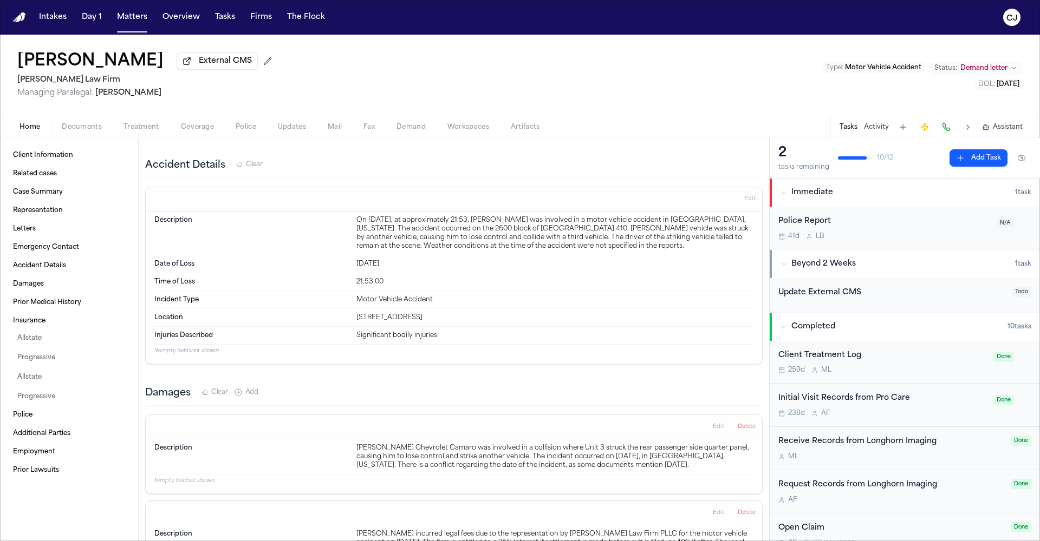
scroll to position [438, 0]
click at [83, 132] on span "Documents" at bounding box center [82, 127] width 40 height 9
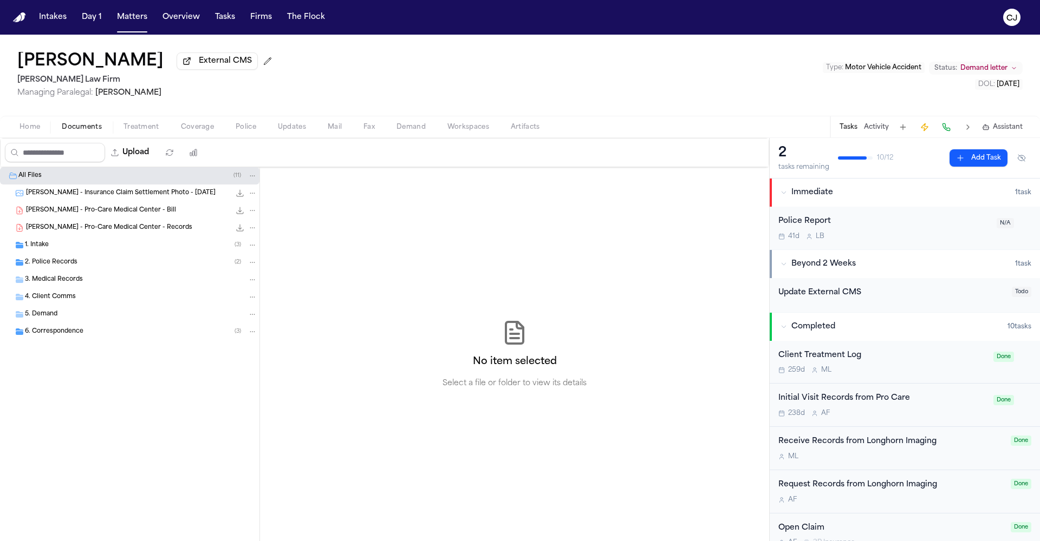
click at [290, 127] on span "Updates" at bounding box center [292, 127] width 28 height 9
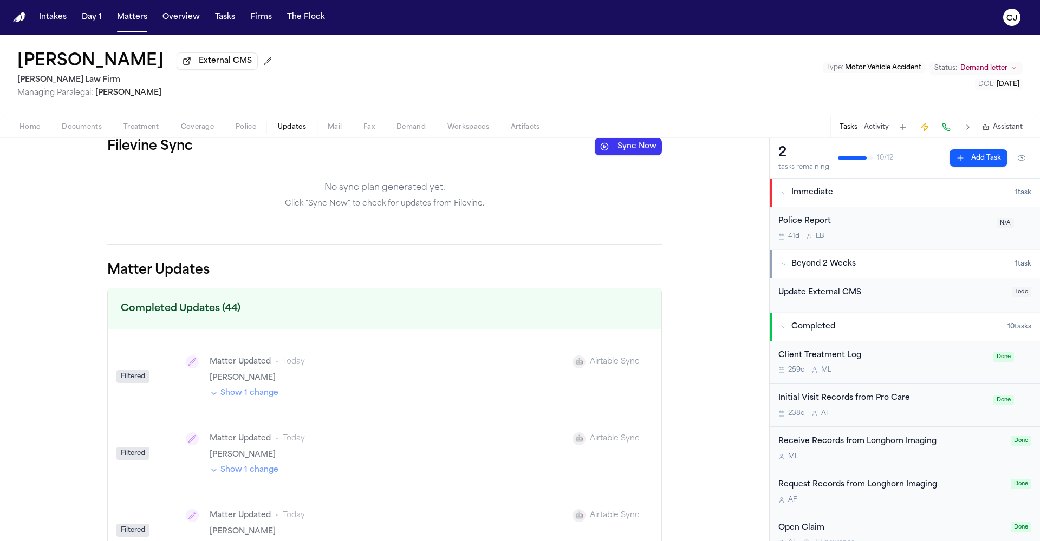
click at [618, 149] on button "Sync Now" at bounding box center [628, 146] width 67 height 17
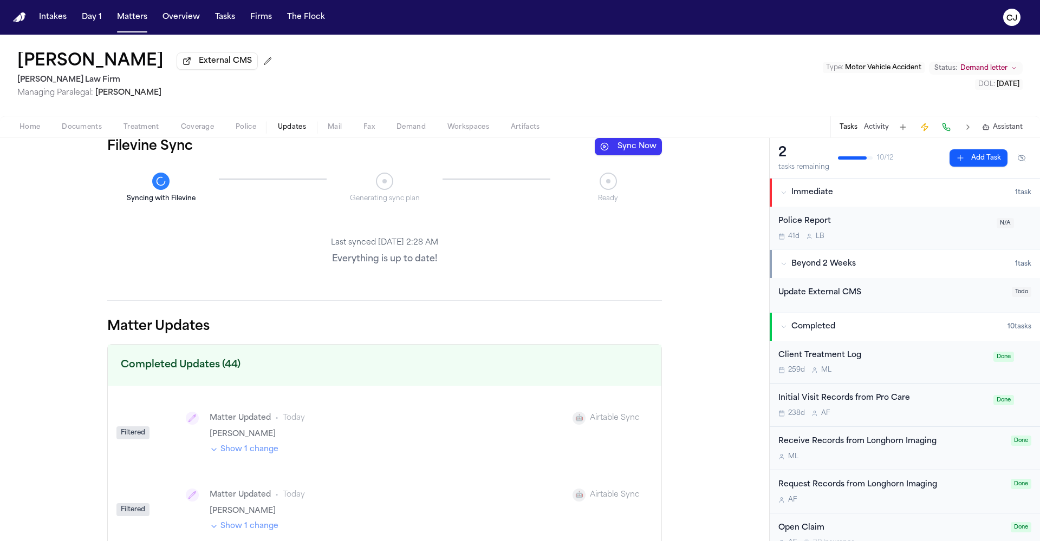
click at [90, 127] on span "Documents" at bounding box center [82, 127] width 40 height 9
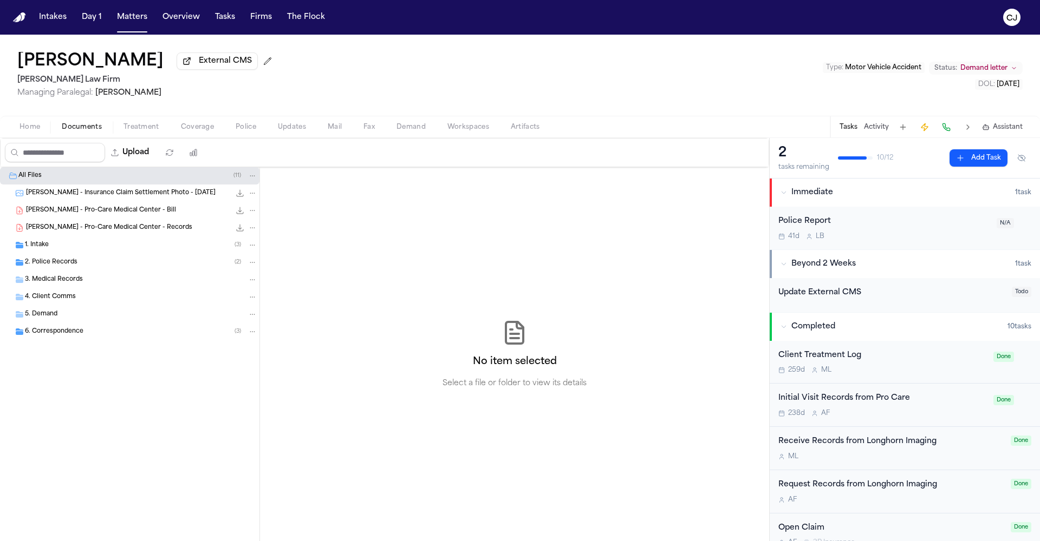
click at [70, 249] on div "1. Intake ( 3 )" at bounding box center [141, 245] width 232 height 10
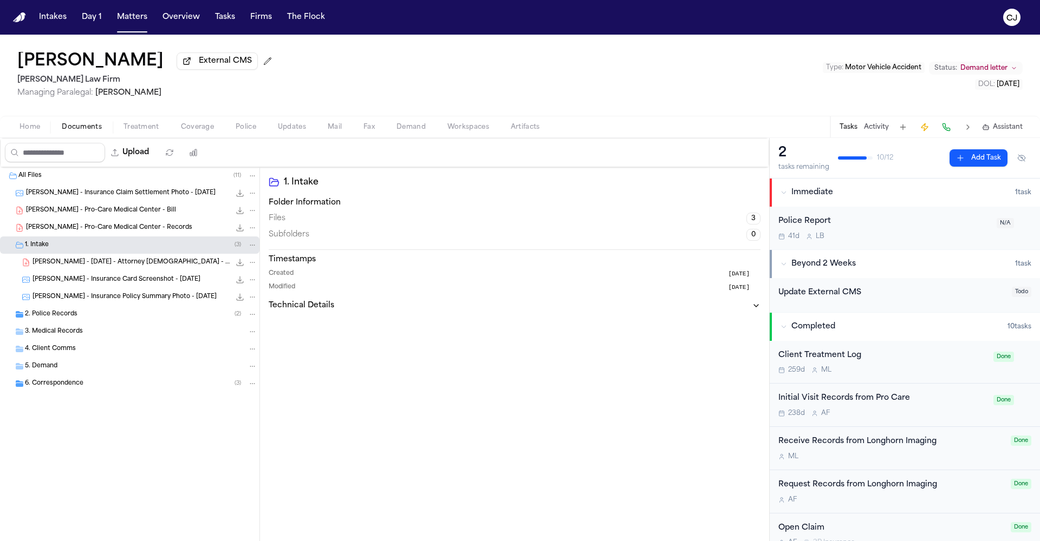
click at [299, 185] on h2 "1. Intake" at bounding box center [522, 182] width 477 height 13
click at [99, 197] on span "[PERSON_NAME] - Insurance Claim Settlement Photo - [DATE]" at bounding box center [121, 193] width 190 height 9
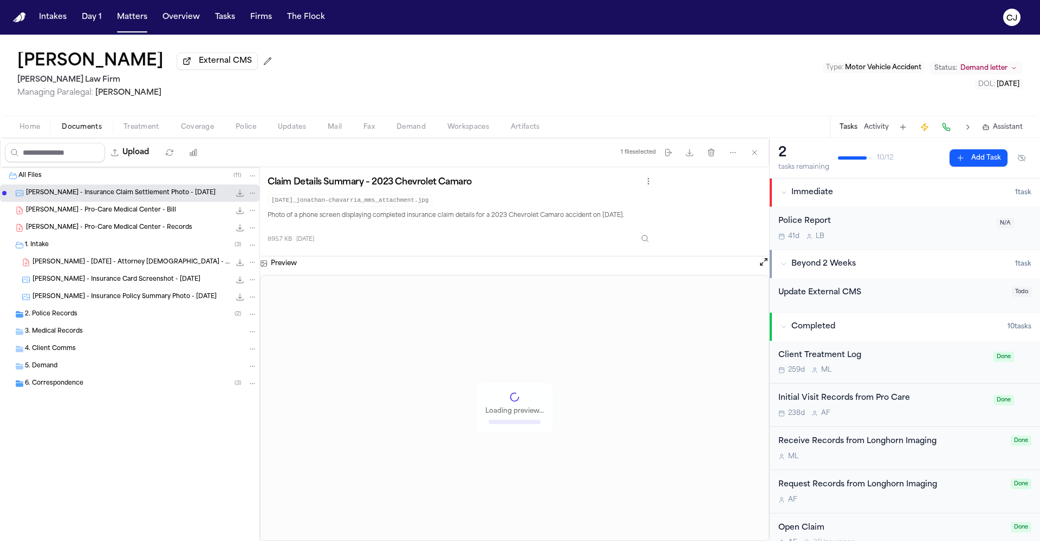
click at [93, 219] on div "[PERSON_NAME] - Pro-Care Medical Center - Bill 962.3 KB • PDF" at bounding box center [129, 210] width 259 height 17
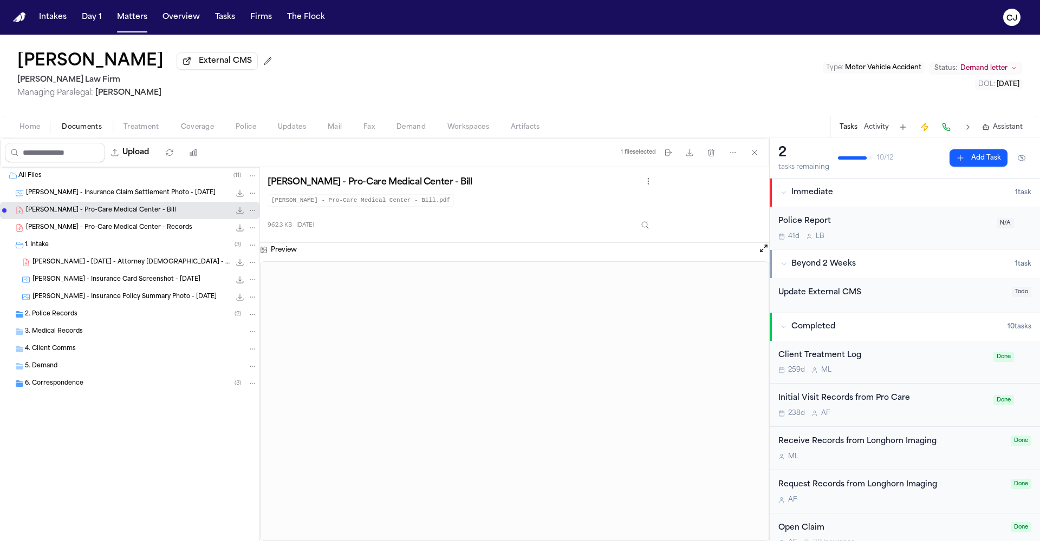
click at [70, 260] on div "[PERSON_NAME] - [DATE] - Attorney [DEMOGRAPHIC_DATA] - signed 260.5 KB • PDF" at bounding box center [144, 262] width 225 height 11
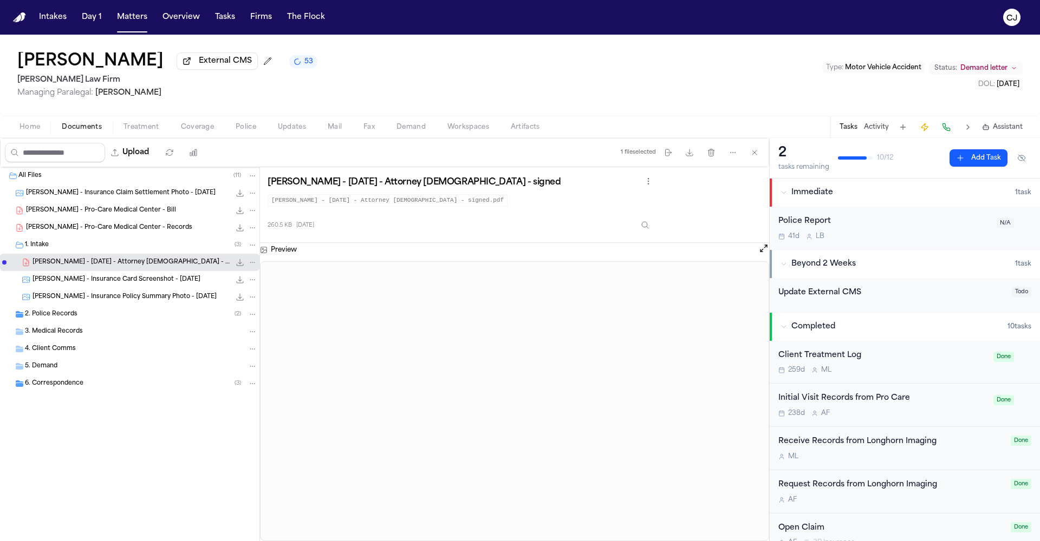
click at [125, 280] on span "[PERSON_NAME] - Insurance Card Screenshot - [DATE]" at bounding box center [116, 280] width 168 height 9
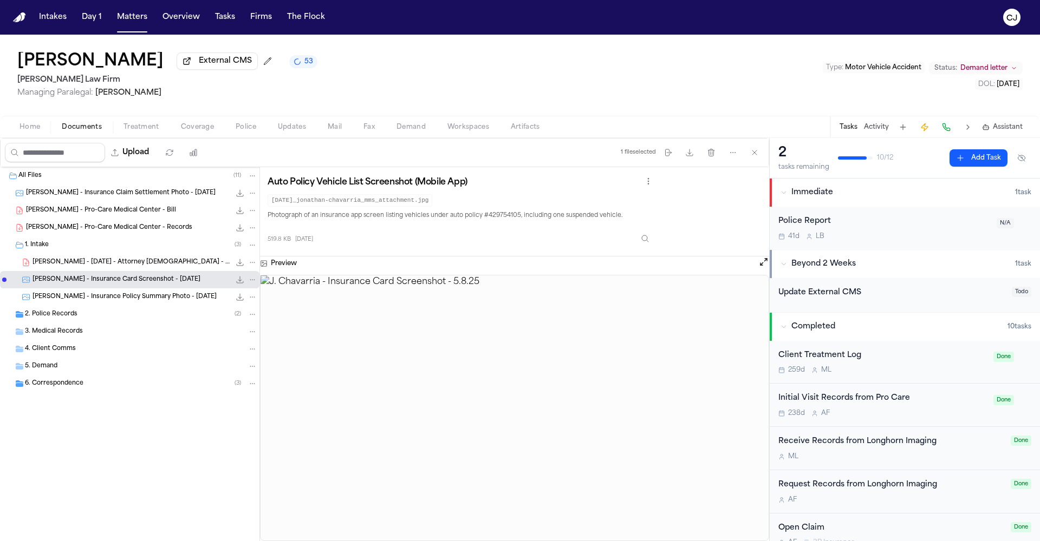
click at [135, 299] on span "[PERSON_NAME] - Insurance Policy Summary Photo - [DATE]" at bounding box center [124, 297] width 184 height 9
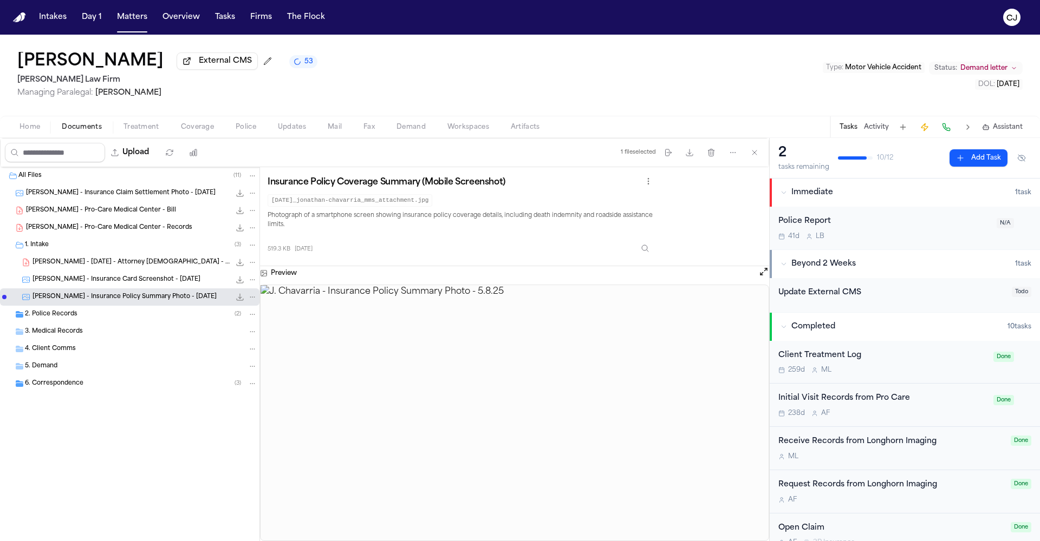
click at [51, 247] on div "1. Intake ( 3 )" at bounding box center [141, 245] width 232 height 10
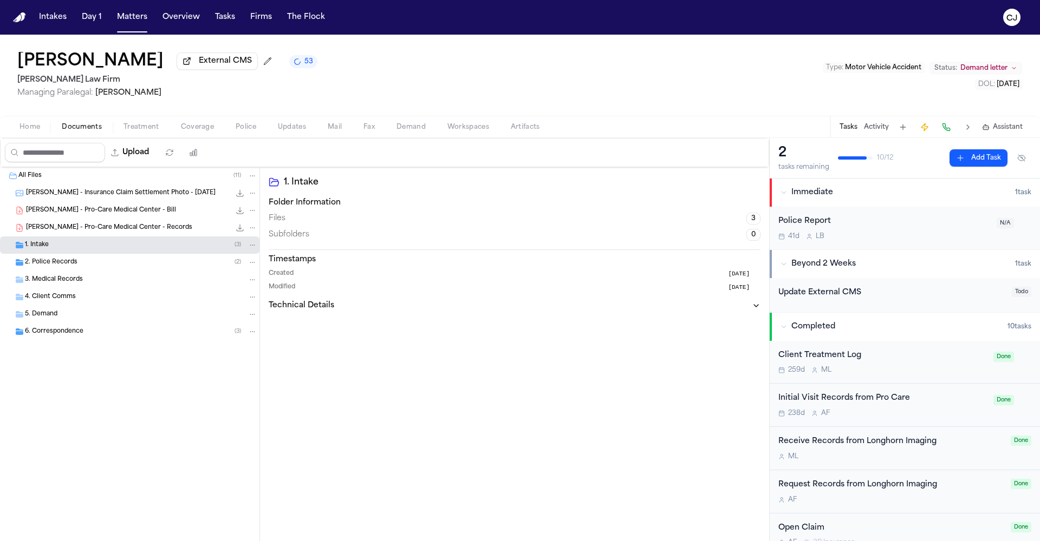
click at [301, 203] on h3 "Folder Information" at bounding box center [515, 203] width 492 height 11
click at [275, 184] on icon at bounding box center [274, 182] width 9 height 8
click at [270, 182] on icon at bounding box center [274, 182] width 9 height 8
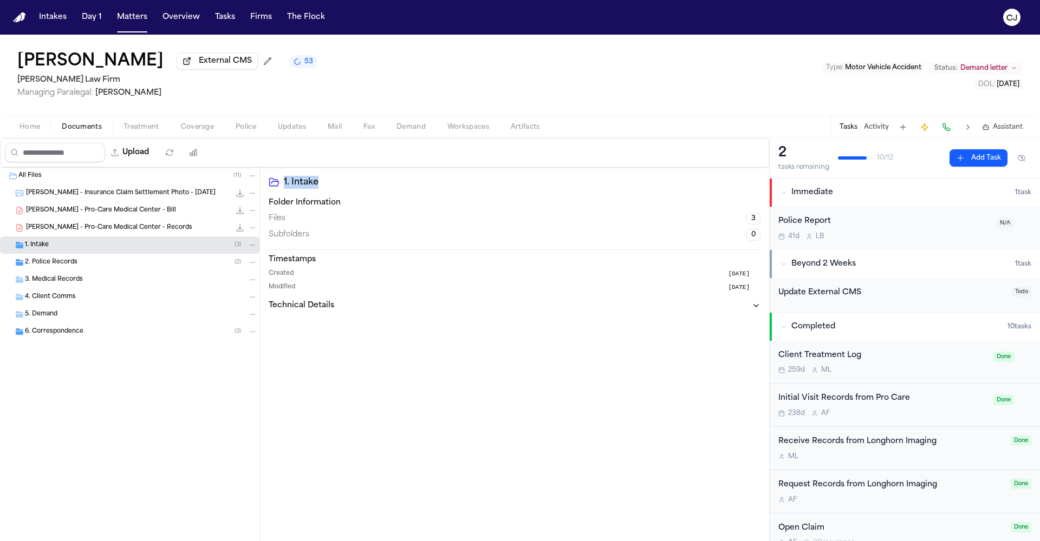
click at [367, 183] on h2 "1. Intake" at bounding box center [522, 182] width 477 height 13
click at [144, 127] on span "Treatment" at bounding box center [141, 127] width 36 height 9
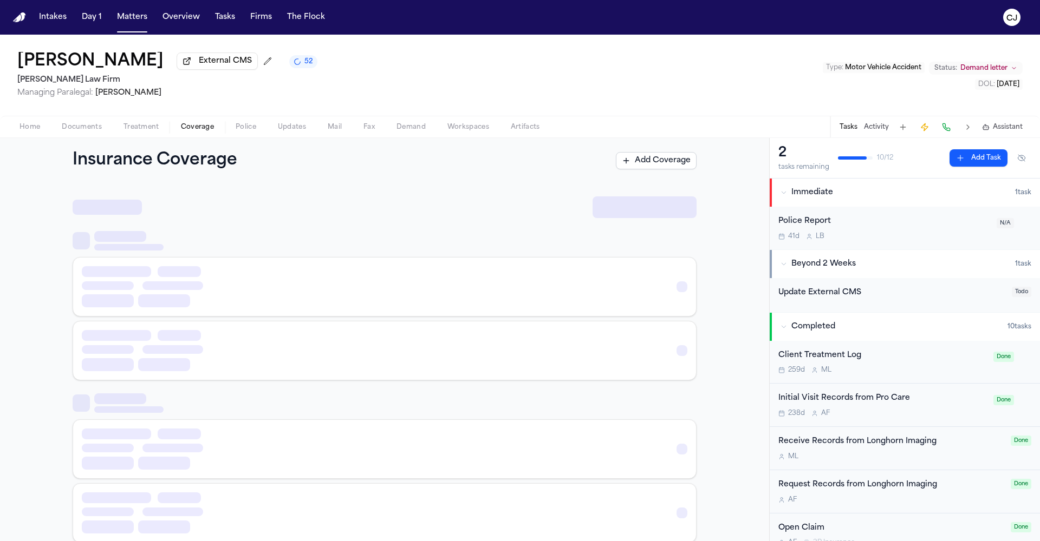
click at [204, 129] on span "Coverage" at bounding box center [197, 127] width 33 height 9
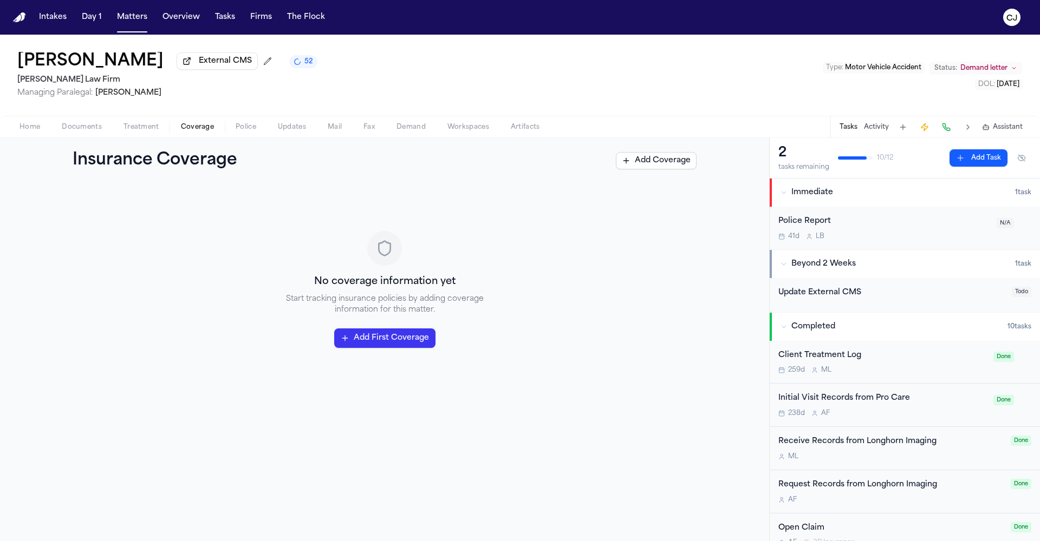
click at [34, 129] on span "Home" at bounding box center [29, 127] width 21 height 9
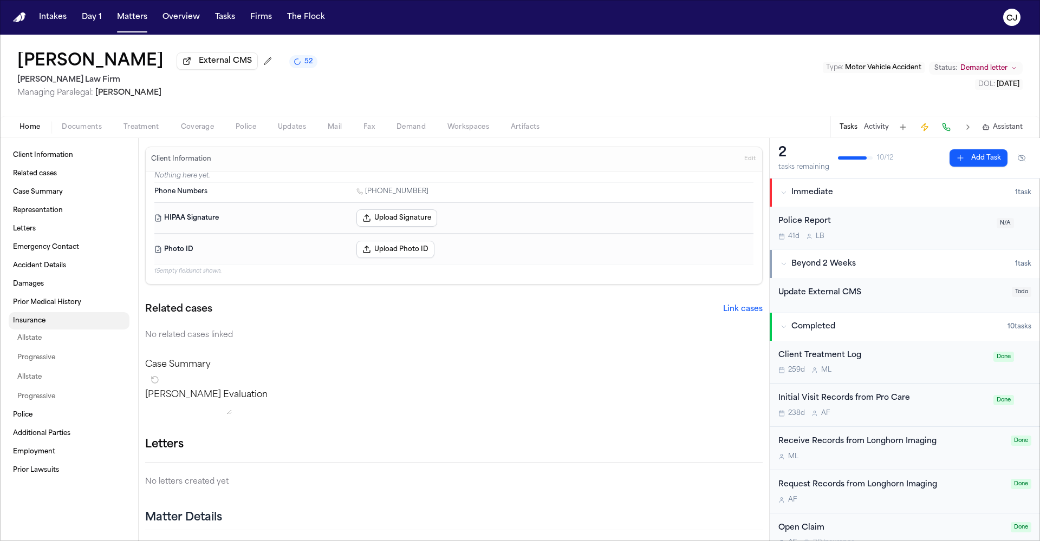
click at [41, 325] on span "Insurance" at bounding box center [29, 321] width 32 height 9
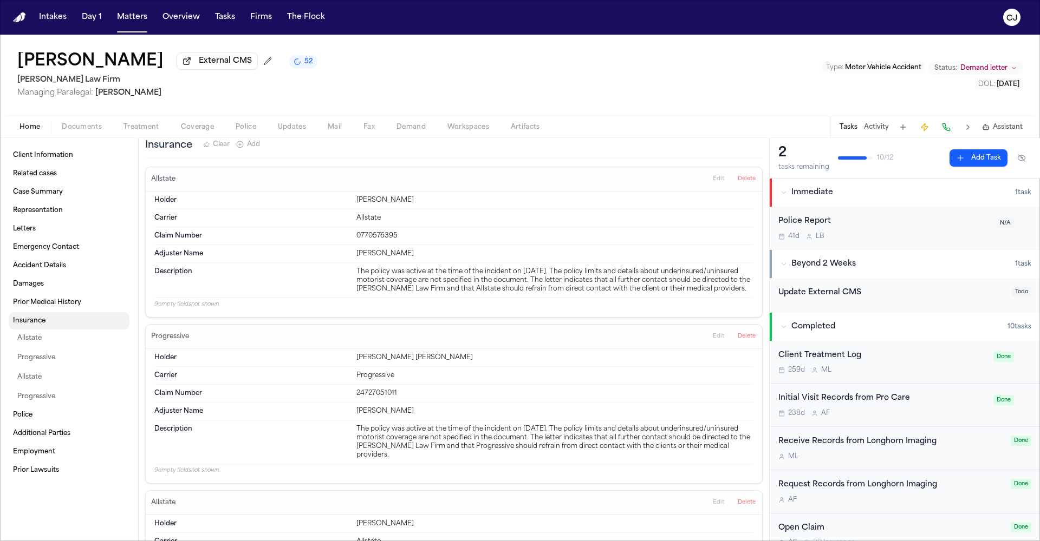
scroll to position [1193, 0]
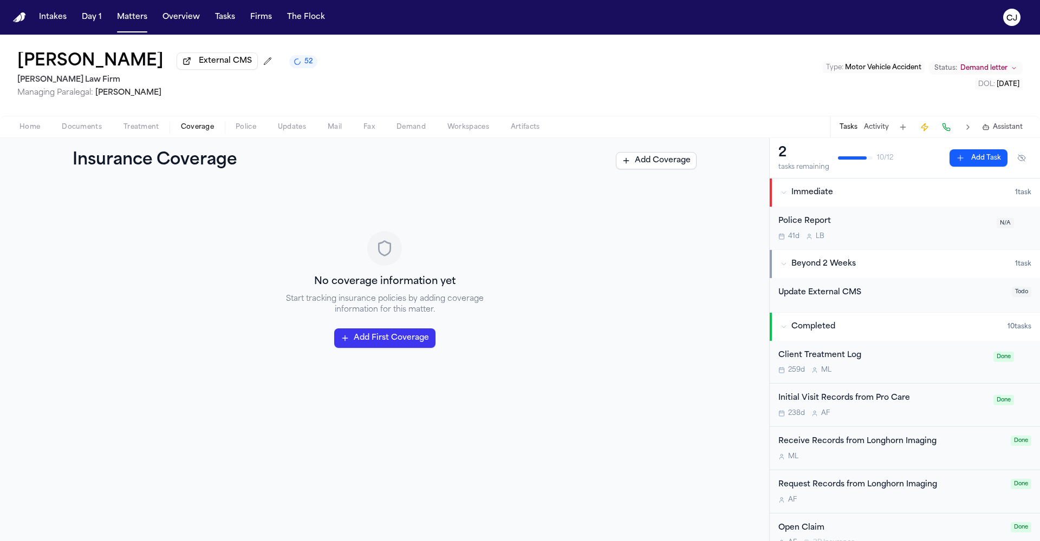
click at [199, 126] on span "Coverage" at bounding box center [197, 127] width 33 height 9
click at [383, 336] on button "Add First Coverage" at bounding box center [384, 338] width 101 height 19
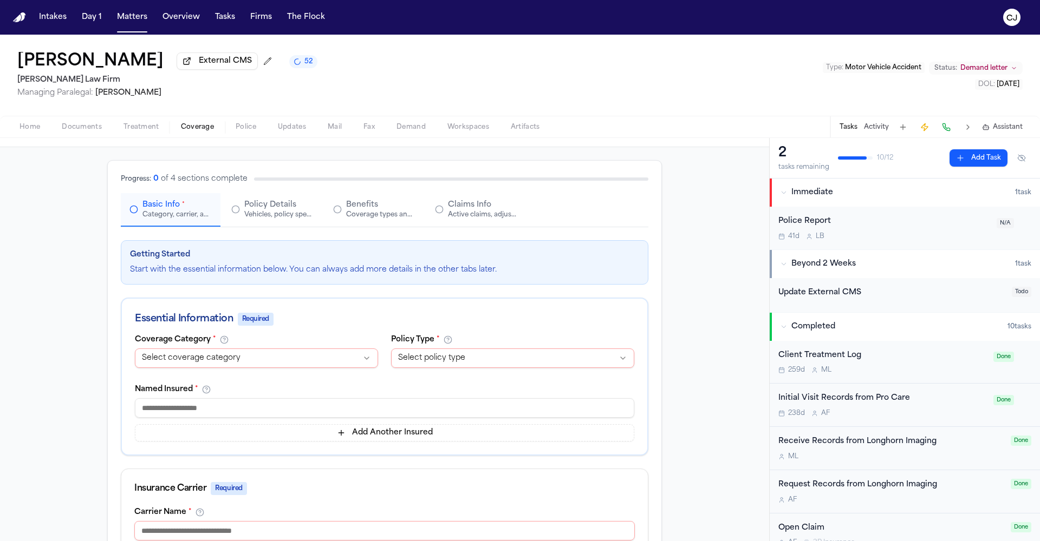
scroll to position [62, 0]
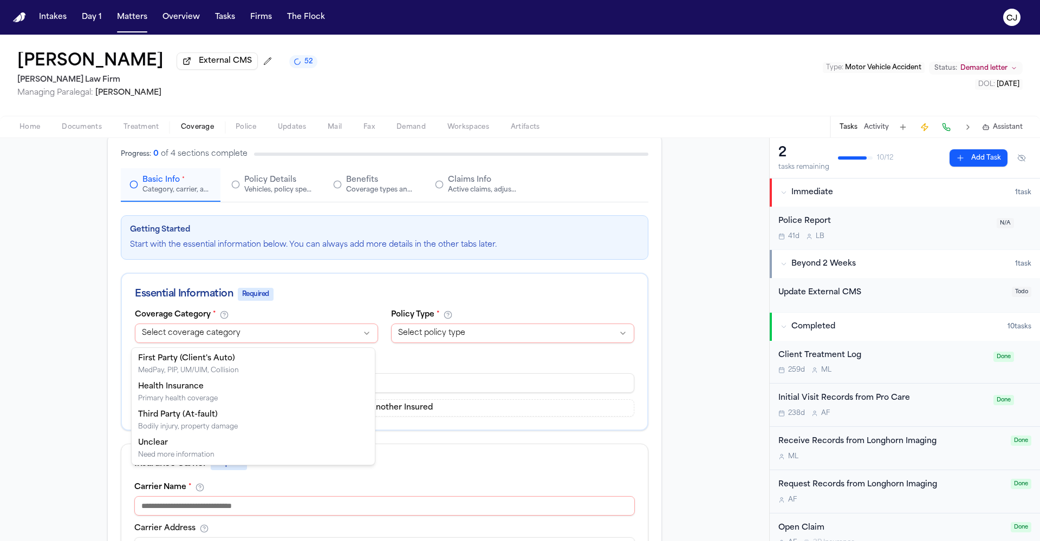
click at [278, 335] on html "**********" at bounding box center [520, 270] width 1040 height 541
select select "**********"
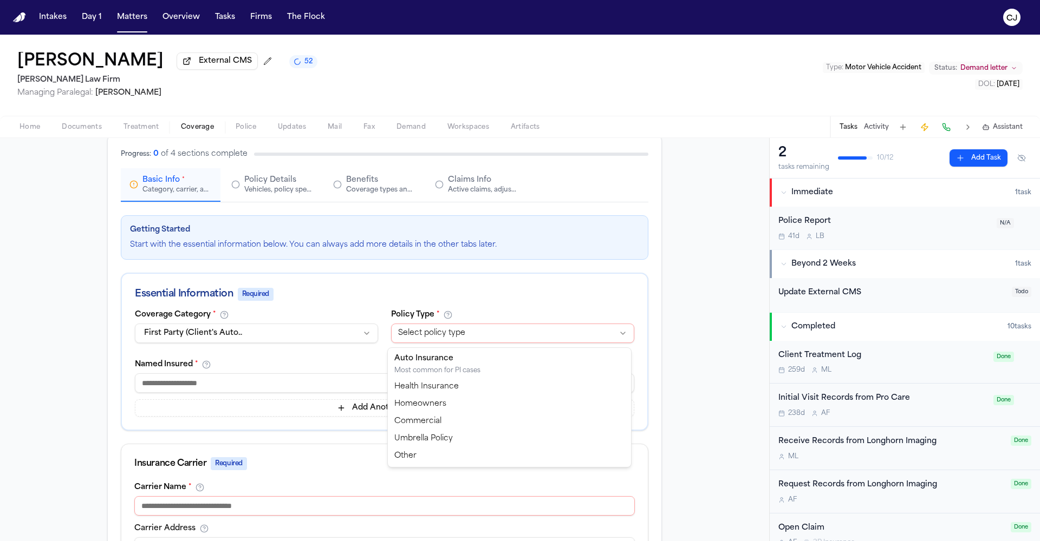
click at [424, 326] on html "Intakes Day 1 Matters Overview Tasks Firms The [PERSON_NAME] [PERSON_NAME] Exte…" at bounding box center [520, 270] width 1040 height 541
select select "****"
drag, startPoint x: 18, startPoint y: 59, endPoint x: 126, endPoint y: 64, distance: 108.4
click at [126, 64] on h1 "[PERSON_NAME]" at bounding box center [90, 61] width 146 height 19
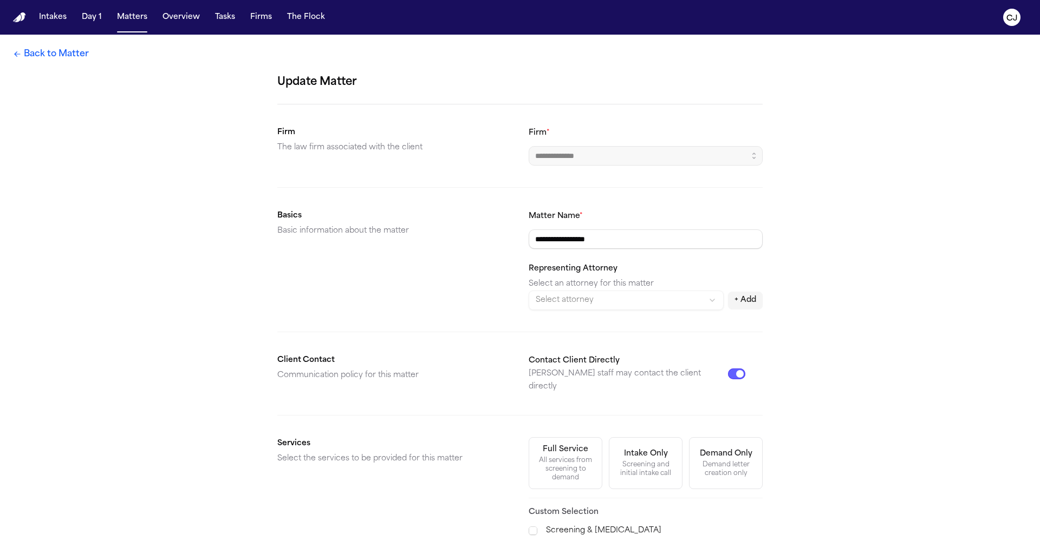
click at [126, 64] on div "**********" at bounding box center [520, 434] width 1040 height 799
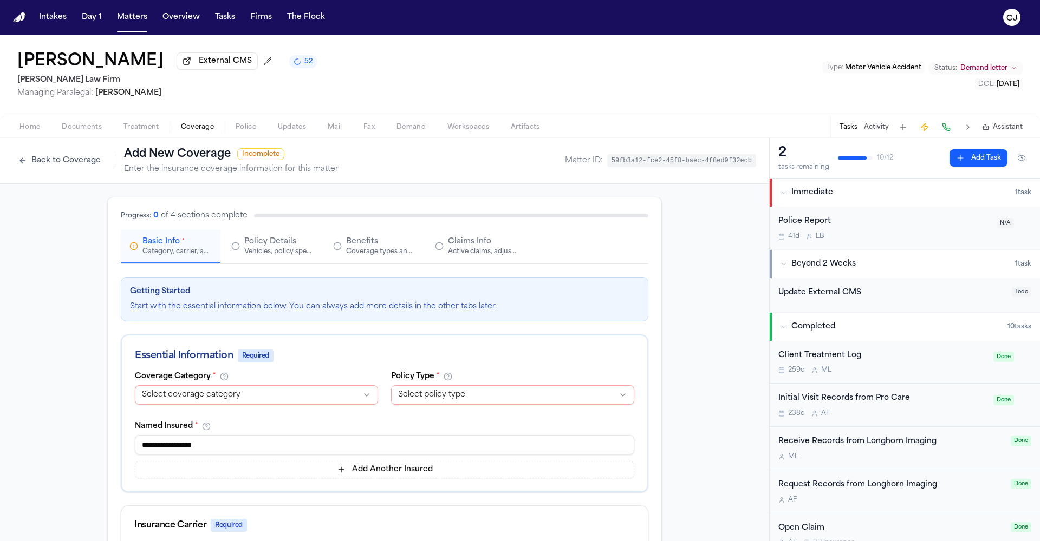
type input "**********"
click at [461, 399] on html "**********" at bounding box center [520, 270] width 1040 height 541
select select "****"
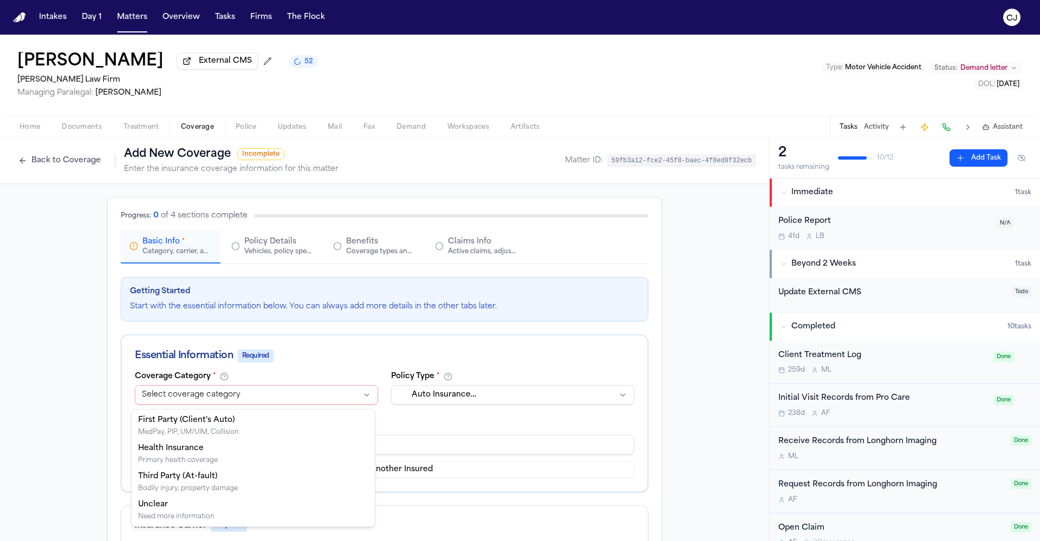
click at [297, 402] on html "**********" at bounding box center [520, 270] width 1040 height 541
select select "**********"
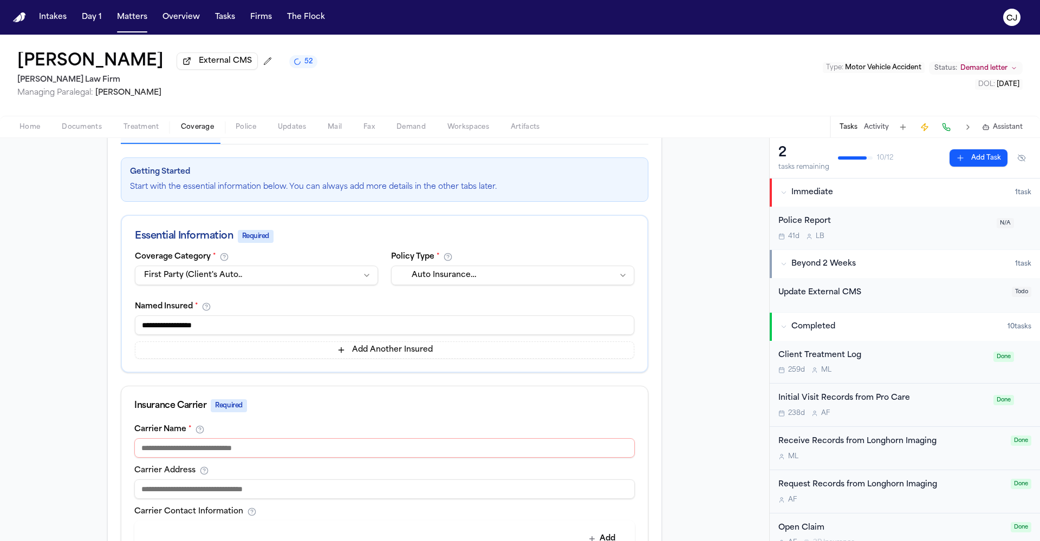
scroll to position [171, 0]
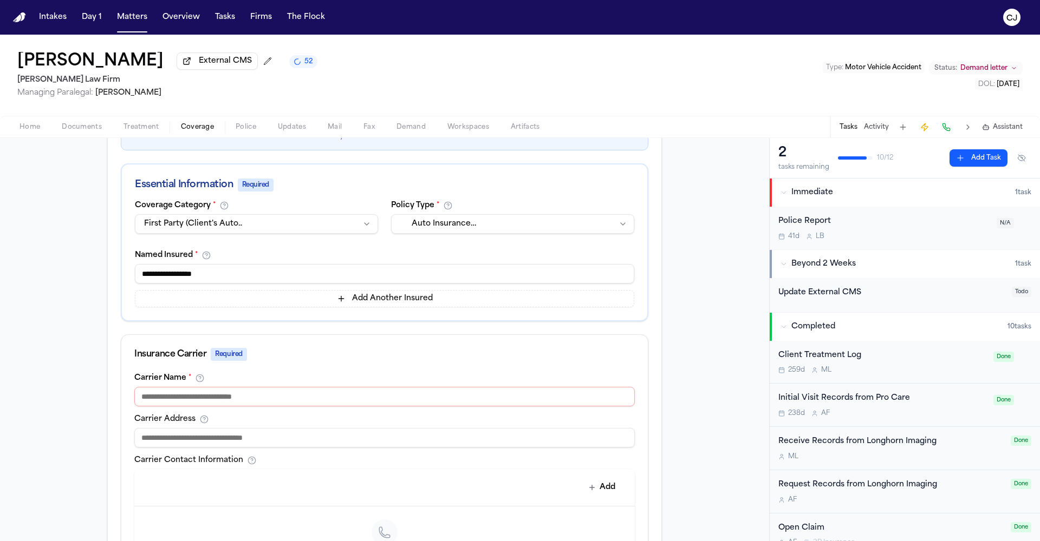
drag, startPoint x: 208, startPoint y: 399, endPoint x: 194, endPoint y: 380, distance: 23.2
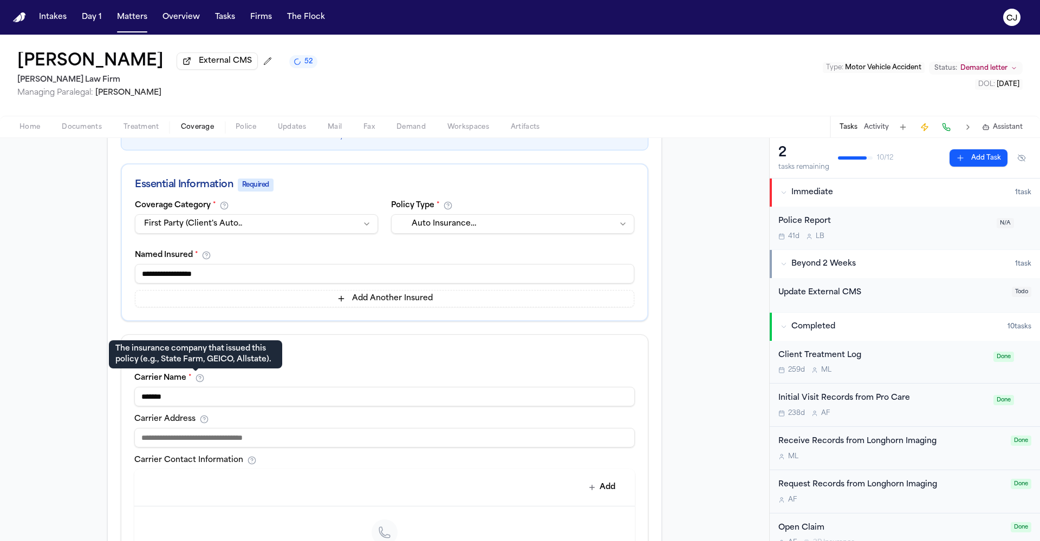
type input "********"
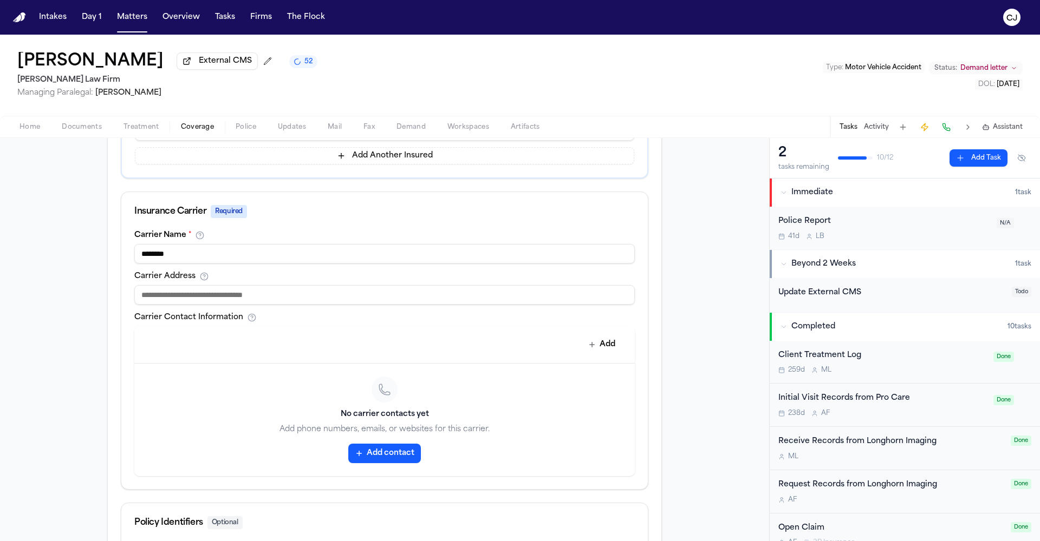
scroll to position [216, 0]
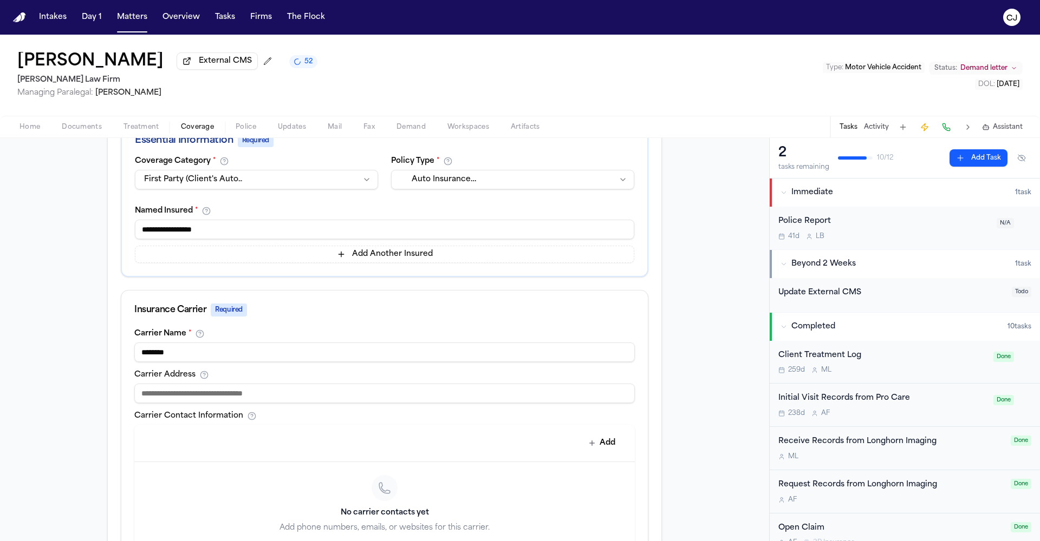
click at [89, 132] on span "Documents" at bounding box center [82, 127] width 40 height 9
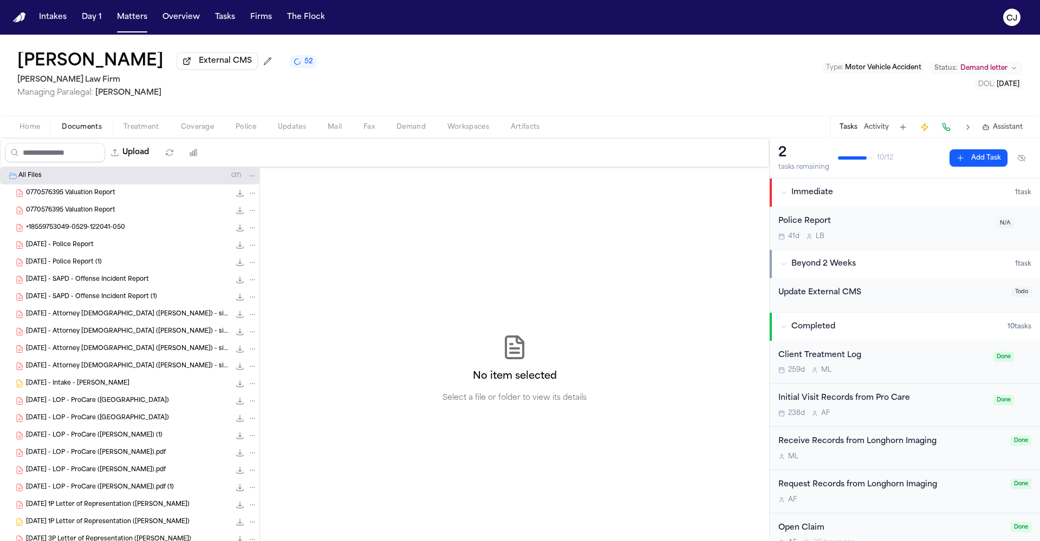
click at [36, 131] on span "Home" at bounding box center [29, 127] width 21 height 9
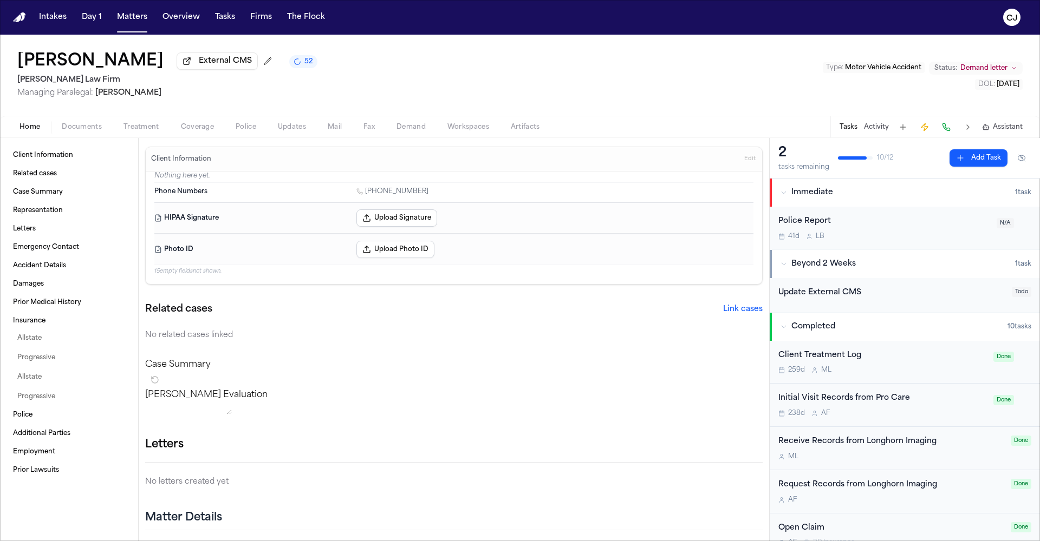
click at [79, 129] on span "Documents" at bounding box center [82, 127] width 40 height 9
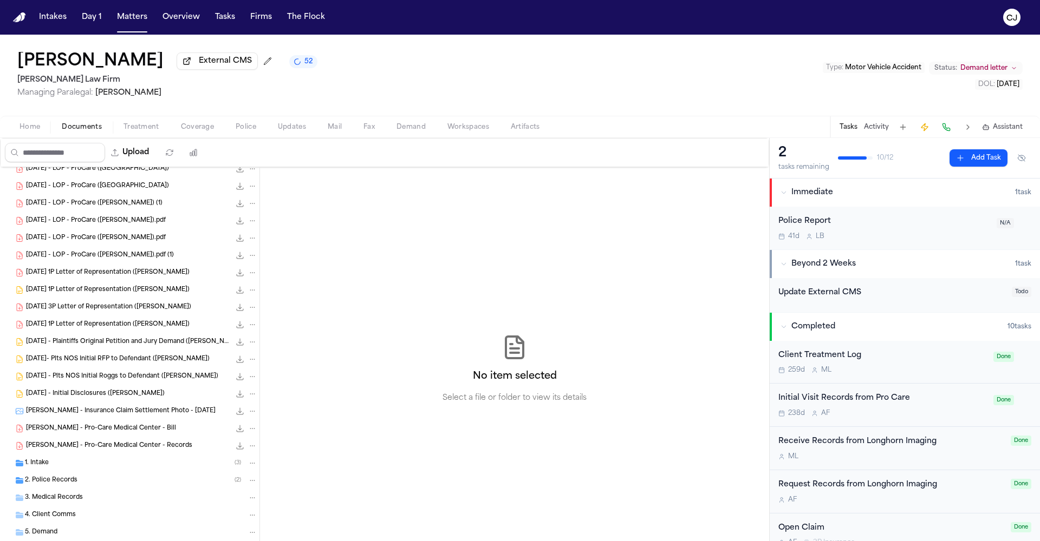
scroll to position [277, 0]
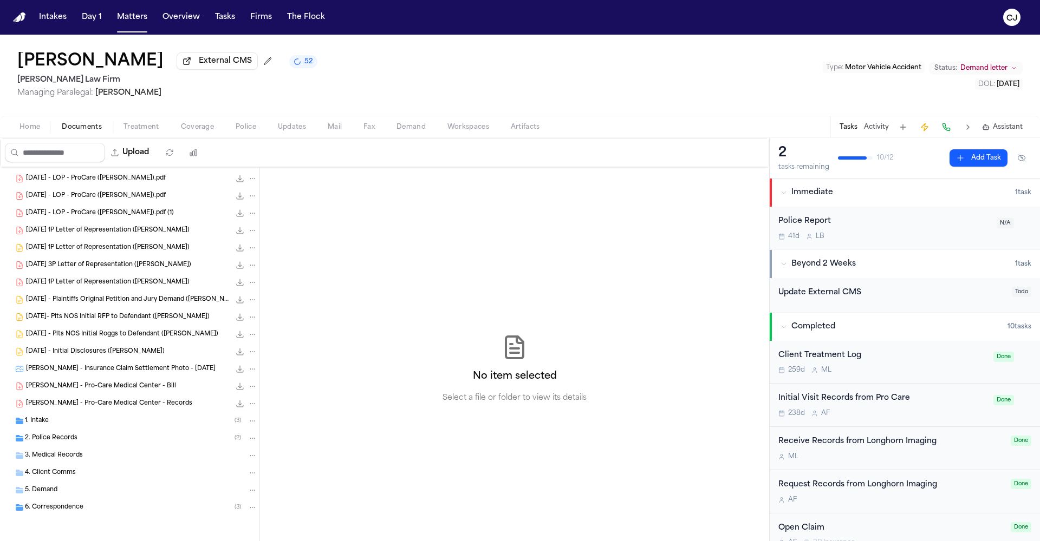
click at [26, 408] on span "1. Intake" at bounding box center [37, 421] width 24 height 9
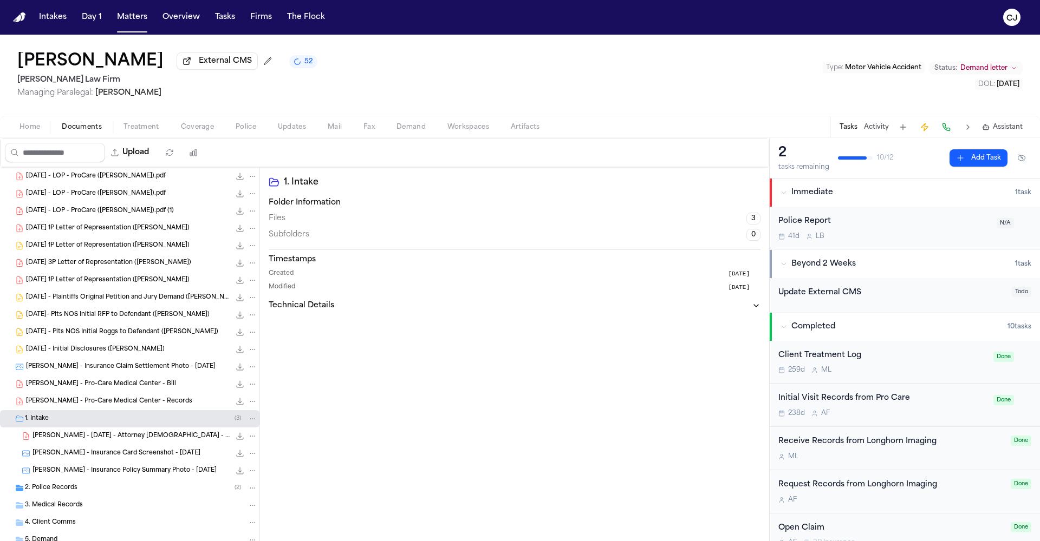
click at [82, 408] on span "[PERSON_NAME] - [DATE] - Attorney [DEMOGRAPHIC_DATA] - signed" at bounding box center [131, 436] width 198 height 9
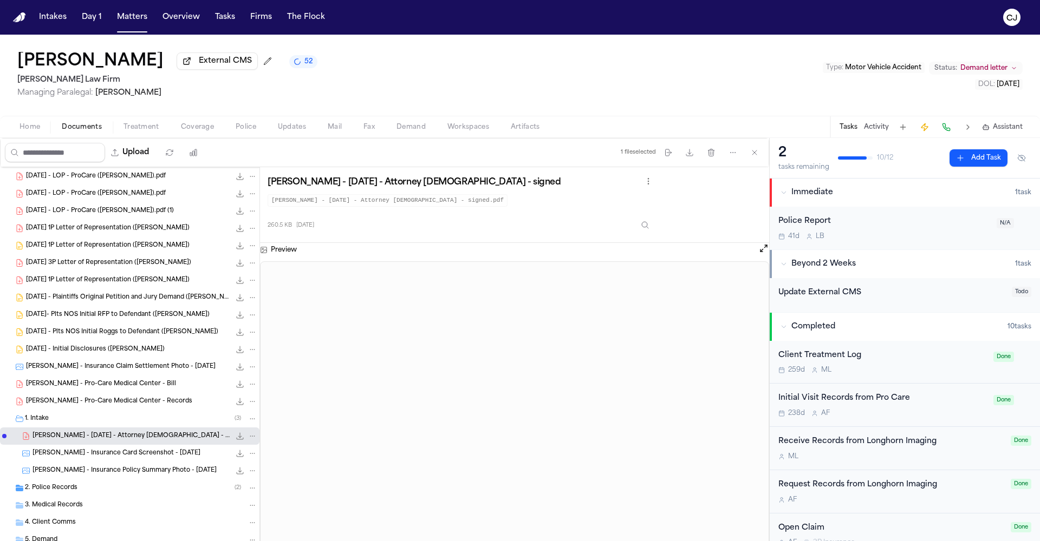
click at [82, 408] on span "[PERSON_NAME] - Insurance Card Screenshot - [DATE]" at bounding box center [116, 453] width 168 height 9
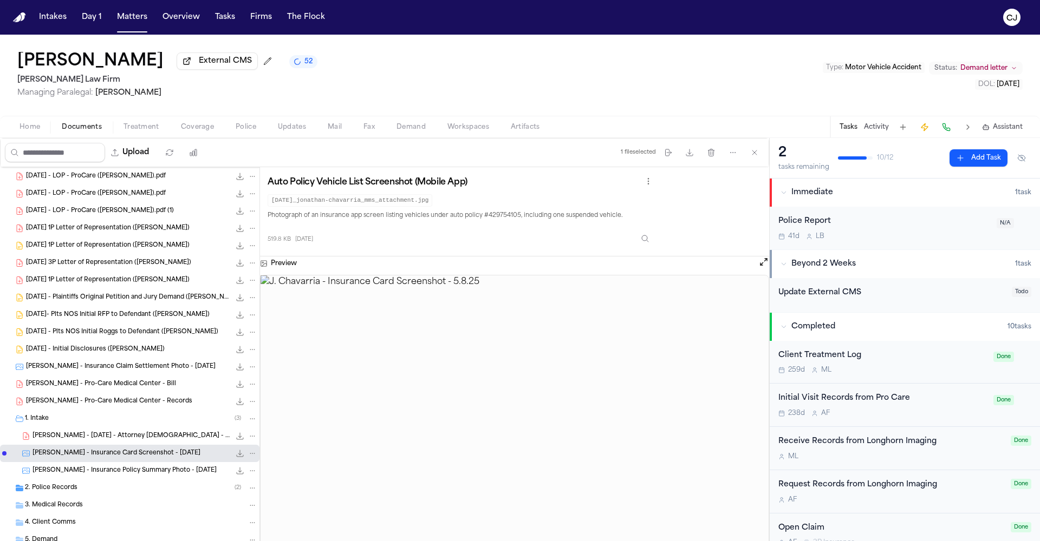
click at [97, 408] on div "[PERSON_NAME] - Insurance Policy Summary Photo - [DATE] 519.3 KB • JPG" at bounding box center [144, 471] width 225 height 11
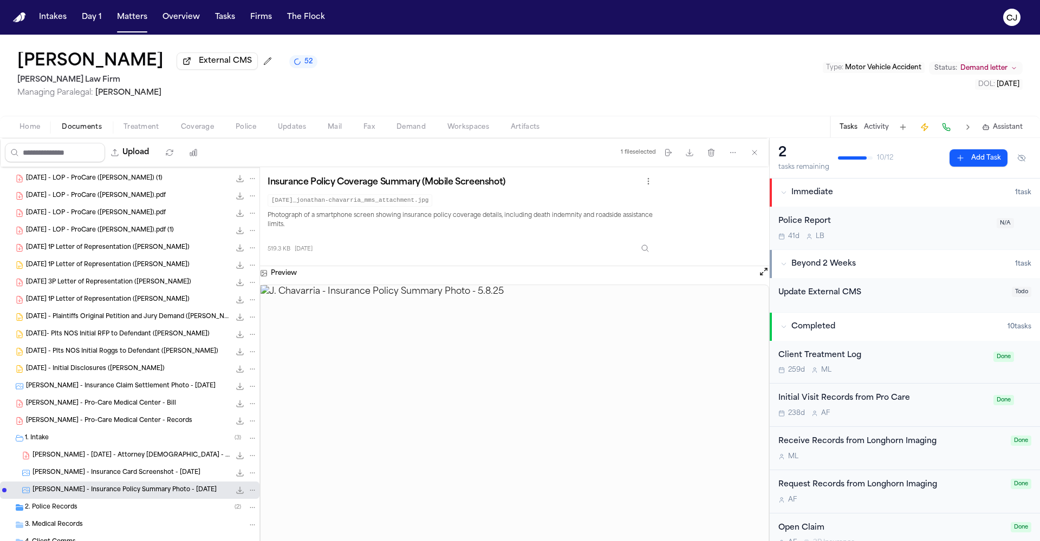
scroll to position [329, 0]
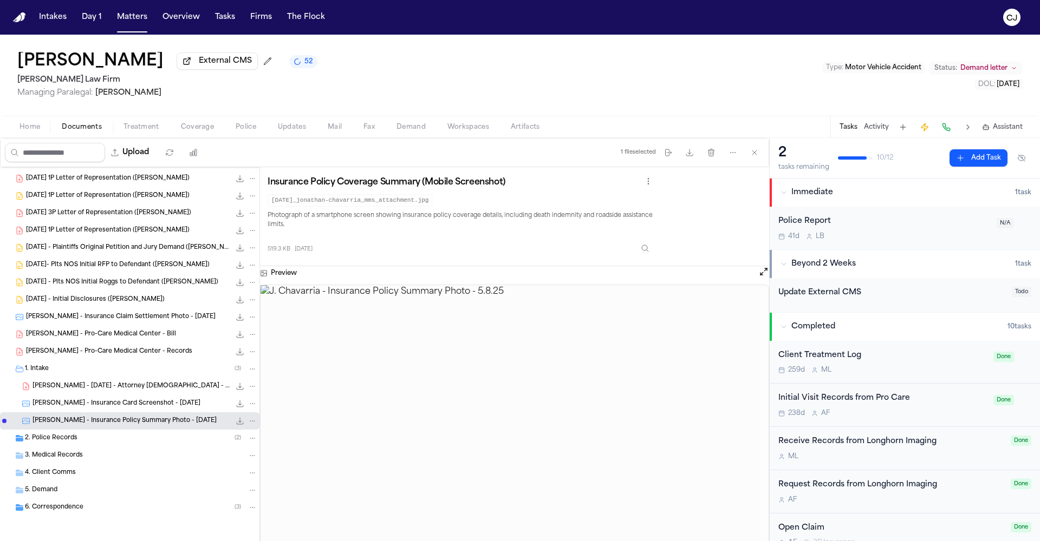
click at [70, 408] on span "6. Correspondence" at bounding box center [54, 508] width 58 height 9
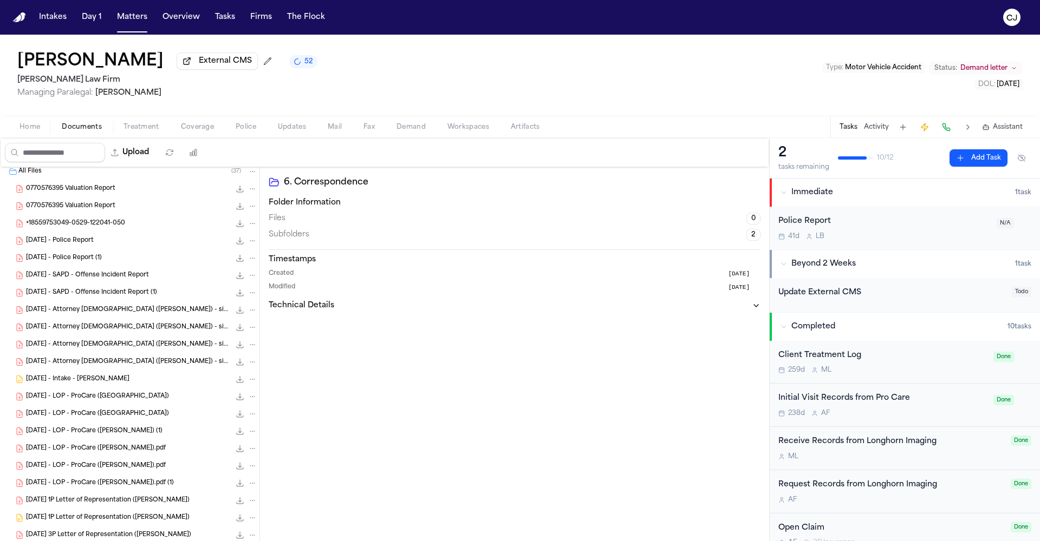
scroll to position [6, 0]
click at [70, 379] on span "[DATE] - Intake - [PERSON_NAME]" at bounding box center [77, 377] width 103 height 9
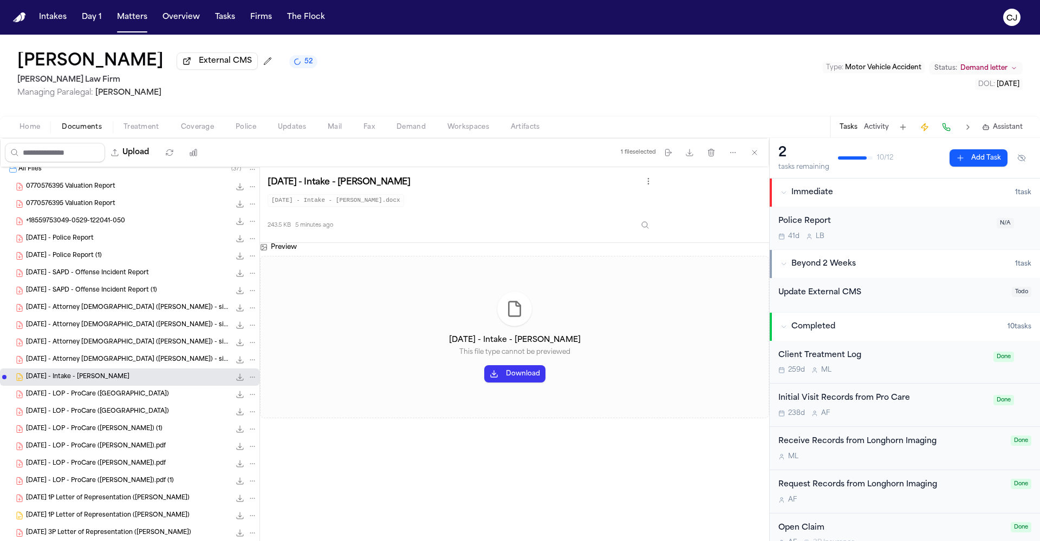
click at [517, 375] on button "Download" at bounding box center [514, 374] width 61 height 17
click at [507, 374] on button "Download" at bounding box center [514, 374] width 61 height 17
drag, startPoint x: 780, startPoint y: 536, endPoint x: 442, endPoint y: 461, distance: 346.2
click at [442, 408] on div "Preview [DATE] - Intake - [PERSON_NAME] This file type cannot be previewed Down…" at bounding box center [514, 407] width 509 height 328
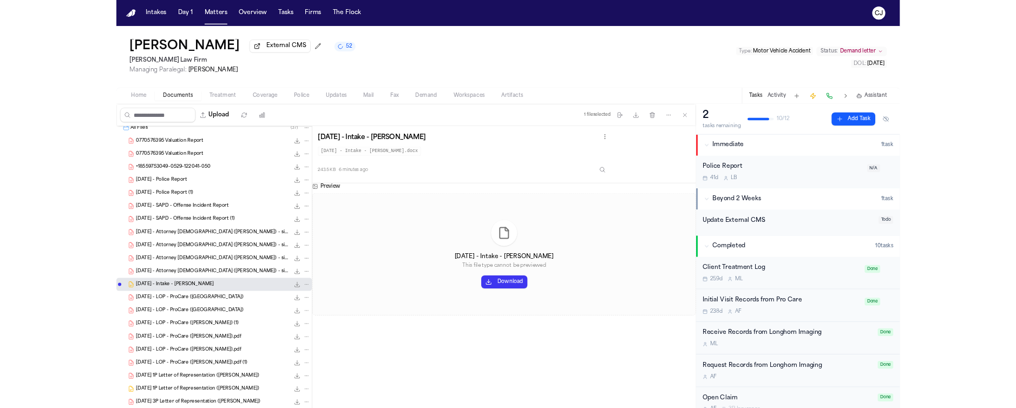
scroll to position [325, 0]
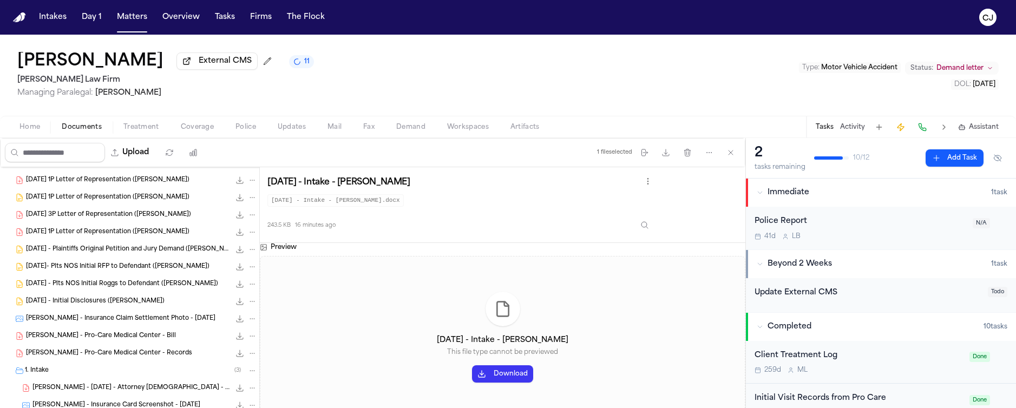
click at [195, 131] on span "Coverage" at bounding box center [197, 127] width 33 height 9
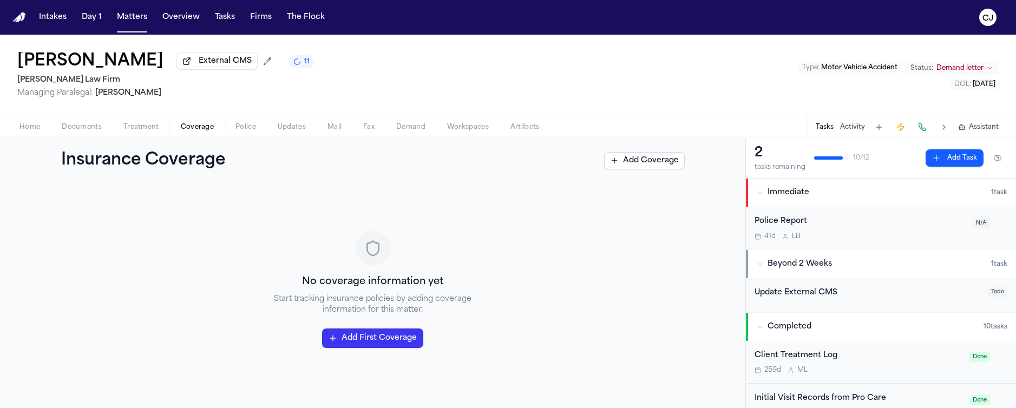
drag, startPoint x: 23, startPoint y: 63, endPoint x: 154, endPoint y: 64, distance: 131.0
click at [154, 64] on h1 "[PERSON_NAME]" at bounding box center [90, 61] width 146 height 19
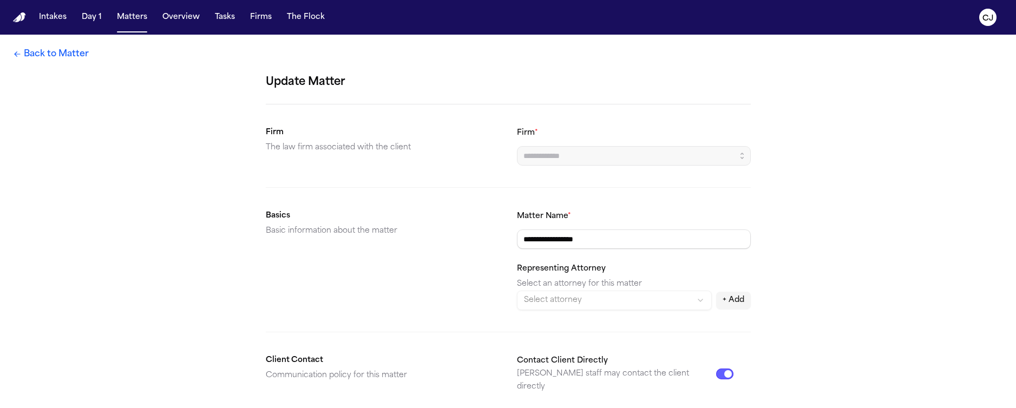
type input "**********"
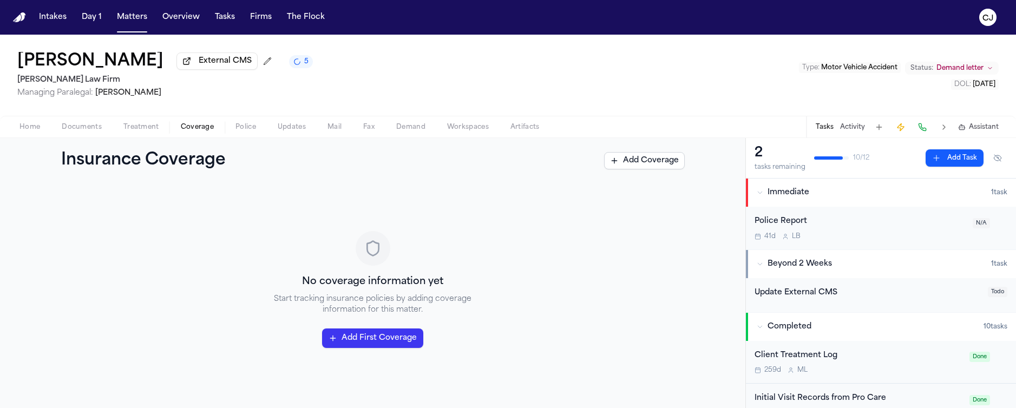
click at [16, 19] on img "Home" at bounding box center [19, 17] width 13 height 10
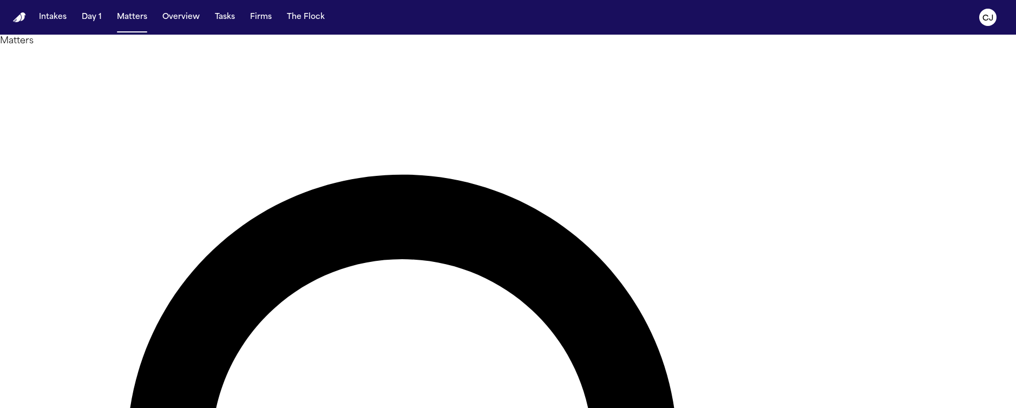
drag, startPoint x: 592, startPoint y: 59, endPoint x: 513, endPoint y: 60, distance: 79.6
type input "*"
type input "*******"
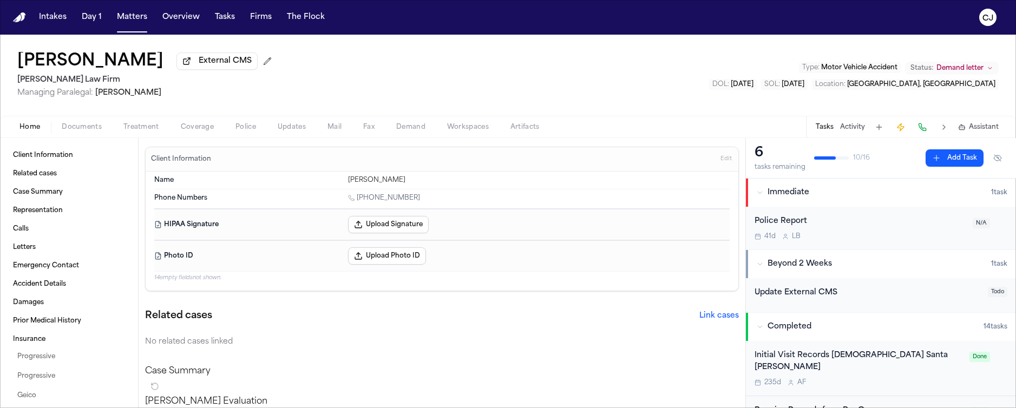
click at [16, 16] on img "Home" at bounding box center [19, 17] width 13 height 10
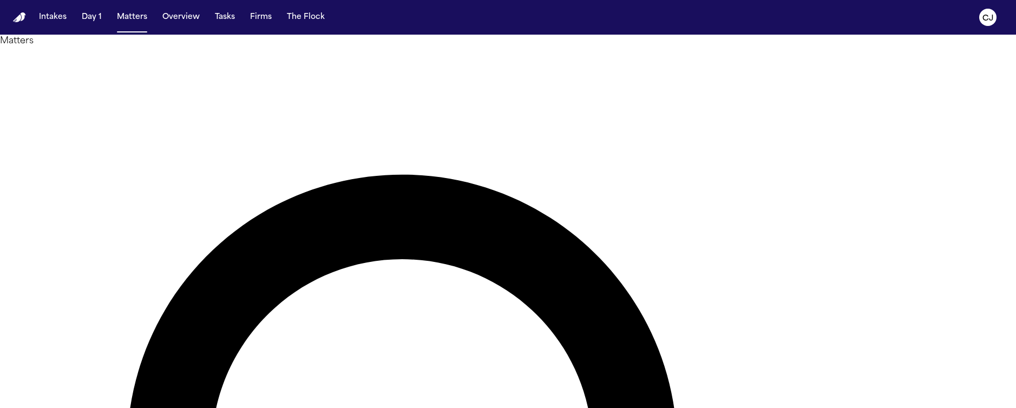
drag, startPoint x: 593, startPoint y: 63, endPoint x: 527, endPoint y: 62, distance: 66.1
type input "*********"
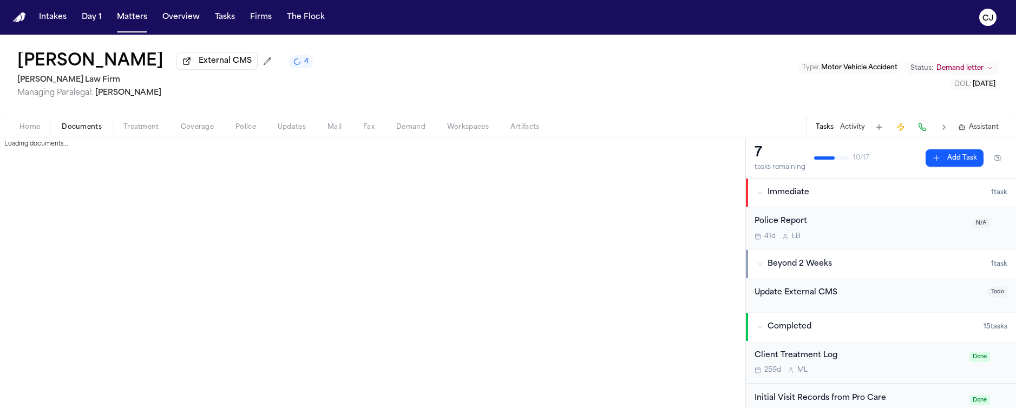
click at [86, 130] on span "Documents" at bounding box center [82, 127] width 40 height 9
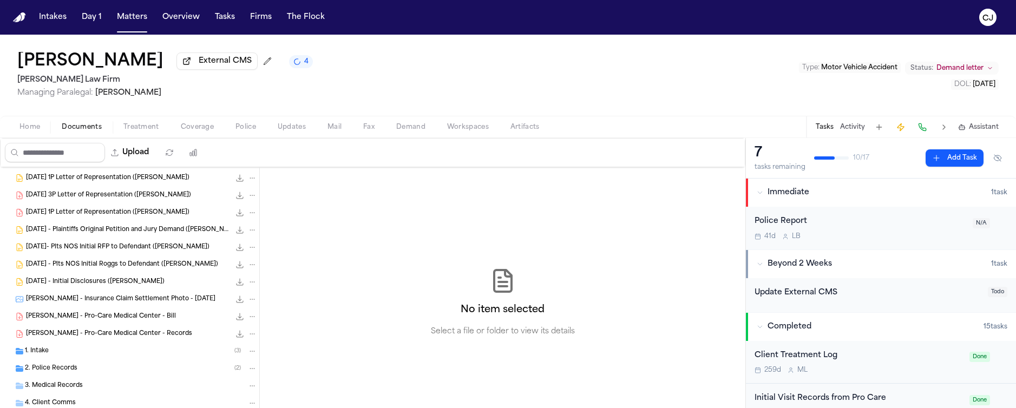
scroll to position [358, 0]
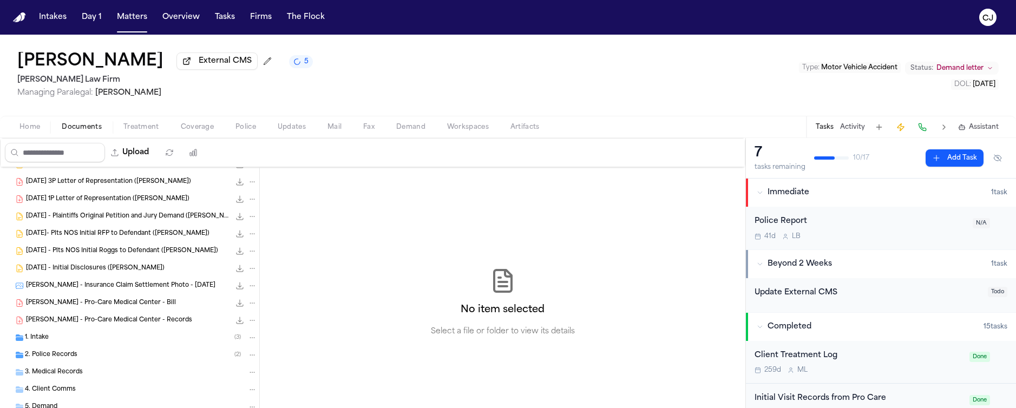
click at [121, 289] on span "[PERSON_NAME] - Insurance Claim Settlement Photo - [DATE]" at bounding box center [121, 286] width 190 height 9
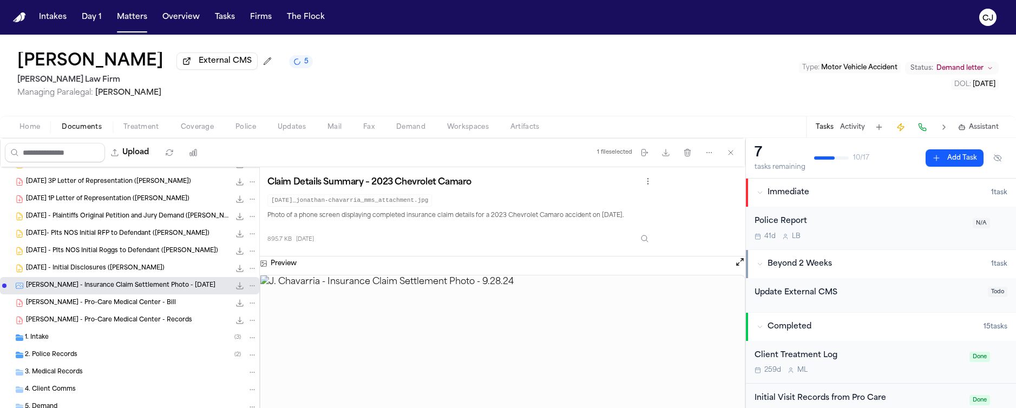
click at [480, 338] on img at bounding box center [502, 356] width 485 height 161
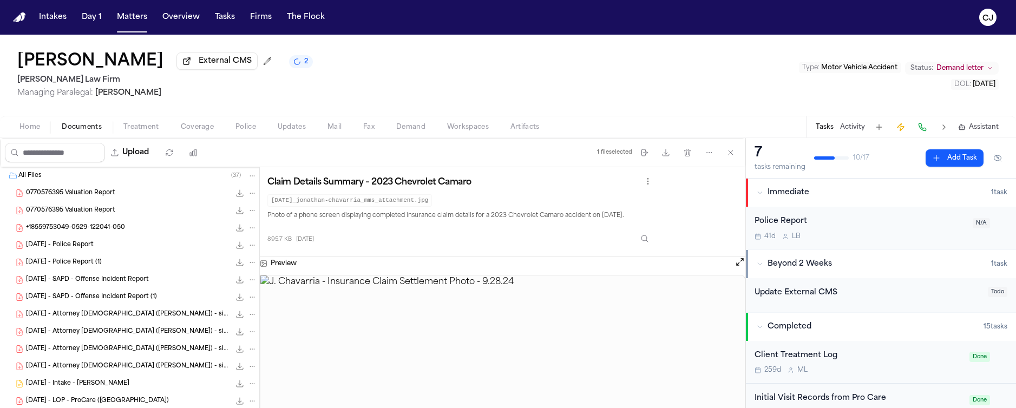
click at [27, 15] on nav "Intakes Day 1 Matters Overview Tasks Firms The [PERSON_NAME]" at bounding box center [508, 17] width 1016 height 35
click at [21, 14] on img "Home" at bounding box center [19, 17] width 13 height 10
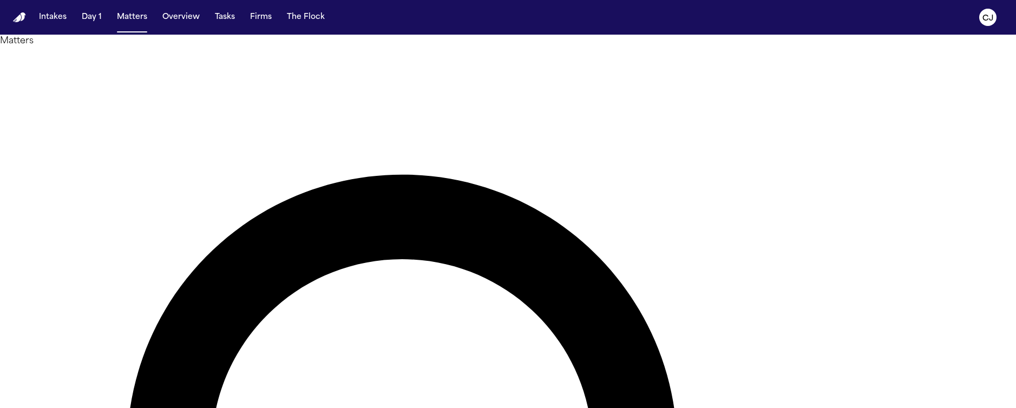
drag, startPoint x: 627, startPoint y: 57, endPoint x: 518, endPoint y: 61, distance: 108.9
type input "******"
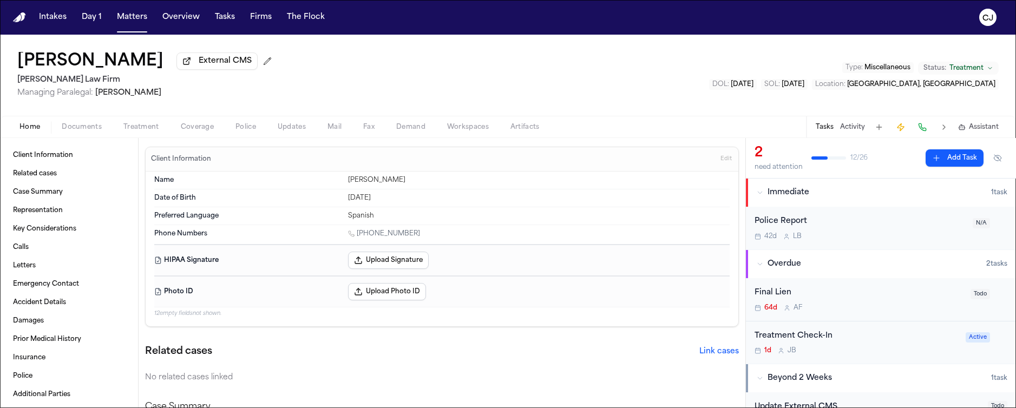
scroll to position [2, 0]
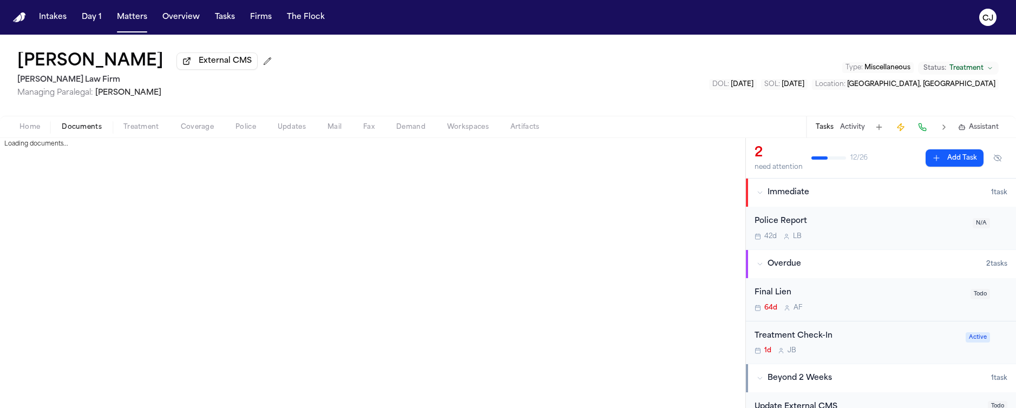
click at [81, 128] on span "Documents" at bounding box center [82, 127] width 40 height 9
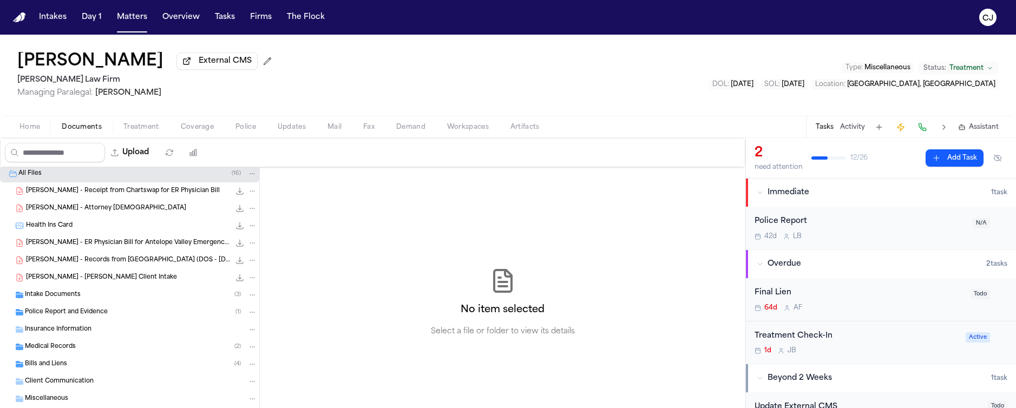
scroll to position [4, 0]
click at [86, 293] on div "Intake Documents ( 3 )" at bounding box center [141, 293] width 232 height 10
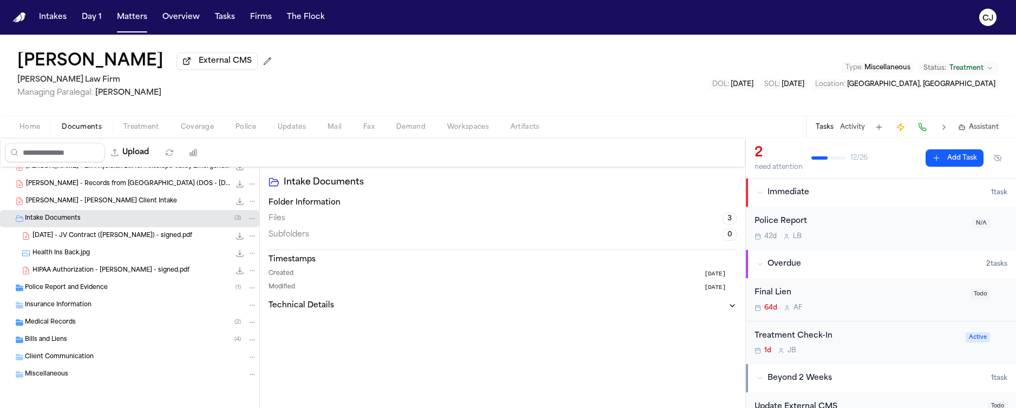
scroll to position [0, 0]
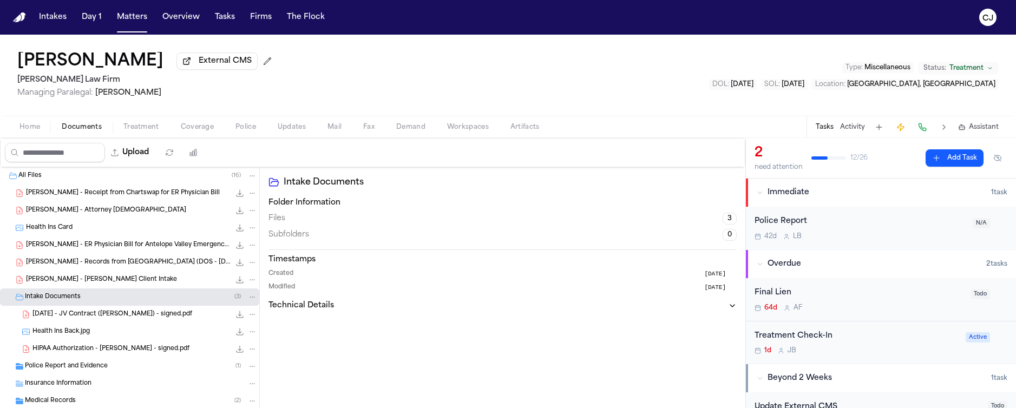
click at [92, 191] on div "[PERSON_NAME] - Receipt from Chartswap for ER Physician Bill 2.3 KB • PDF" at bounding box center [141, 193] width 231 height 11
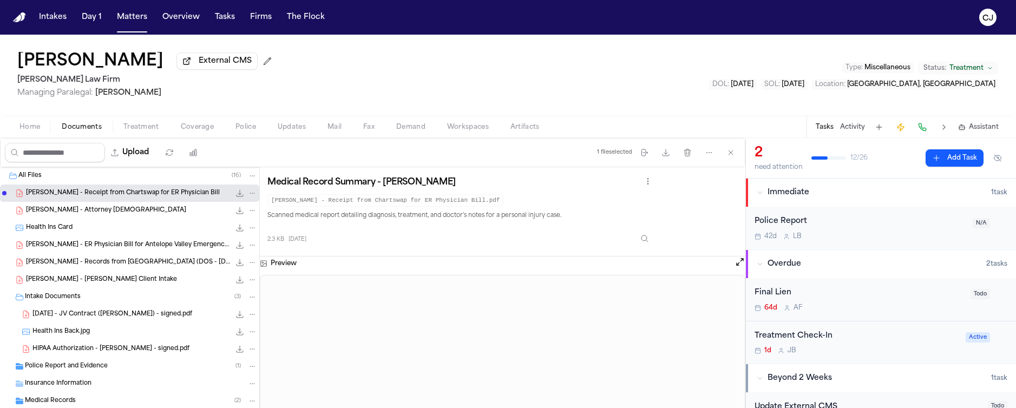
click at [84, 212] on span "[PERSON_NAME] - Attorney [DEMOGRAPHIC_DATA]" at bounding box center [106, 210] width 160 height 9
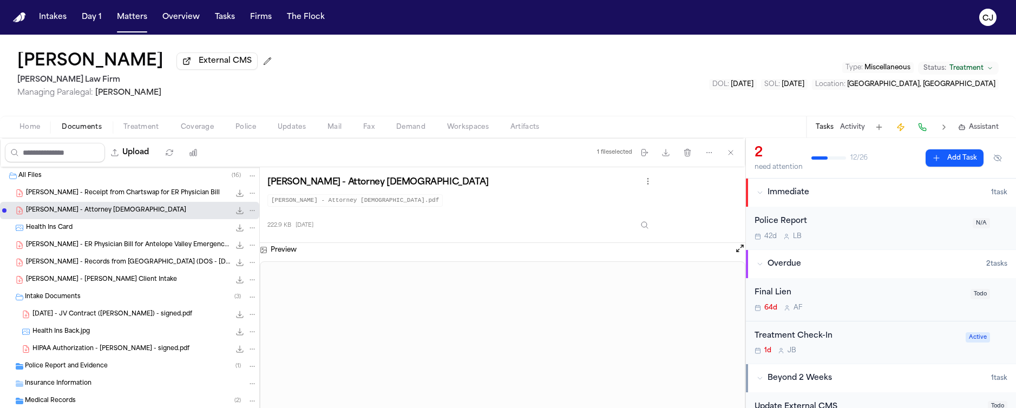
click at [88, 249] on span "[PERSON_NAME] - ER Physician Bill for Antelope Valley Emergency Medical Associa…" at bounding box center [128, 245] width 204 height 9
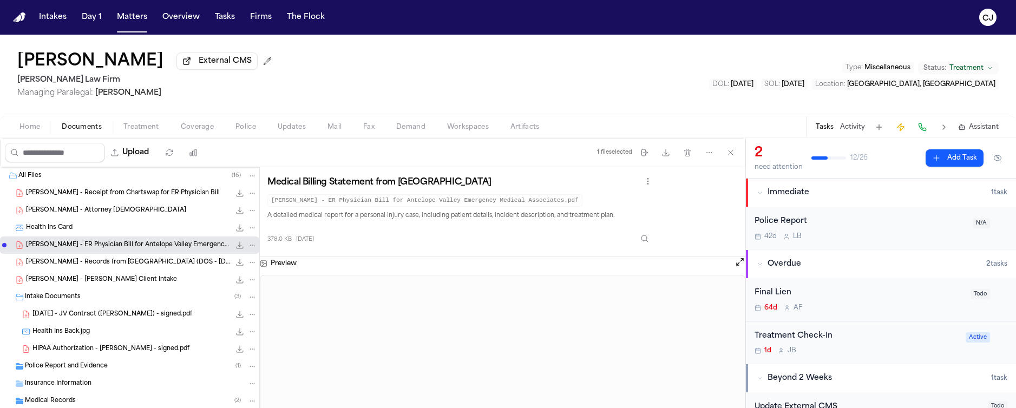
scroll to position [81, 0]
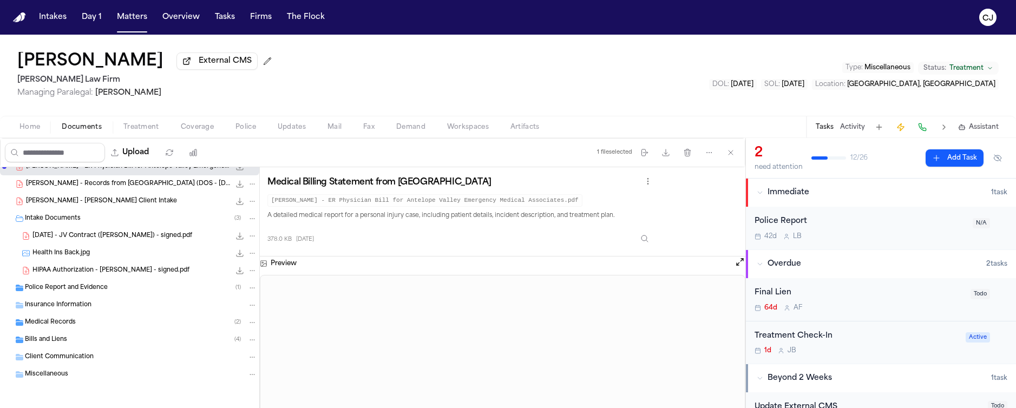
click at [60, 375] on span "Miscellaneous" at bounding box center [46, 374] width 43 height 9
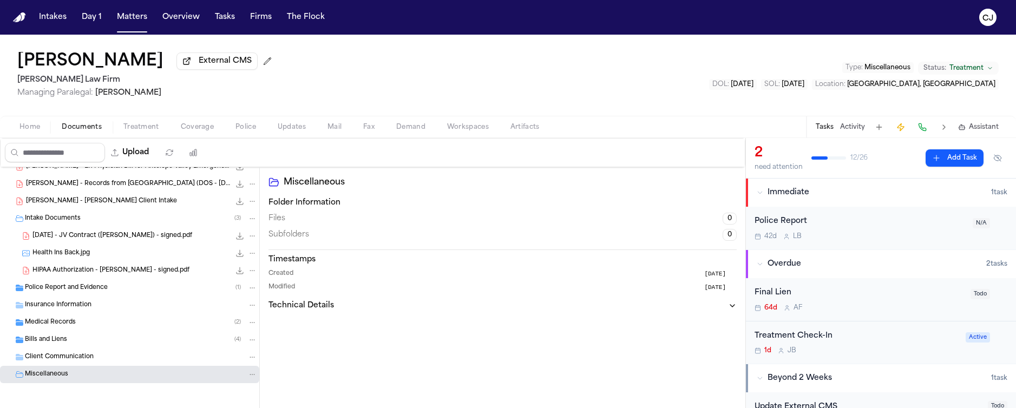
click at [71, 337] on div "Bills and Liens ( 4 )" at bounding box center [141, 340] width 232 height 10
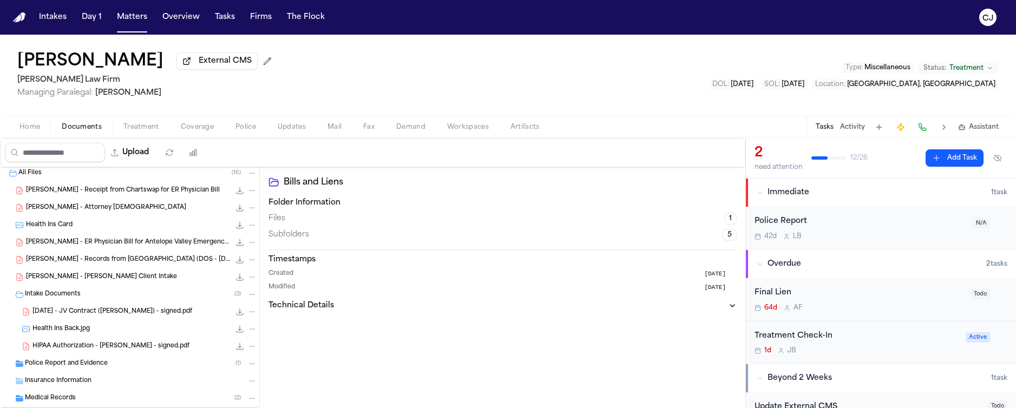
scroll to position [0, 0]
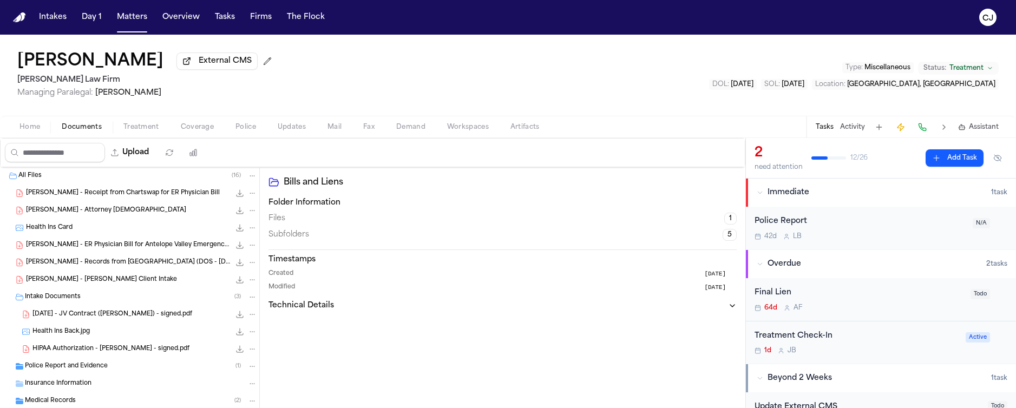
click at [299, 126] on span "Updates" at bounding box center [292, 127] width 28 height 9
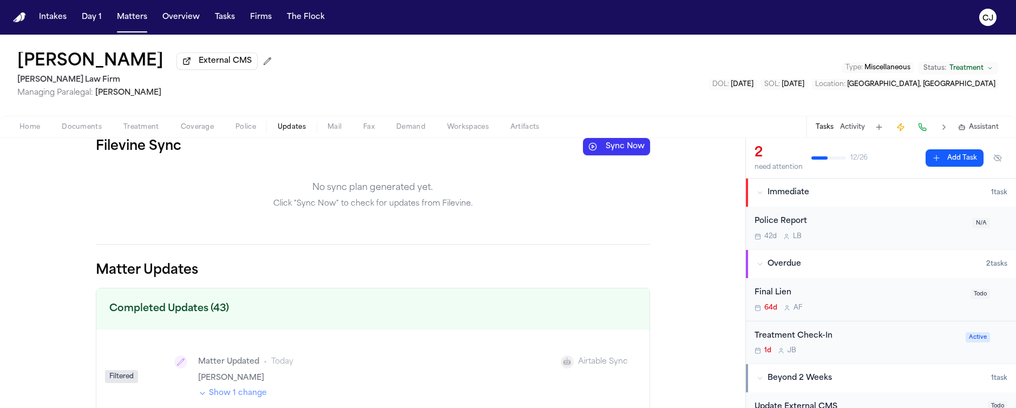
click at [626, 153] on button "Sync Now" at bounding box center [616, 146] width 67 height 17
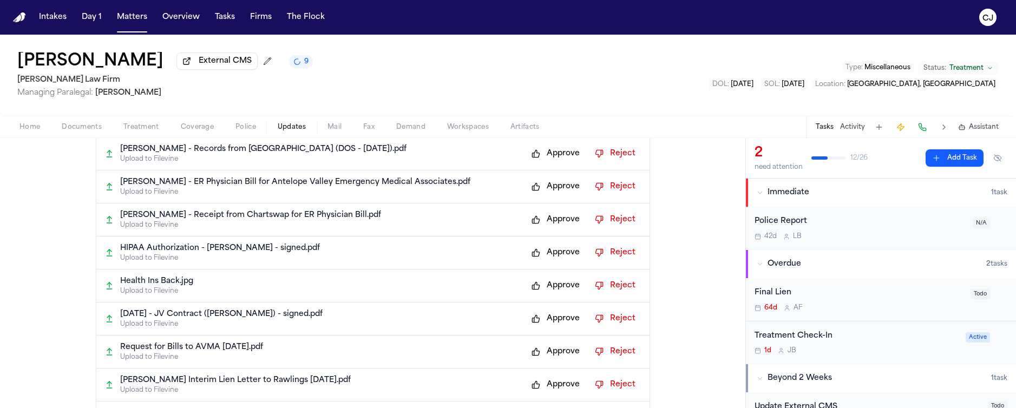
scroll to position [244, 0]
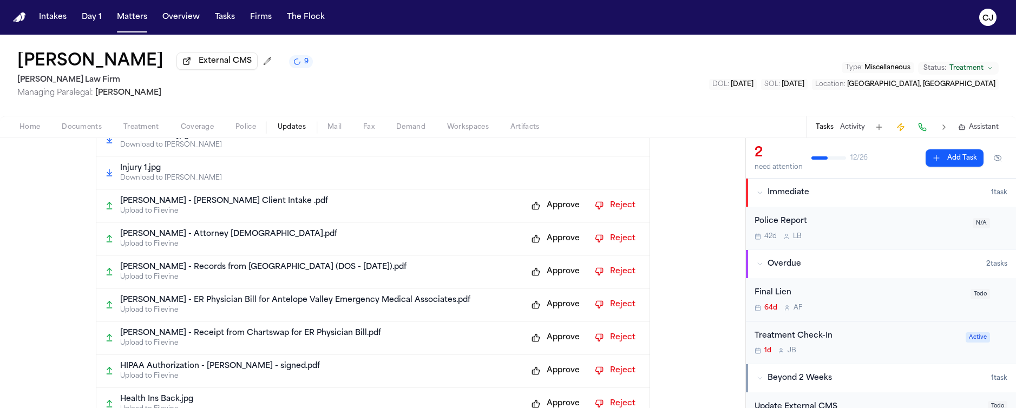
click at [547, 206] on button "Approve" at bounding box center [555, 205] width 59 height 17
click at [548, 238] on button "Approve" at bounding box center [555, 238] width 59 height 17
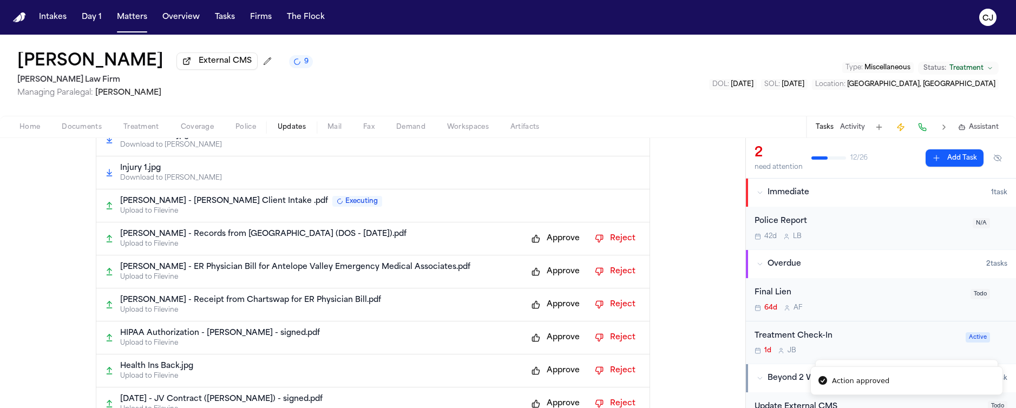
click at [551, 242] on button "Approve" at bounding box center [555, 238] width 59 height 17
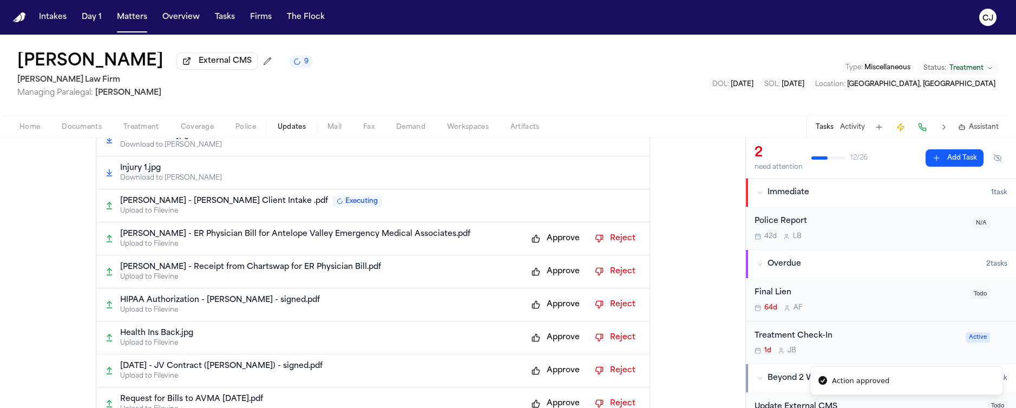
click at [553, 243] on button "Approve" at bounding box center [555, 238] width 59 height 17
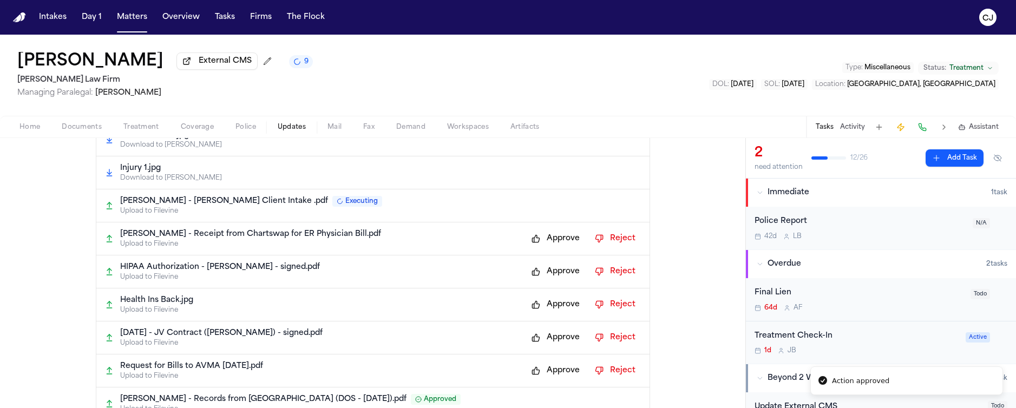
click at [548, 244] on button "Approve" at bounding box center [555, 238] width 59 height 17
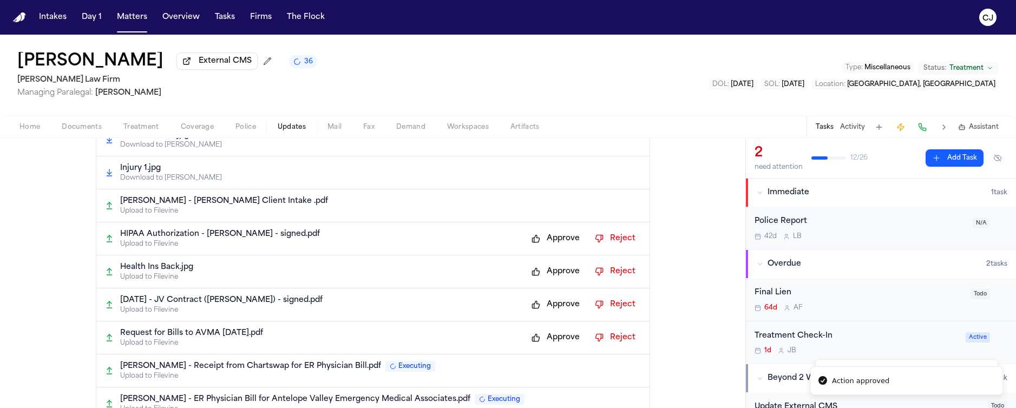
click at [551, 244] on button "Approve" at bounding box center [555, 238] width 59 height 17
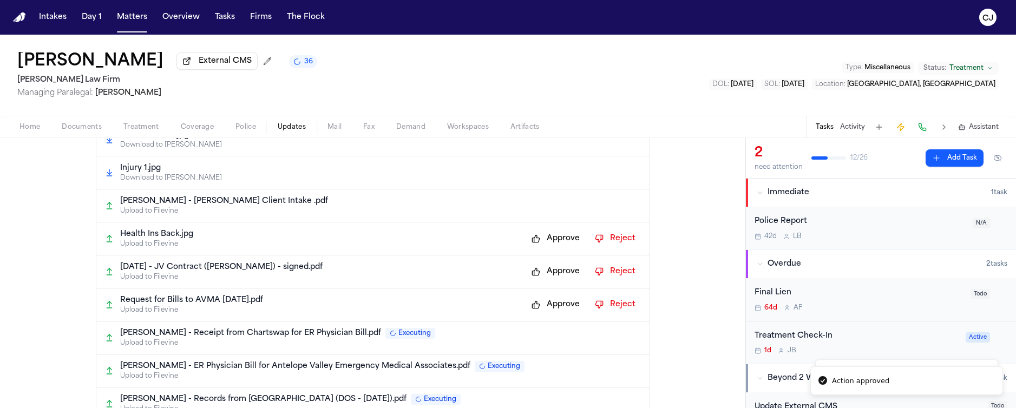
click at [554, 242] on button "Approve" at bounding box center [555, 238] width 59 height 17
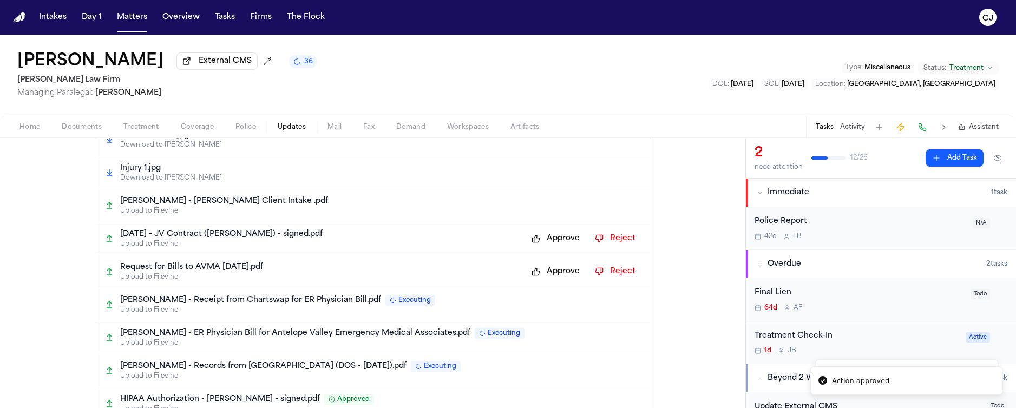
click at [556, 240] on button "Approve" at bounding box center [555, 238] width 59 height 17
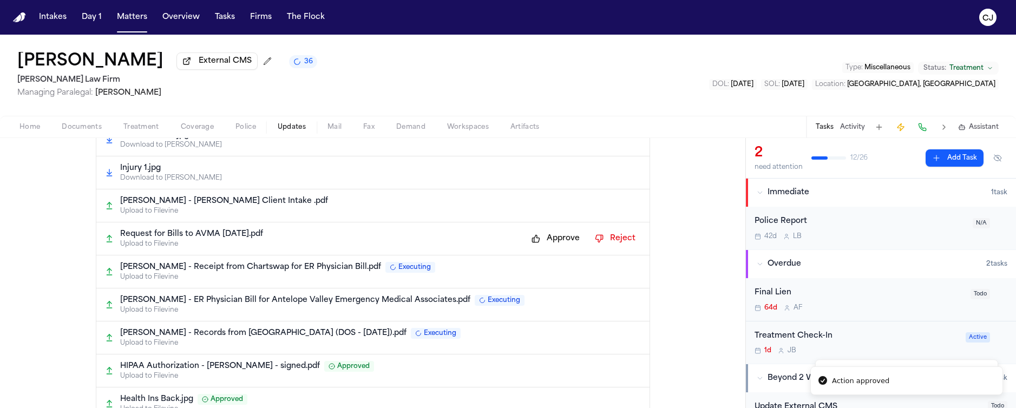
click at [555, 242] on button "Approve" at bounding box center [555, 238] width 59 height 17
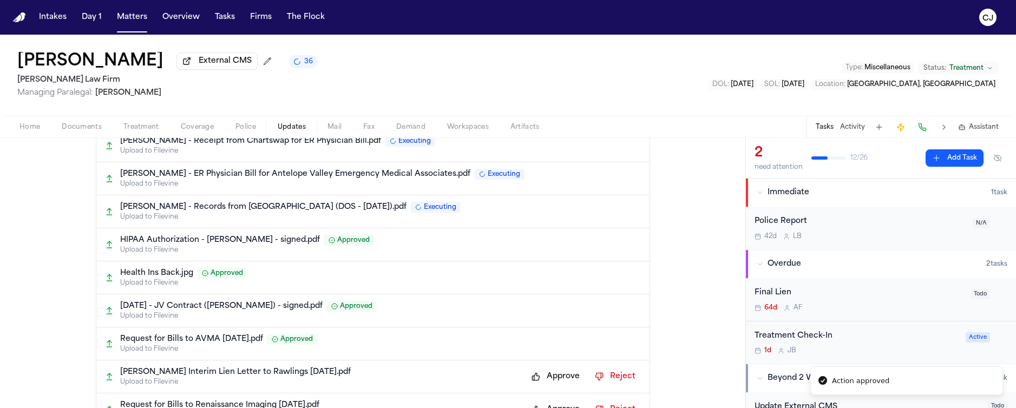
scroll to position [447, 0]
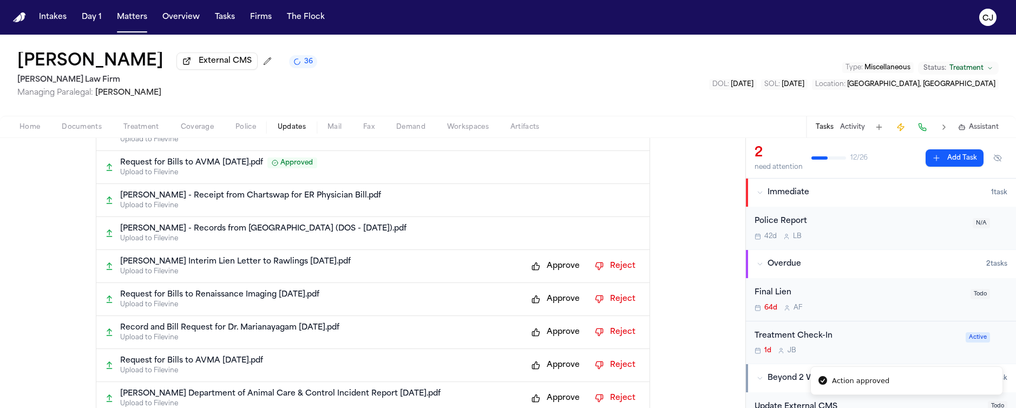
click at [555, 270] on button "Approve" at bounding box center [555, 266] width 59 height 17
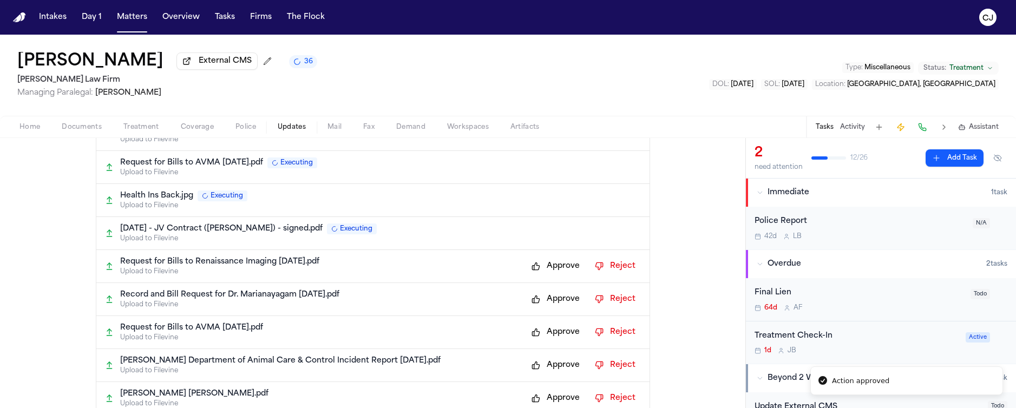
click at [558, 268] on button "Approve" at bounding box center [555, 266] width 59 height 17
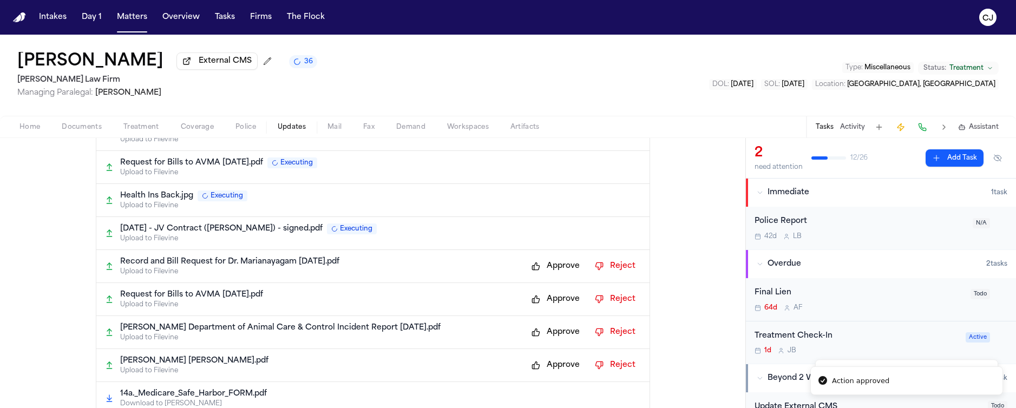
click at [550, 272] on button "Approve" at bounding box center [555, 266] width 59 height 17
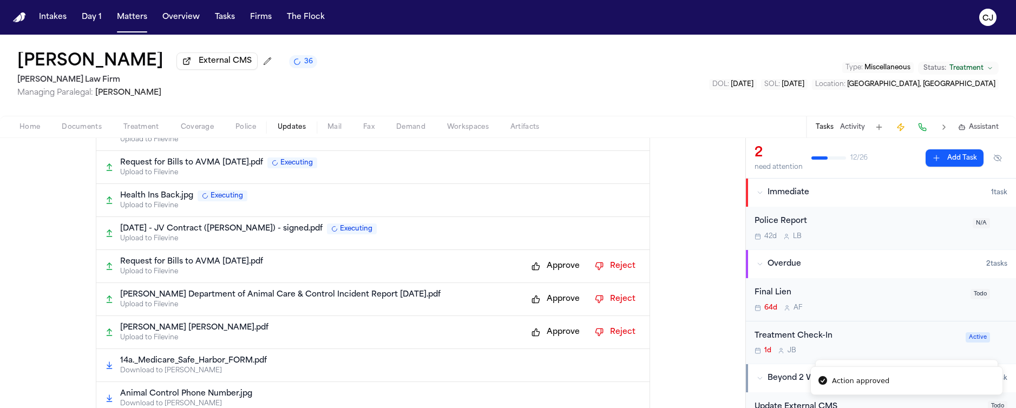
click at [556, 271] on button "Approve" at bounding box center [555, 266] width 59 height 17
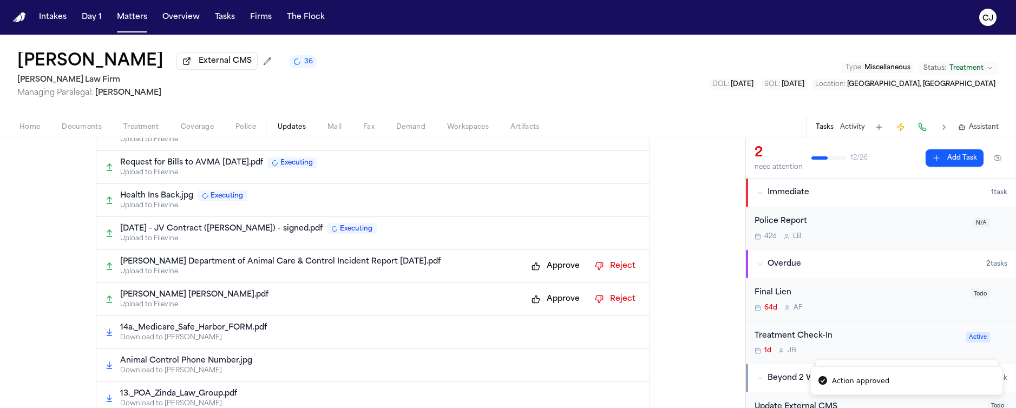
click at [560, 270] on button "Approve" at bounding box center [555, 266] width 59 height 17
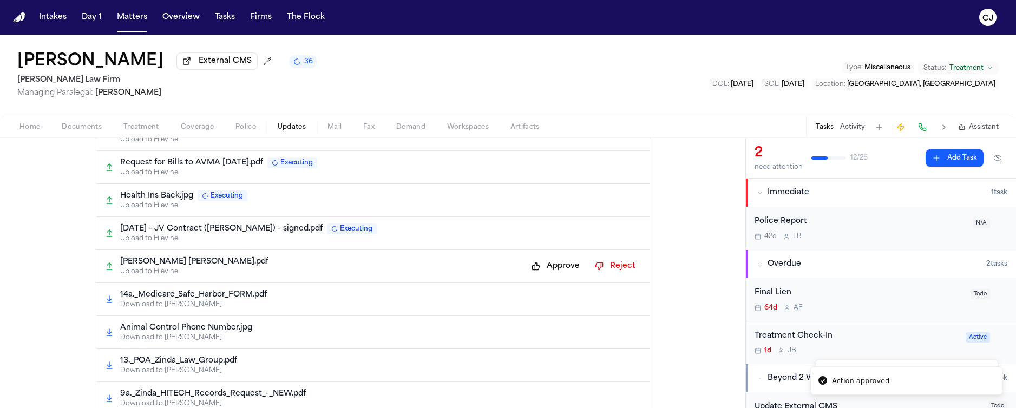
click at [560, 268] on button "Approve" at bounding box center [555, 266] width 59 height 17
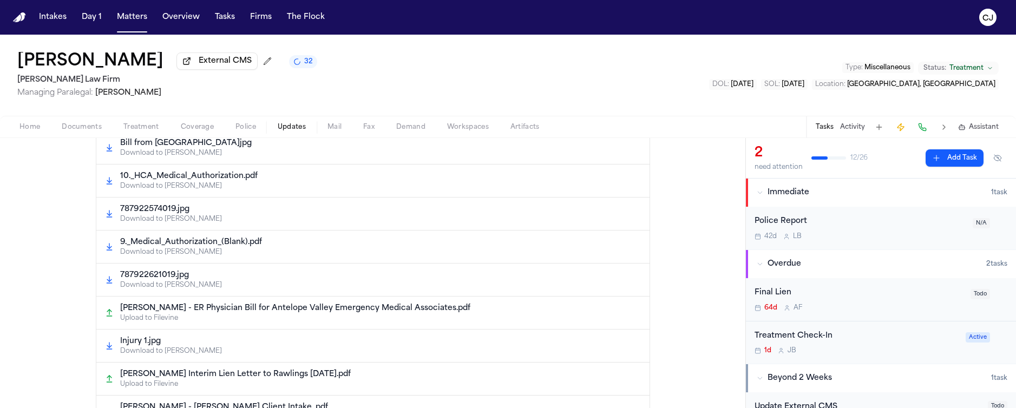
scroll to position [0, 0]
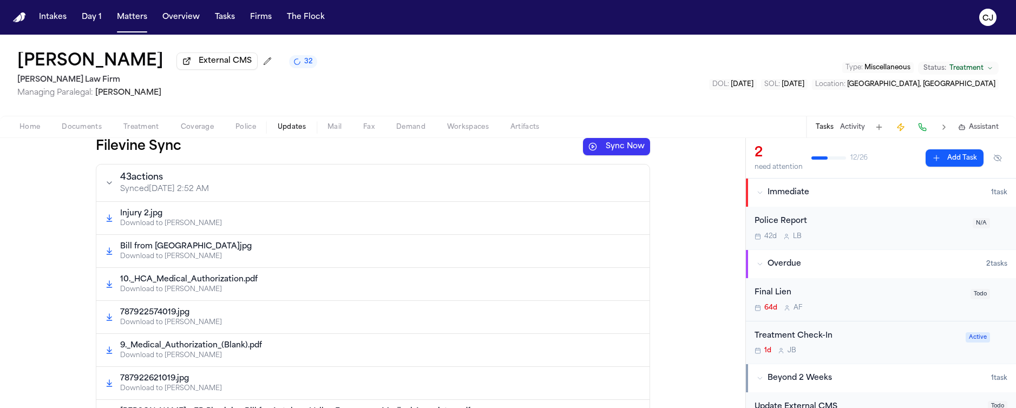
click at [629, 144] on button "Sync Now" at bounding box center [616, 146] width 67 height 17
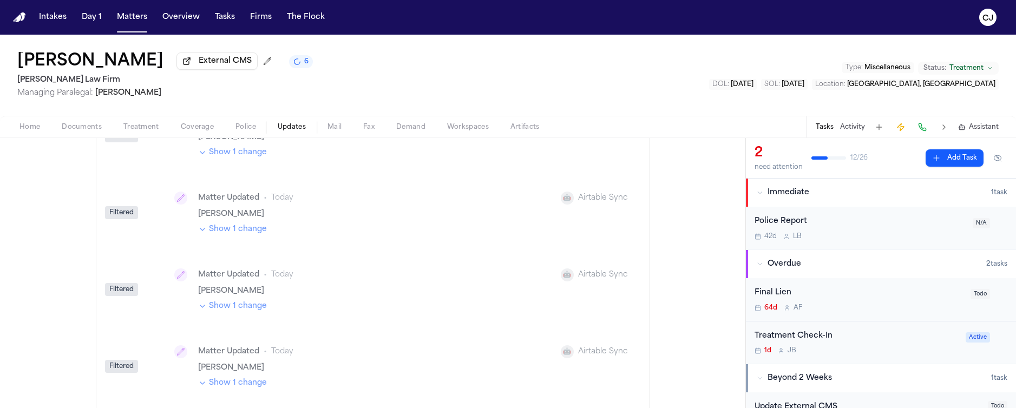
scroll to position [1159, 0]
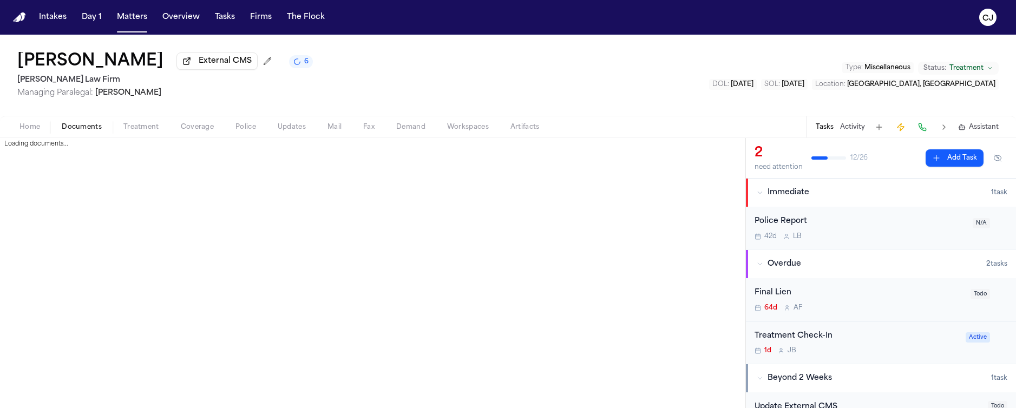
click at [80, 131] on span "Documents" at bounding box center [82, 127] width 40 height 9
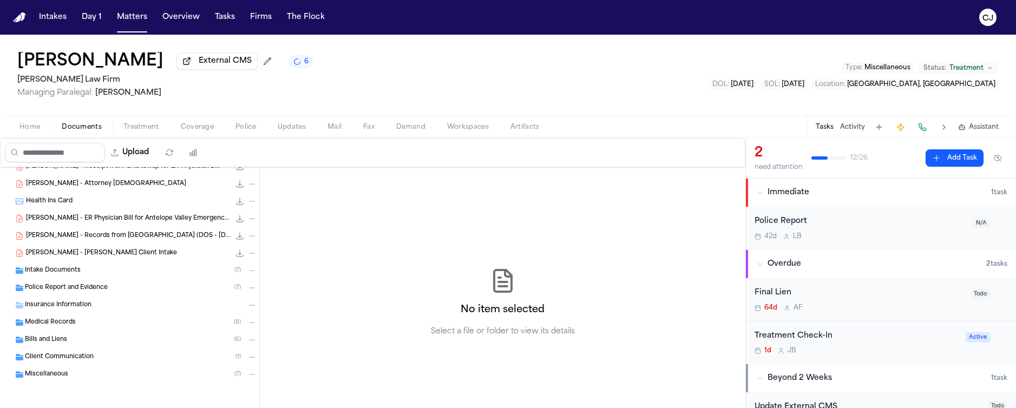
scroll to position [58, 0]
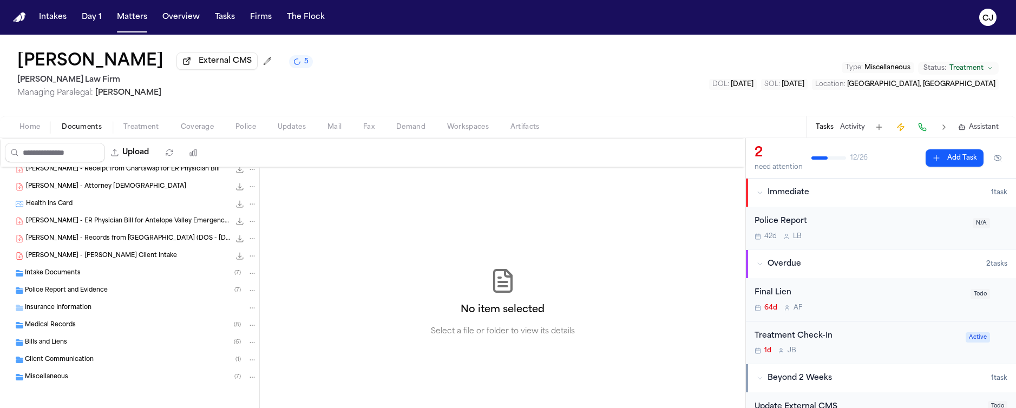
click at [148, 261] on div "[PERSON_NAME] - [PERSON_NAME] Client Intake 95.8 KB • PDF" at bounding box center [141, 256] width 231 height 11
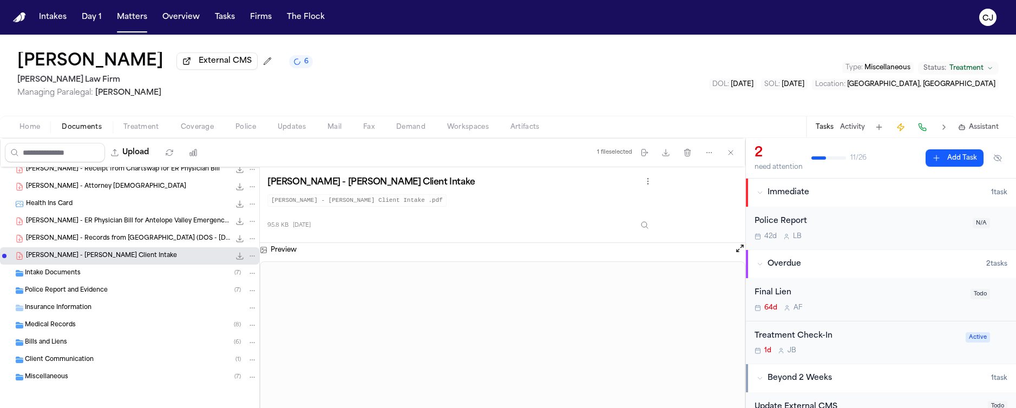
click at [739, 250] on button "Open preview" at bounding box center [740, 248] width 11 height 11
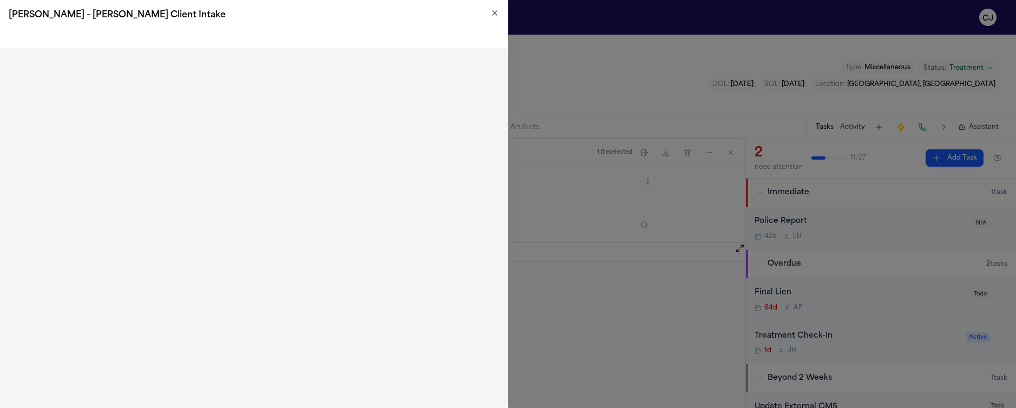
click at [493, 8] on div "[PERSON_NAME] - [PERSON_NAME] Client Intake" at bounding box center [254, 15] width 508 height 30
click at [493, 9] on icon "button" at bounding box center [495, 13] width 9 height 9
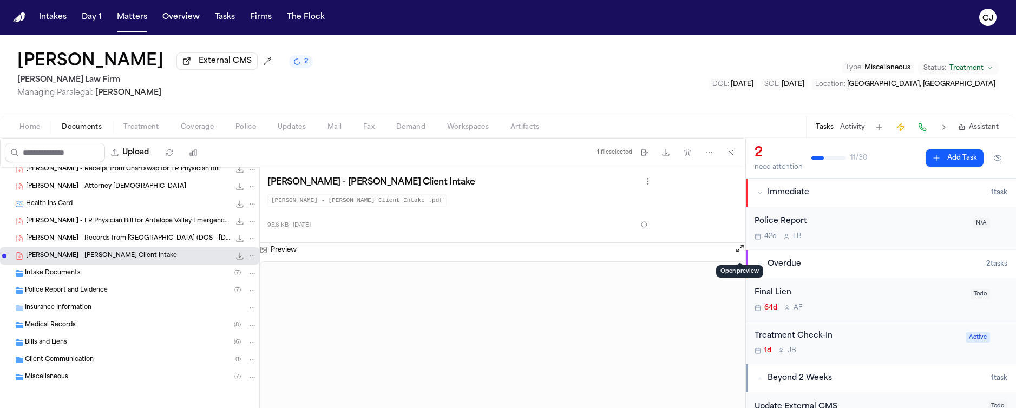
click at [195, 126] on span "Coverage" at bounding box center [197, 127] width 33 height 9
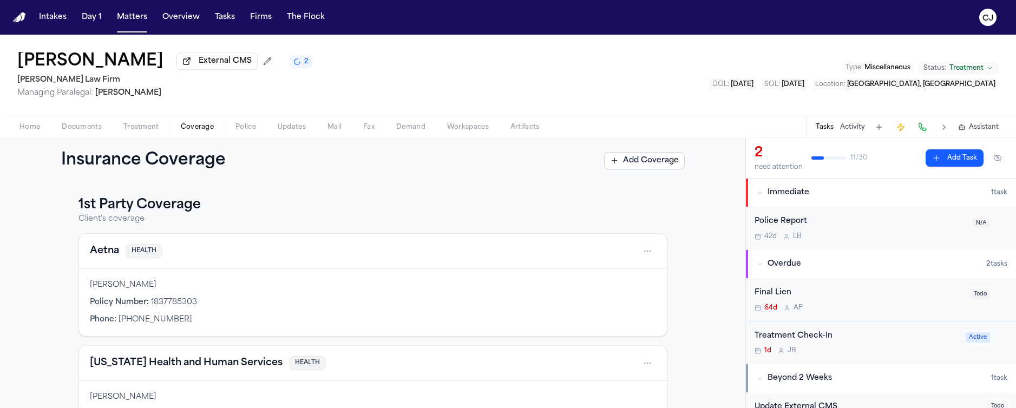
click at [100, 254] on button "Aetna" at bounding box center [104, 251] width 29 height 15
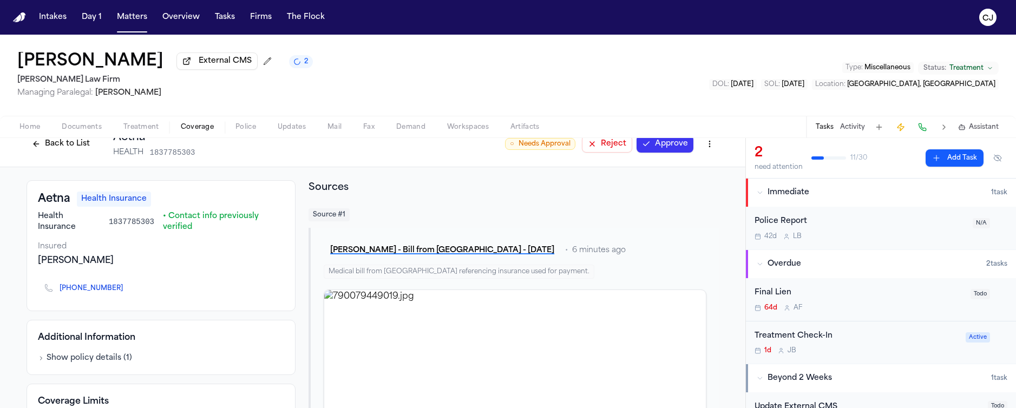
scroll to position [44, 0]
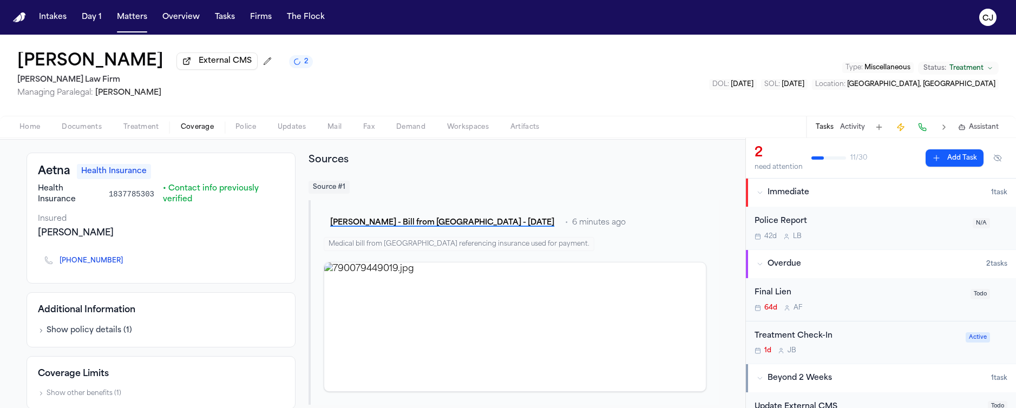
click at [90, 330] on button "Show policy details ( 1 )" at bounding box center [85, 330] width 94 height 11
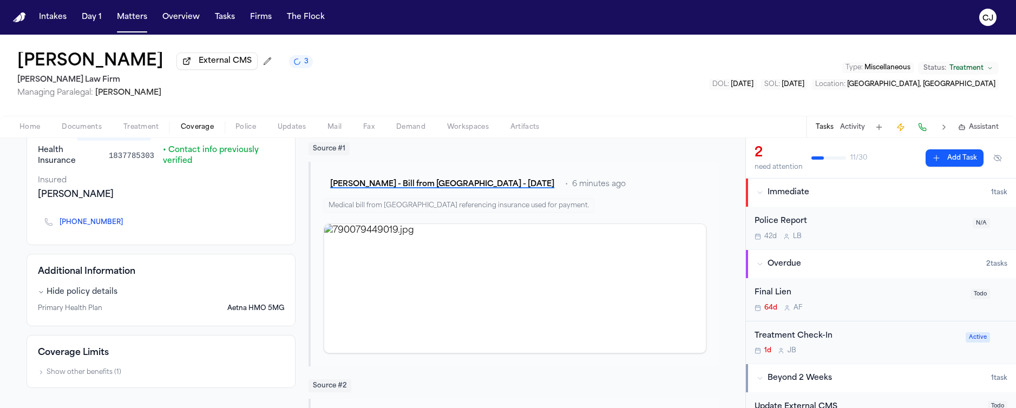
scroll to position [0, 0]
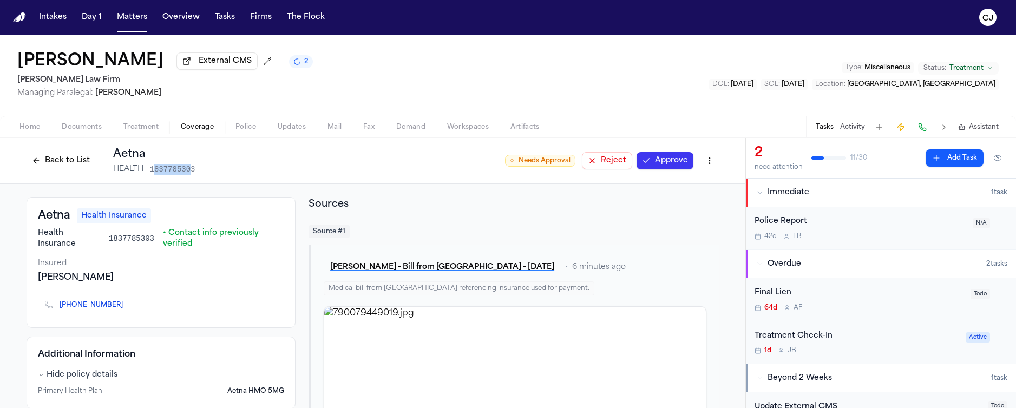
drag, startPoint x: 190, startPoint y: 172, endPoint x: 148, endPoint y: 169, distance: 41.8
click at [150, 169] on span "1837785303" at bounding box center [172, 169] width 45 height 11
click at [181, 172] on span "1837785303" at bounding box center [172, 169] width 45 height 11
drag, startPoint x: 143, startPoint y: 171, endPoint x: 193, endPoint y: 172, distance: 49.8
click at [197, 172] on div "Back to List Aetna HEALTH 1837785303 ○ Needs Approval Reject Approve" at bounding box center [373, 161] width 693 height 28
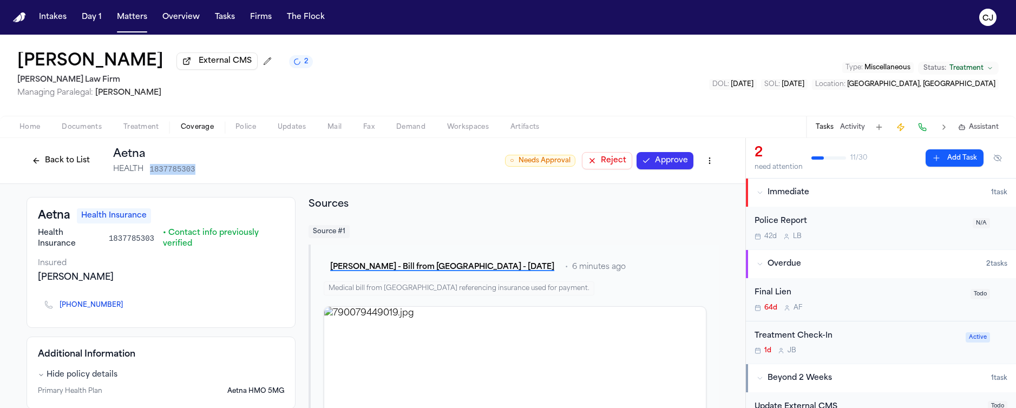
copy span "1837785303"
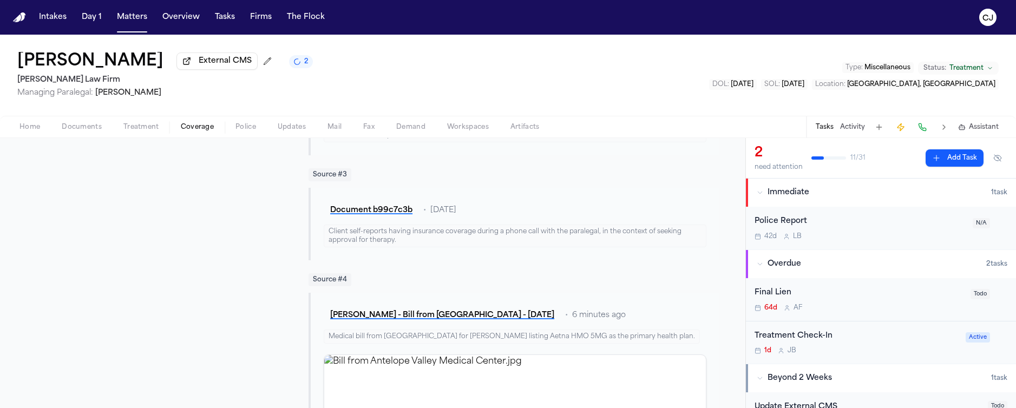
scroll to position [512, 0]
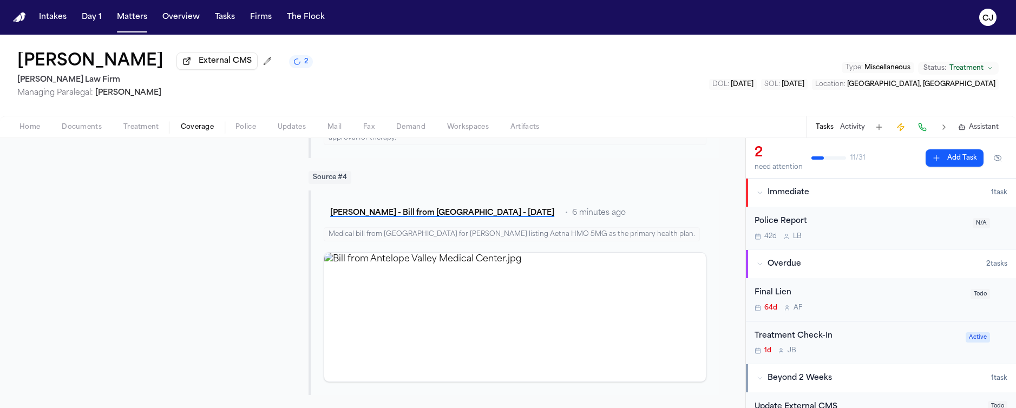
click at [82, 130] on span "Documents" at bounding box center [82, 127] width 40 height 9
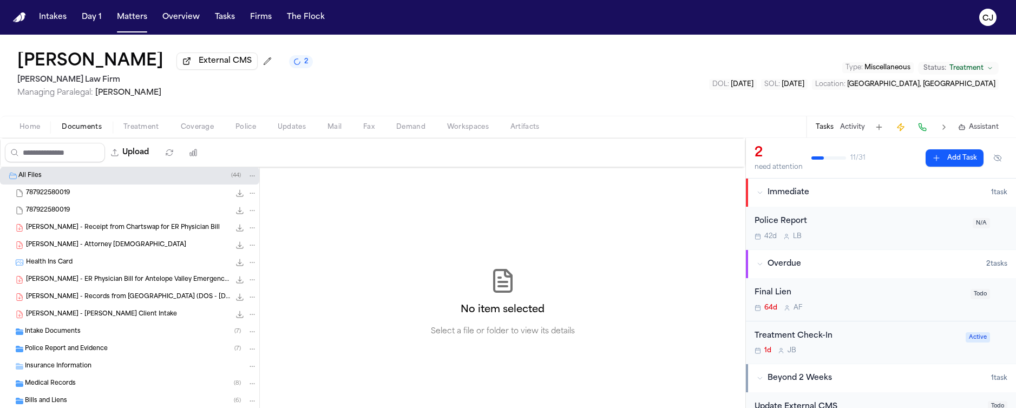
click at [123, 268] on div "Health Ins Card 104.4 KB • JPG" at bounding box center [141, 262] width 231 height 11
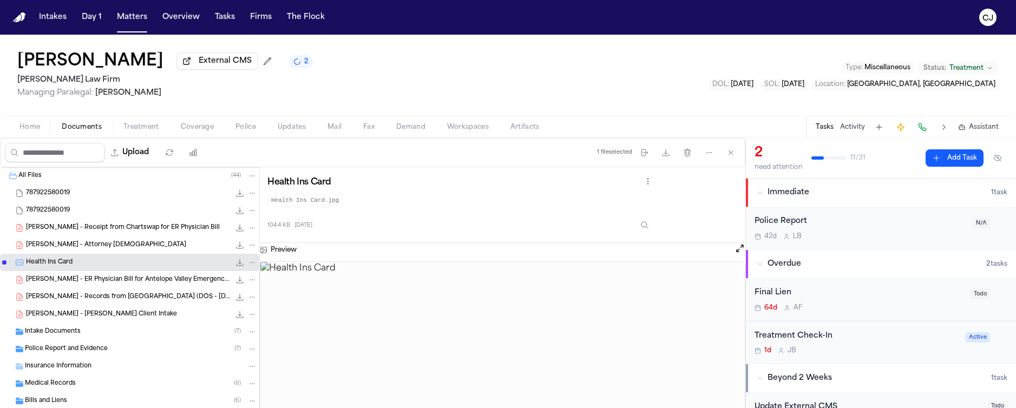
click at [198, 130] on span "Coverage" at bounding box center [197, 127] width 33 height 9
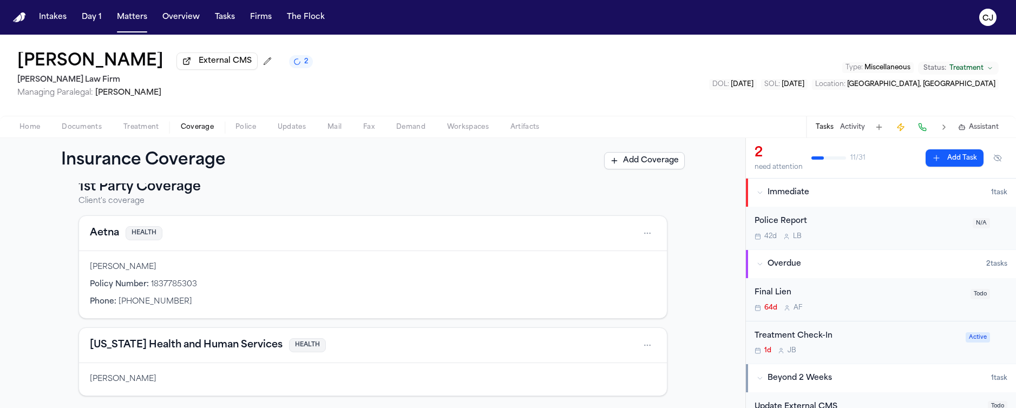
scroll to position [2, 0]
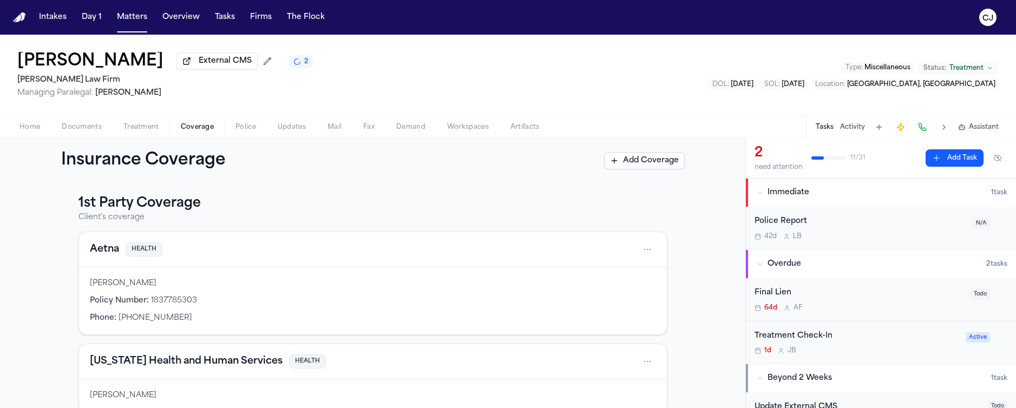
click at [96, 250] on button "Aetna" at bounding box center [104, 249] width 29 height 15
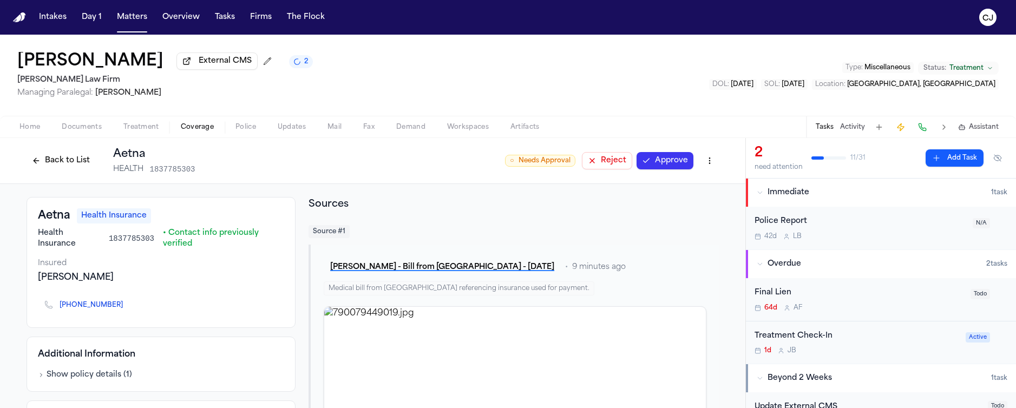
click at [295, 128] on span "Updates" at bounding box center [292, 127] width 28 height 9
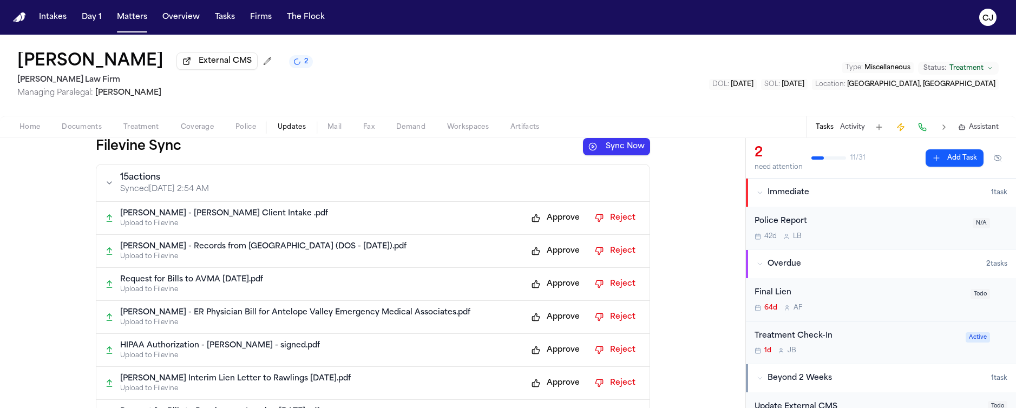
click at [541, 220] on button "Approve" at bounding box center [555, 218] width 59 height 17
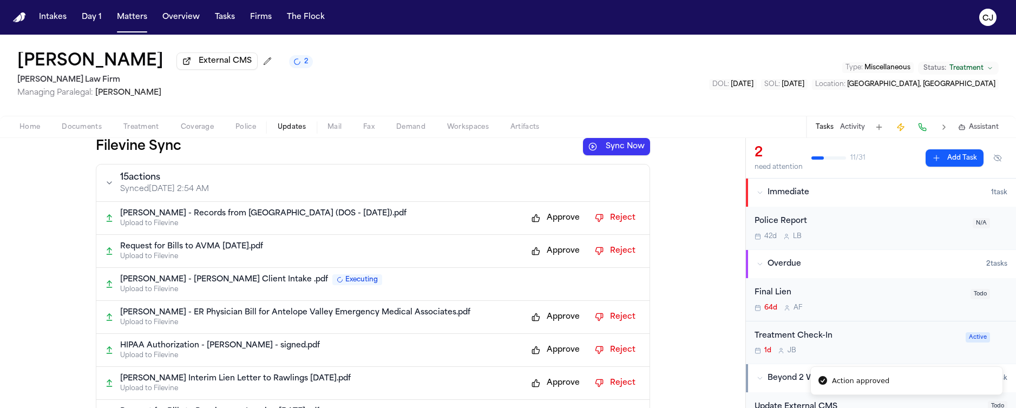
click at [540, 219] on button "Approve" at bounding box center [555, 218] width 59 height 17
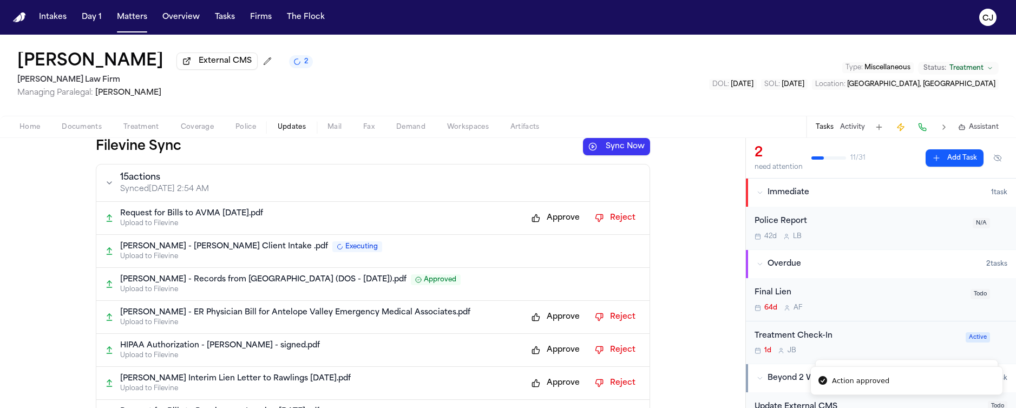
click at [540, 220] on button "Approve" at bounding box center [555, 218] width 59 height 17
click at [537, 317] on button "Approve" at bounding box center [555, 317] width 59 height 17
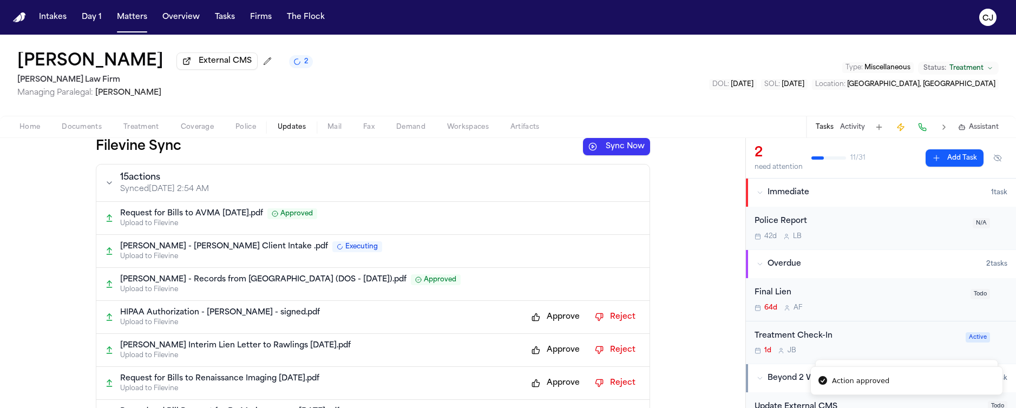
click at [538, 318] on button "Approve" at bounding box center [555, 317] width 59 height 17
click at [538, 318] on div "HIPAA Authorization - [PERSON_NAME] - signed.pdf Approved" at bounding box center [380, 313] width 521 height 11
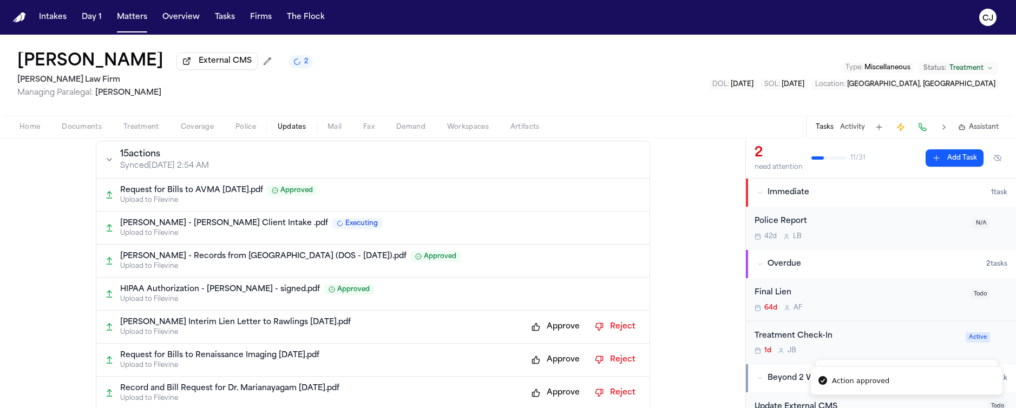
scroll to position [48, 0]
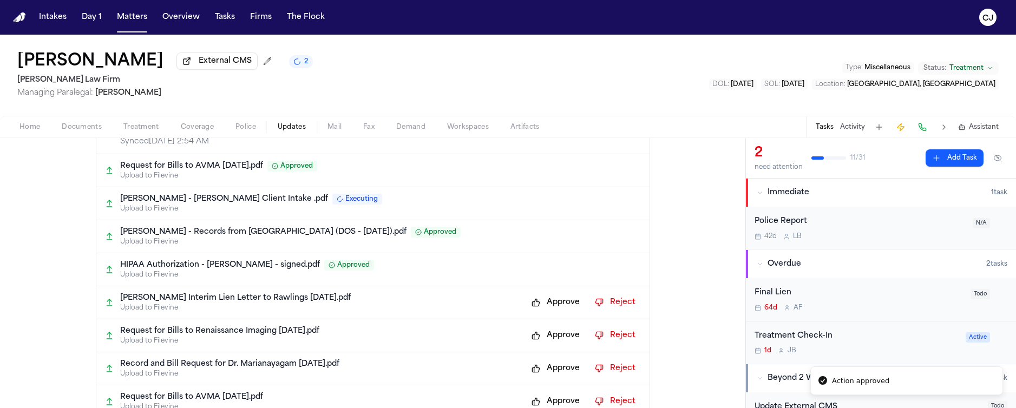
click at [544, 302] on button "Approve" at bounding box center [555, 302] width 59 height 17
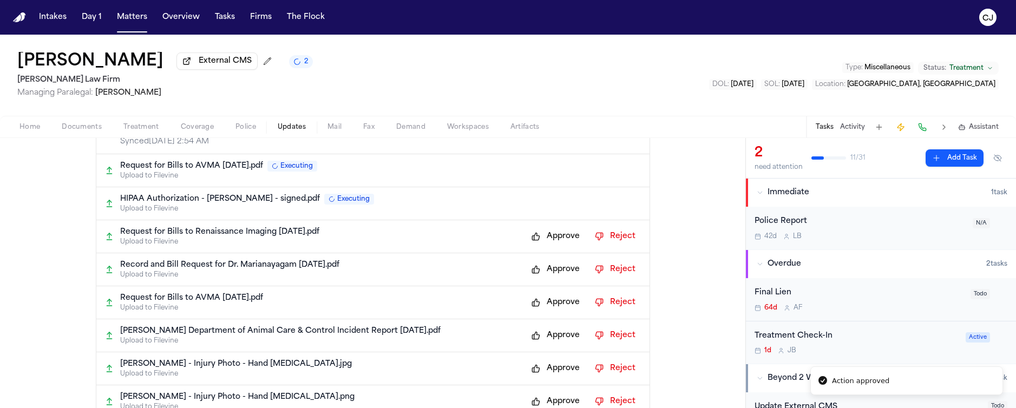
click at [545, 237] on button "Approve" at bounding box center [555, 236] width 59 height 17
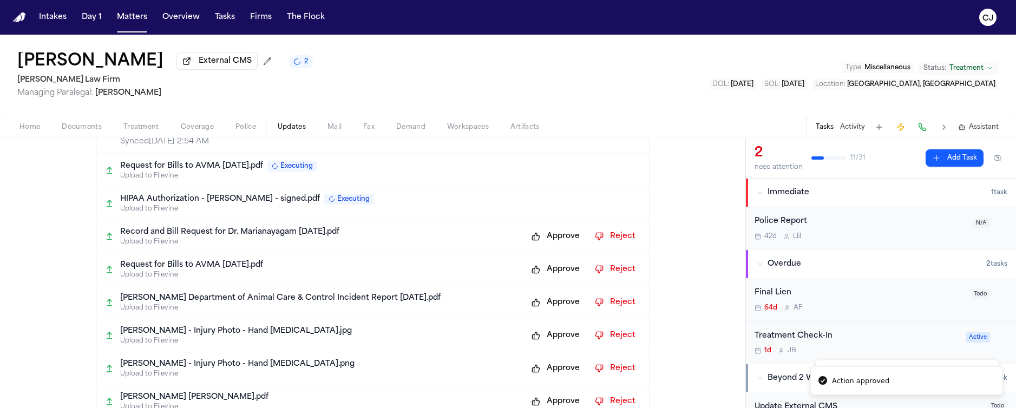
click at [550, 240] on button "Approve" at bounding box center [555, 236] width 59 height 17
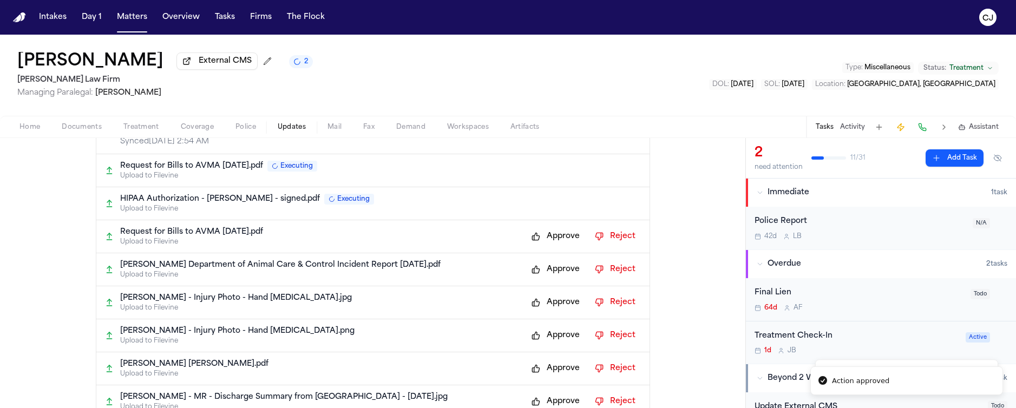
click at [550, 240] on button "Approve" at bounding box center [555, 236] width 59 height 17
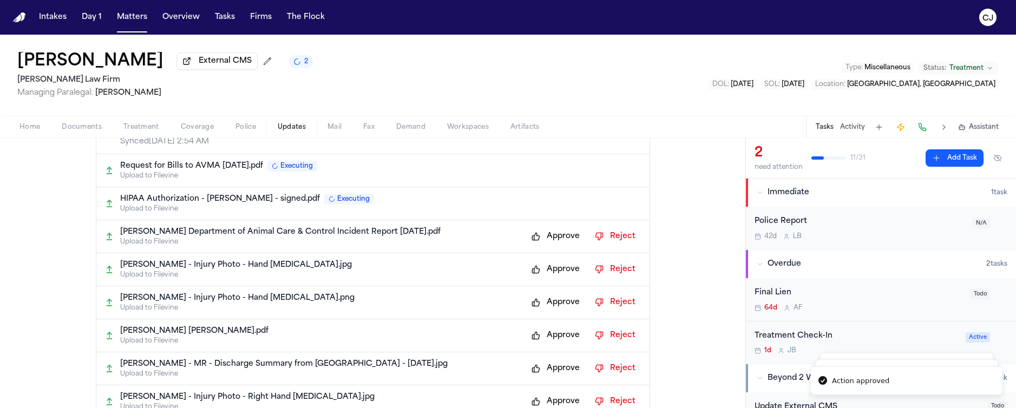
click at [550, 240] on button "Approve" at bounding box center [555, 236] width 59 height 17
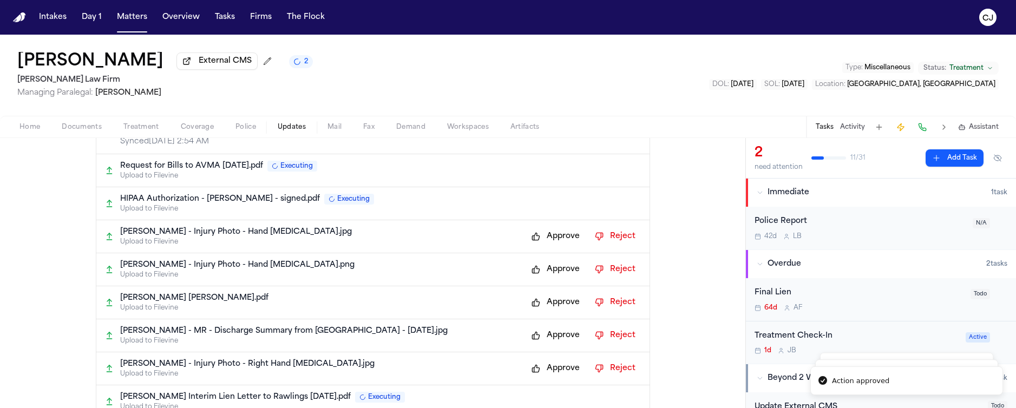
click at [550, 240] on button "Approve" at bounding box center [555, 236] width 59 height 17
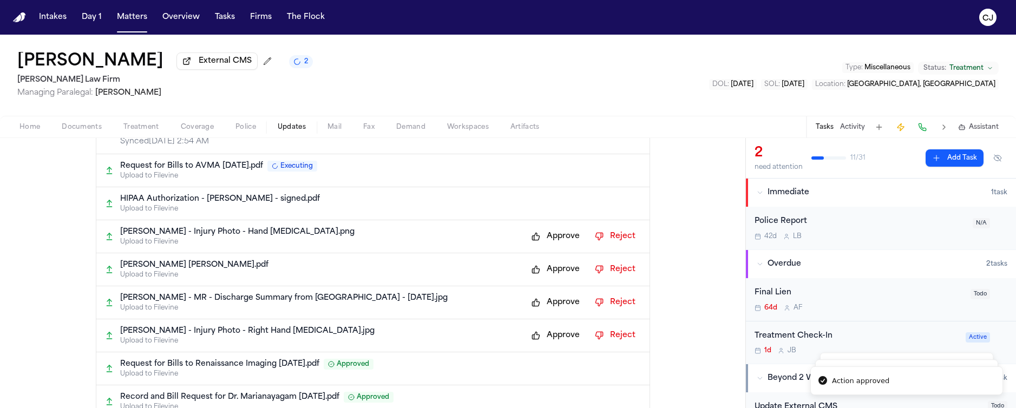
click at [550, 240] on button "Approve" at bounding box center [555, 236] width 59 height 17
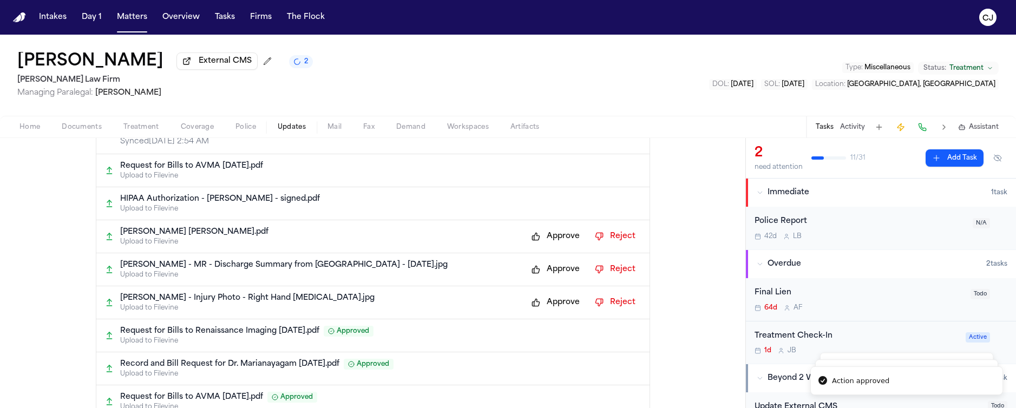
click at [550, 240] on button "Approve" at bounding box center [555, 236] width 59 height 17
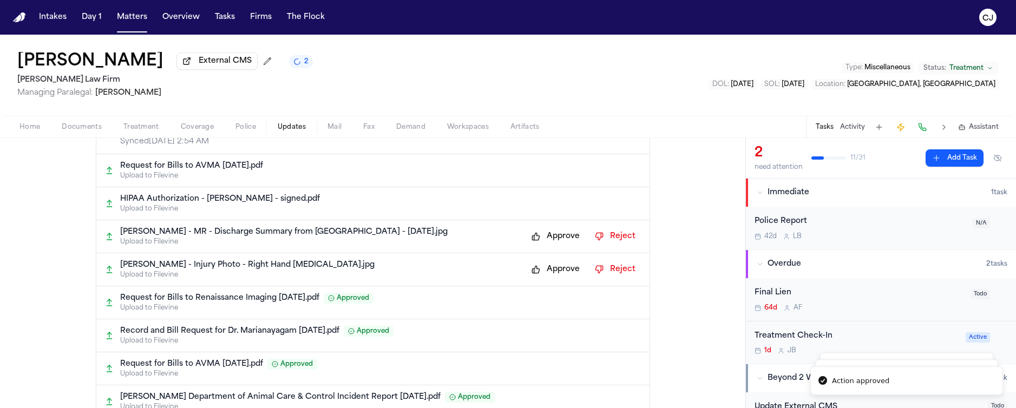
click at [550, 240] on button "Approve" at bounding box center [555, 236] width 59 height 17
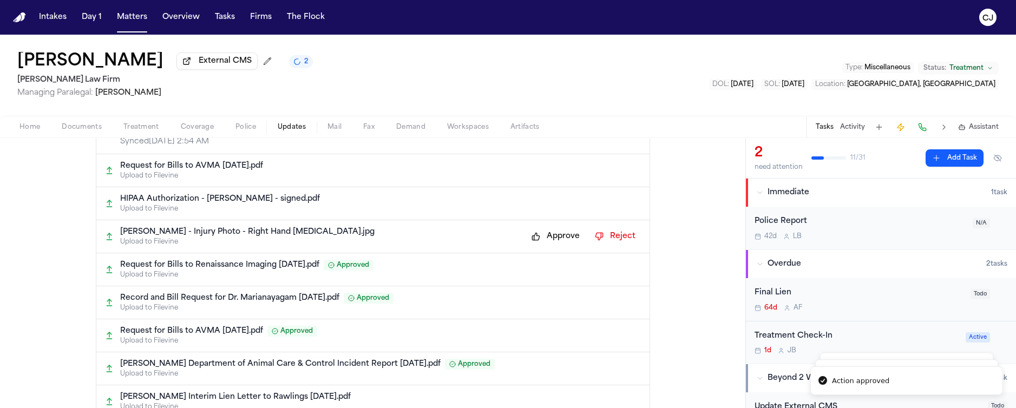
click at [550, 240] on button "Approve" at bounding box center [555, 236] width 59 height 17
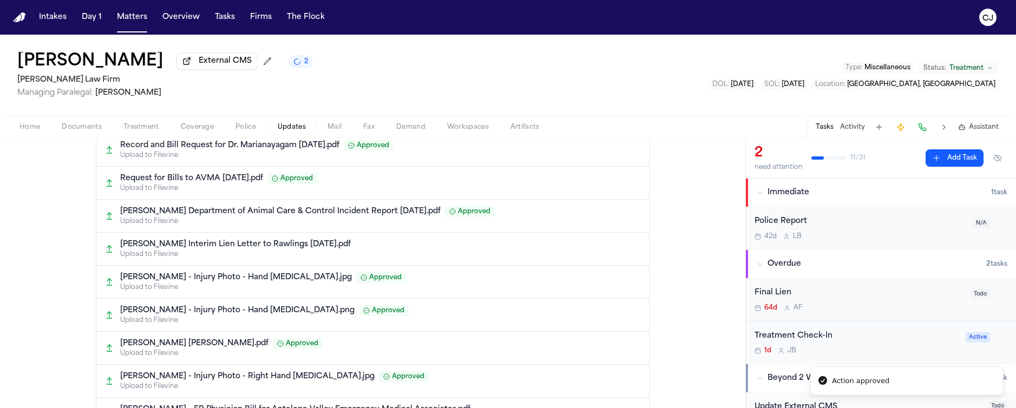
scroll to position [0, 0]
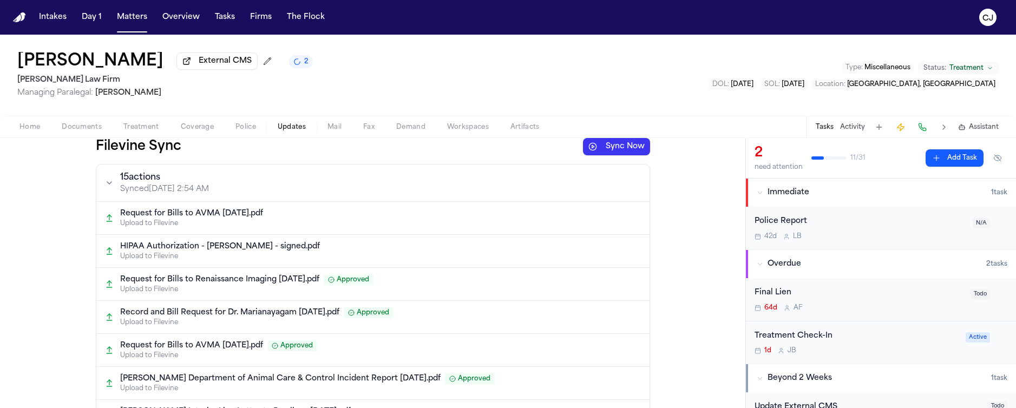
click at [605, 143] on button "Sync Now" at bounding box center [616, 146] width 67 height 17
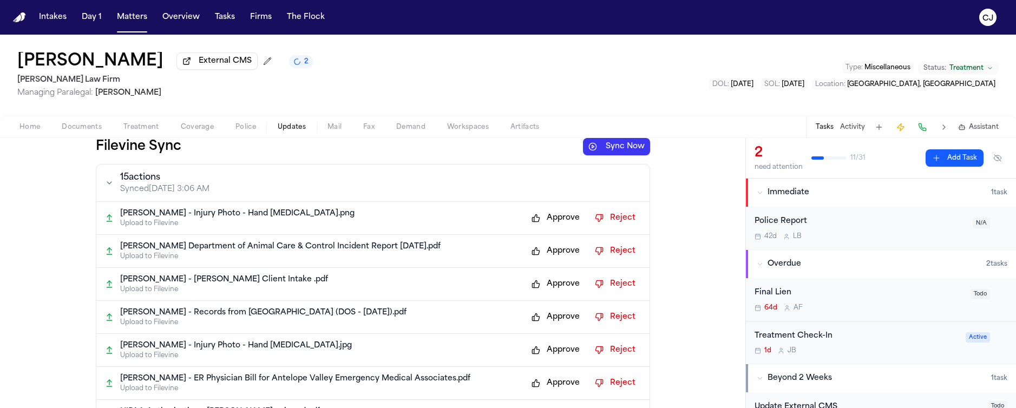
click at [532, 218] on button "Approve" at bounding box center [555, 218] width 59 height 17
click at [531, 252] on button "Approve" at bounding box center [555, 251] width 59 height 17
click at [530, 285] on button "Approve" at bounding box center [555, 284] width 59 height 17
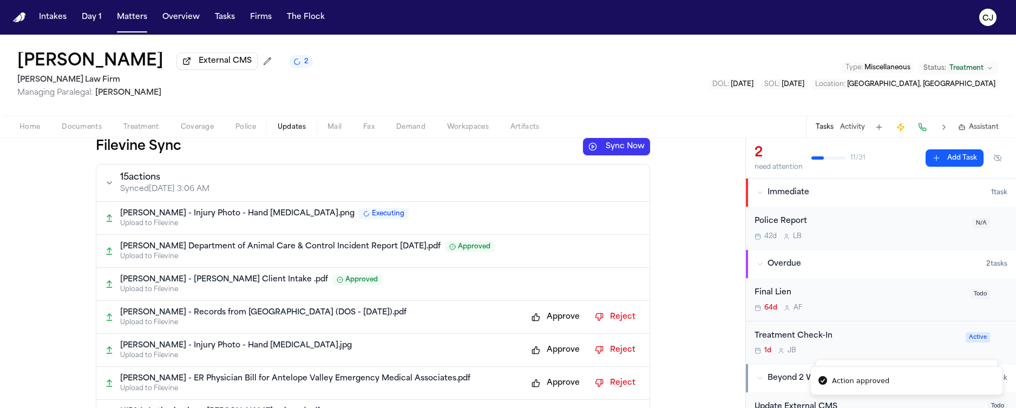
click at [533, 314] on button "Approve" at bounding box center [555, 317] width 59 height 17
click at [531, 349] on button "Approve" at bounding box center [555, 350] width 59 height 17
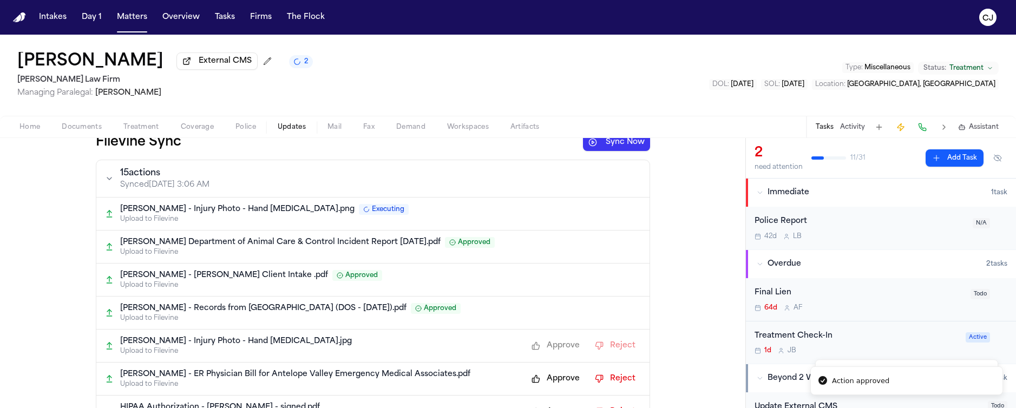
scroll to position [16, 0]
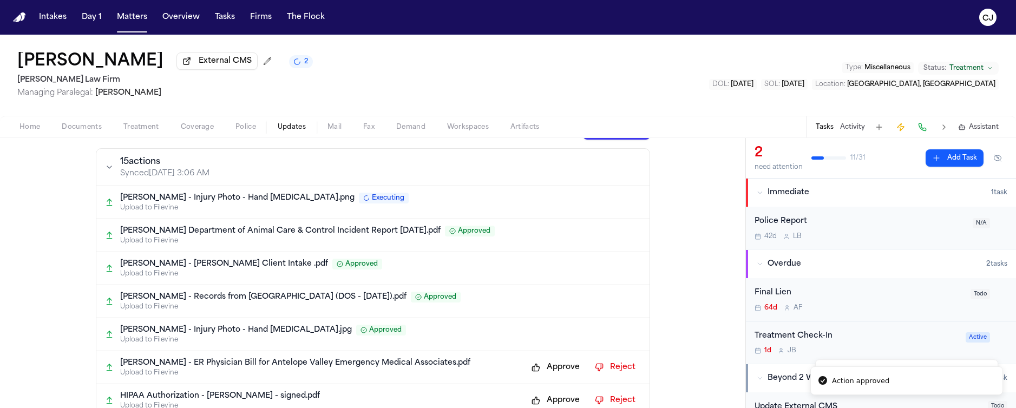
click at [534, 370] on button "Approve" at bounding box center [555, 367] width 59 height 17
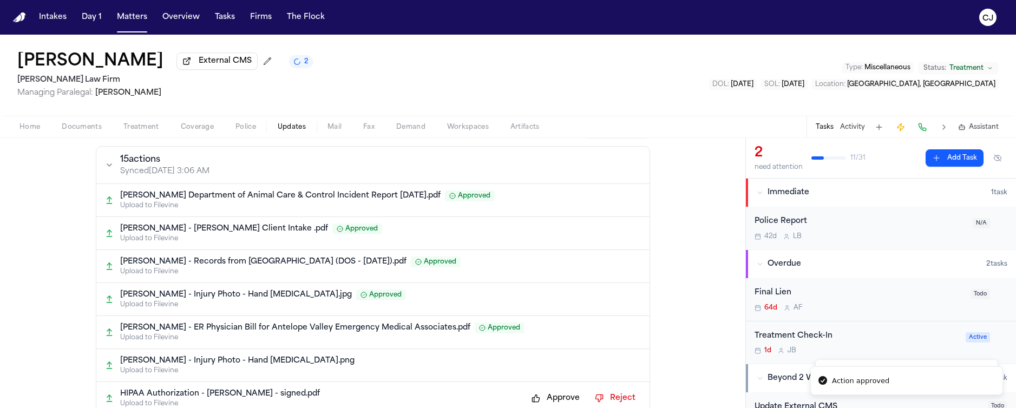
scroll to position [41, 0]
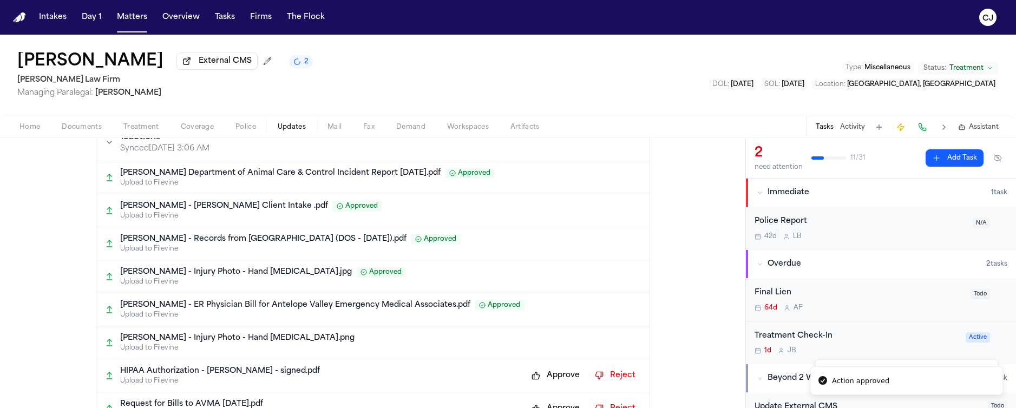
click at [530, 375] on button "Approve" at bounding box center [555, 375] width 59 height 17
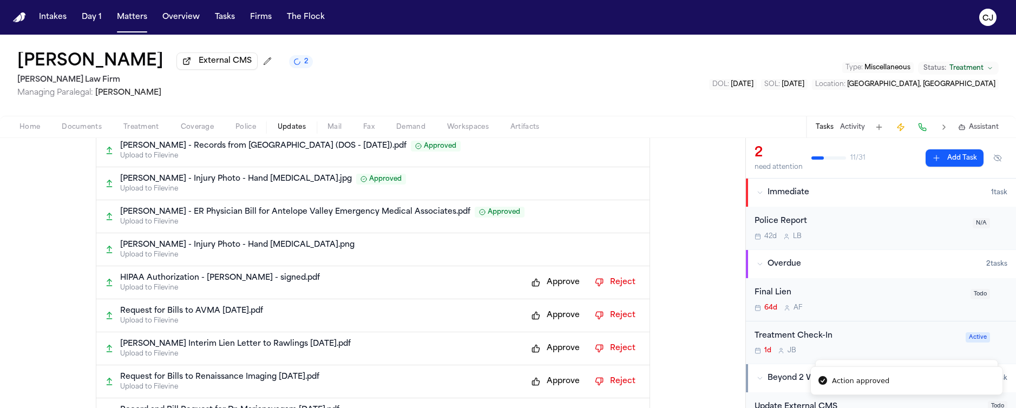
scroll to position [223, 0]
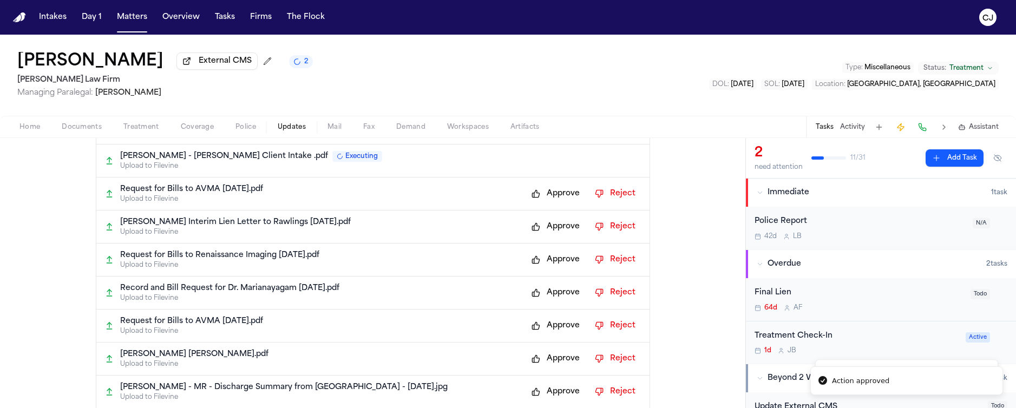
click at [532, 198] on button "Approve" at bounding box center [555, 193] width 59 height 17
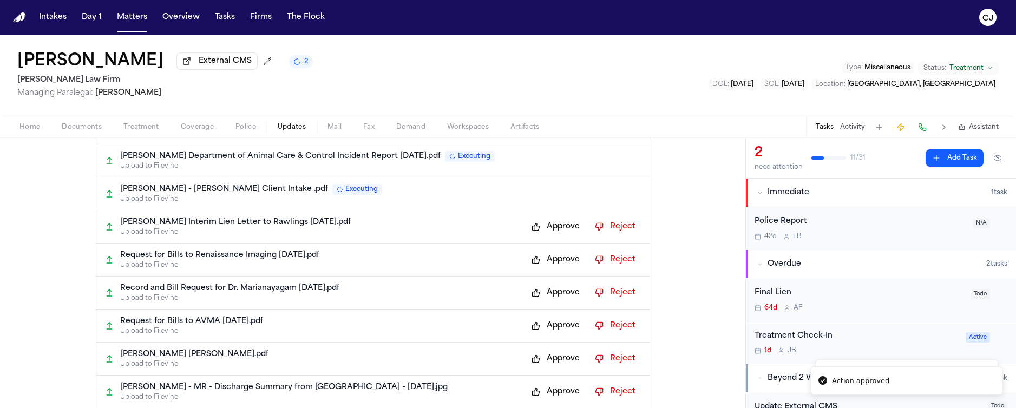
click at [536, 231] on button "Approve" at bounding box center [555, 226] width 59 height 17
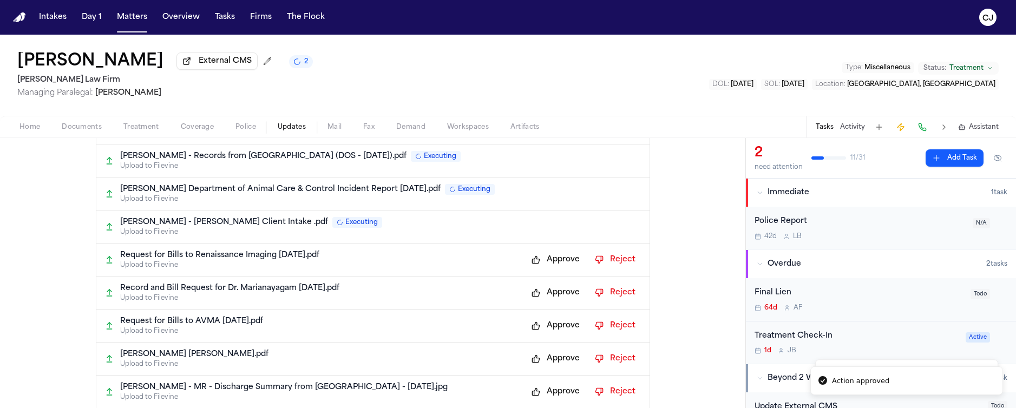
click at [529, 264] on button "Approve" at bounding box center [555, 259] width 59 height 17
click at [531, 291] on button "Approve" at bounding box center [555, 292] width 59 height 17
click at [527, 329] on button "Approve" at bounding box center [555, 325] width 59 height 17
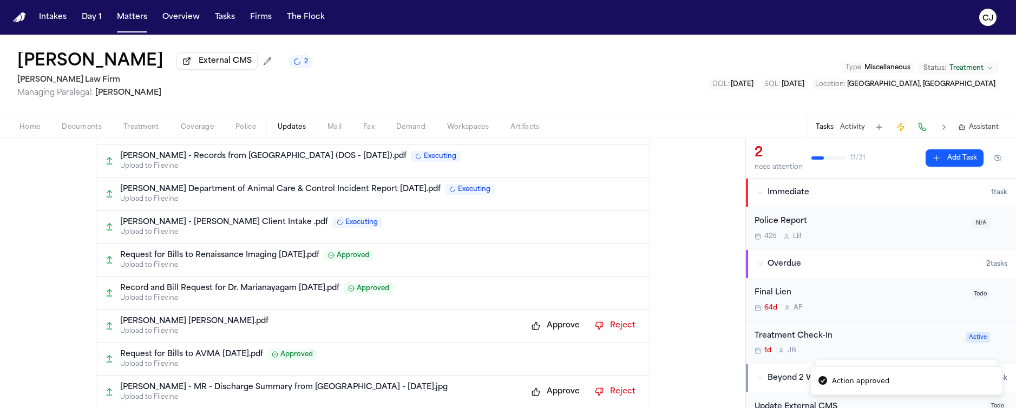
click at [532, 320] on button "Approve" at bounding box center [555, 325] width 59 height 17
click at [533, 389] on button "Approve" at bounding box center [555, 391] width 59 height 17
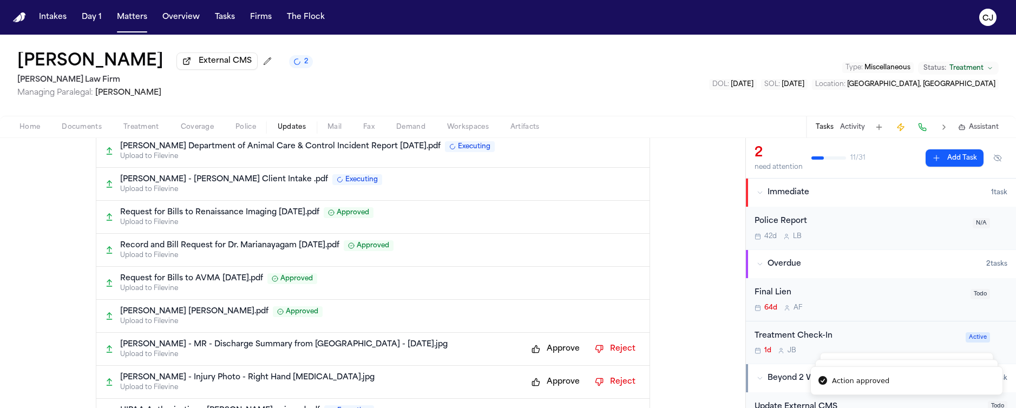
scroll to position [308, 0]
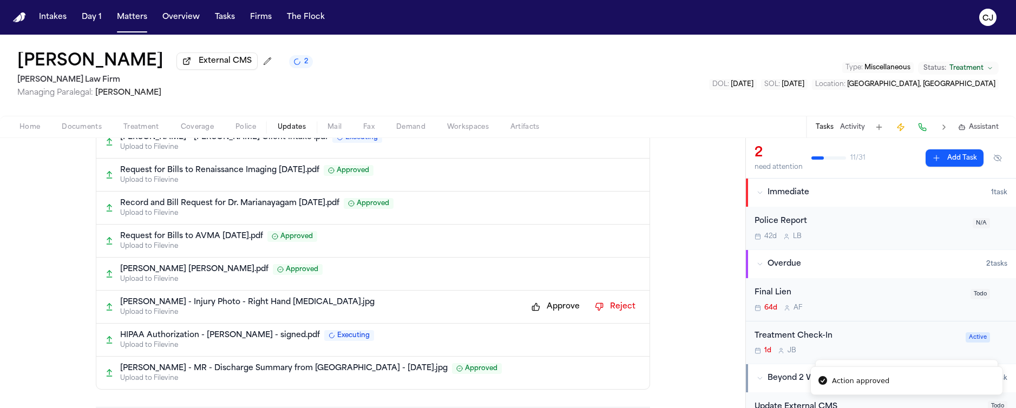
click at [534, 307] on button "Approve" at bounding box center [555, 306] width 59 height 17
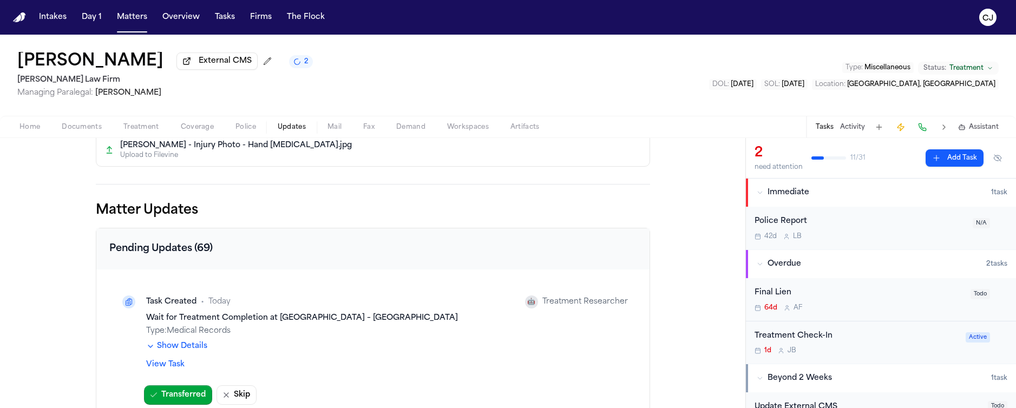
scroll to position [0, 0]
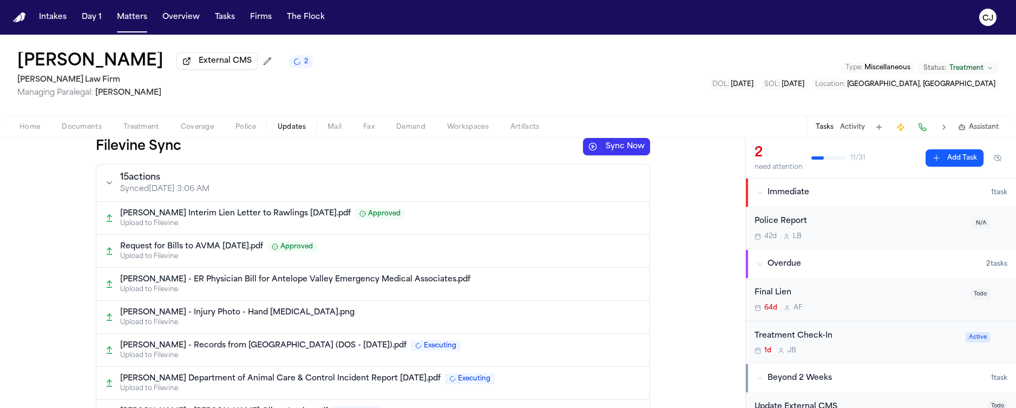
click at [619, 149] on button "Sync Now" at bounding box center [616, 146] width 67 height 17
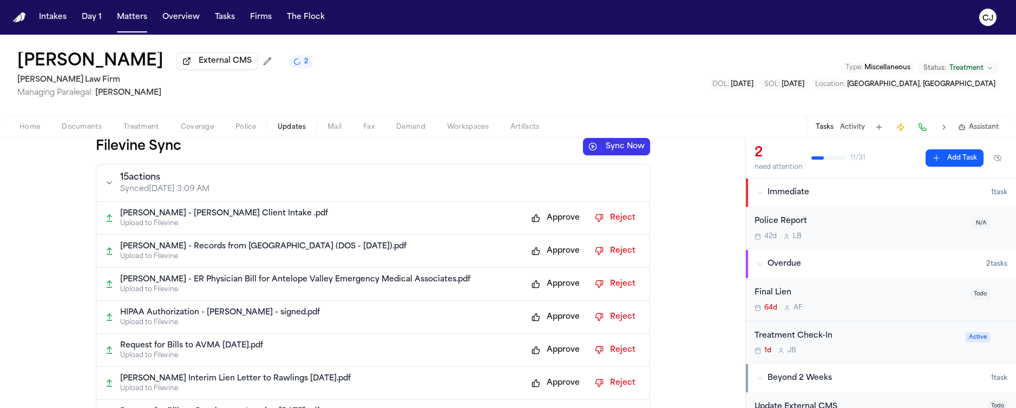
click at [534, 223] on button "Approve" at bounding box center [555, 218] width 59 height 17
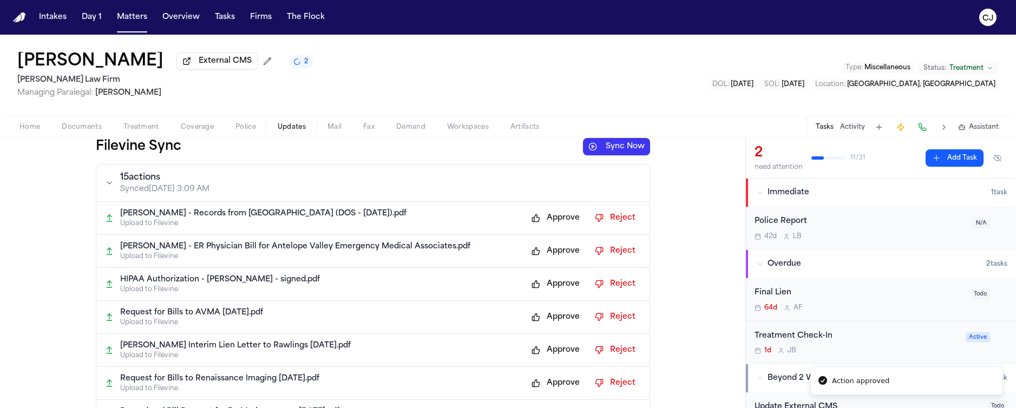
click at [534, 222] on button "Approve" at bounding box center [555, 218] width 59 height 17
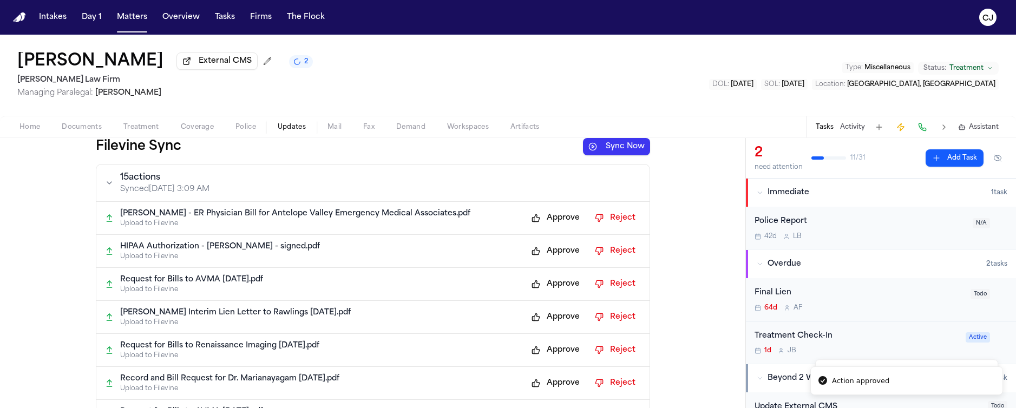
click at [533, 222] on button "Approve" at bounding box center [555, 218] width 59 height 17
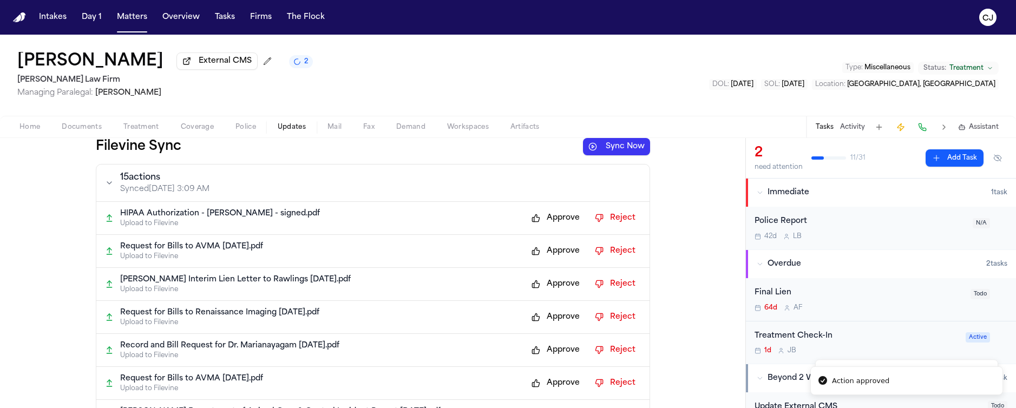
click at [539, 214] on button "Approve" at bounding box center [555, 218] width 59 height 17
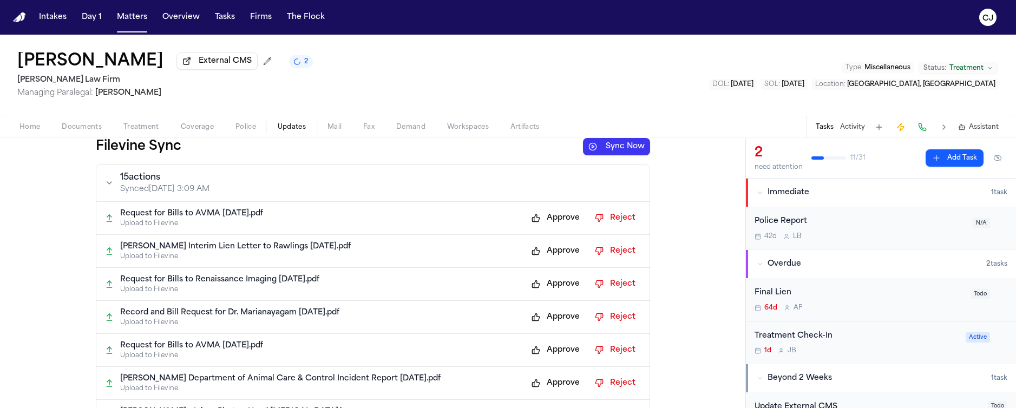
click at [546, 221] on button "Approve" at bounding box center [555, 218] width 59 height 17
click at [530, 255] on button "Approve" at bounding box center [555, 251] width 59 height 17
click at [537, 285] on button "Approve" at bounding box center [555, 284] width 59 height 17
click at [531, 322] on button "Approve" at bounding box center [555, 317] width 59 height 17
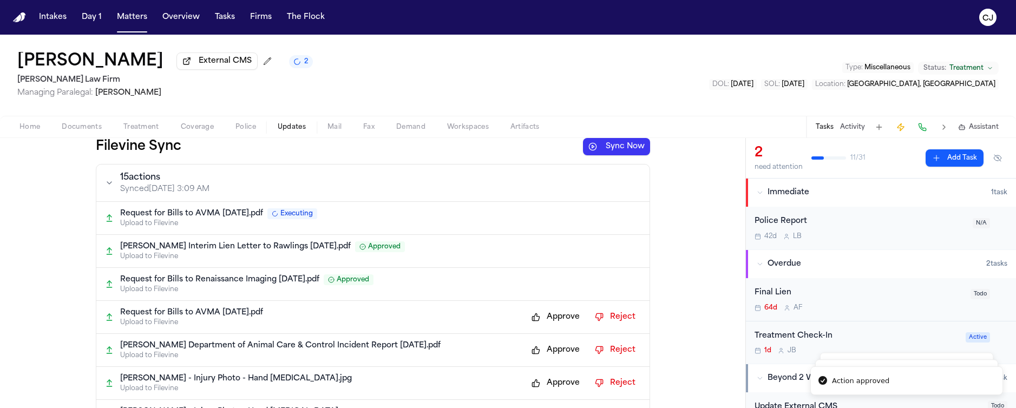
click at [532, 315] on button "Approve" at bounding box center [555, 317] width 59 height 17
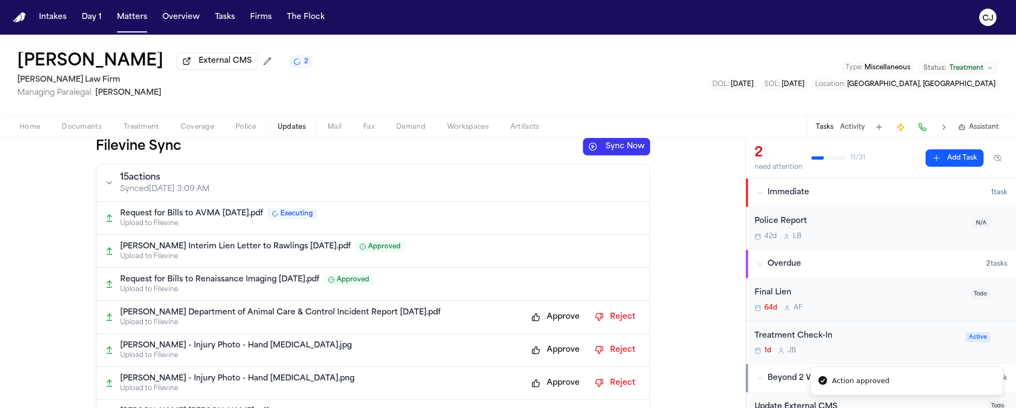
click at [535, 355] on button "Approve" at bounding box center [555, 350] width 59 height 17
click at [534, 324] on button "Approve" at bounding box center [555, 317] width 59 height 17
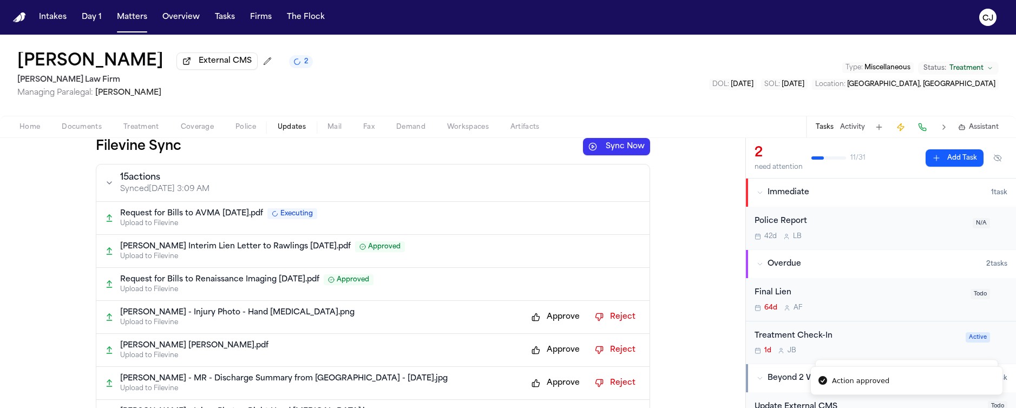
click at [533, 386] on button "Approve" at bounding box center [555, 383] width 59 height 17
click at [534, 350] on button "Approve" at bounding box center [555, 350] width 59 height 17
click at [537, 319] on button "Approve" at bounding box center [555, 317] width 59 height 17
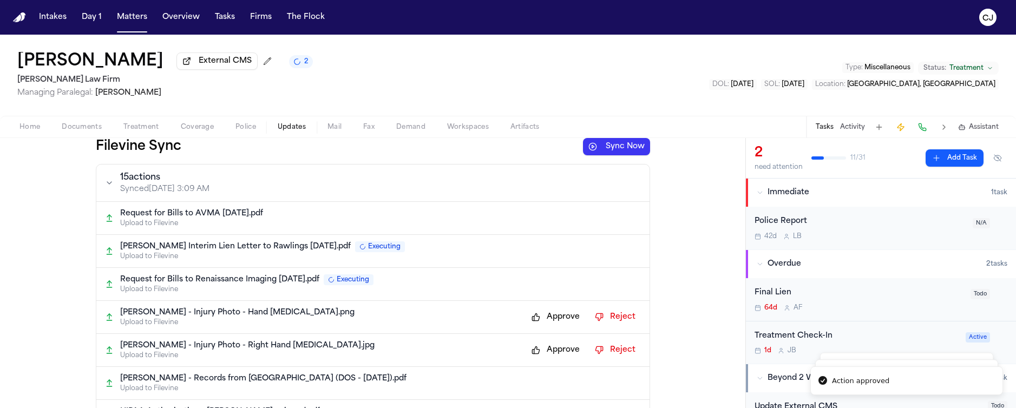
click at [533, 353] on button "Approve" at bounding box center [555, 350] width 59 height 17
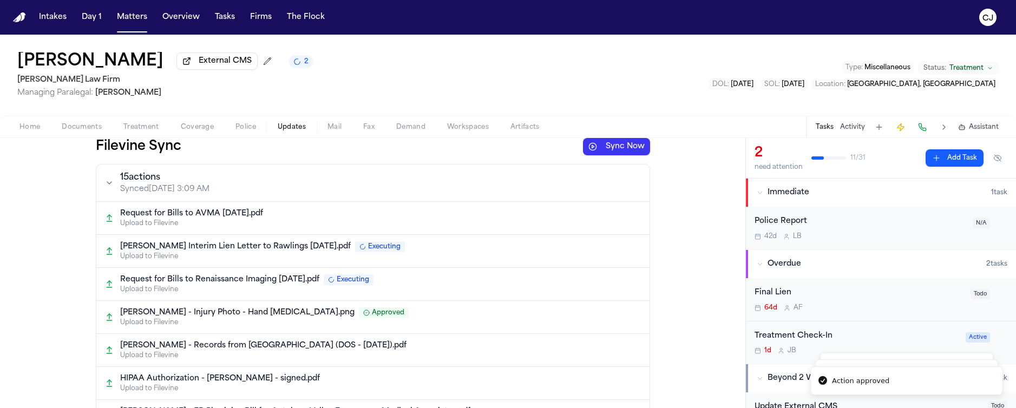
click at [533, 354] on p "Upload to Filevine" at bounding box center [380, 355] width 521 height 9
click at [22, 13] on nav "Intakes Day 1 Matters Overview Tasks Firms The [PERSON_NAME]" at bounding box center [508, 17] width 1016 height 35
click at [22, 13] on img "Home" at bounding box center [19, 17] width 13 height 10
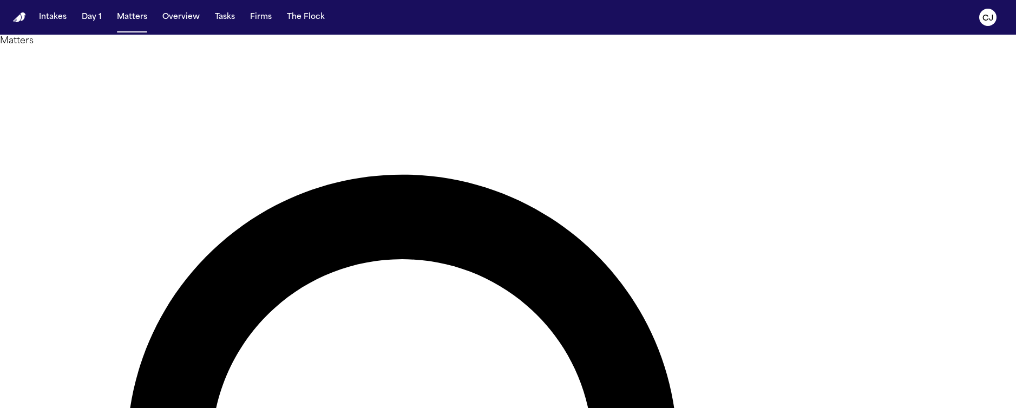
drag, startPoint x: 611, startPoint y: 60, endPoint x: 467, endPoint y: 62, distance: 144.6
drag, startPoint x: 467, startPoint y: 62, endPoint x: 88, endPoint y: 128, distance: 384.8
click at [88, 128] on main "Matters ********* Overview Add Matter Client Name Firm Name Phone Number Prefer…" at bounding box center [508, 222] width 1016 height 374
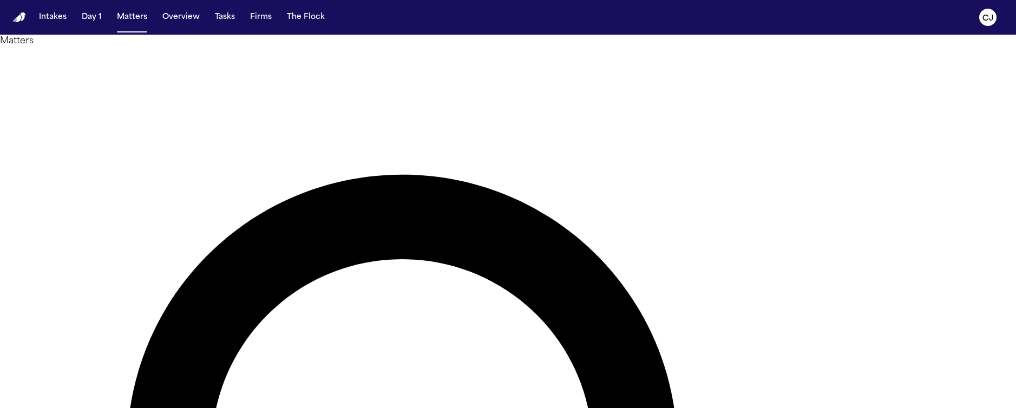
type input "******"
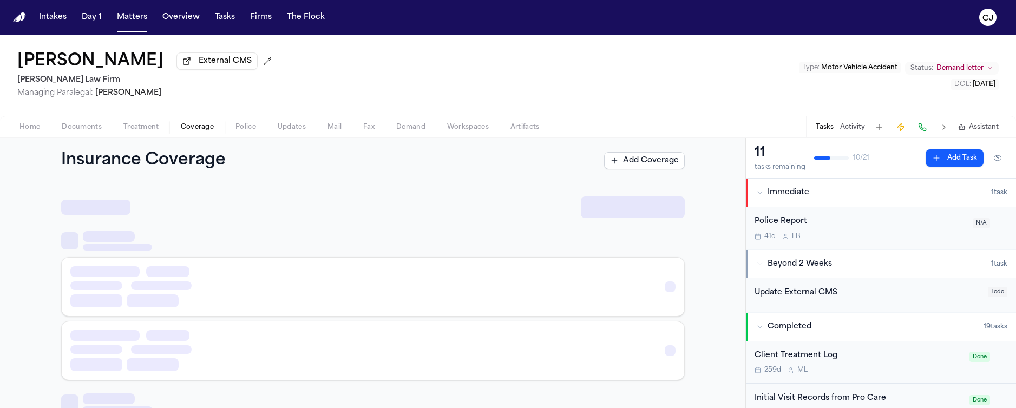
click at [194, 128] on span "Coverage" at bounding box center [197, 127] width 33 height 9
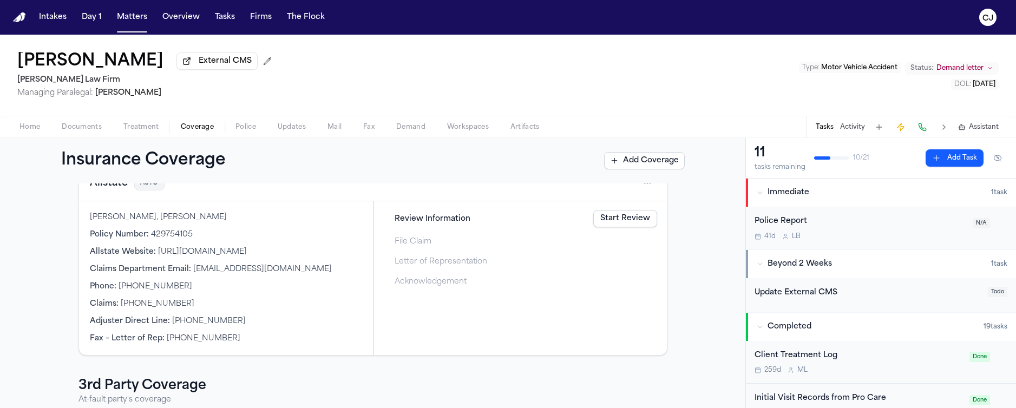
scroll to position [66, 0]
drag, startPoint x: 218, startPoint y: 223, endPoint x: 87, endPoint y: 221, distance: 131.6
click at [90, 221] on div "[PERSON_NAME], [PERSON_NAME]" at bounding box center [226, 219] width 272 height 11
copy div "[PERSON_NAME], [PERSON_NAME]"
drag, startPoint x: 186, startPoint y: 239, endPoint x: 146, endPoint y: 240, distance: 40.1
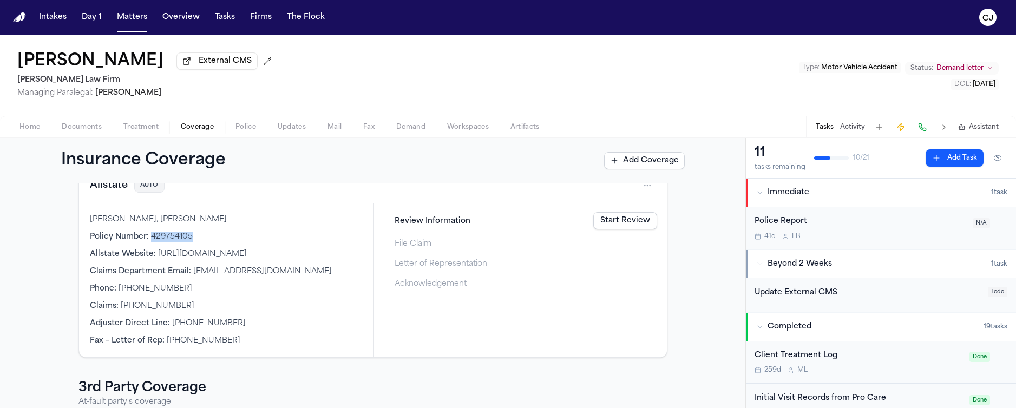
click at [151, 240] on span "429754105" at bounding box center [172, 237] width 42 height 8
copy div "429754105"
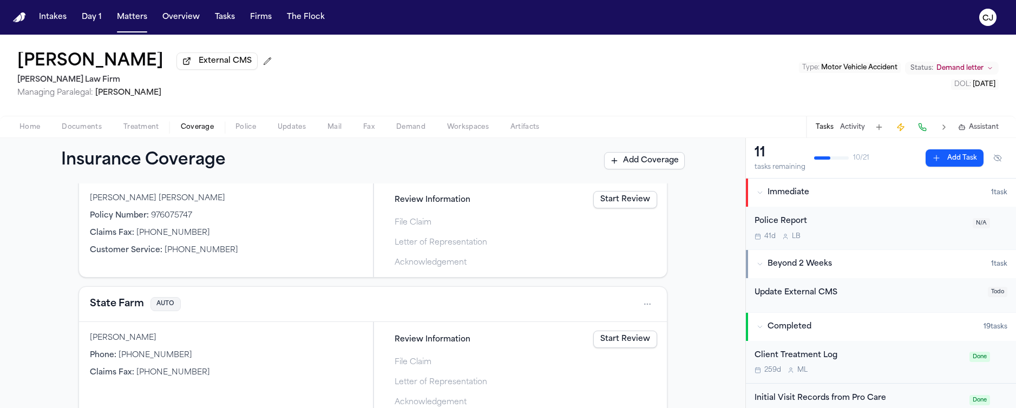
scroll to position [333, 0]
drag, startPoint x: 180, startPoint y: 203, endPoint x: 87, endPoint y: 202, distance: 93.1
click at [90, 202] on div "[PERSON_NAME] [PERSON_NAME]" at bounding box center [226, 200] width 272 height 11
copy div "[PERSON_NAME] [PERSON_NAME]"
drag, startPoint x: 145, startPoint y: 219, endPoint x: 184, endPoint y: 220, distance: 39.0
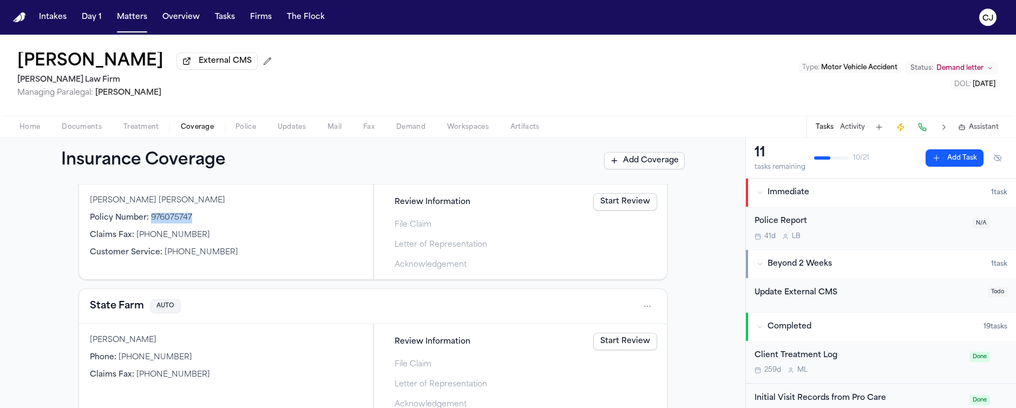
click at [186, 219] on div "Policy Number : 976075747" at bounding box center [226, 218] width 272 height 11
copy div "976075747"
click at [90, 129] on span "Documents" at bounding box center [82, 127] width 40 height 9
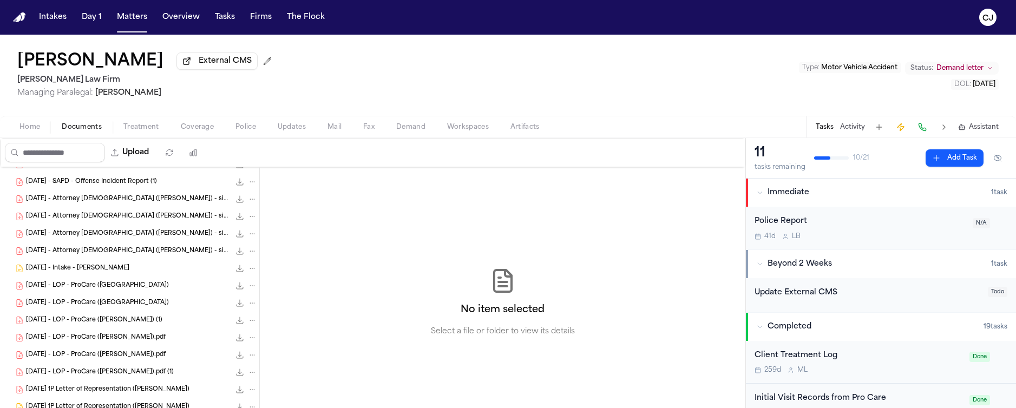
scroll to position [118, 0]
click at [97, 289] on div "[DATE] - LOP - ProCare ([PERSON_NAME]) 210.2 KB • PDF" at bounding box center [141, 283] width 231 height 11
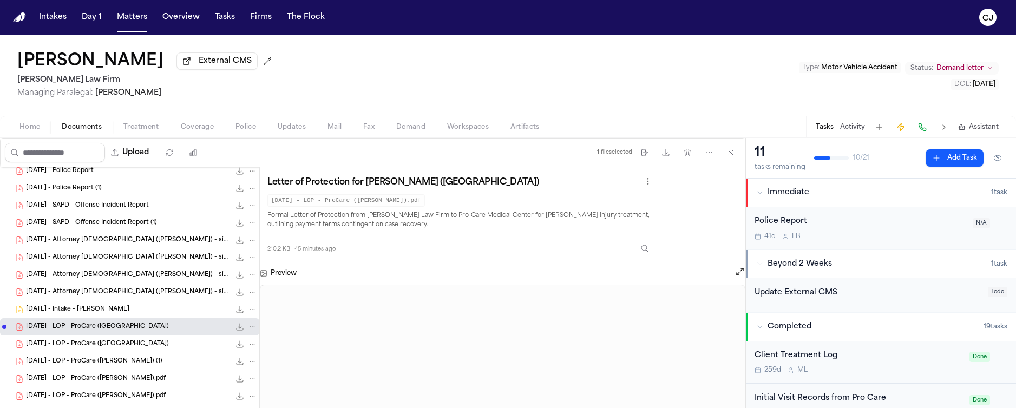
scroll to position [76, 0]
click at [103, 347] on span "[DATE] - LOP - ProCare ([GEOGRAPHIC_DATA])" at bounding box center [97, 342] width 143 height 9
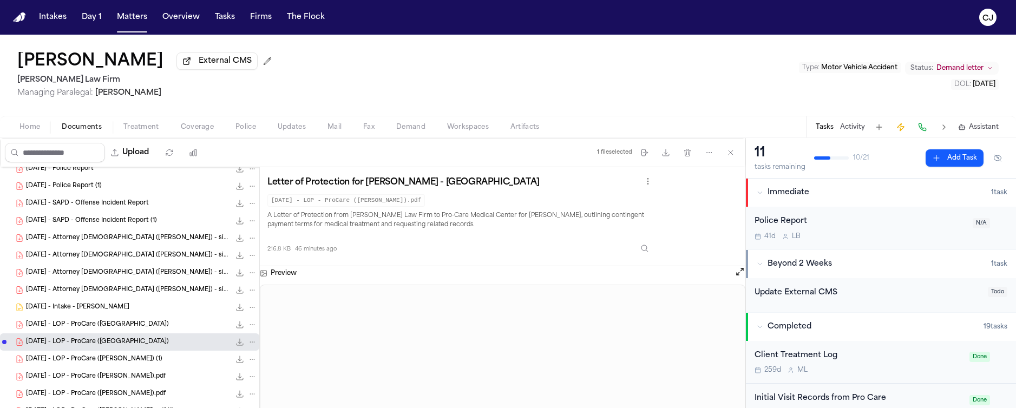
click at [195, 126] on span "Coverage" at bounding box center [197, 127] width 33 height 9
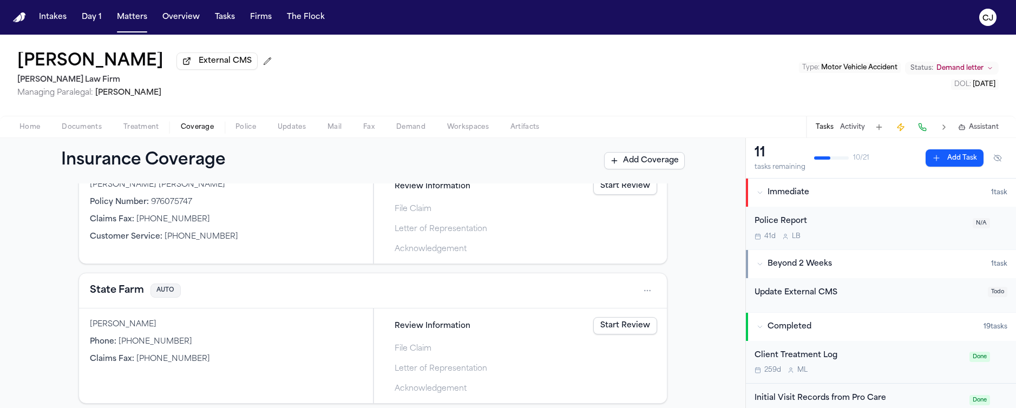
scroll to position [356, 0]
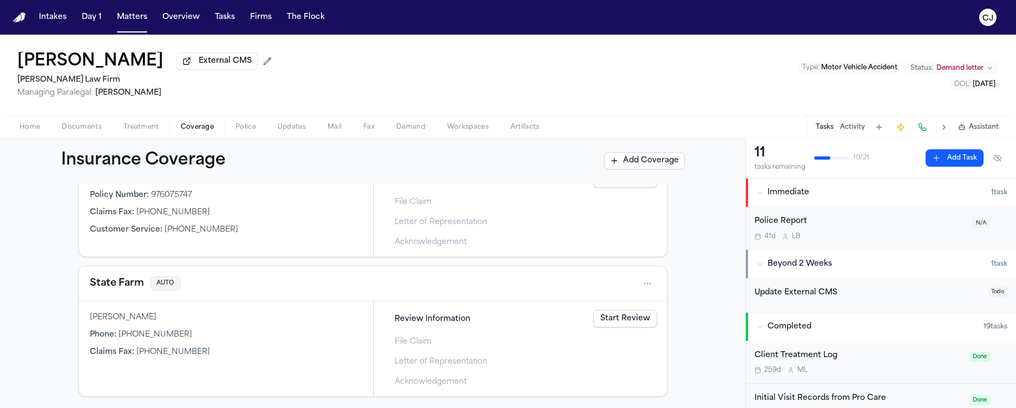
click at [14, 16] on img "Home" at bounding box center [19, 17] width 13 height 10
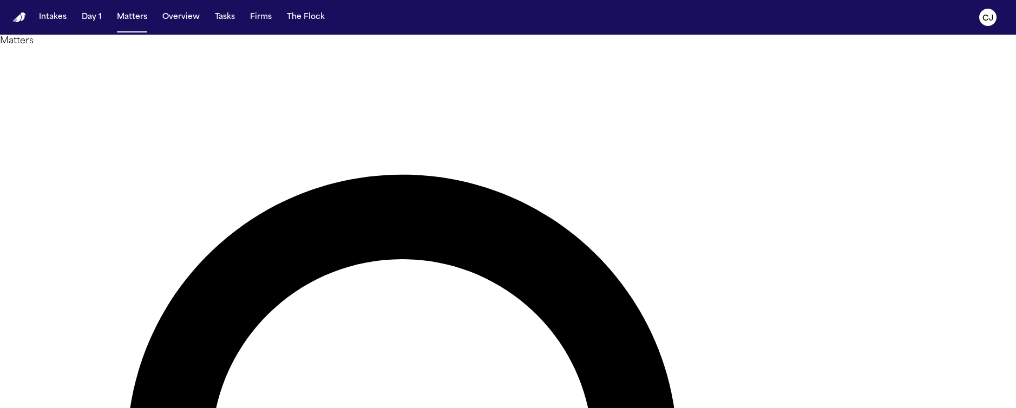
drag, startPoint x: 598, startPoint y: 65, endPoint x: 513, endPoint y: 70, distance: 85.2
drag, startPoint x: 593, startPoint y: 63, endPoint x: 522, endPoint y: 62, distance: 71.5
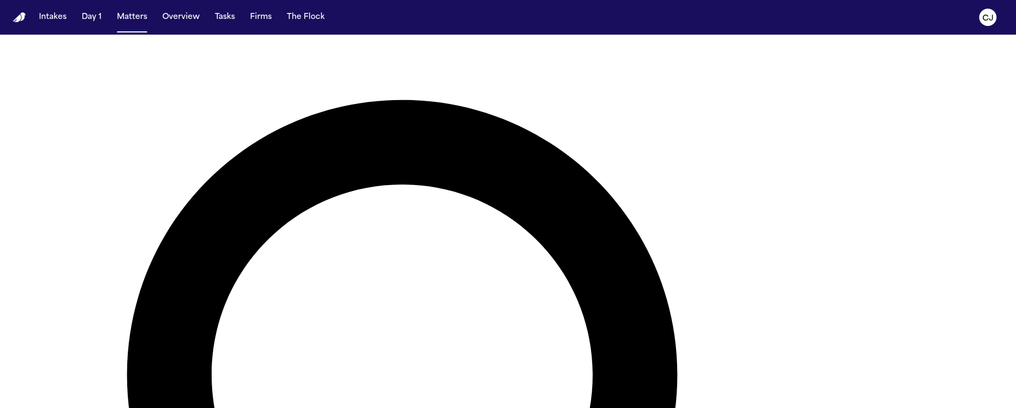
scroll to position [105, 0]
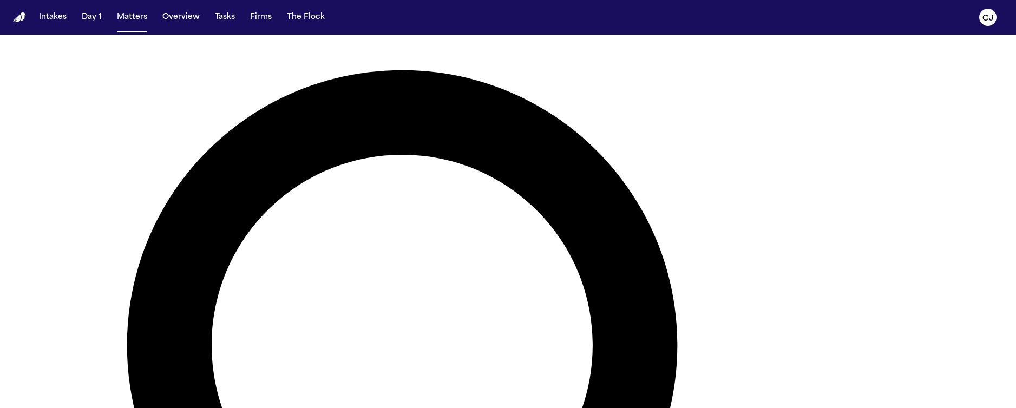
type input "******"
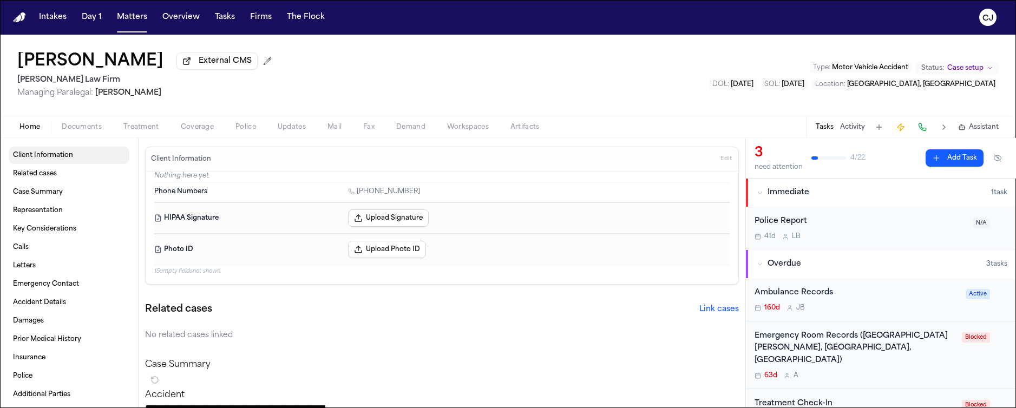
click at [60, 159] on span "Client Information" at bounding box center [43, 155] width 60 height 9
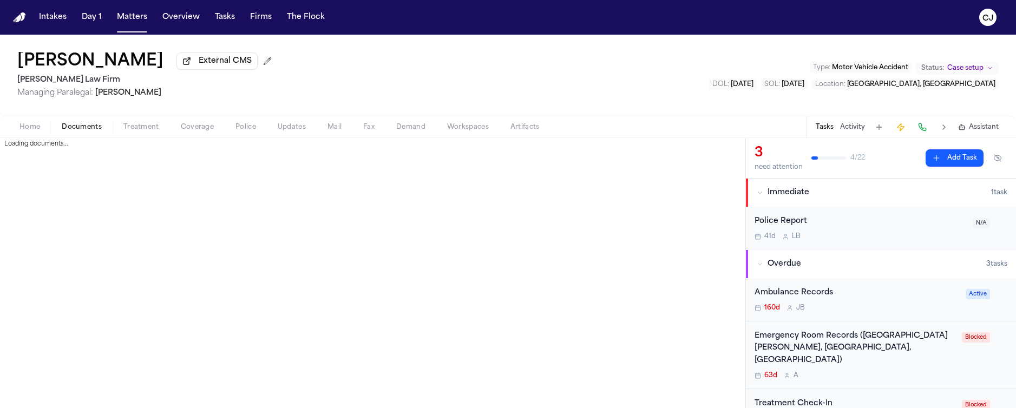
click at [76, 129] on span "Documents" at bounding box center [82, 127] width 40 height 9
click at [293, 129] on span "Updates" at bounding box center [292, 127] width 28 height 9
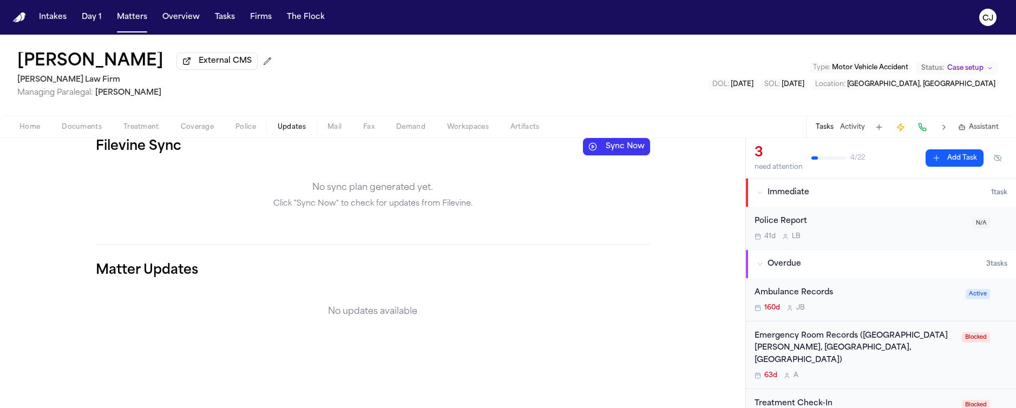
click at [617, 145] on button "Sync Now" at bounding box center [616, 146] width 67 height 17
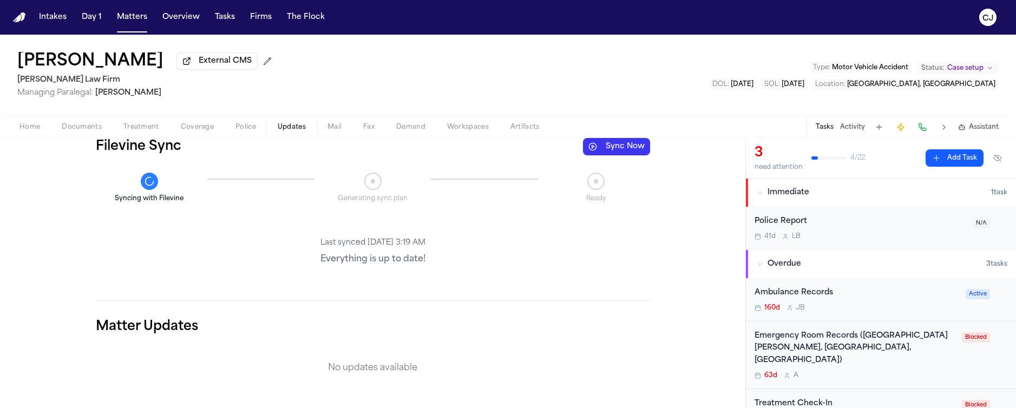
click at [205, 136] on div "Home Documents Treatment Coverage Police Updates Mail Fax Demand Workspaces Art…" at bounding box center [508, 127] width 1016 height 22
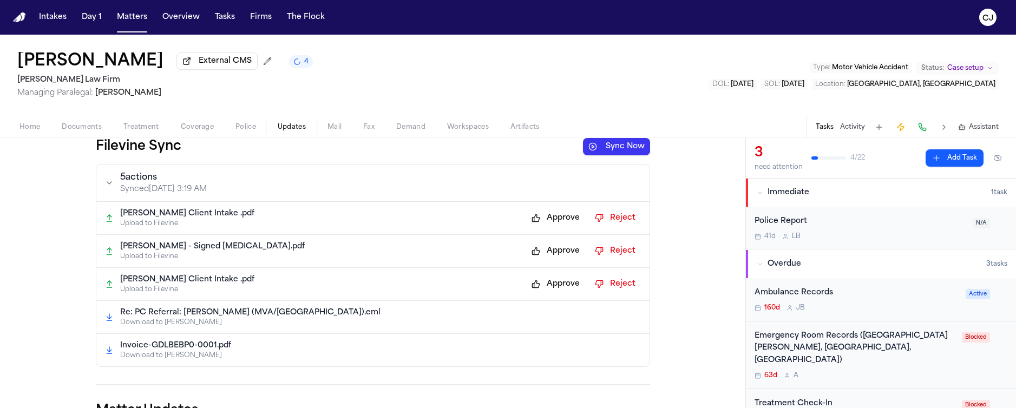
click at [552, 219] on button "Approve" at bounding box center [555, 218] width 59 height 17
click at [552, 219] on div "Approve Reject" at bounding box center [583, 218] width 115 height 17
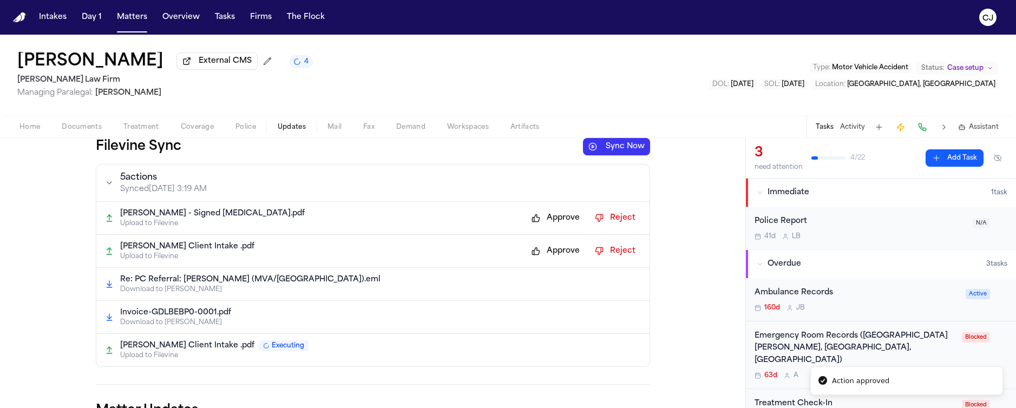
click at [568, 219] on button "Approve" at bounding box center [555, 218] width 59 height 17
click at [559, 249] on button "Approve" at bounding box center [555, 251] width 59 height 17
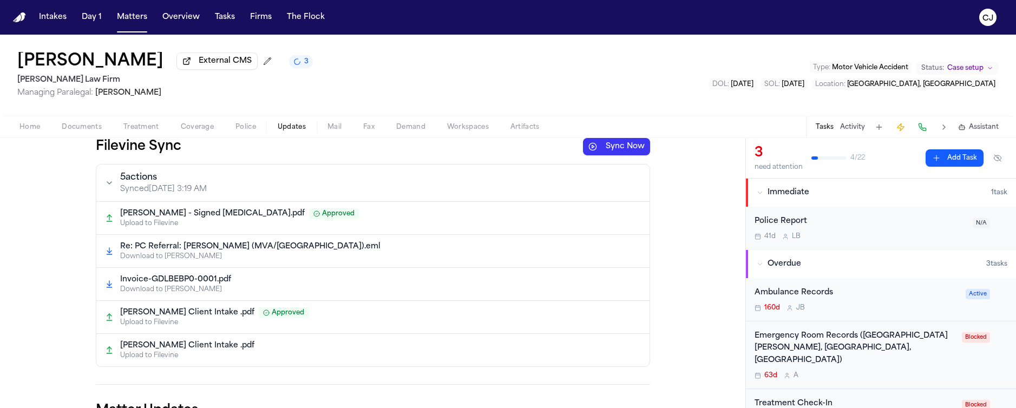
click at [602, 147] on button "Sync Now" at bounding box center [616, 146] width 67 height 17
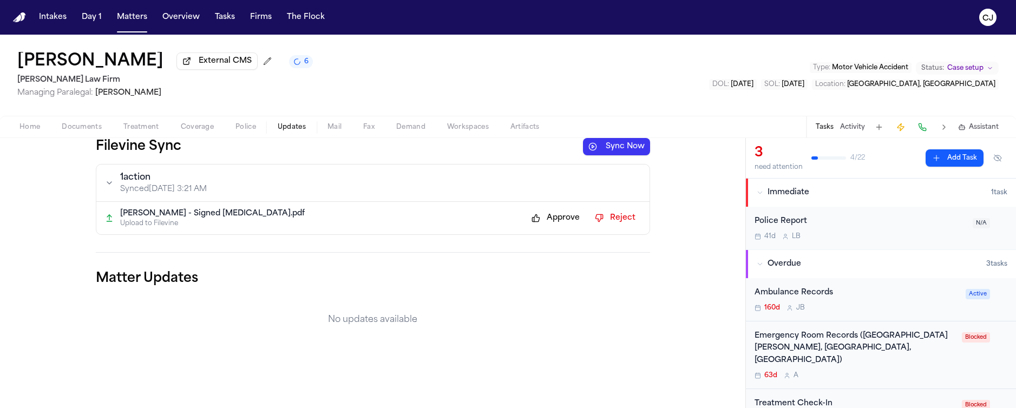
click at [547, 218] on button "Approve" at bounding box center [555, 218] width 59 height 17
click at [597, 154] on button "Sync Now" at bounding box center [616, 146] width 67 height 17
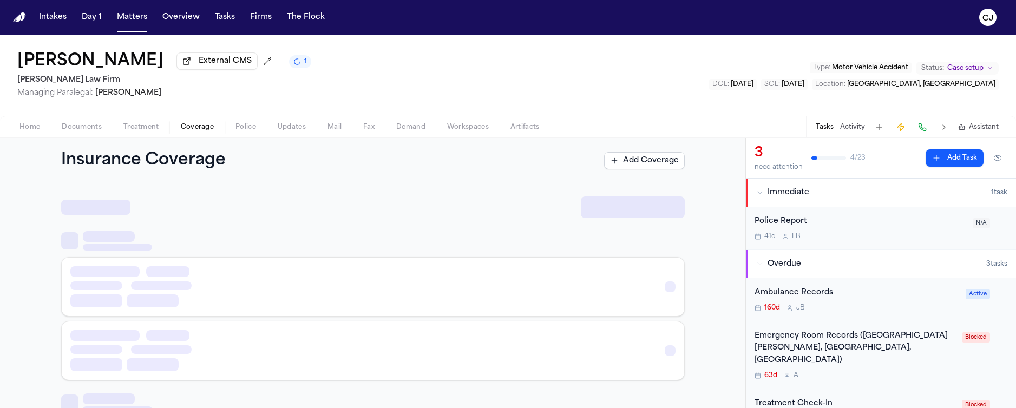
click at [192, 128] on span "Coverage" at bounding box center [197, 127] width 33 height 9
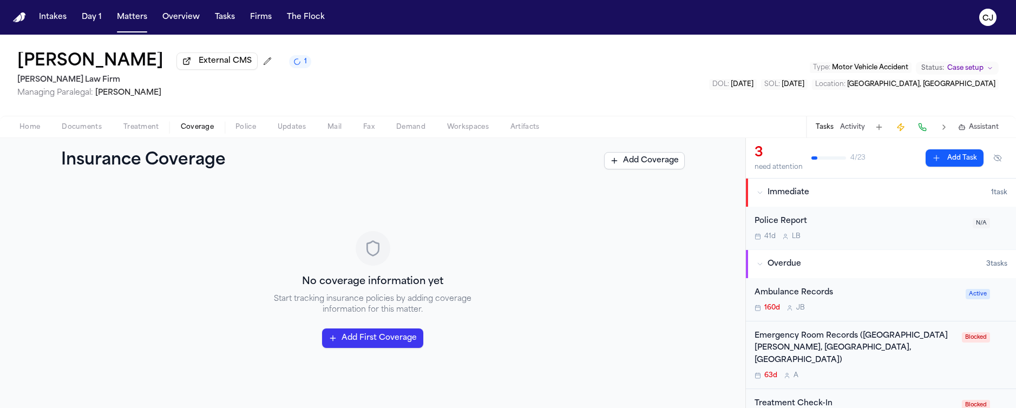
click at [249, 130] on span "Police" at bounding box center [246, 127] width 21 height 9
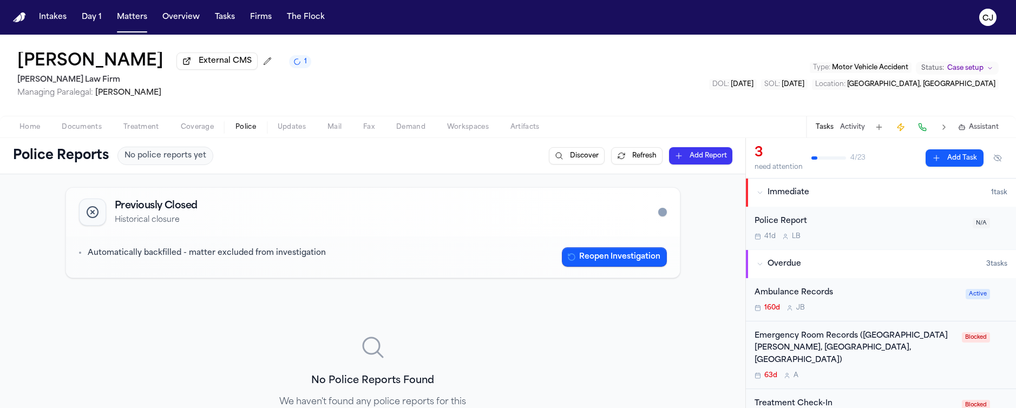
click at [293, 132] on span "Updates" at bounding box center [292, 127] width 28 height 9
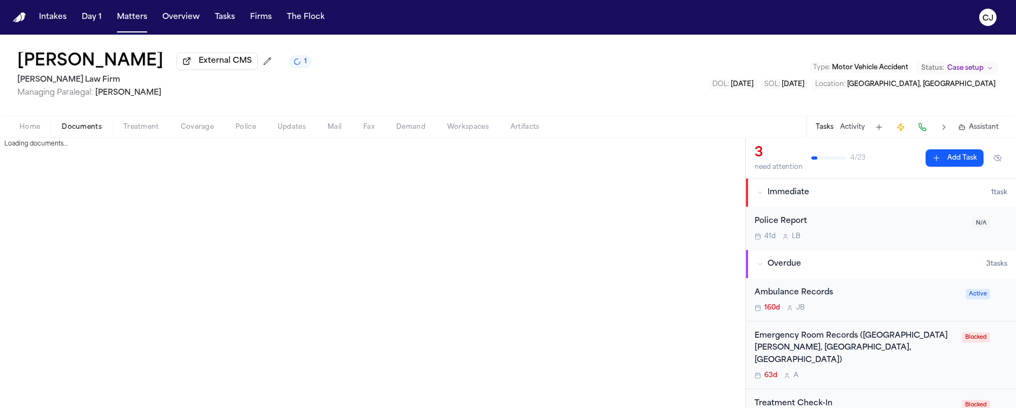
click at [62, 127] on span "Documents" at bounding box center [82, 127] width 40 height 9
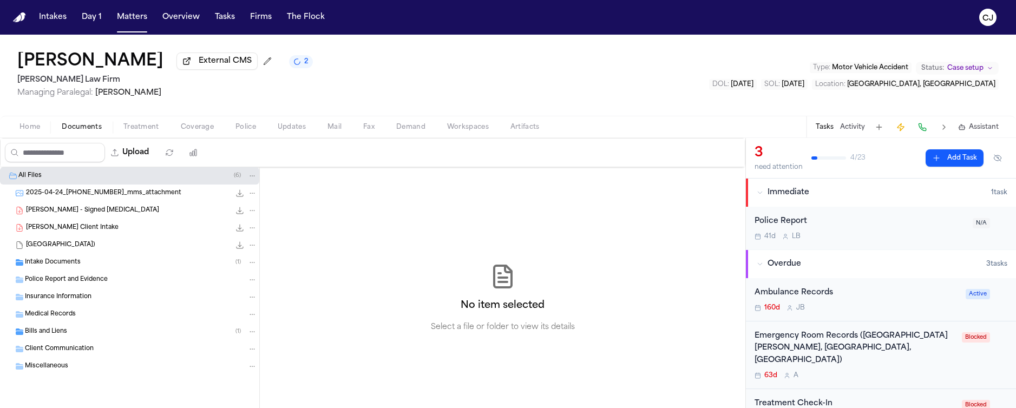
click at [175, 266] on div "Intake Documents ( 1 )" at bounding box center [141, 263] width 232 height 10
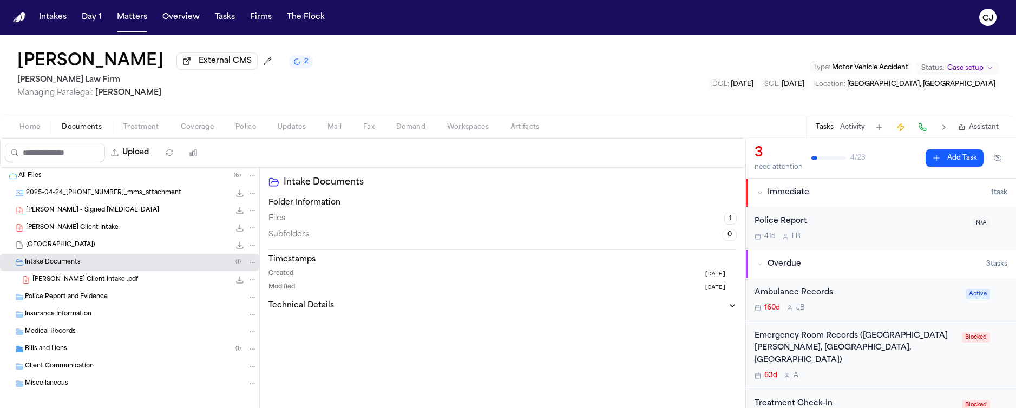
click at [271, 181] on icon at bounding box center [274, 182] width 11 height 11
click at [272, 182] on icon at bounding box center [274, 182] width 11 height 11
click at [201, 264] on div "Intake Documents ( 1 )" at bounding box center [141, 263] width 232 height 10
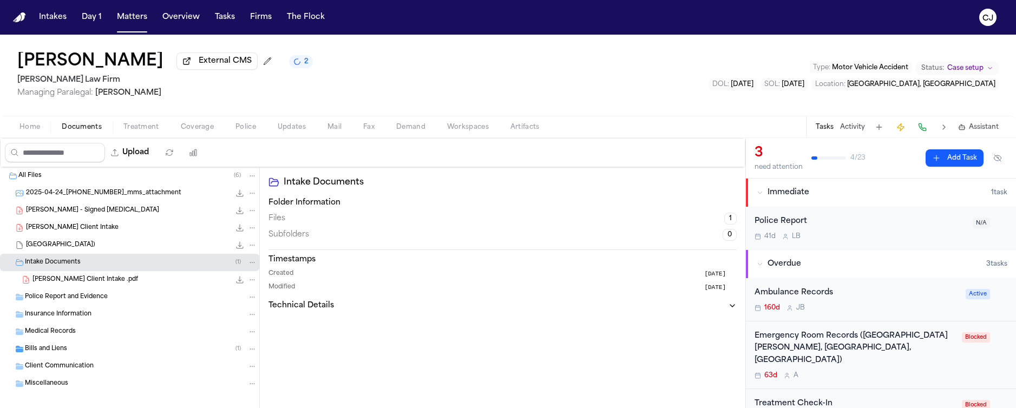
click at [271, 181] on icon at bounding box center [274, 182] width 9 height 8
click at [34, 126] on span "Home" at bounding box center [29, 127] width 21 height 9
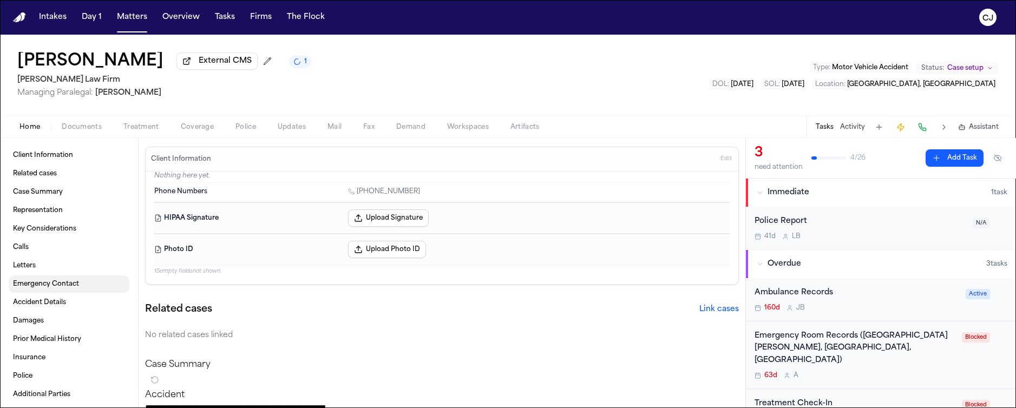
click at [66, 284] on span "Emergency Contact" at bounding box center [46, 284] width 66 height 9
click at [27, 177] on span "Related cases" at bounding box center [35, 173] width 44 height 9
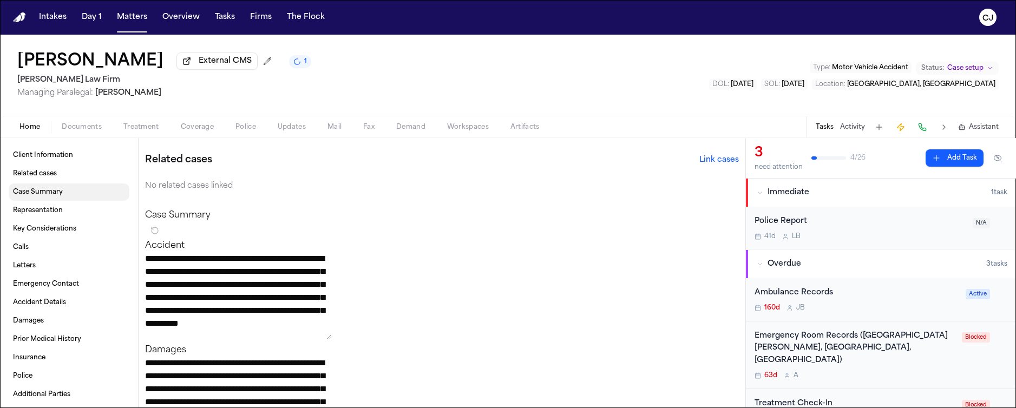
click at [32, 194] on span "Case Summary" at bounding box center [38, 192] width 50 height 9
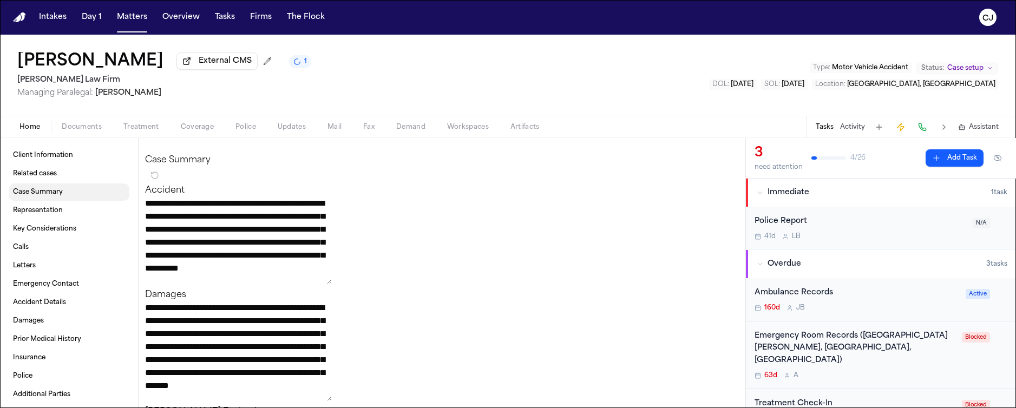
scroll to position [206, 0]
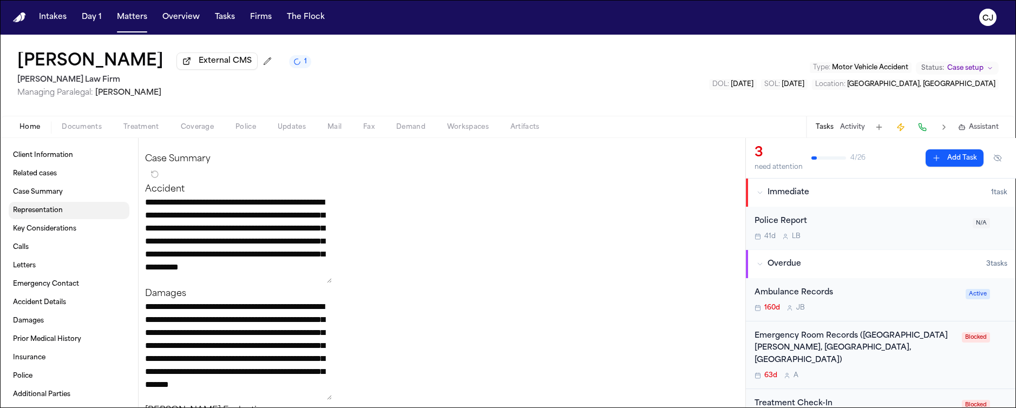
click at [31, 213] on span "Representation" at bounding box center [38, 210] width 50 height 9
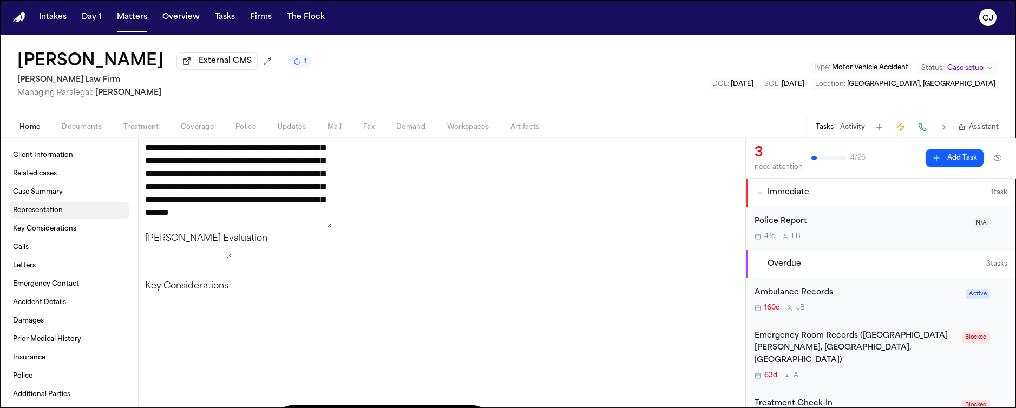
scroll to position [380, 0]
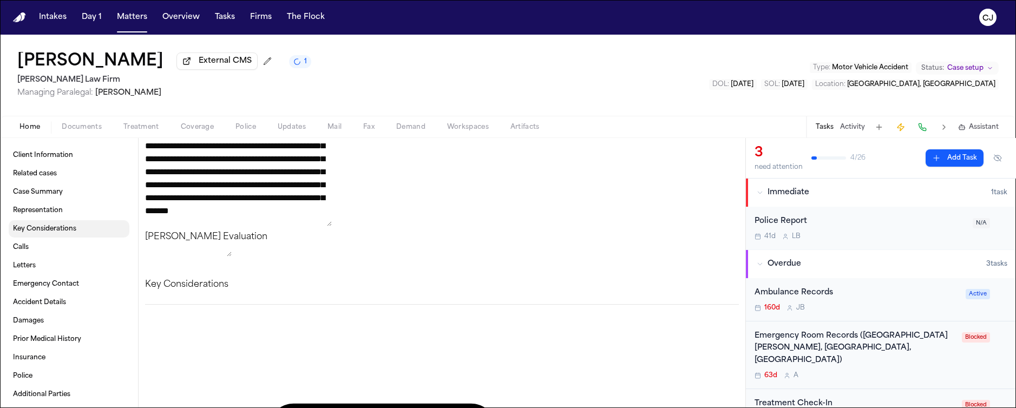
click at [35, 232] on span "Key Considerations" at bounding box center [44, 229] width 63 height 9
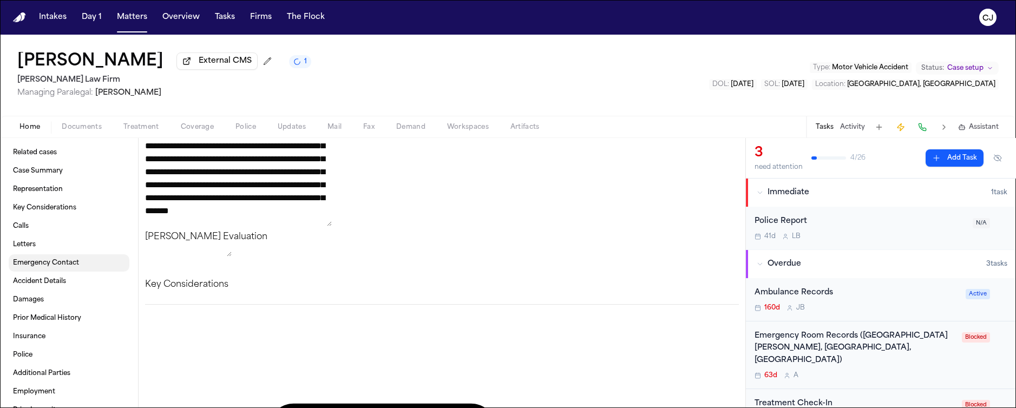
scroll to position [43, 0]
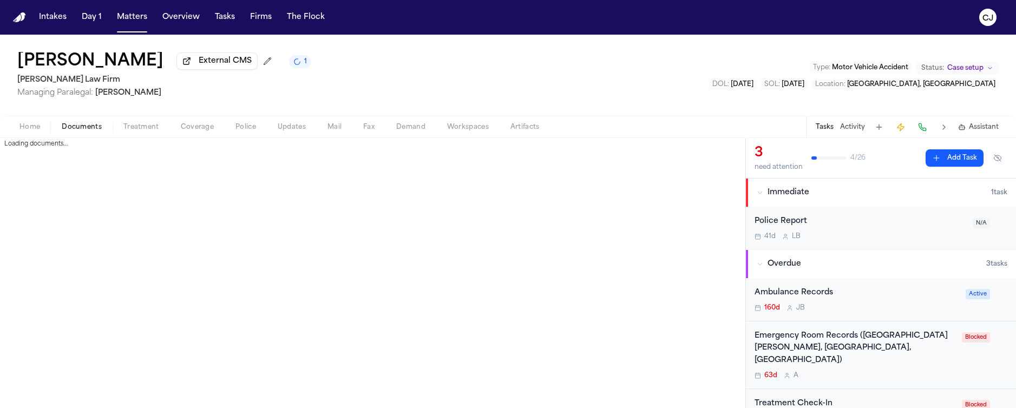
click at [89, 131] on span "Documents" at bounding box center [82, 127] width 40 height 9
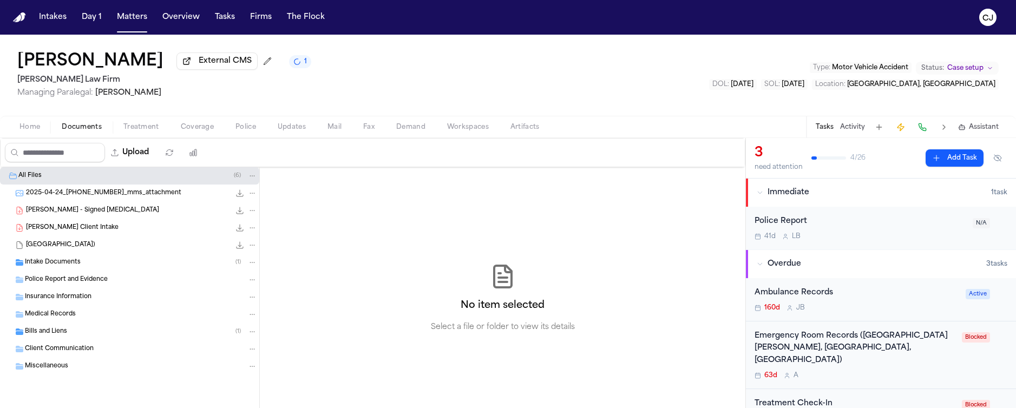
click at [60, 65] on h1 "[PERSON_NAME]" at bounding box center [90, 61] width 146 height 19
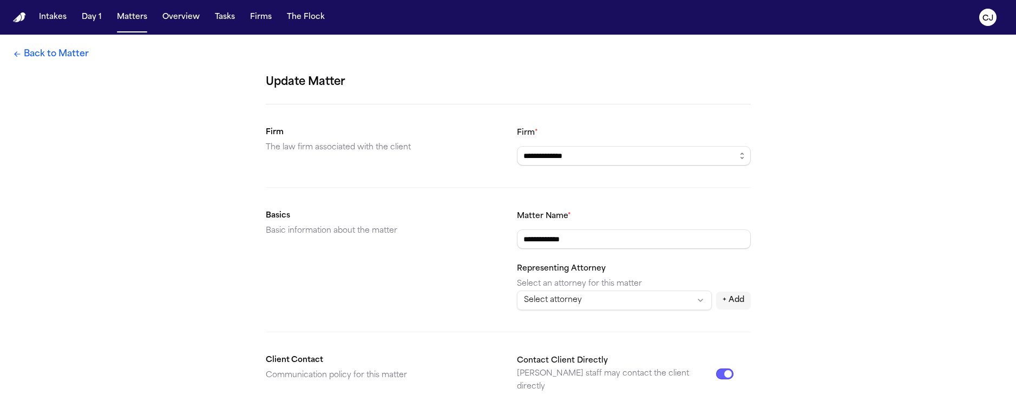
click at [45, 52] on link "Back to Matter" at bounding box center [51, 54] width 76 height 13
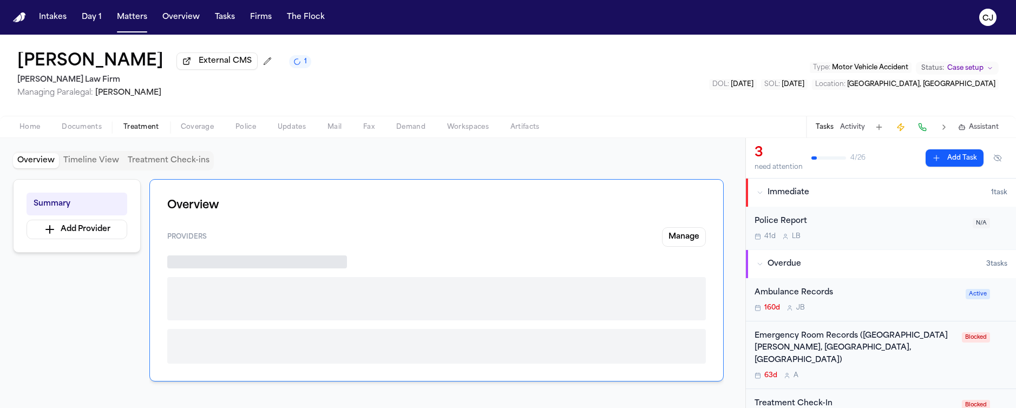
click at [135, 129] on span "Treatment" at bounding box center [141, 127] width 36 height 9
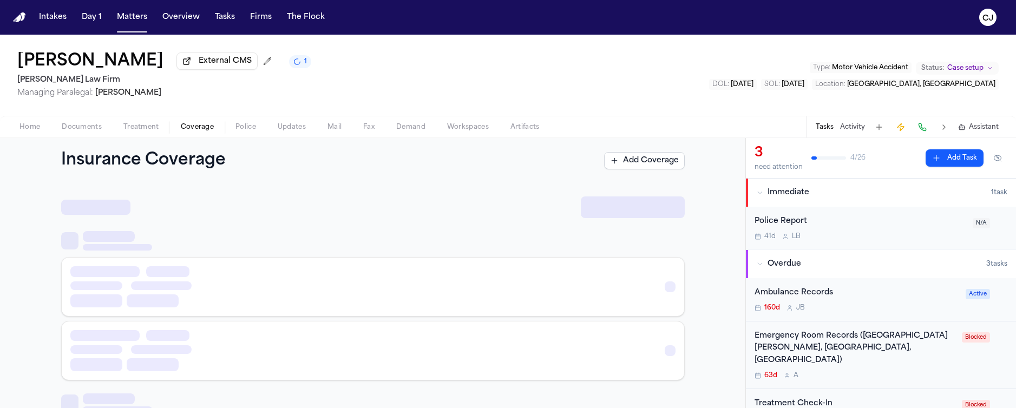
click at [210, 130] on span "Coverage" at bounding box center [197, 127] width 33 height 9
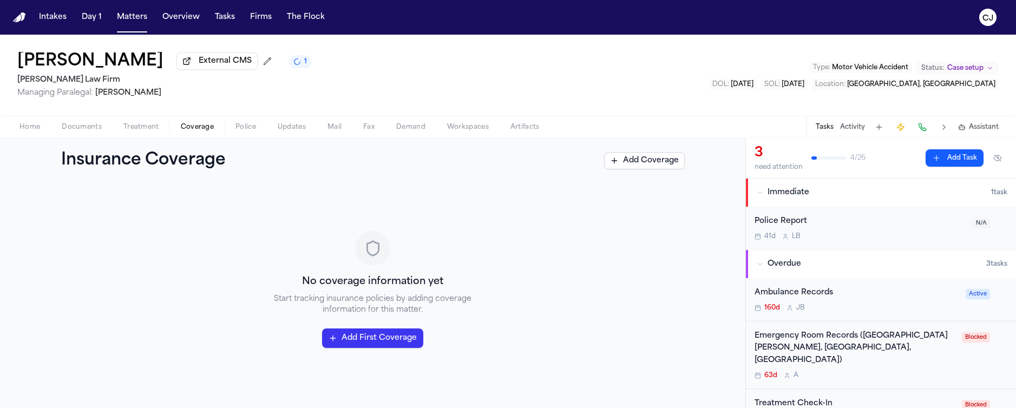
click at [291, 128] on span "Updates" at bounding box center [292, 127] width 28 height 9
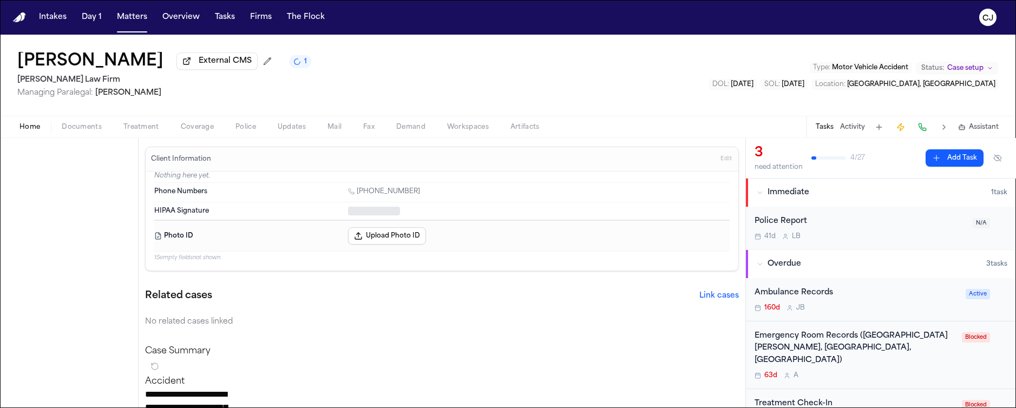
click at [29, 131] on span "Home" at bounding box center [29, 127] width 21 height 9
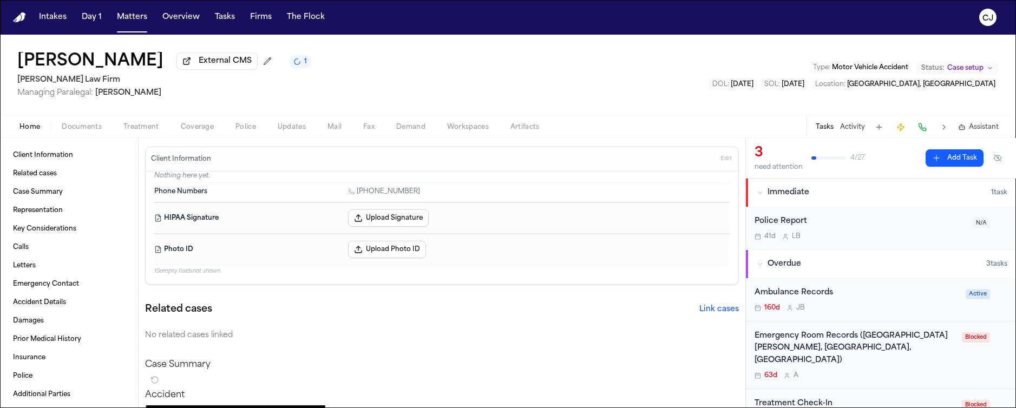
click at [50, 58] on h1 "[PERSON_NAME]" at bounding box center [90, 61] width 146 height 19
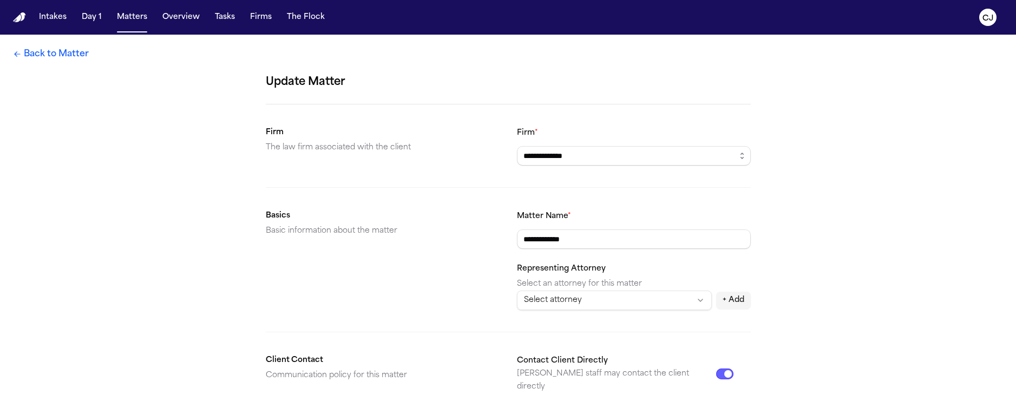
click at [17, 53] on icon at bounding box center [17, 54] width 9 height 9
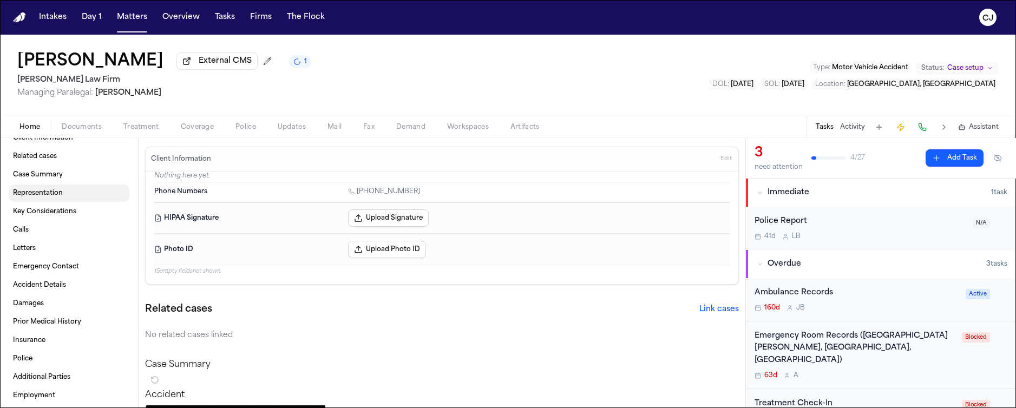
scroll to position [43, 0]
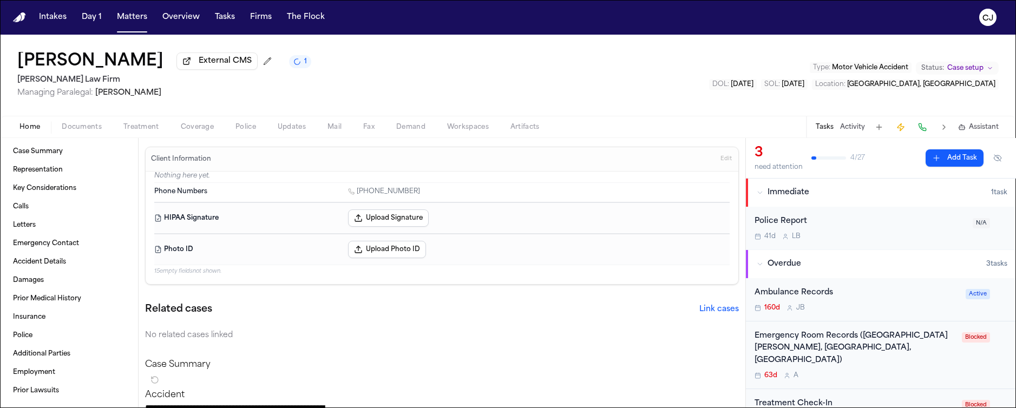
click at [721, 161] on span "Edit" at bounding box center [726, 159] width 11 height 8
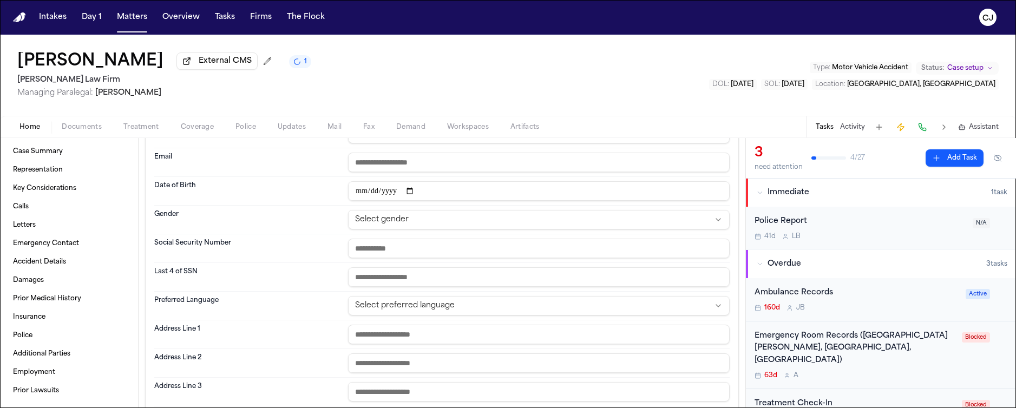
scroll to position [0, 0]
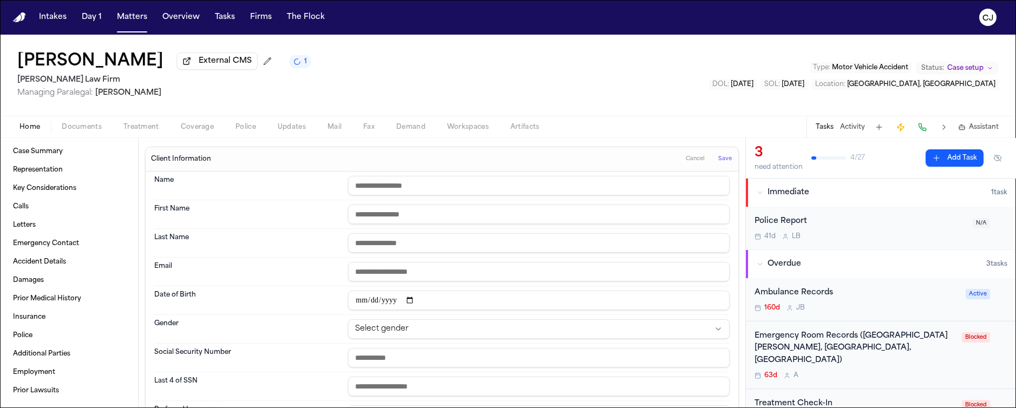
click at [686, 159] on span "Cancel" at bounding box center [695, 159] width 19 height 8
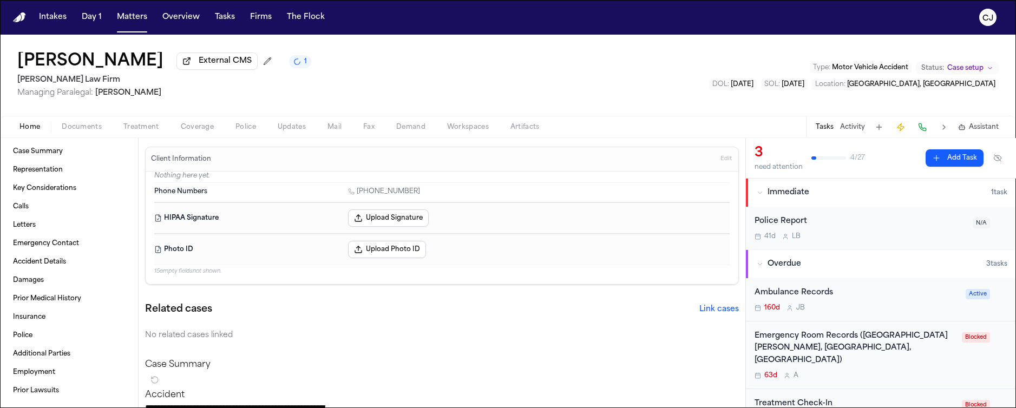
click at [23, 17] on img "Home" at bounding box center [19, 17] width 13 height 10
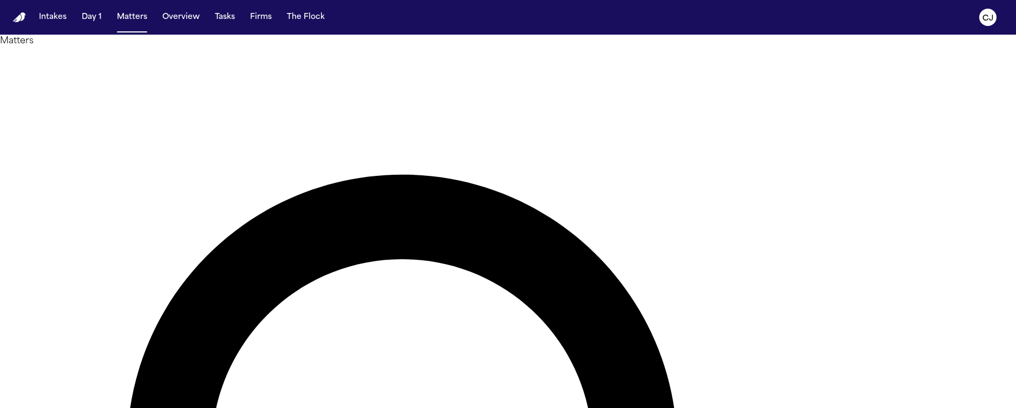
drag, startPoint x: 602, startPoint y: 56, endPoint x: 511, endPoint y: 53, distance: 91.0
type input "********"
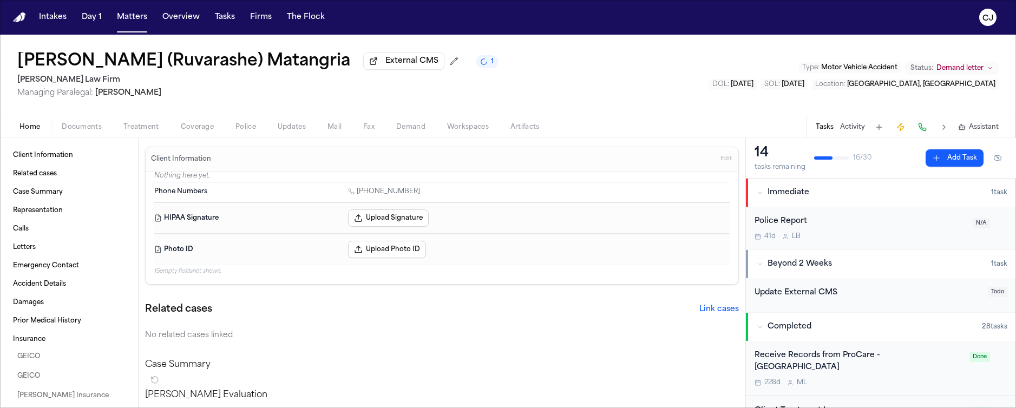
click at [180, 164] on h3 "Client Information" at bounding box center [181, 159] width 64 height 9
click at [174, 186] on div "Phone Numbers [PHONE_NUMBER]" at bounding box center [442, 192] width 576 height 19
click at [60, 160] on span "Client Information" at bounding box center [43, 155] width 60 height 9
click at [309, 220] on dt "HIPAA Signature" at bounding box center [247, 218] width 187 height 17
click at [717, 156] on button "Edit" at bounding box center [726, 159] width 18 height 17
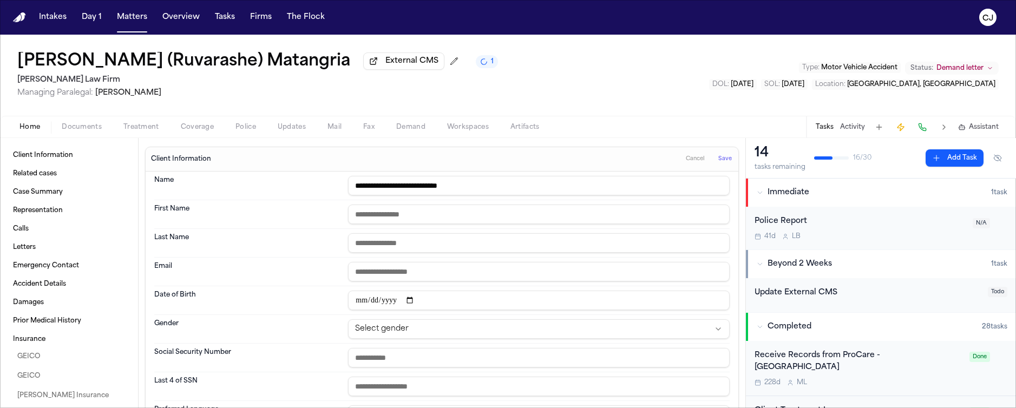
type input "**********"
type input "********"
type input "*********"
click at [265, 292] on div "Date of Birth" at bounding box center [442, 300] width 576 height 29
click at [392, 331] on html "**********" at bounding box center [508, 204] width 1016 height 408
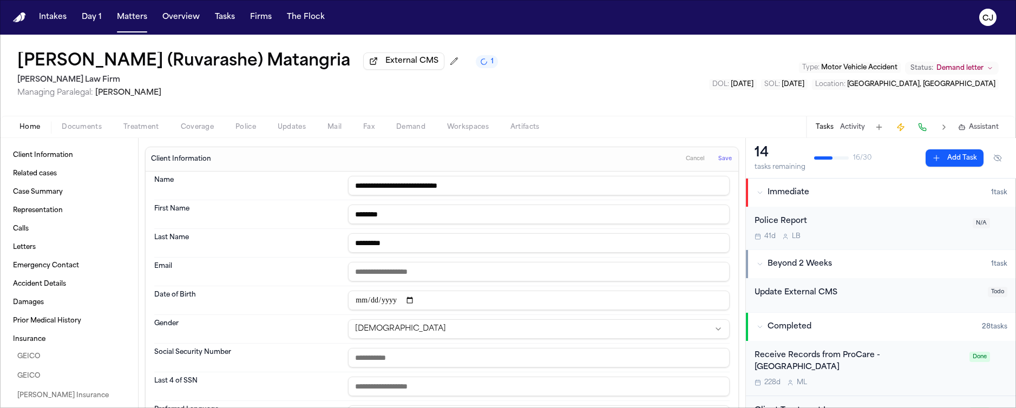
drag, startPoint x: 363, startPoint y: 370, endPoint x: 950, endPoint y: 0, distance: 694.5
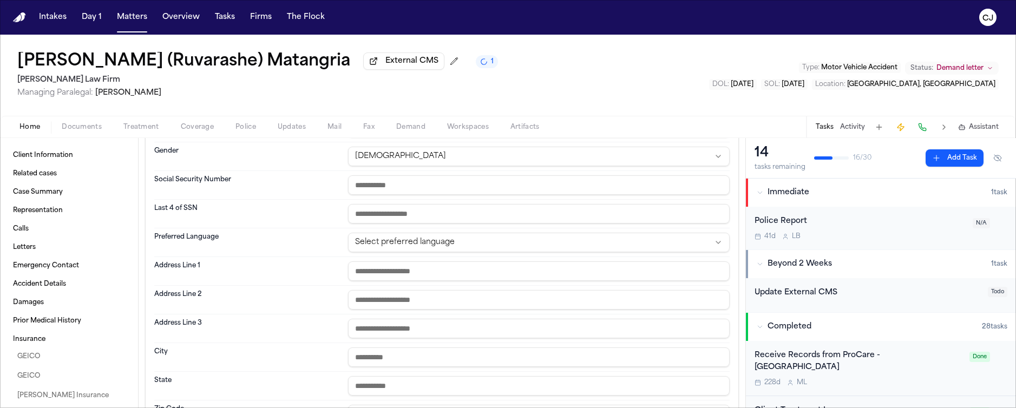
scroll to position [184, 0]
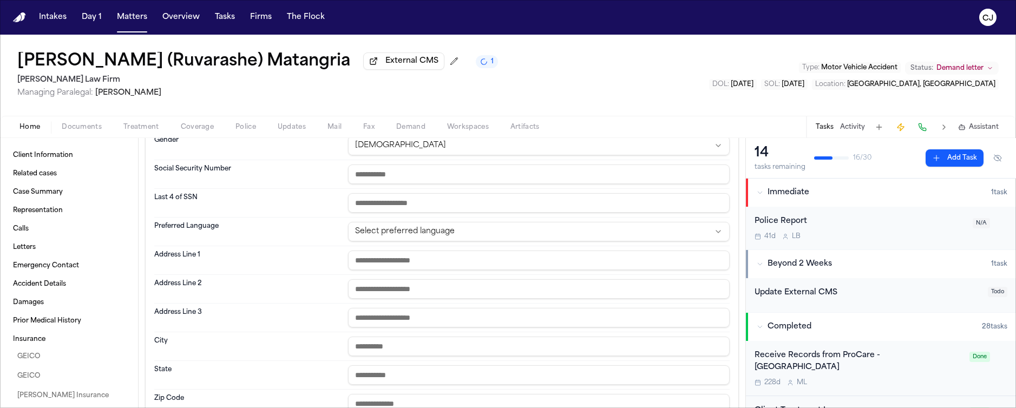
paste input "**********"
type input "**********"
paste input "**********"
type input "**********"
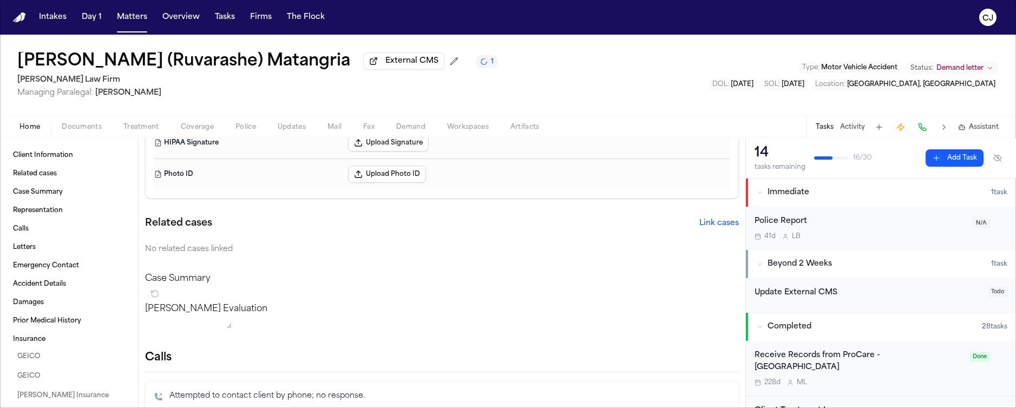
scroll to position [0, 0]
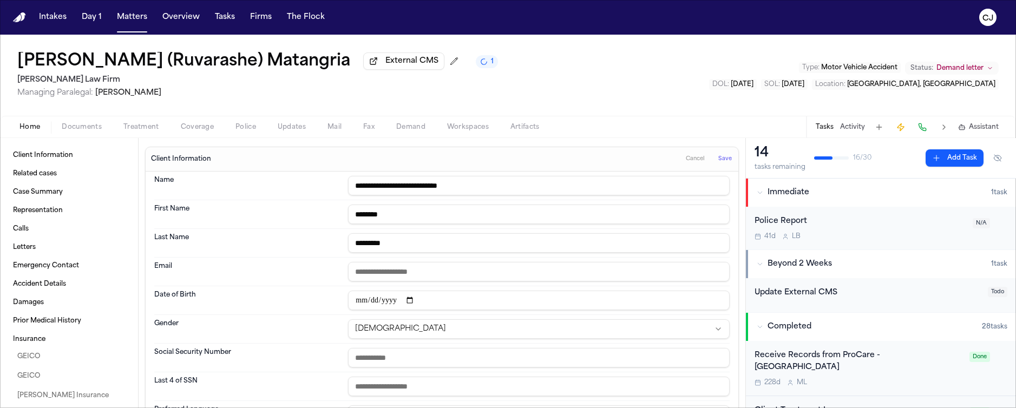
type input "**"
click at [719, 162] on span "Save" at bounding box center [726, 159] width 14 height 8
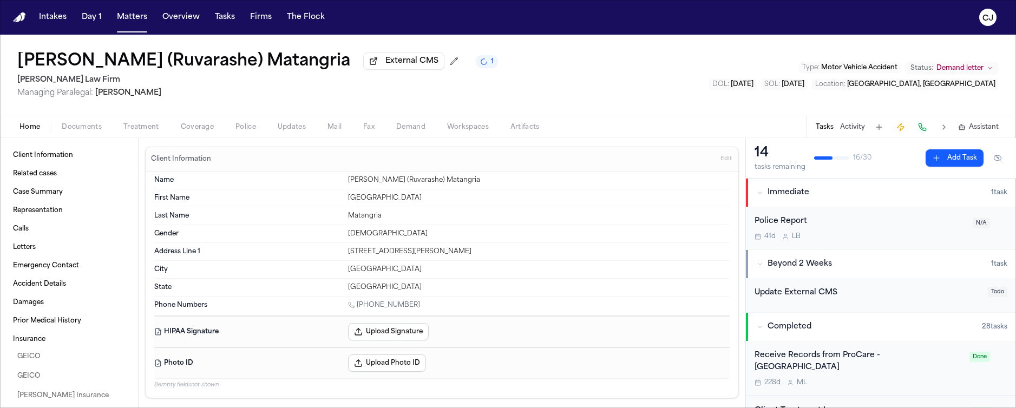
click at [721, 157] on span "Edit" at bounding box center [726, 159] width 11 height 8
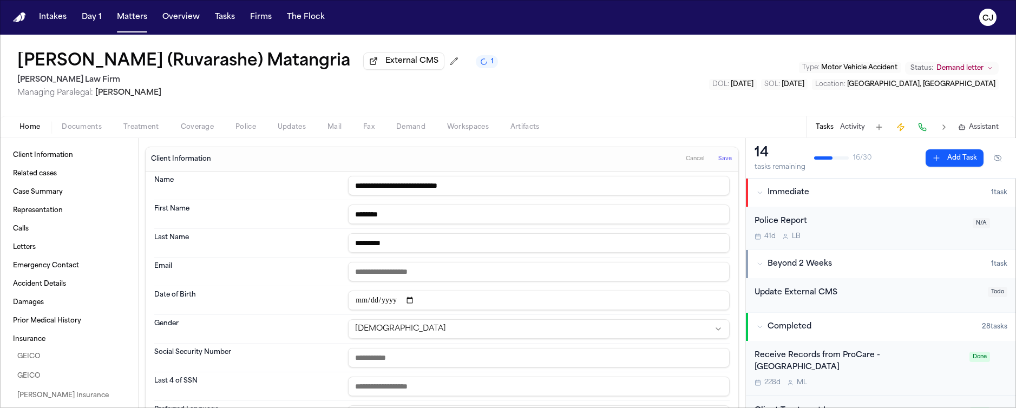
paste input "**********"
type input "**********"
click at [722, 163] on span "Save" at bounding box center [726, 159] width 14 height 8
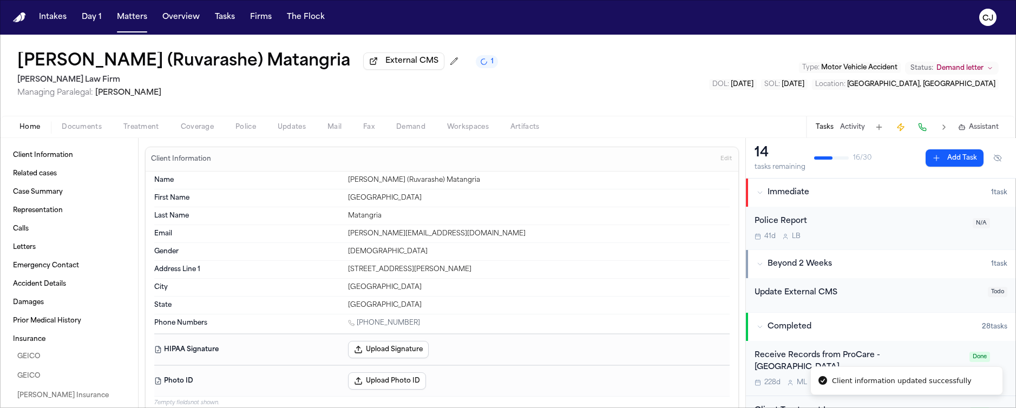
click at [197, 132] on span "Coverage" at bounding box center [197, 127] width 33 height 9
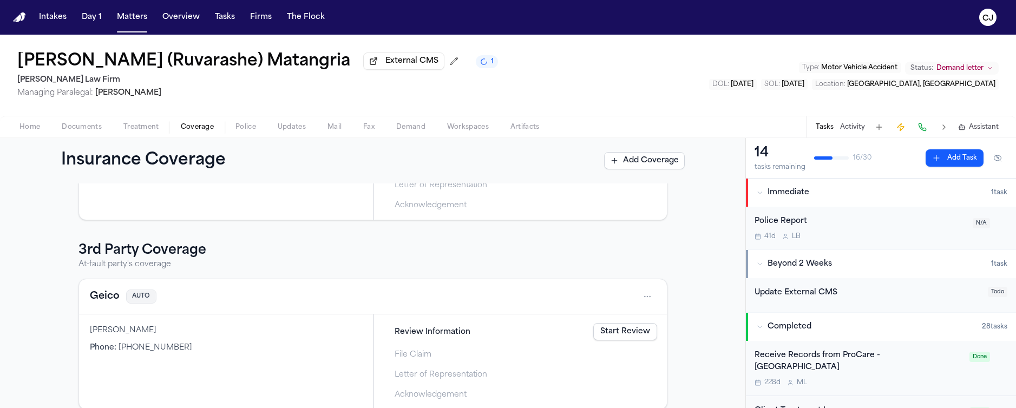
scroll to position [161, 0]
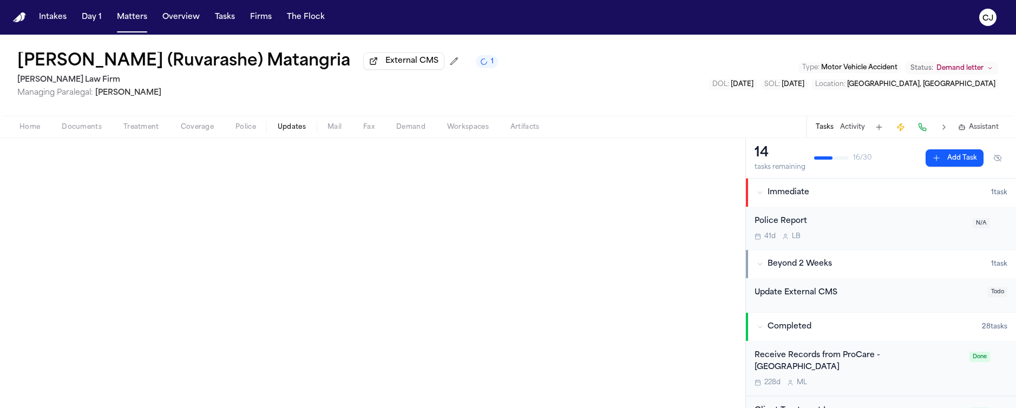
click at [289, 131] on span "Updates" at bounding box center [292, 127] width 28 height 9
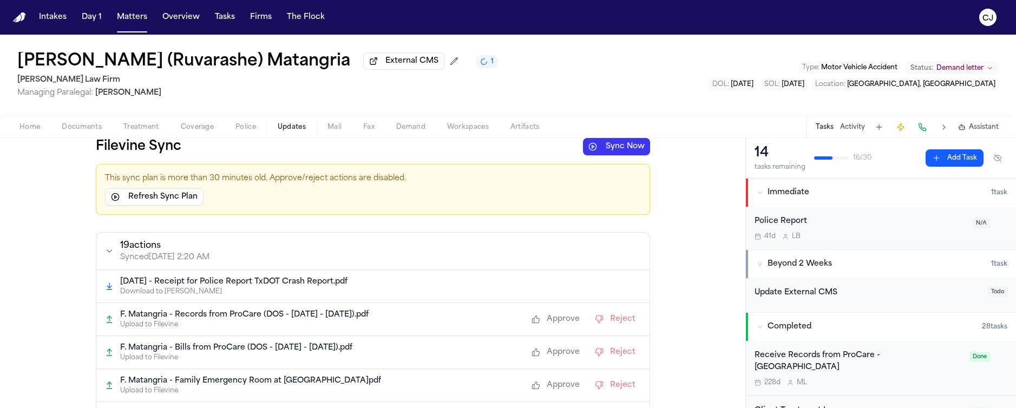
click at [152, 200] on button "Refresh Sync Plan" at bounding box center [154, 196] width 99 height 17
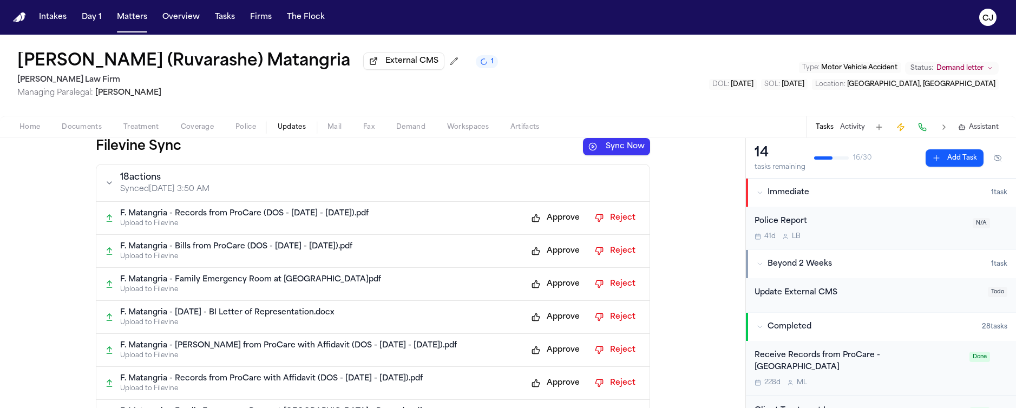
click at [534, 218] on button "Approve" at bounding box center [555, 218] width 59 height 17
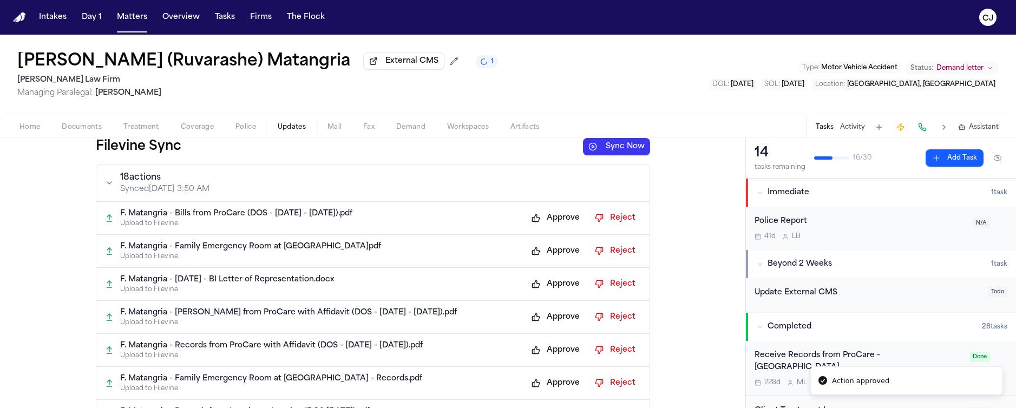
click at [533, 220] on button "Approve" at bounding box center [555, 218] width 59 height 17
click at [533, 221] on button "Approve" at bounding box center [555, 218] width 59 height 17
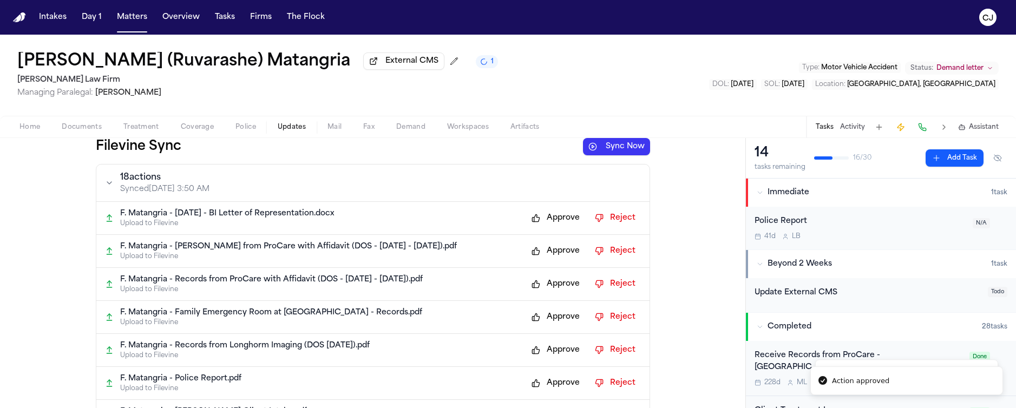
click at [533, 222] on button "Approve" at bounding box center [555, 218] width 59 height 17
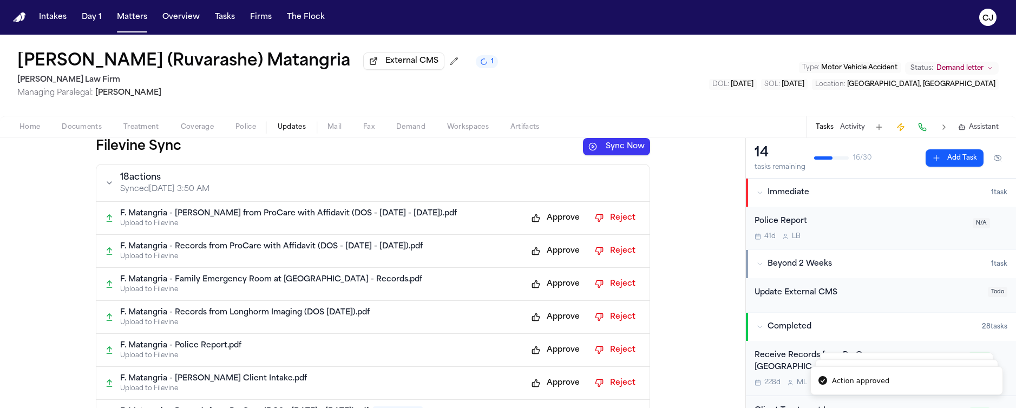
click at [536, 226] on button "Approve" at bounding box center [555, 218] width 59 height 17
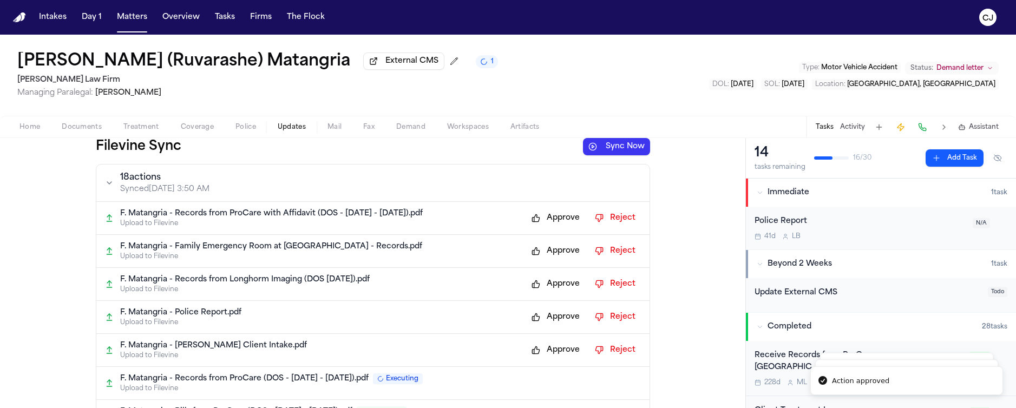
click at [533, 210] on div "F. Matangria - Records from ProCare with Affidavit (DOS - [DATE] - [DATE]).pdf …" at bounding box center [372, 218] width 553 height 33
click at [533, 216] on button "Approve" at bounding box center [555, 218] width 59 height 17
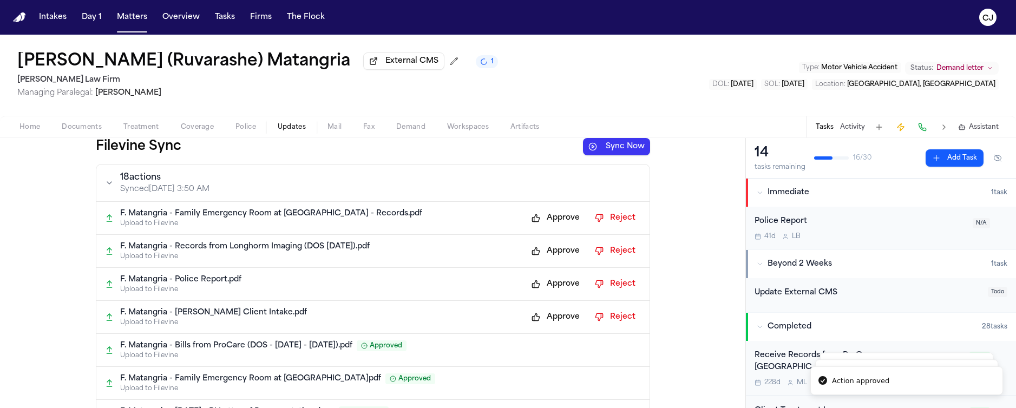
click at [535, 217] on button "Approve" at bounding box center [555, 218] width 59 height 17
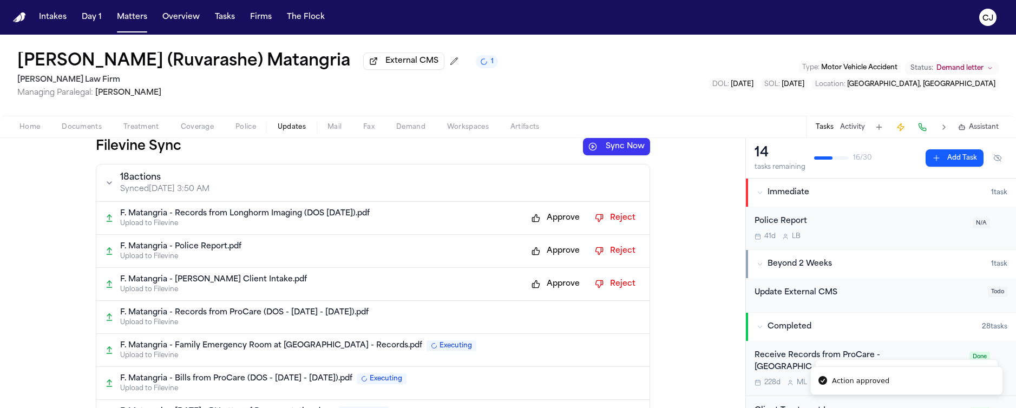
click at [533, 224] on button "Approve" at bounding box center [555, 218] width 59 height 17
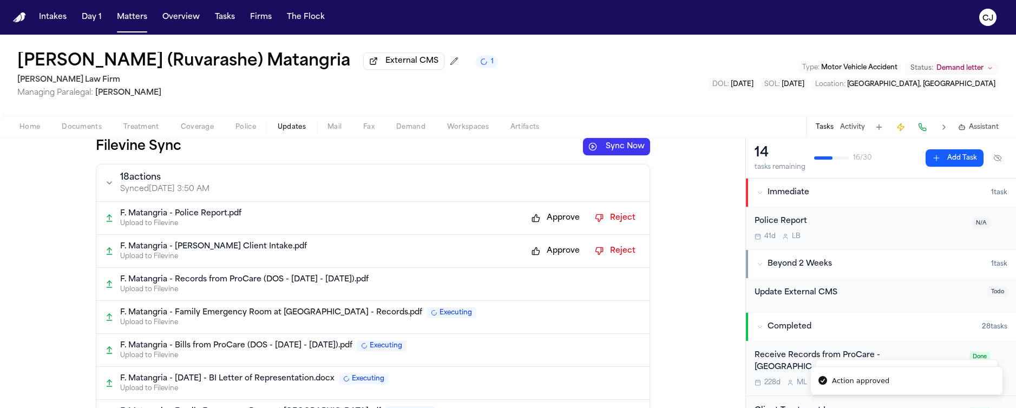
click at [530, 225] on button "Approve" at bounding box center [555, 218] width 59 height 17
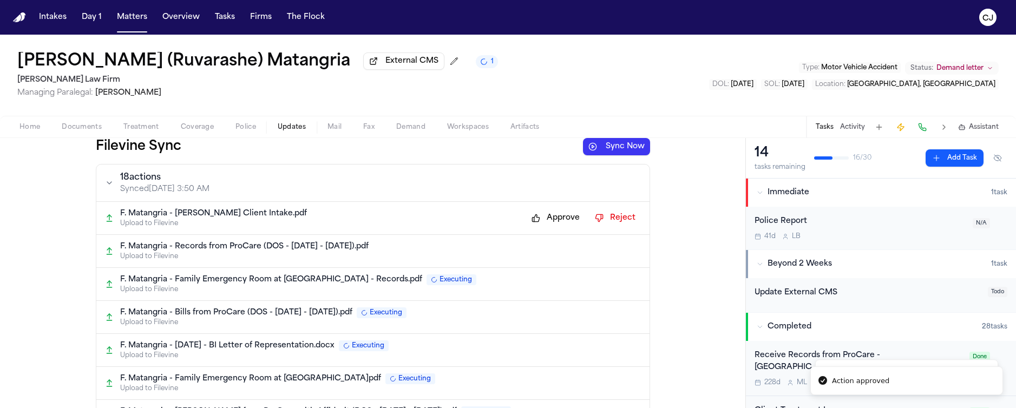
click at [527, 218] on button "Approve" at bounding box center [555, 218] width 59 height 17
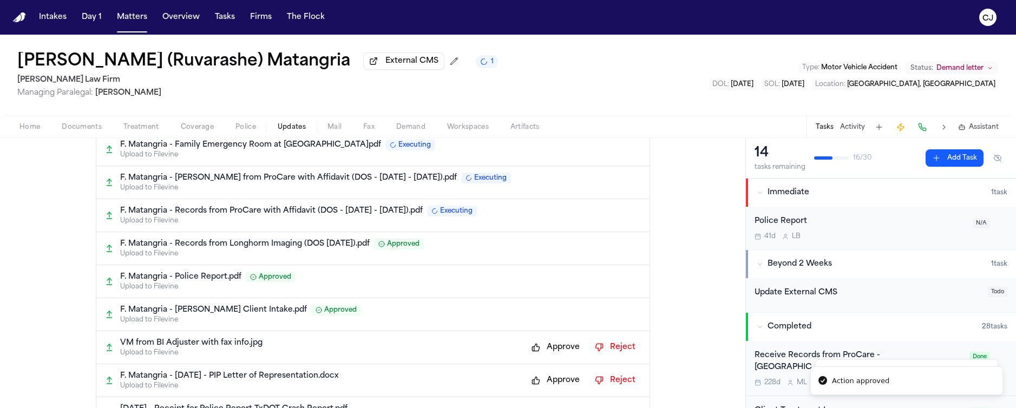
scroll to position [219, 0]
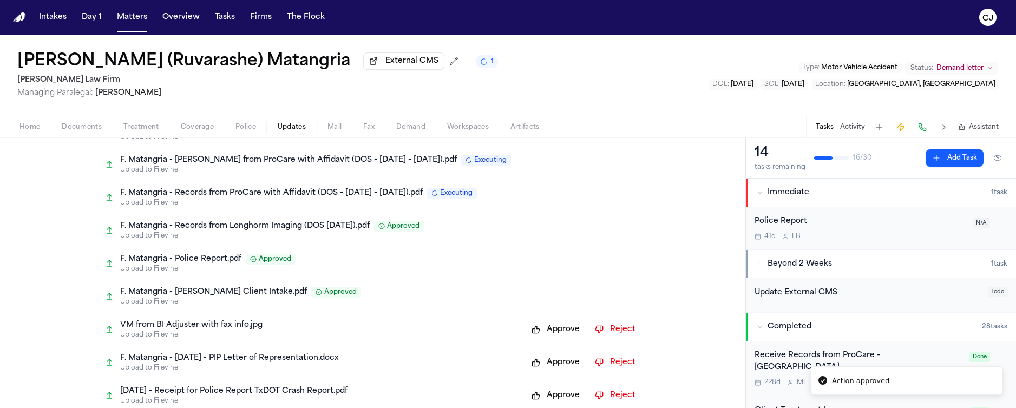
click at [534, 335] on button "Approve" at bounding box center [555, 329] width 59 height 17
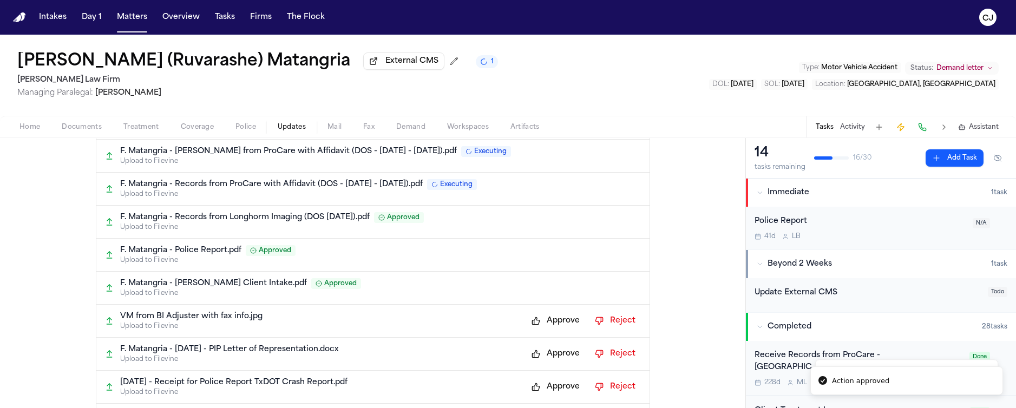
scroll to position [230, 0]
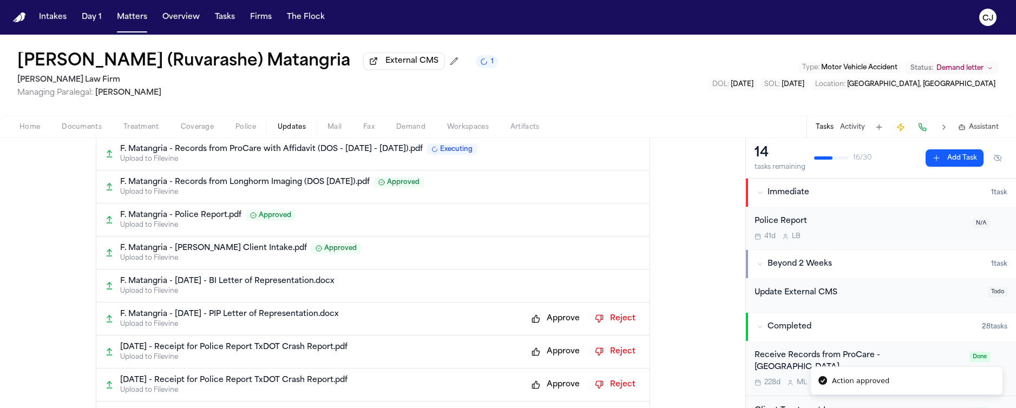
click at [529, 322] on button "Approve" at bounding box center [555, 318] width 59 height 17
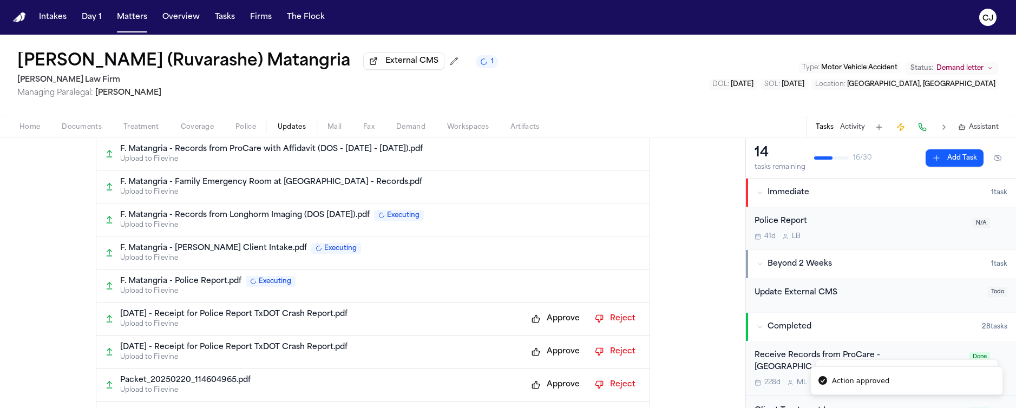
click at [528, 353] on button "Approve" at bounding box center [555, 351] width 59 height 17
click at [531, 322] on button "Approve" at bounding box center [555, 318] width 59 height 17
click at [534, 351] on button "Approve" at bounding box center [555, 351] width 59 height 17
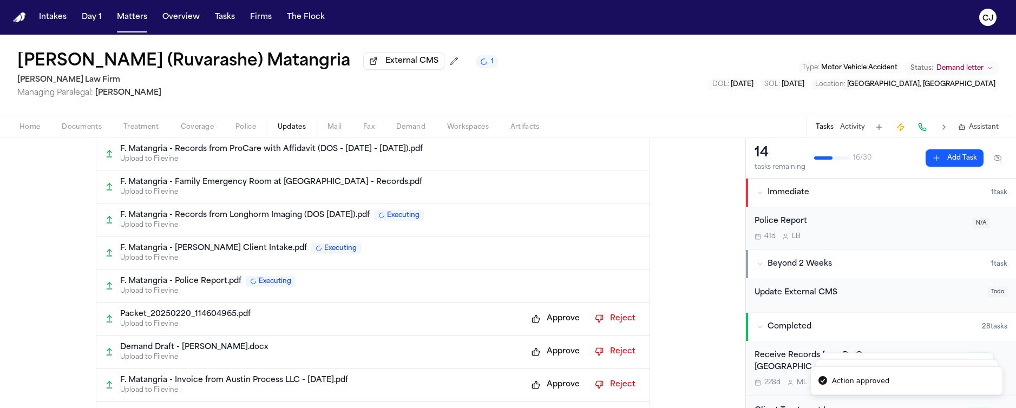
click at [531, 315] on button "Approve" at bounding box center [555, 318] width 59 height 17
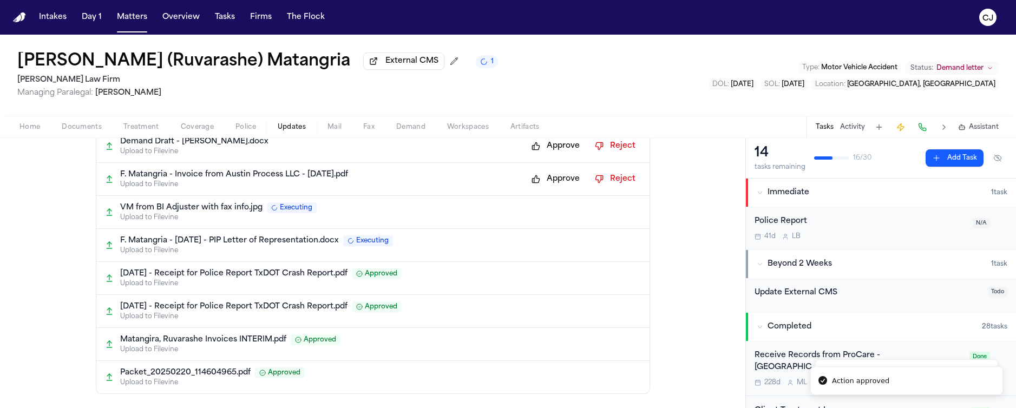
scroll to position [366, 0]
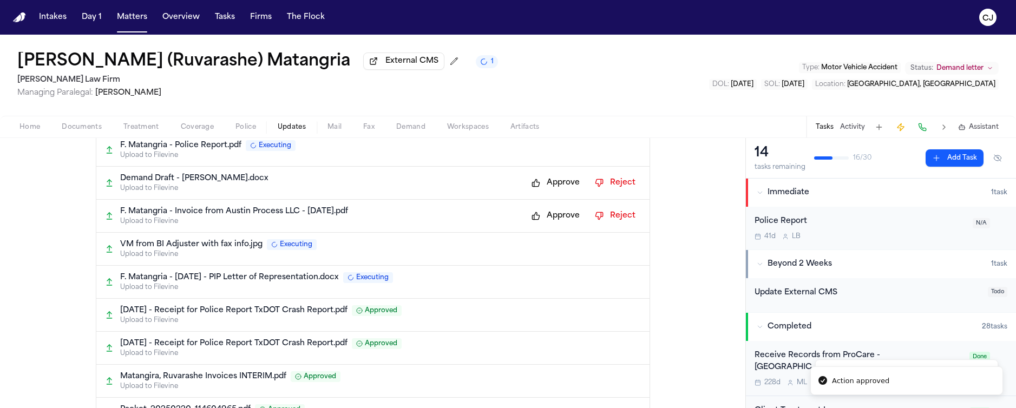
click at [527, 217] on button "Approve" at bounding box center [555, 215] width 59 height 17
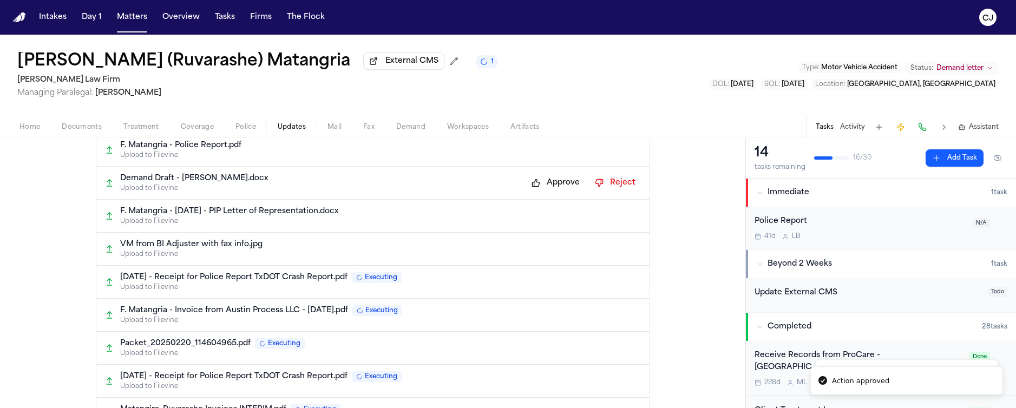
scroll to position [351, 0]
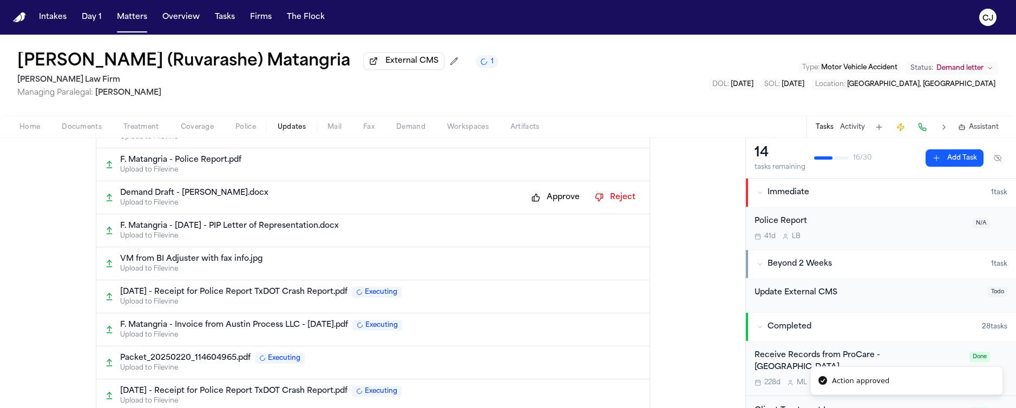
click at [535, 201] on button "Approve" at bounding box center [555, 197] width 59 height 17
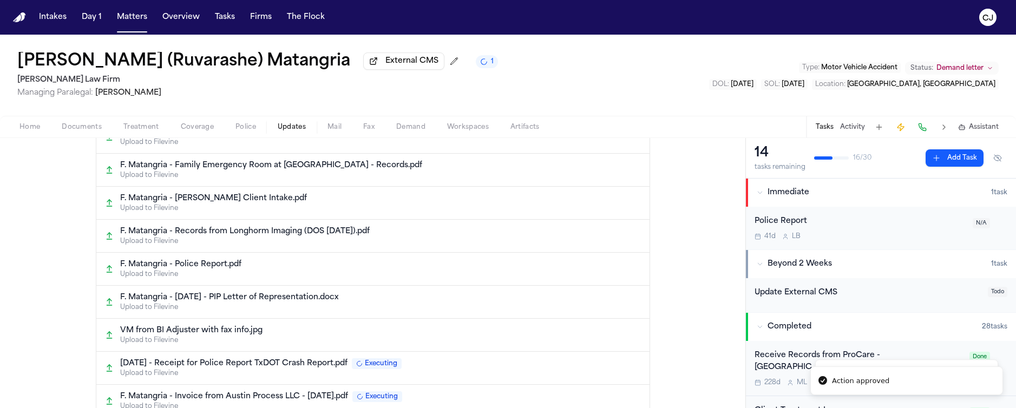
scroll to position [0, 0]
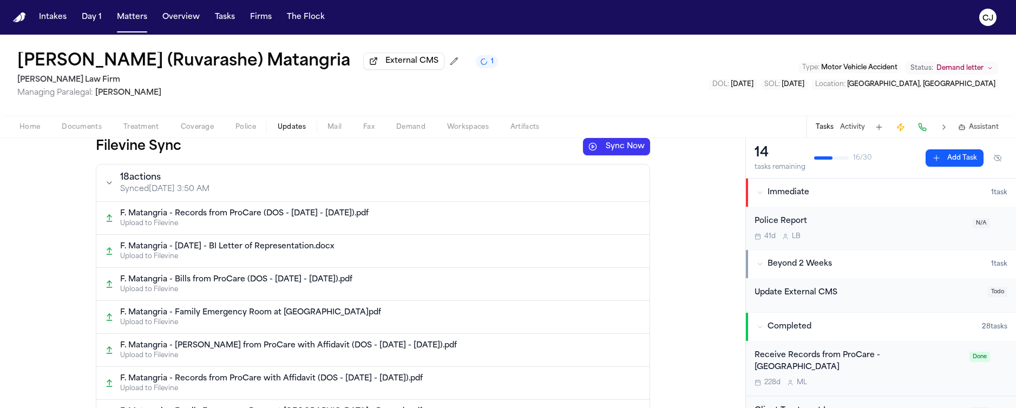
click at [623, 150] on button "Sync Now" at bounding box center [616, 146] width 67 height 17
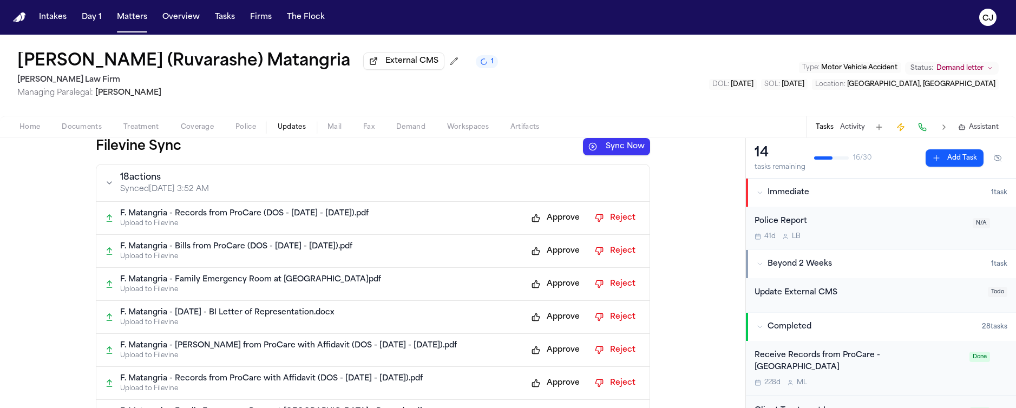
click at [36, 131] on span "Home" at bounding box center [29, 127] width 21 height 9
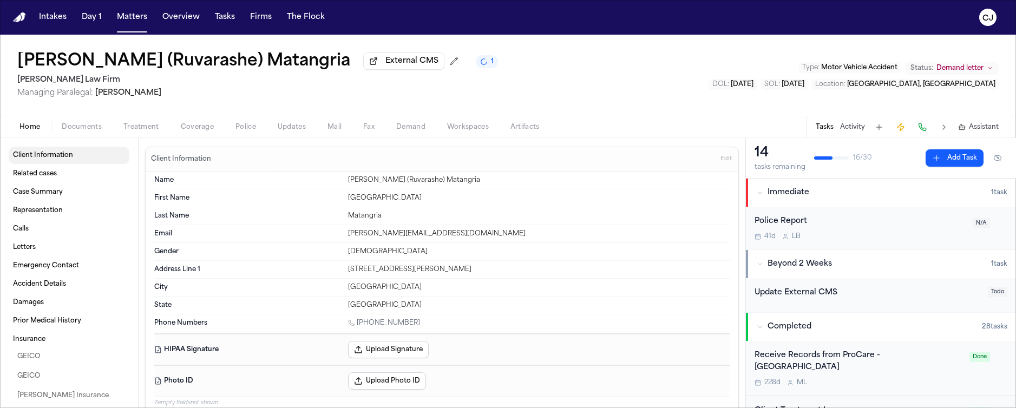
click at [45, 155] on span "Client Information" at bounding box center [43, 155] width 60 height 9
click at [47, 159] on span "Client Information" at bounding box center [43, 155] width 60 height 9
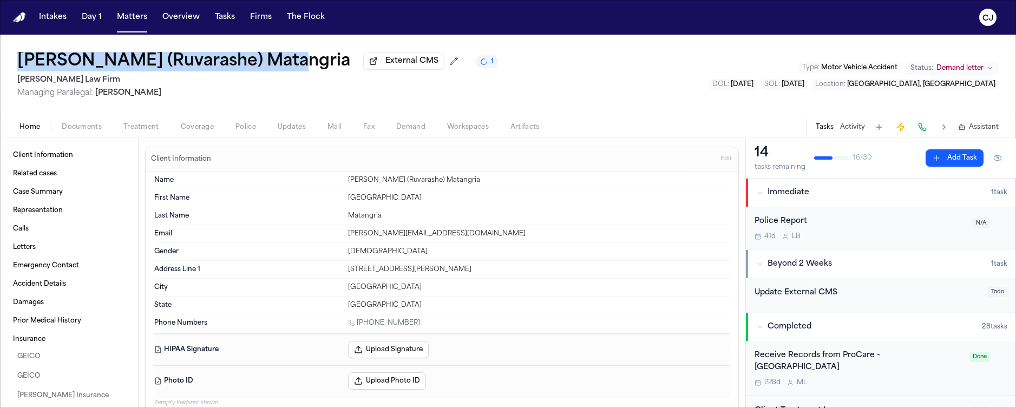
drag, startPoint x: 17, startPoint y: 57, endPoint x: 278, endPoint y: 63, distance: 261.1
click at [278, 63] on div "[PERSON_NAME] (Ruvarashe) Matangria External CMS 1 [PERSON_NAME] Law Firm Manag…" at bounding box center [508, 75] width 1016 height 81
copy h1 "[PERSON_NAME] (Ruvarashe) Matangria"
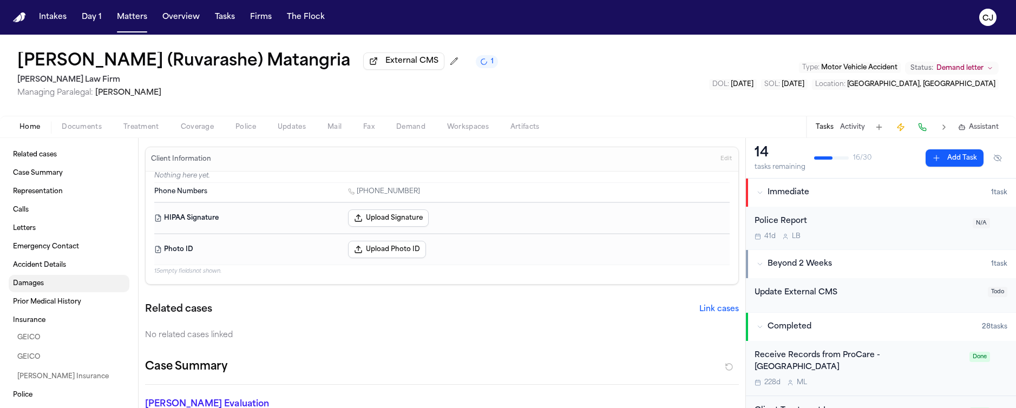
scroll to position [81, 0]
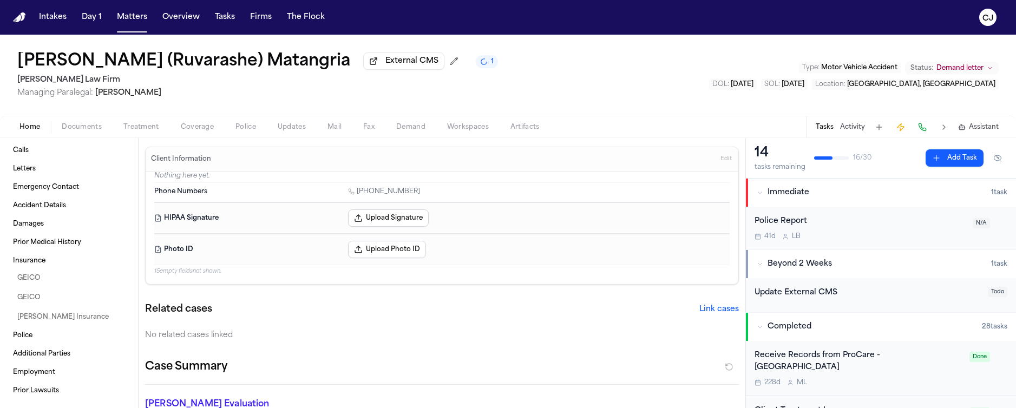
click at [69, 128] on span "Documents" at bounding box center [82, 127] width 40 height 9
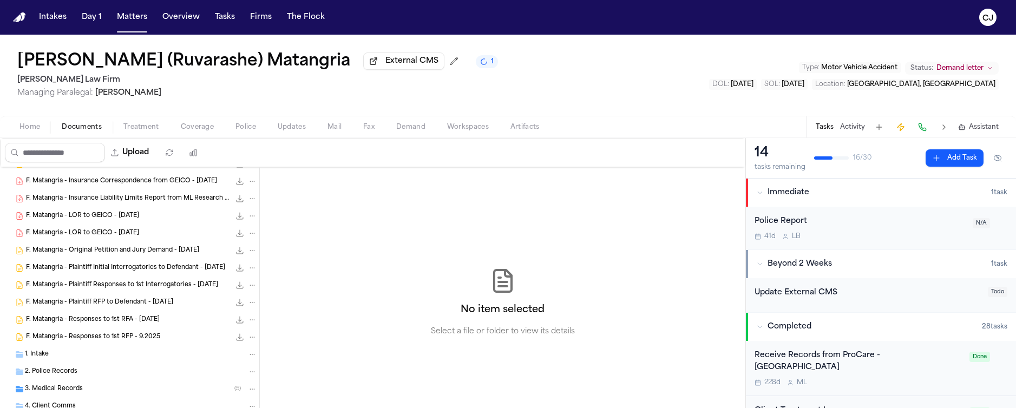
scroll to position [143, 0]
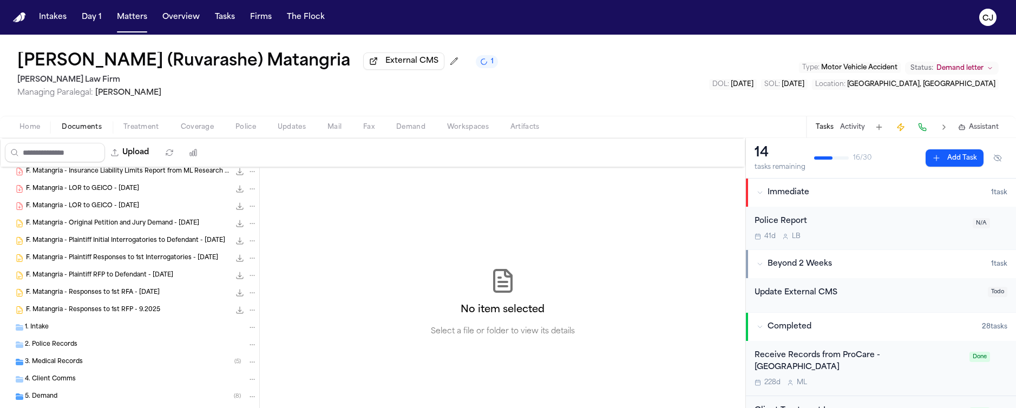
click at [127, 338] on div "2. Police Records" at bounding box center [129, 344] width 259 height 17
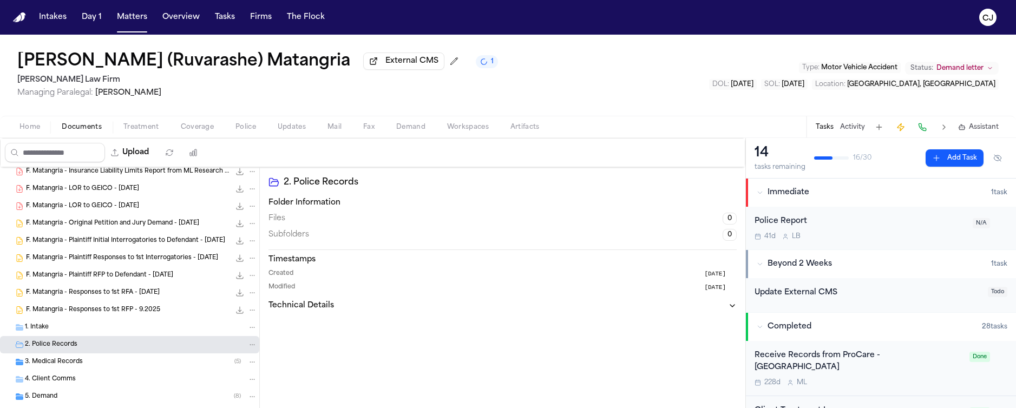
click at [128, 330] on div "1. Intake" at bounding box center [141, 328] width 232 height 10
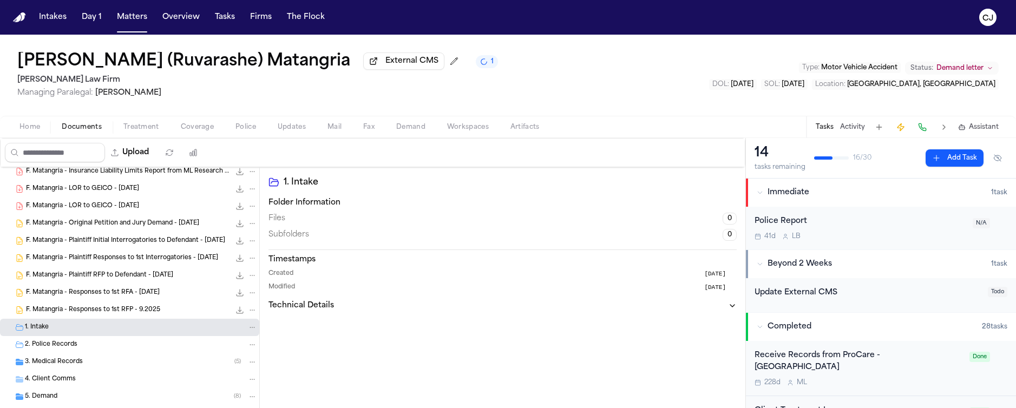
scroll to position [237, 0]
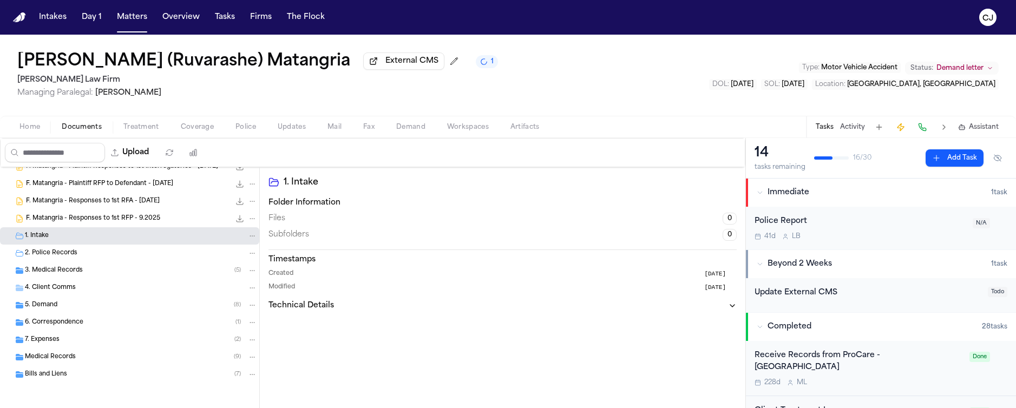
click at [87, 358] on div "Medical Records ( 9 )" at bounding box center [141, 358] width 232 height 10
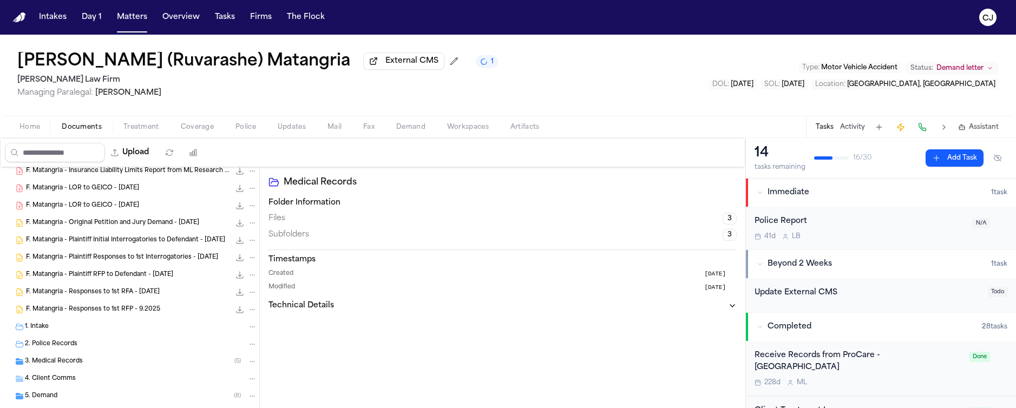
scroll to position [191, 0]
